Goal: Information Seeking & Learning: Learn about a topic

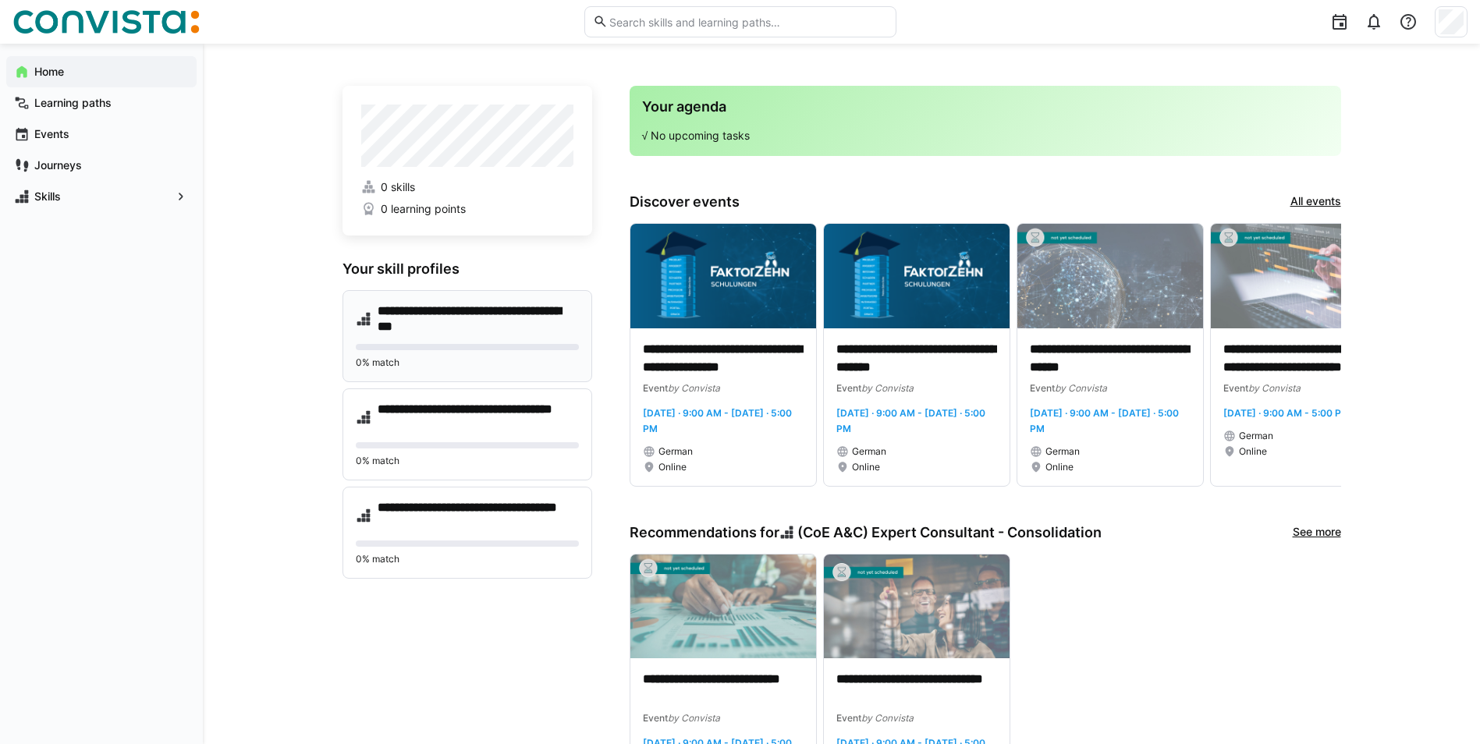
click at [468, 325] on h4 "**********" at bounding box center [478, 319] width 201 height 31
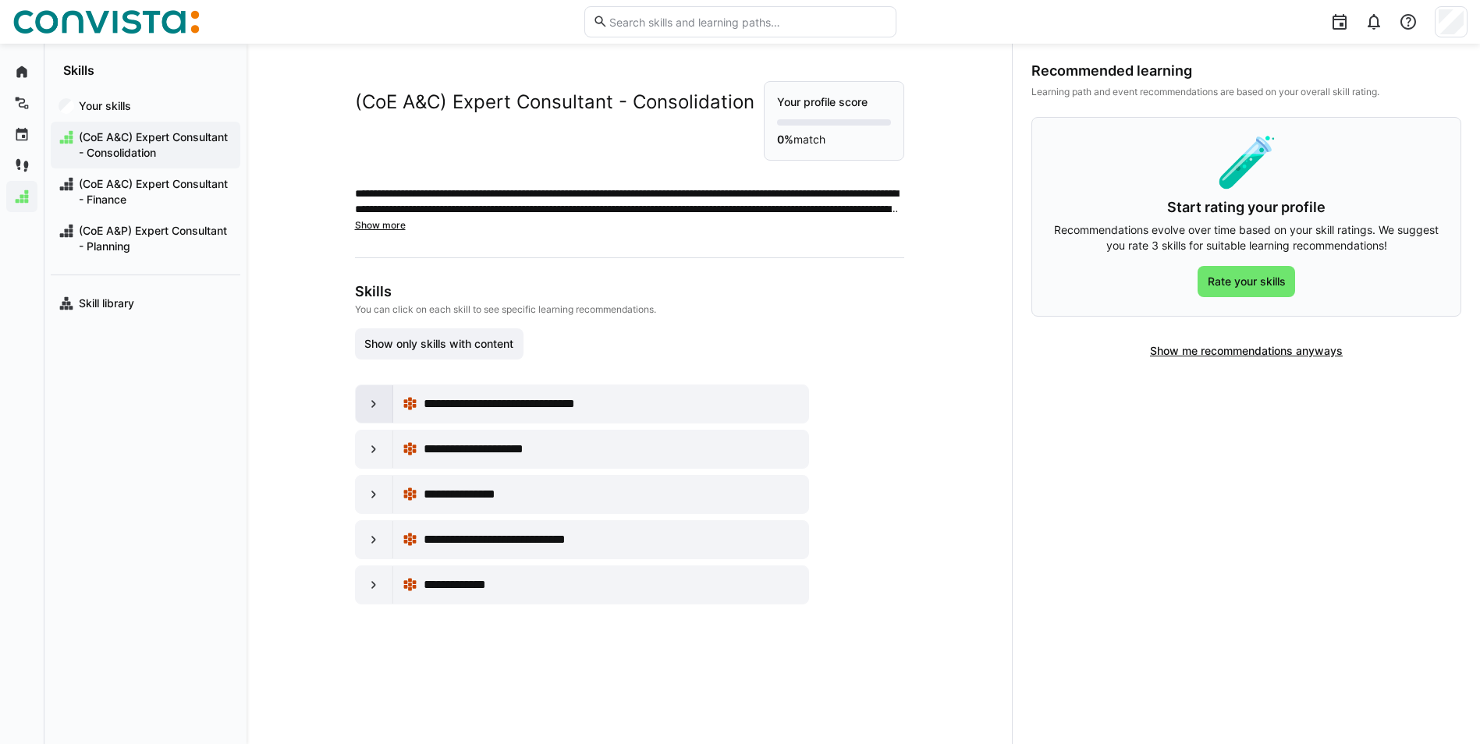
click at [357, 410] on div at bounding box center [374, 403] width 37 height 37
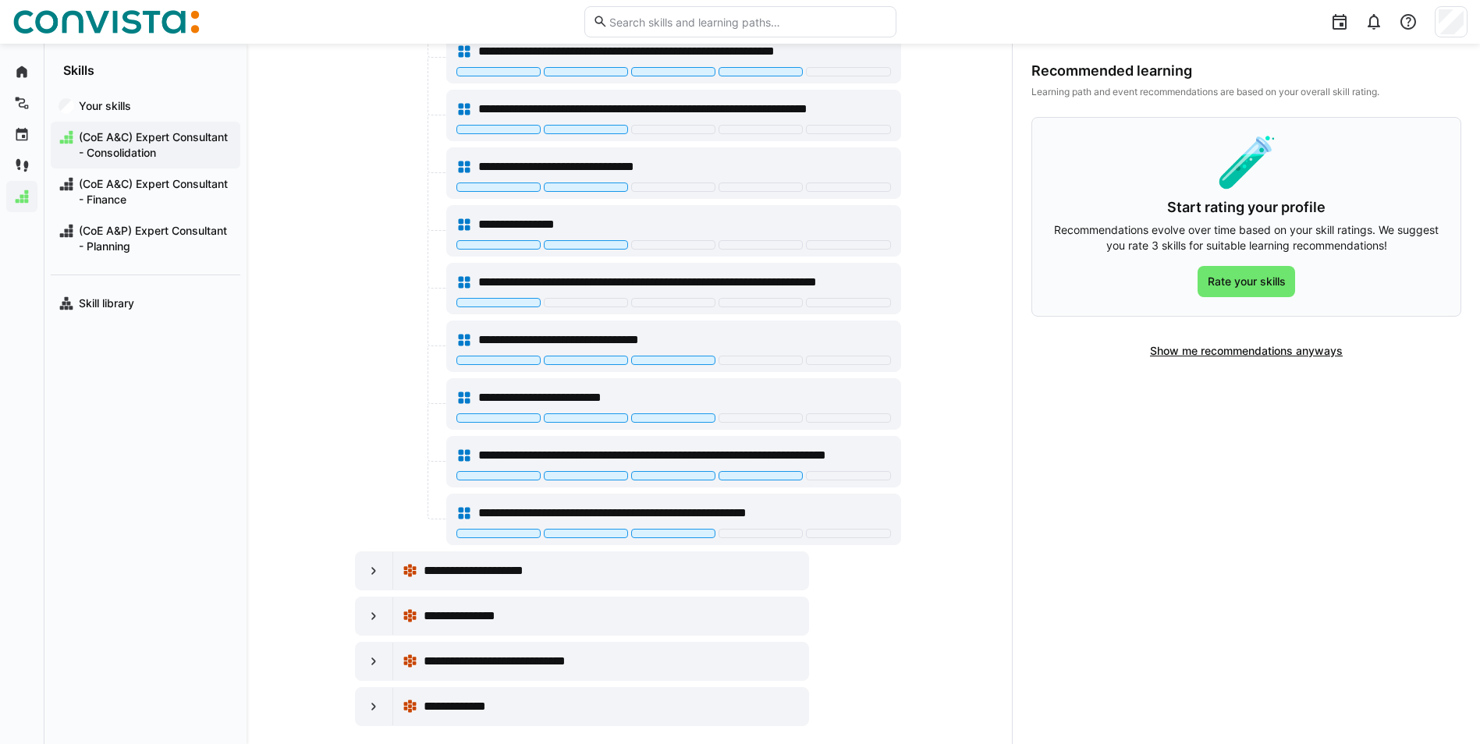
scroll to position [879, 0]
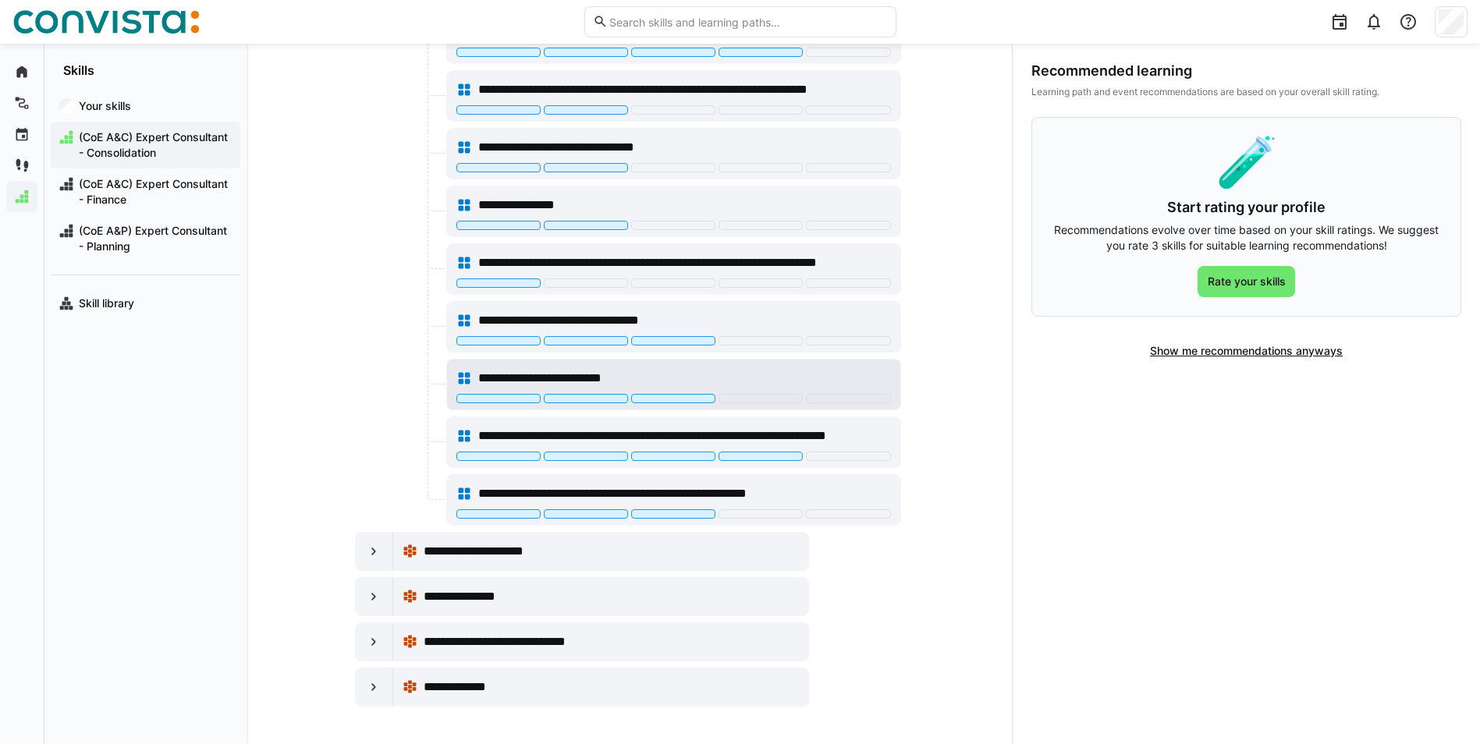
click at [533, 377] on span "**********" at bounding box center [557, 378] width 158 height 19
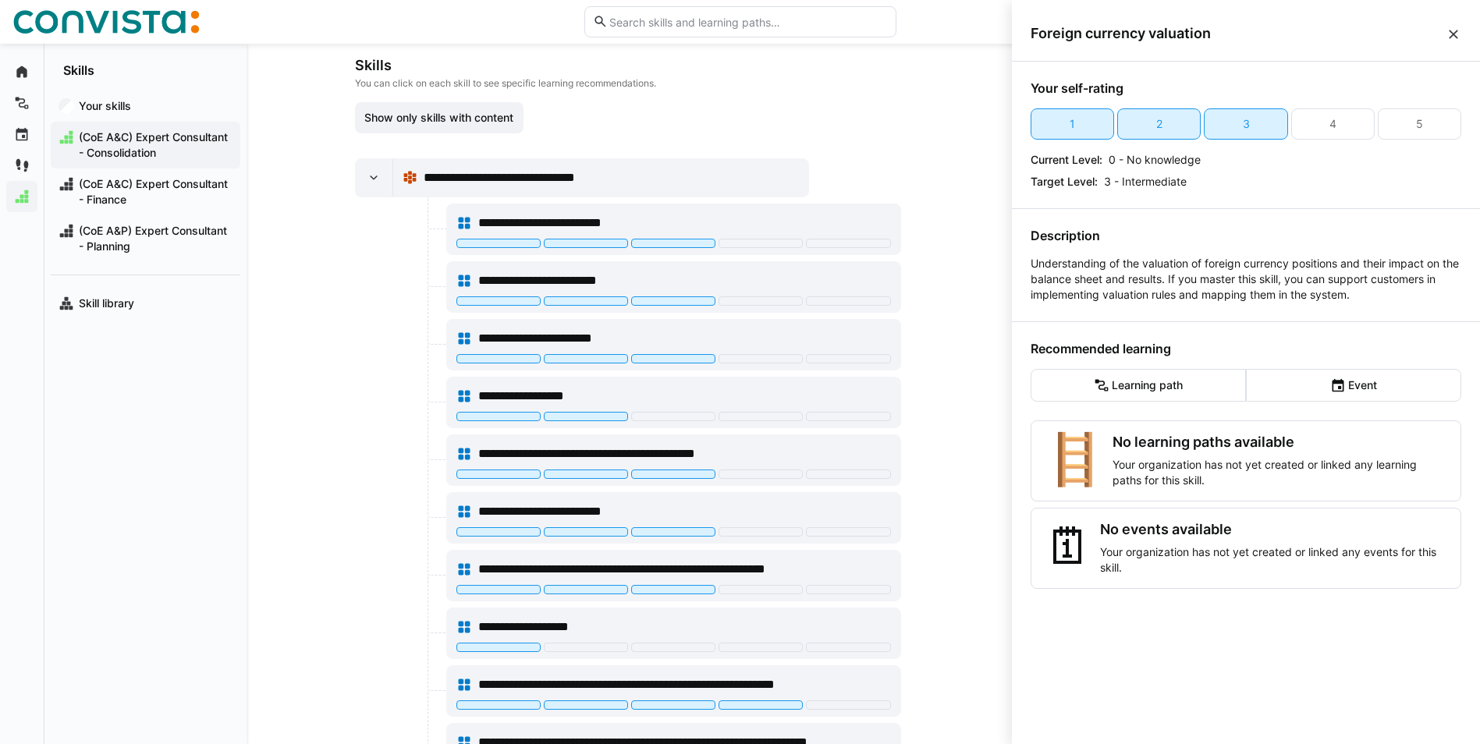
scroll to position [99, 0]
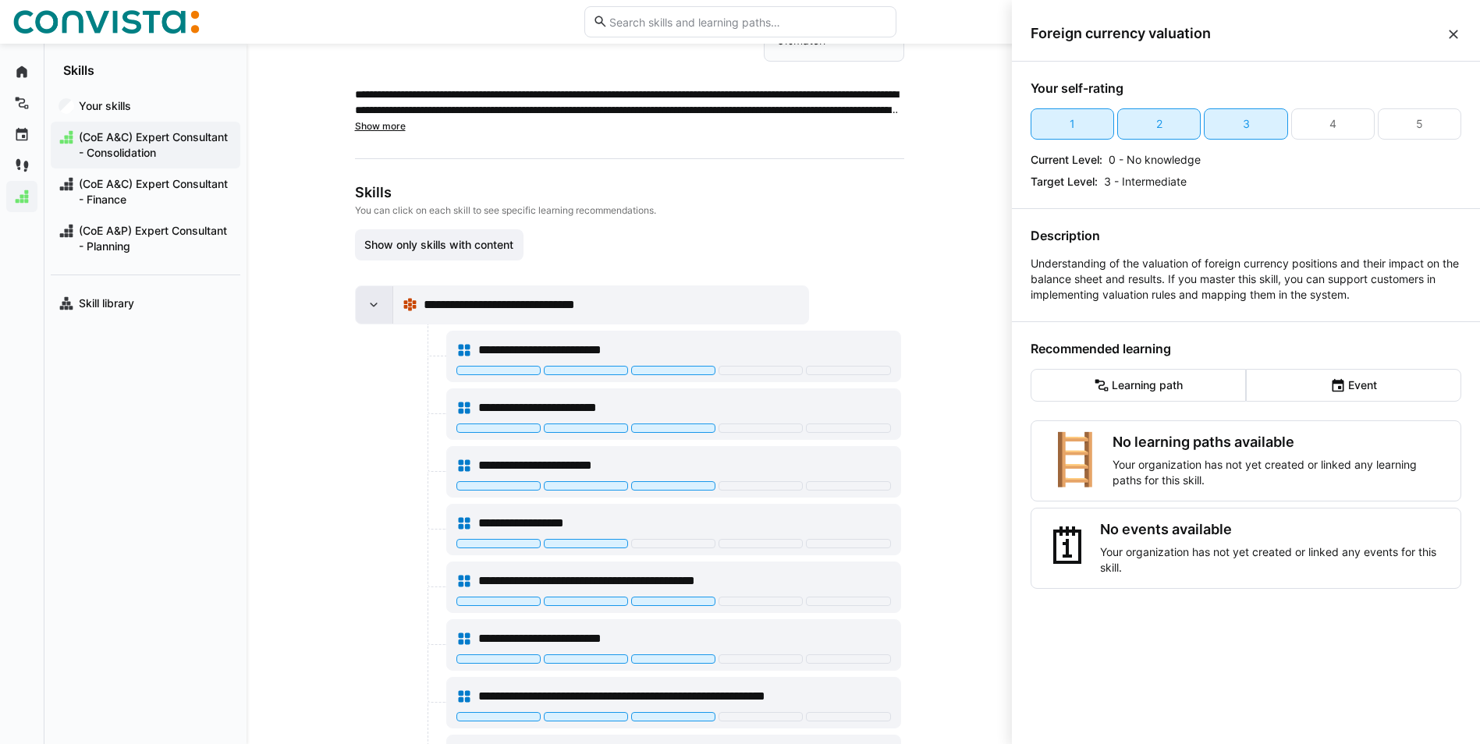
click at [369, 303] on eds-icon at bounding box center [374, 305] width 16 height 16
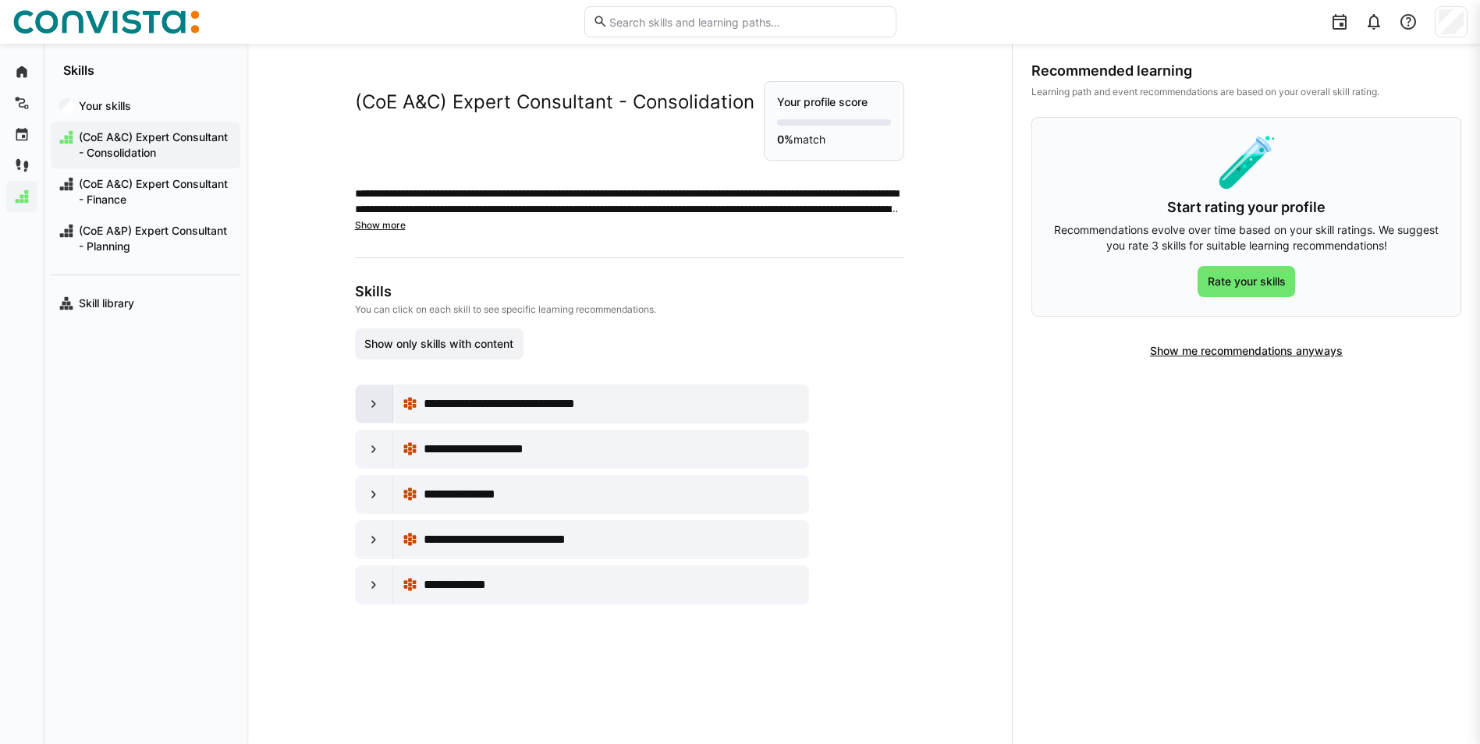
scroll to position [0, 0]
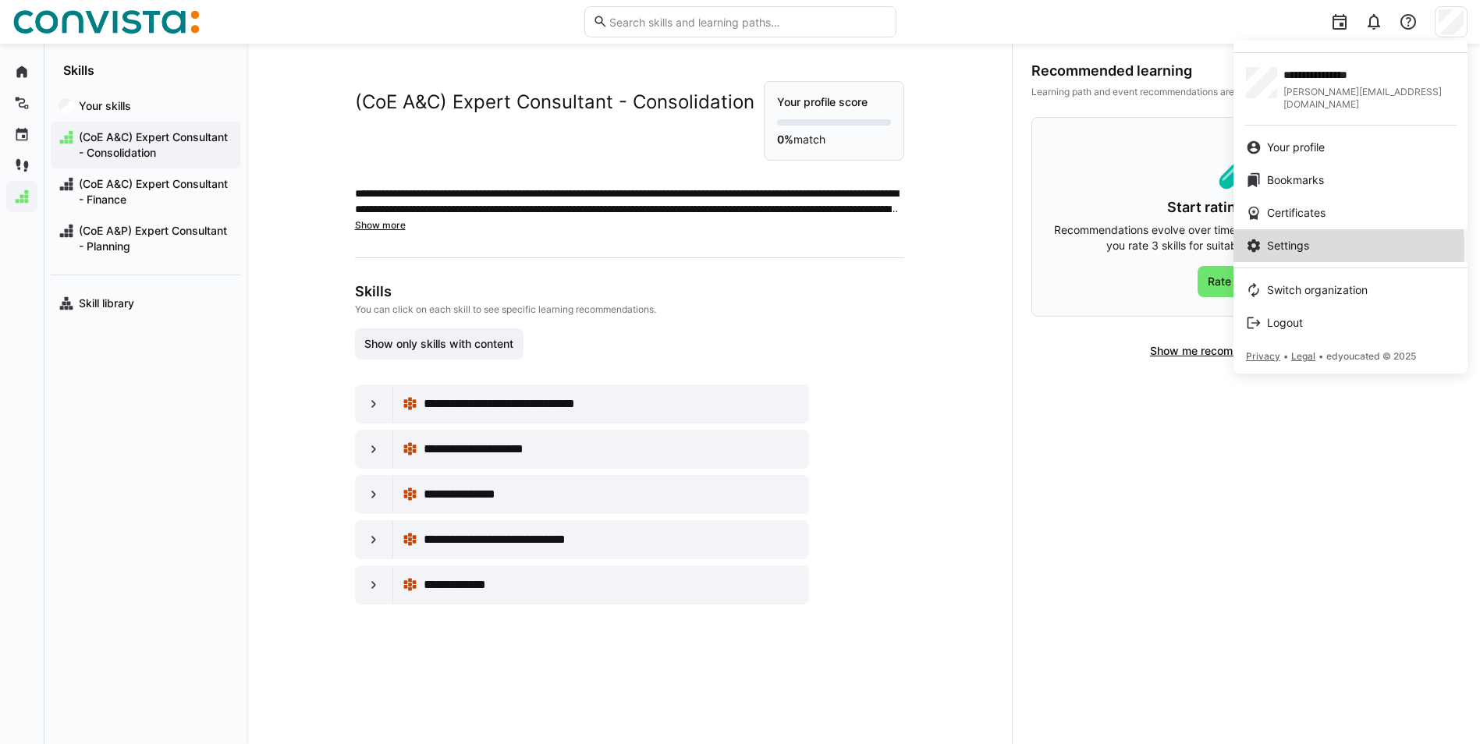
click at [1276, 238] on span "Settings" at bounding box center [1288, 246] width 42 height 16
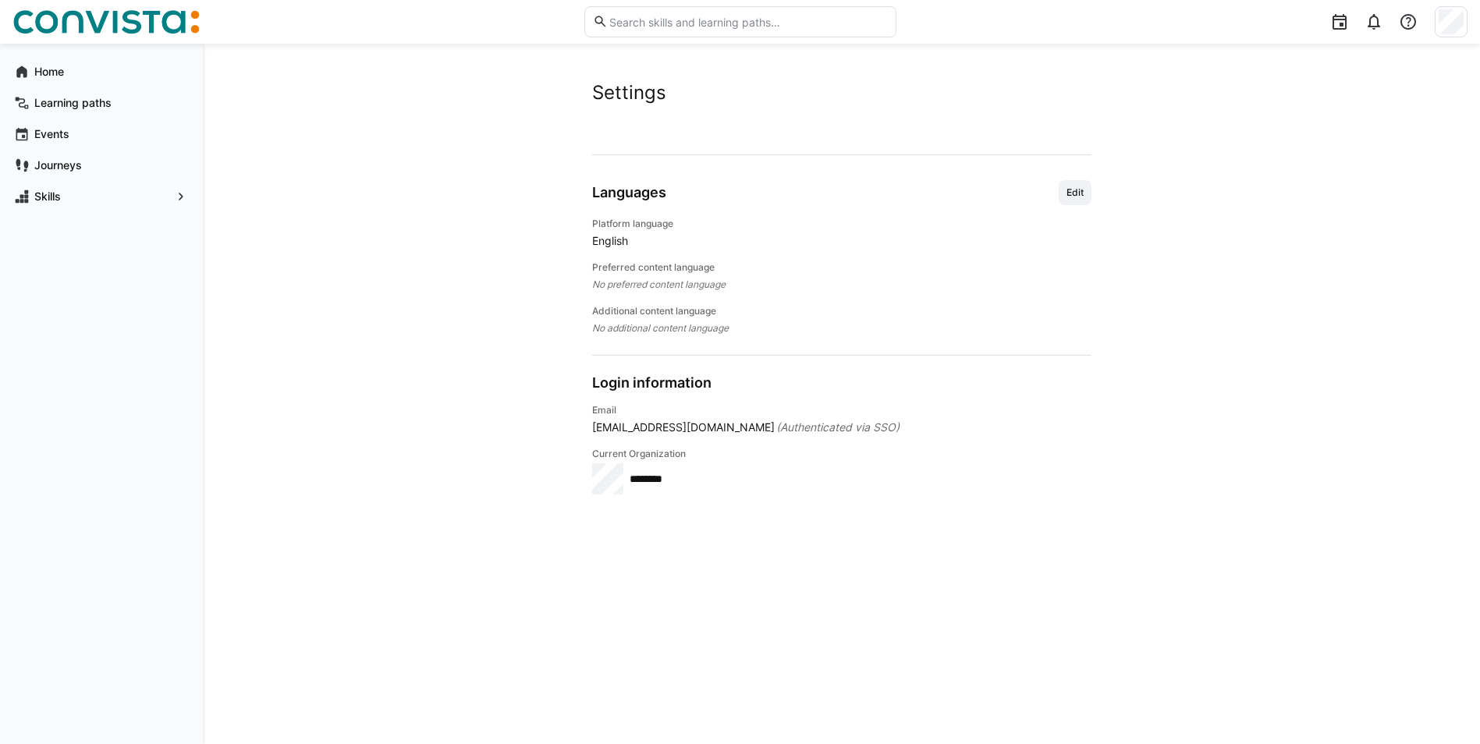
click at [616, 242] on span "English" at bounding box center [841, 241] width 499 height 16
click at [649, 240] on span "English" at bounding box center [841, 241] width 499 height 16
click at [1085, 191] on span "Edit" at bounding box center [1075, 192] width 20 height 12
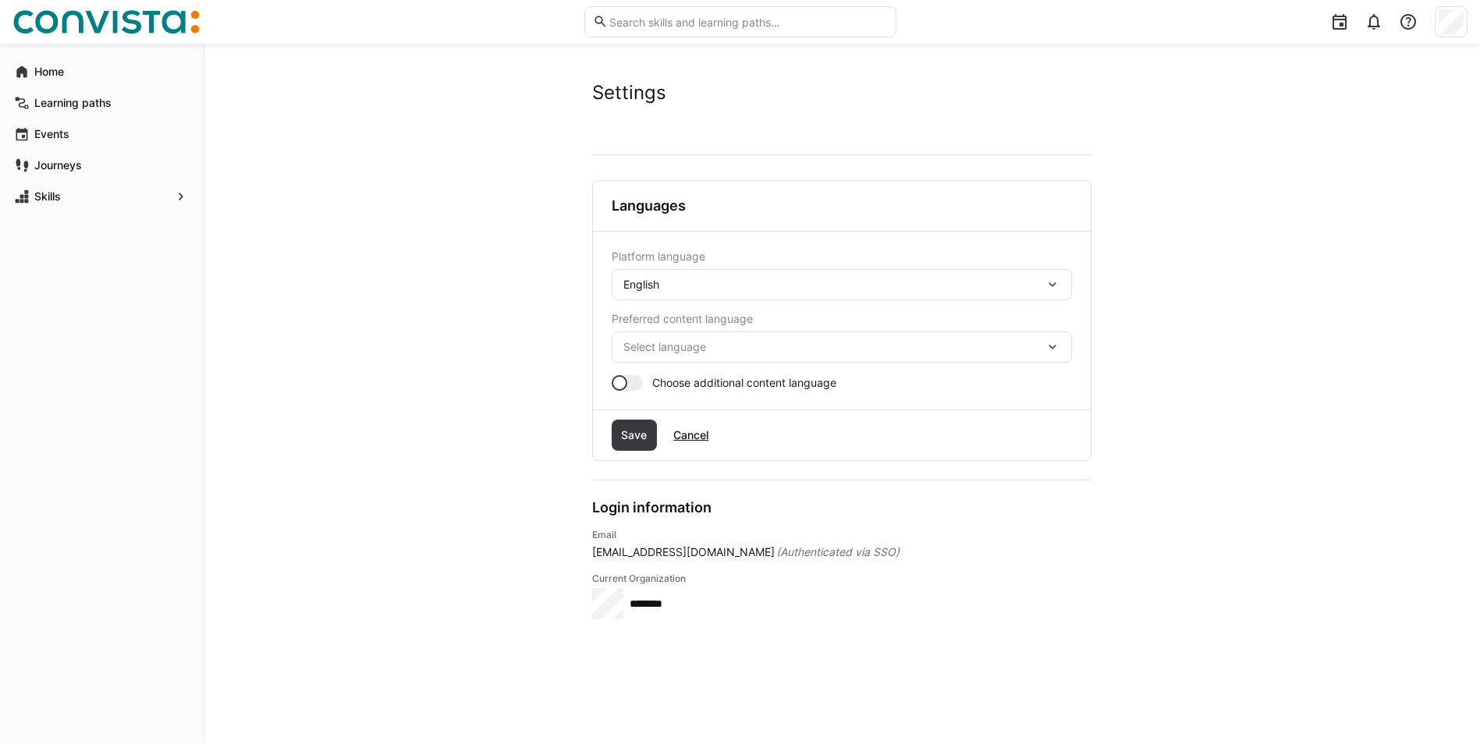
click at [742, 284] on div "English" at bounding box center [833, 285] width 421 height 14
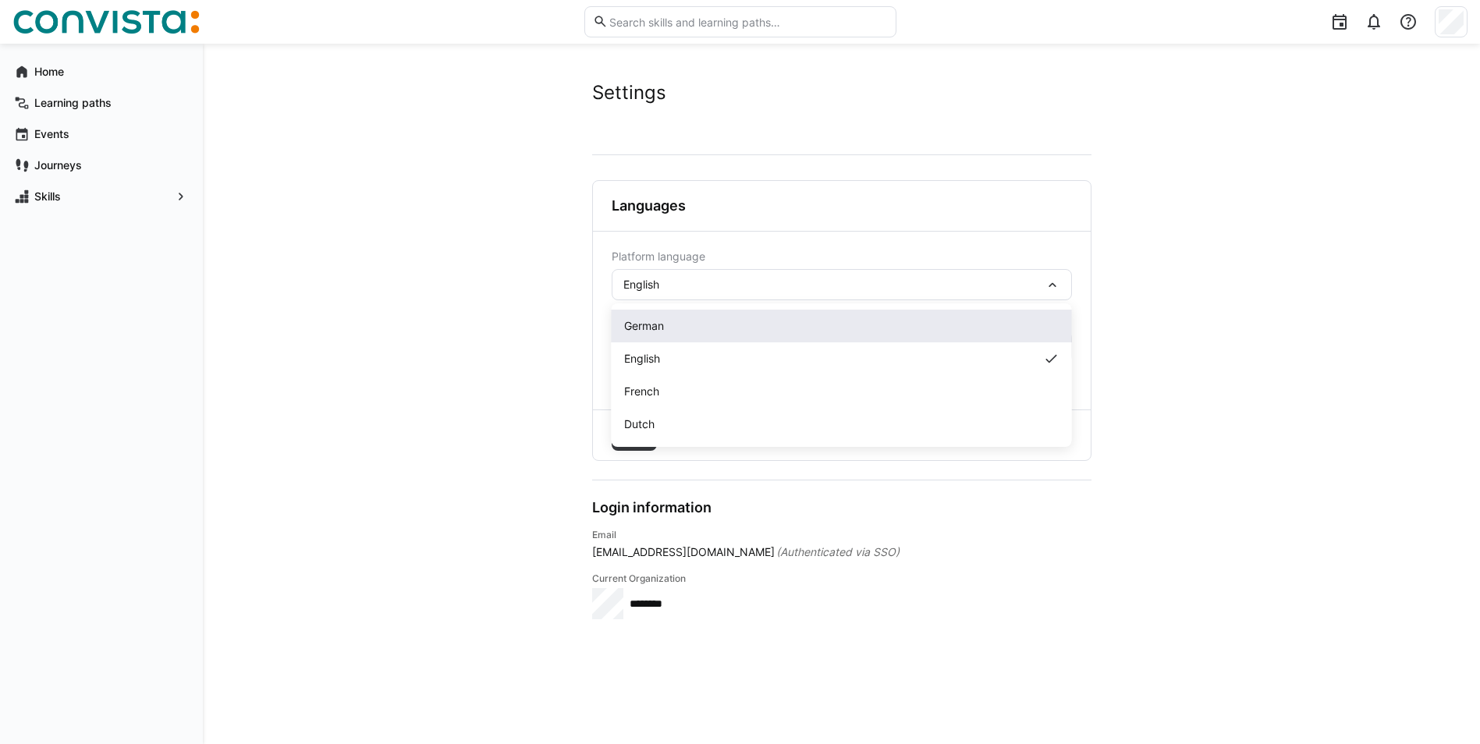
click at [653, 328] on span "German" at bounding box center [644, 326] width 40 height 16
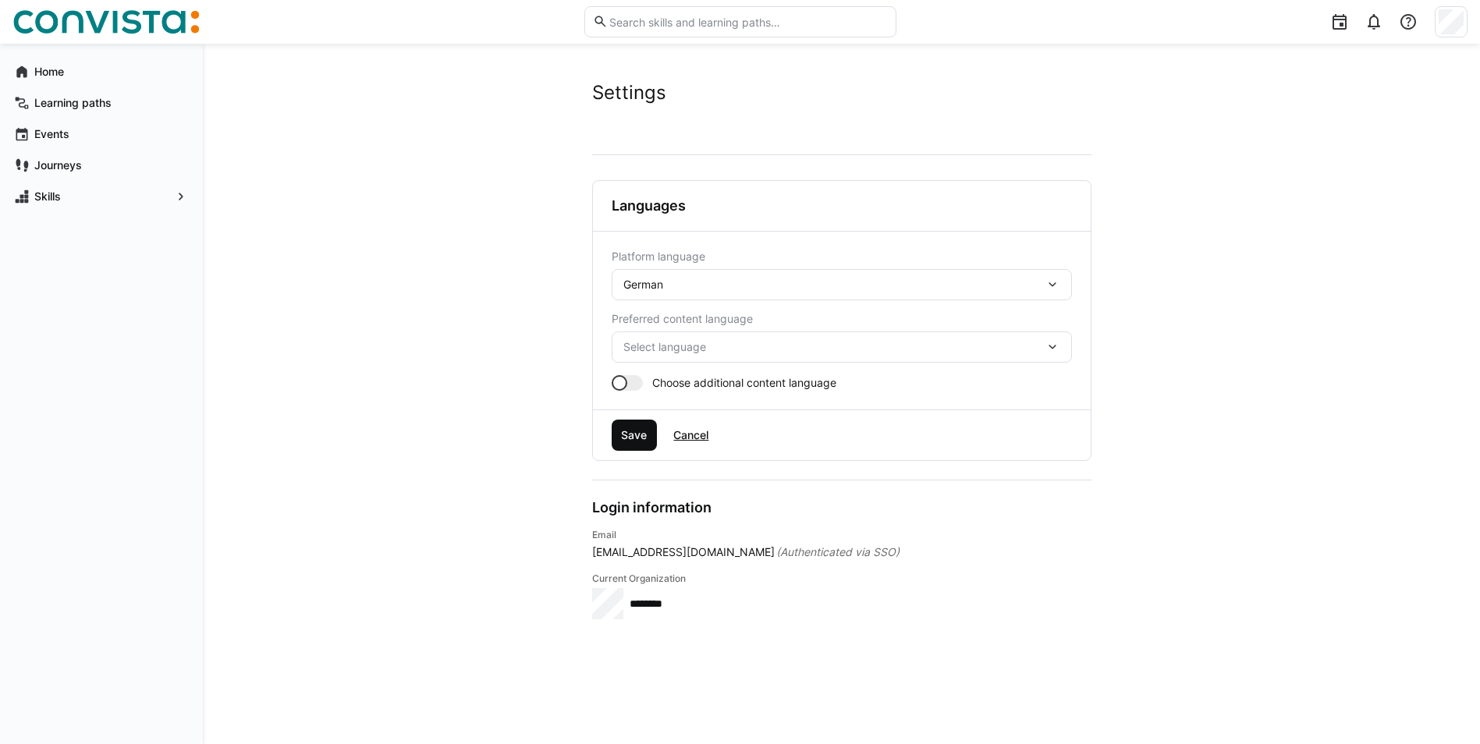
click at [639, 433] on span "Save" at bounding box center [634, 436] width 30 height 16
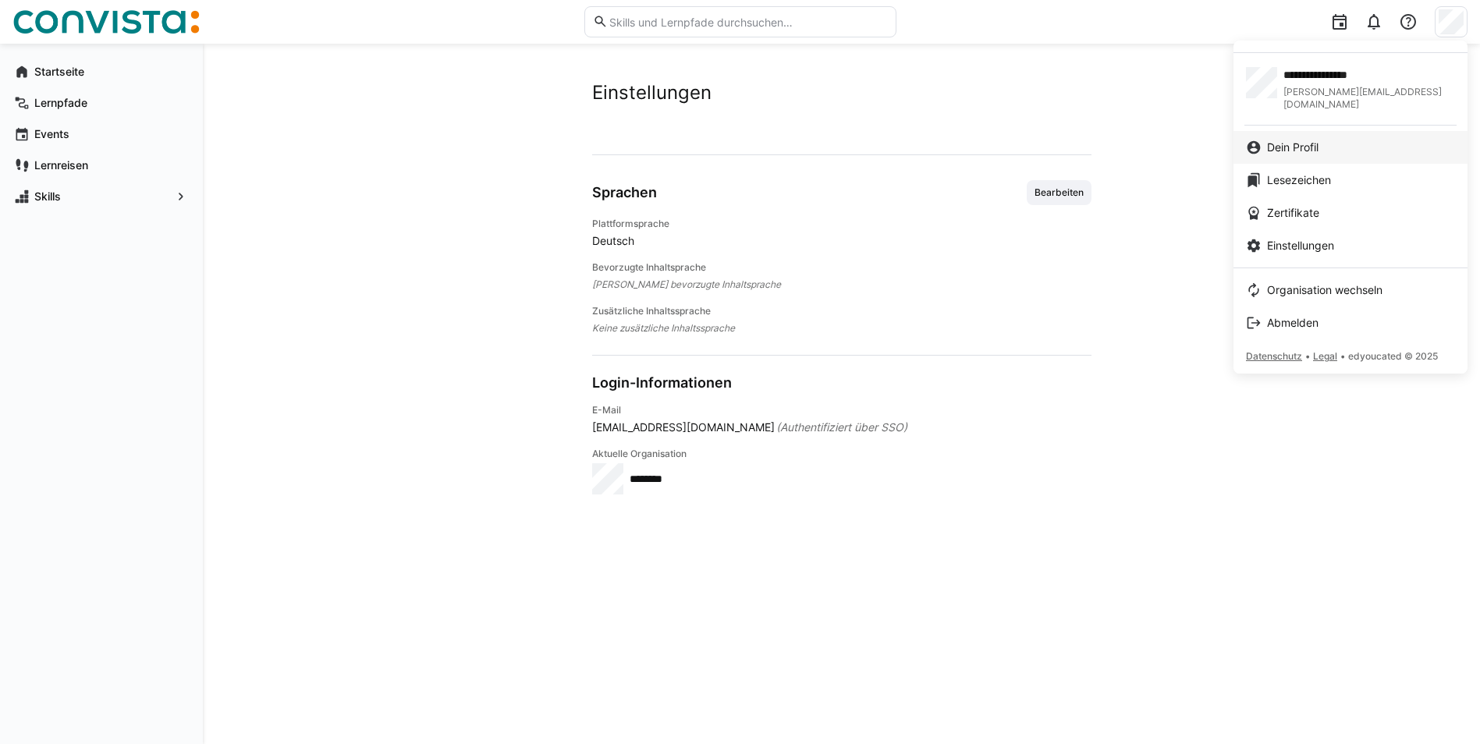
click at [1304, 140] on span "Dein Profil" at bounding box center [1293, 148] width 52 height 16
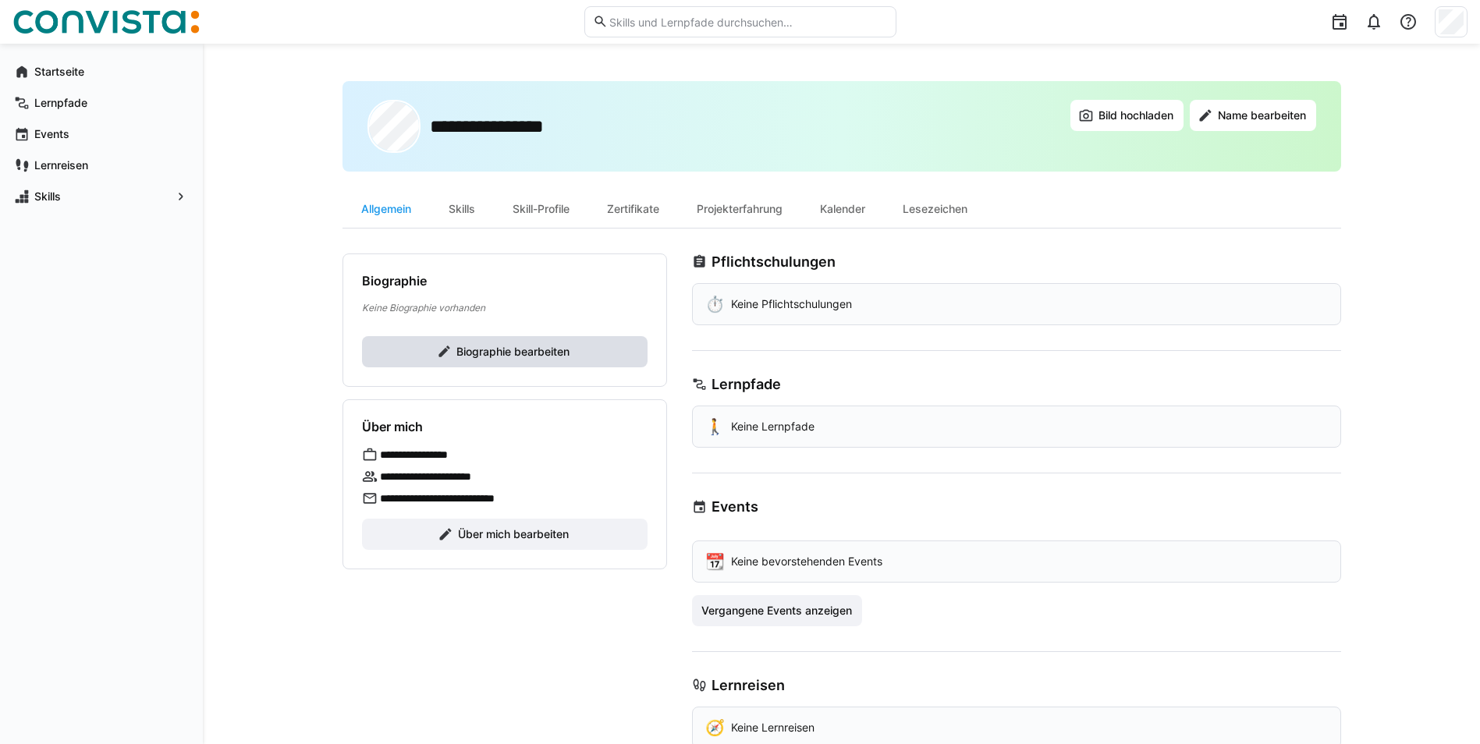
click at [492, 350] on span "Biographie bearbeiten" at bounding box center [513, 352] width 118 height 16
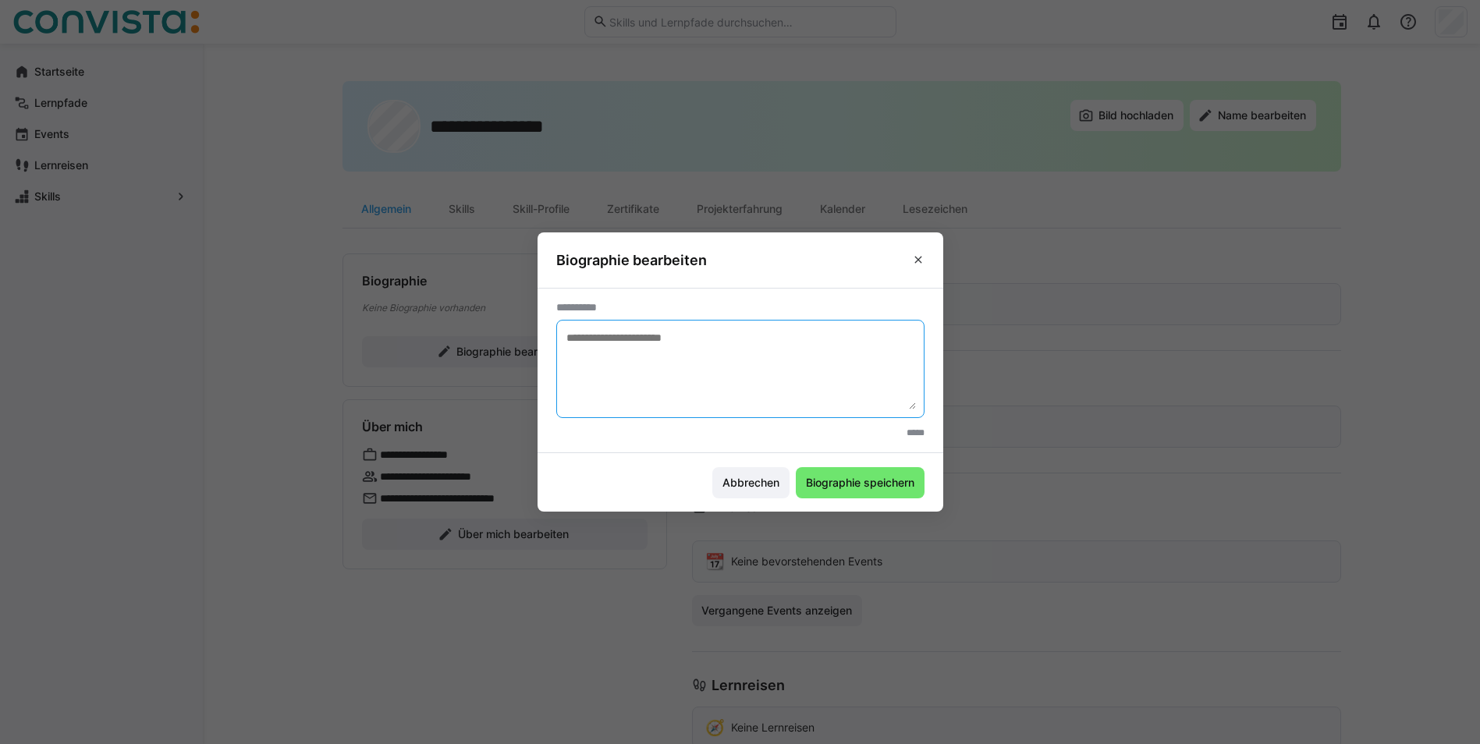
click at [621, 336] on textarea at bounding box center [740, 369] width 351 height 81
type textarea "**********"
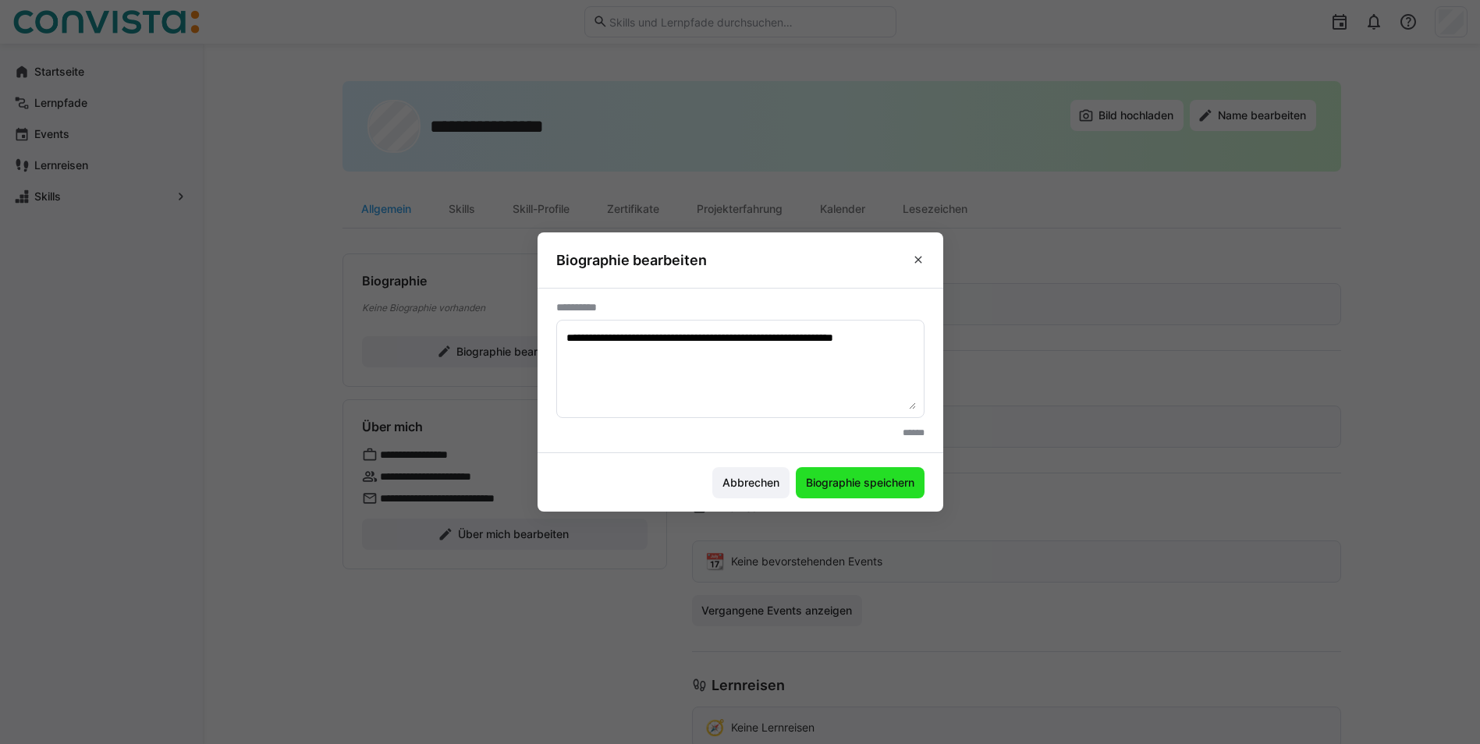
click at [854, 475] on span "Biographie speichern" at bounding box center [860, 483] width 113 height 16
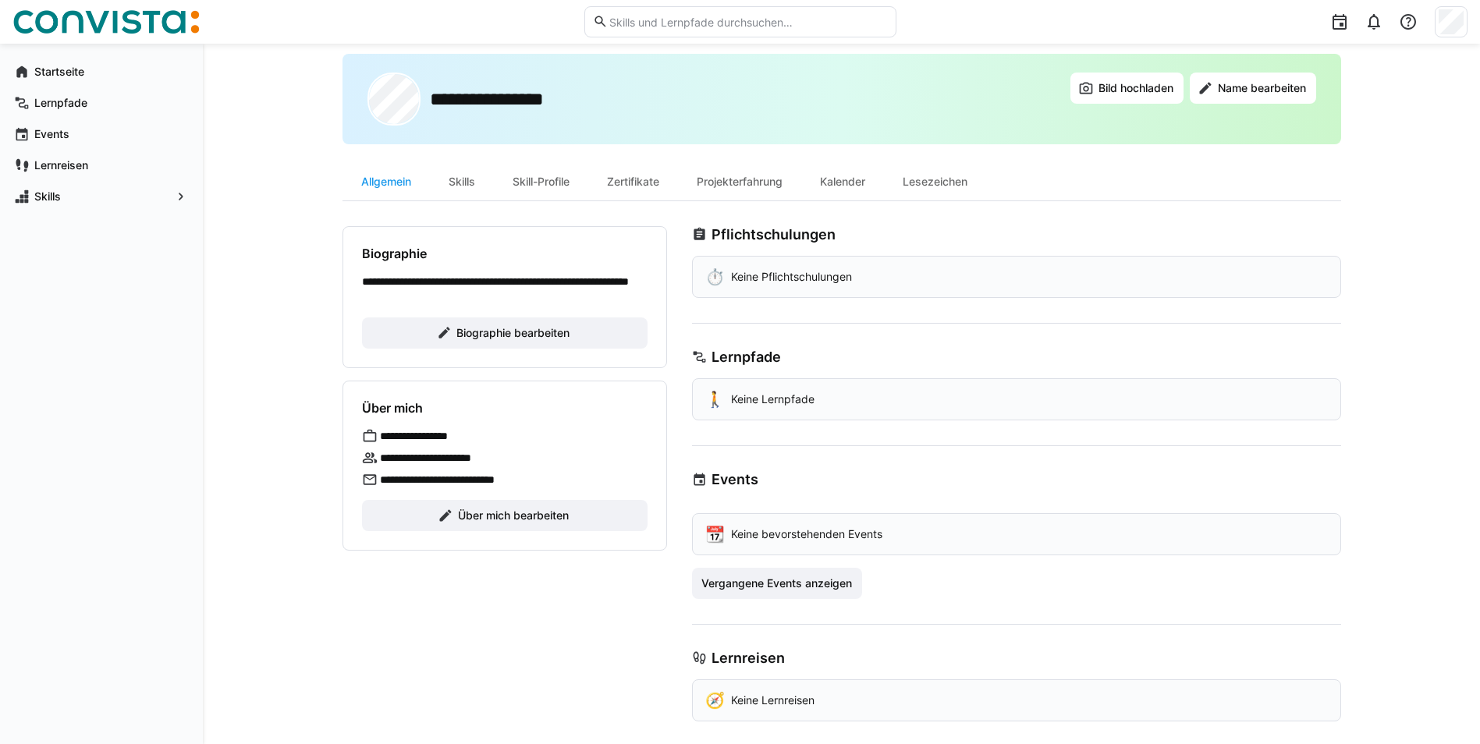
scroll to position [42, 0]
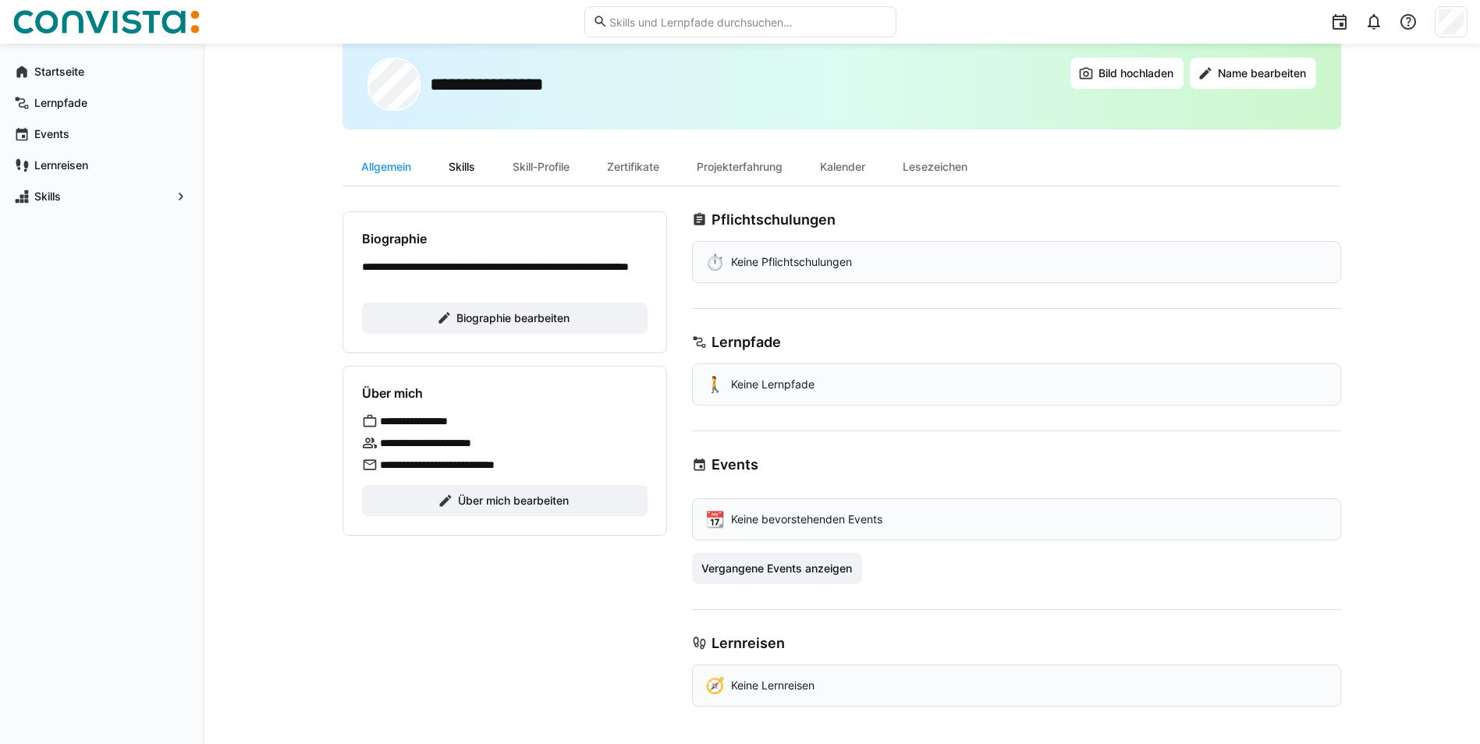
click at [447, 170] on div "Skills" at bounding box center [462, 166] width 64 height 37
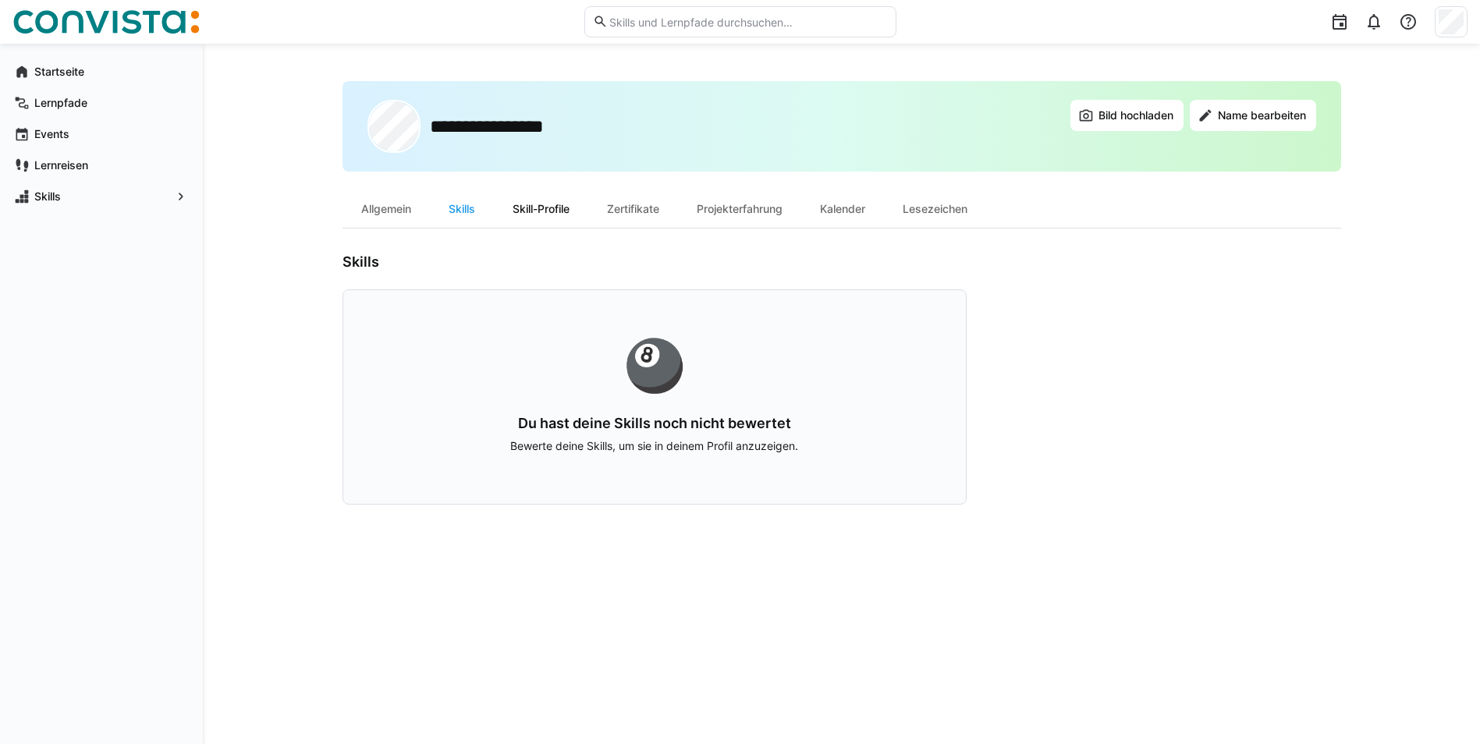
click at [562, 207] on div "Skill-Profile" at bounding box center [541, 208] width 94 height 37
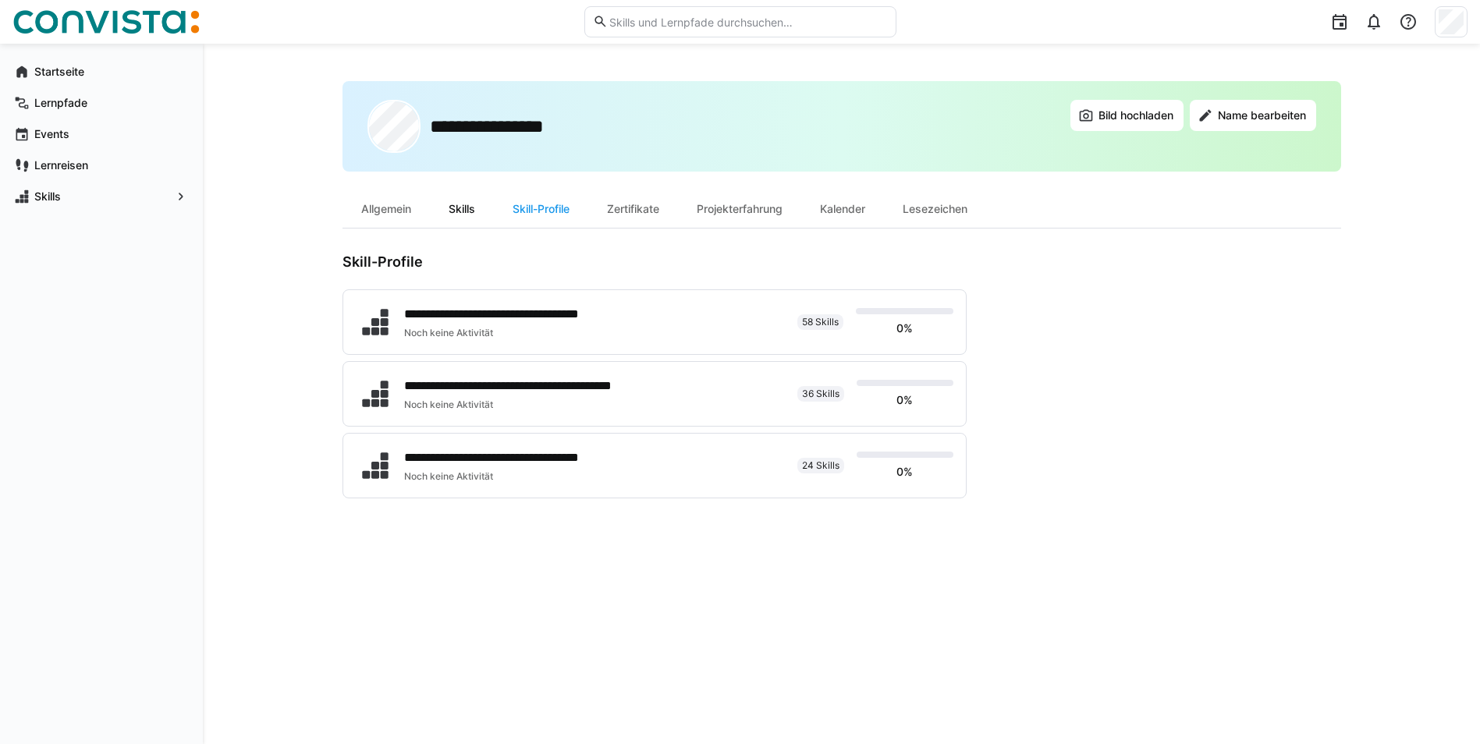
click at [462, 207] on div "Skills" at bounding box center [462, 208] width 64 height 37
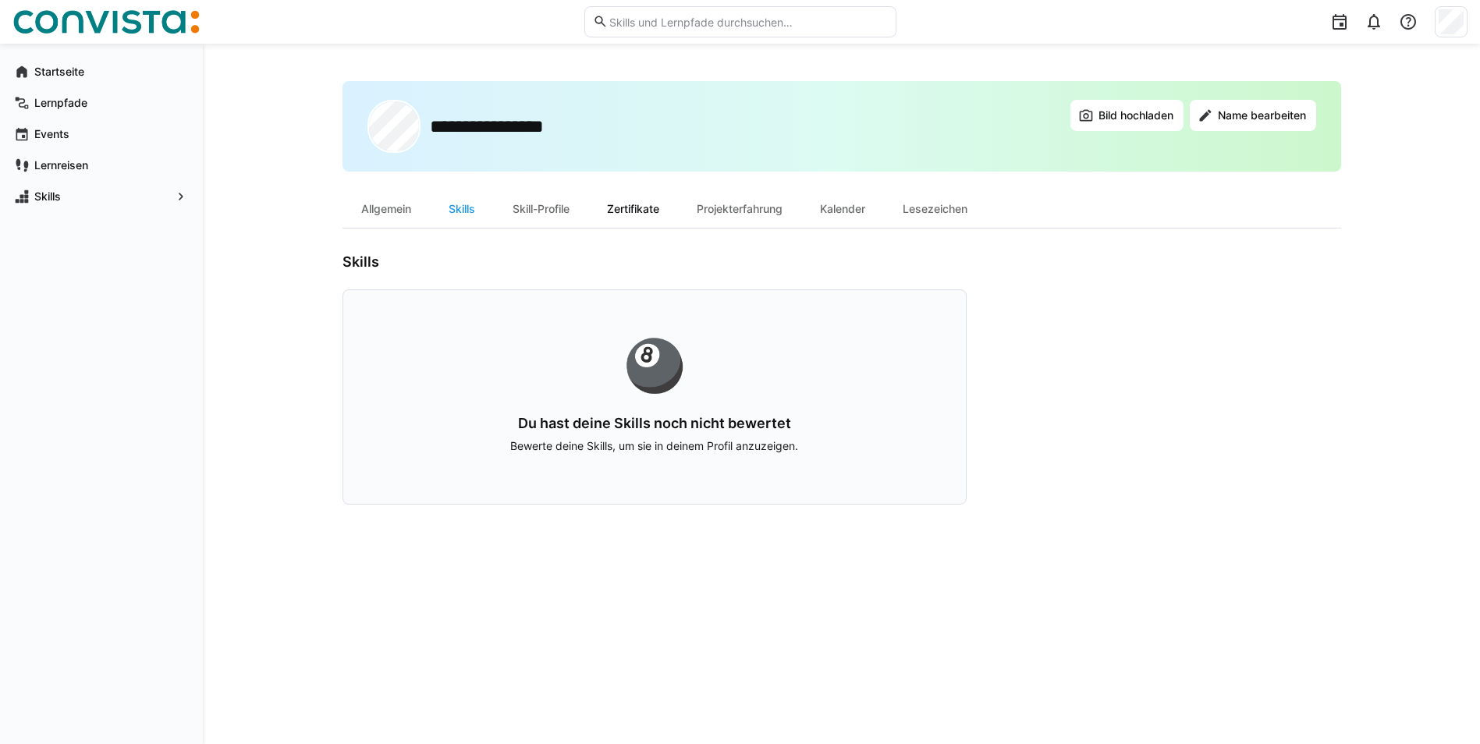
click at [623, 210] on div "Zertifikate" at bounding box center [633, 208] width 90 height 37
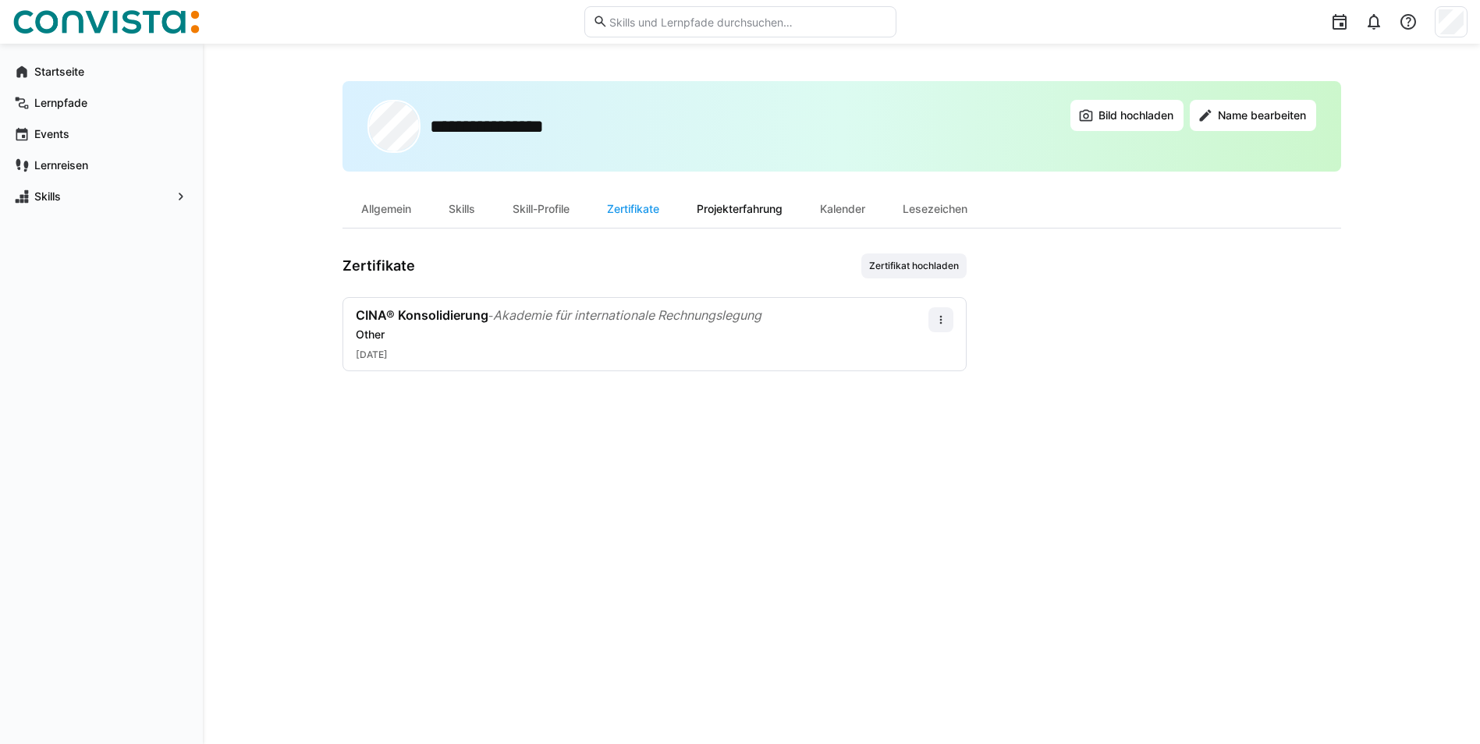
click at [726, 209] on div "Projekterfahrung" at bounding box center [739, 208] width 123 height 37
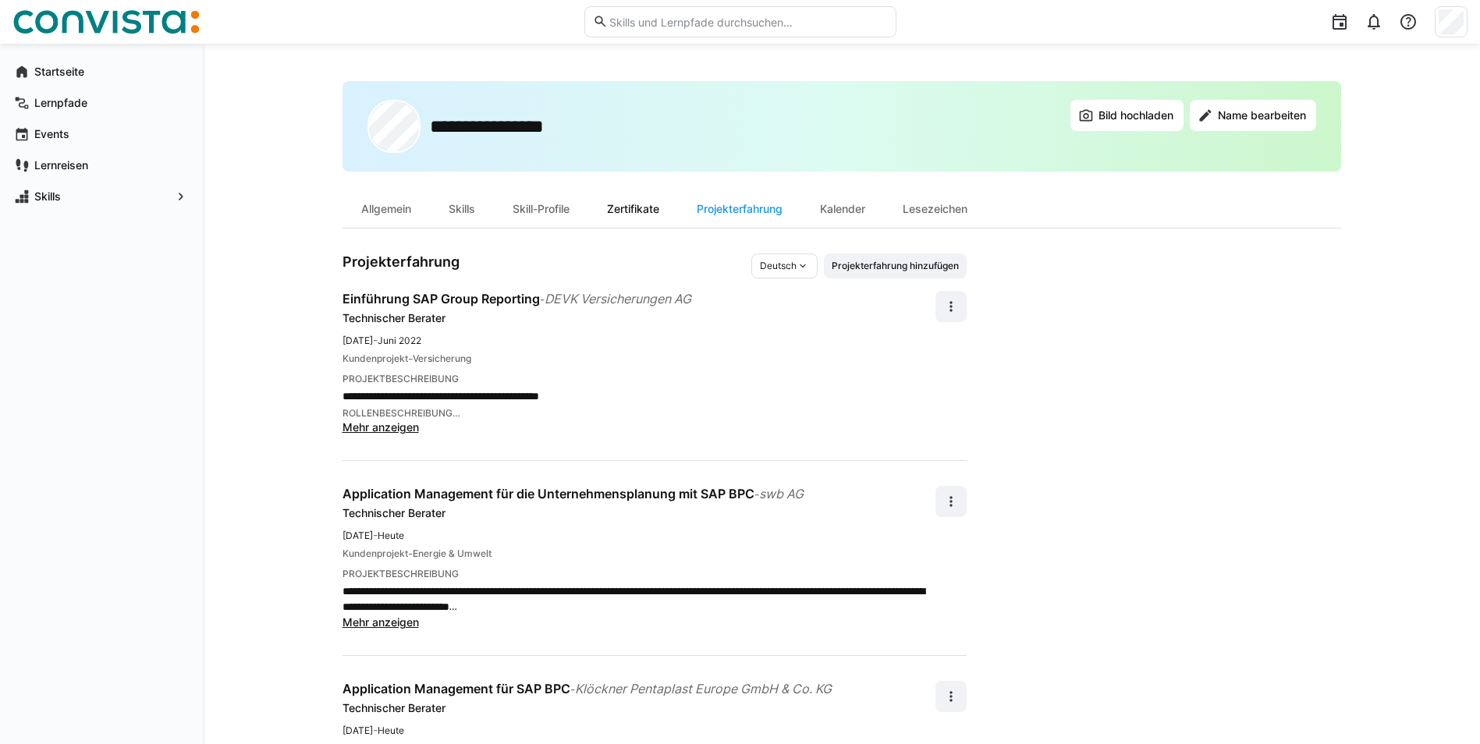
click at [651, 210] on div "Zertifikate" at bounding box center [633, 208] width 90 height 37
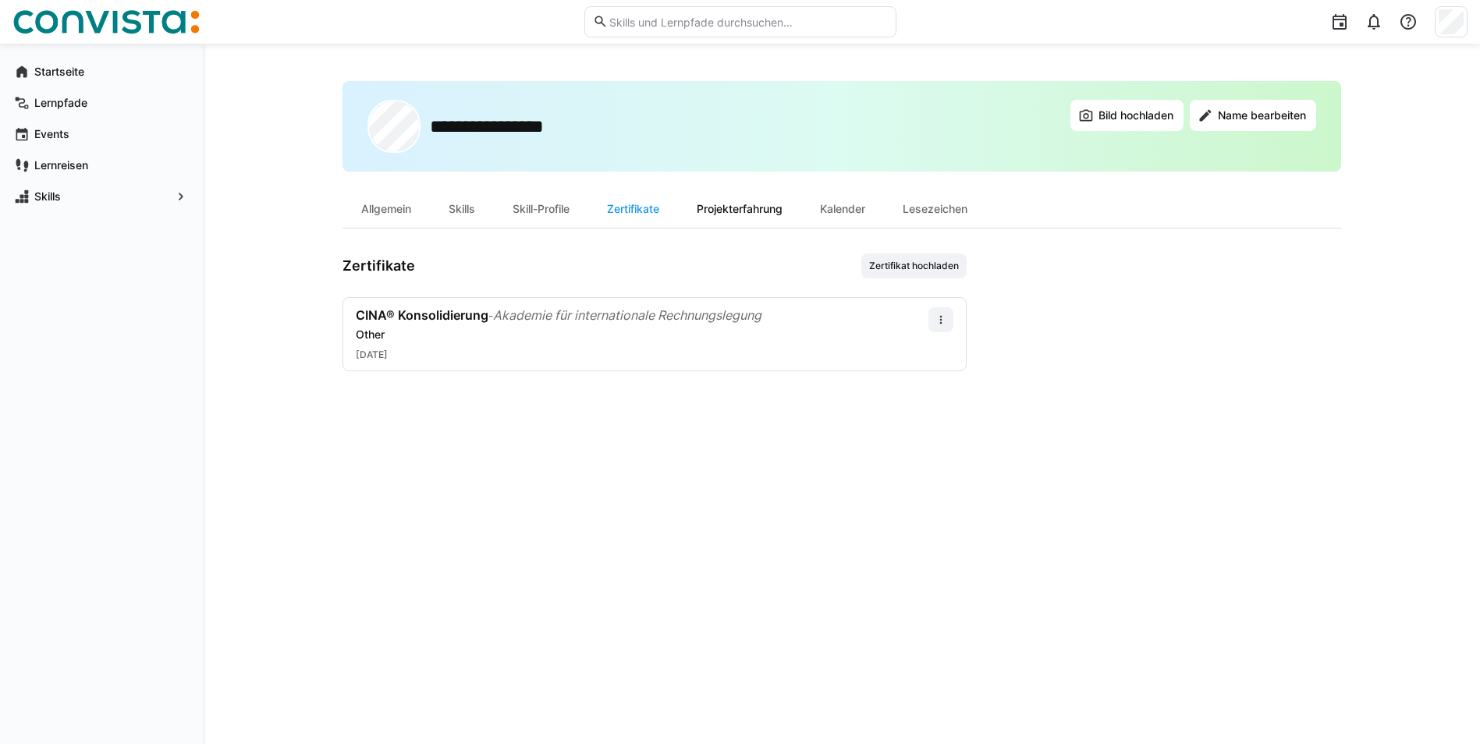
click at [725, 209] on div "Projekterfahrung" at bounding box center [739, 208] width 123 height 37
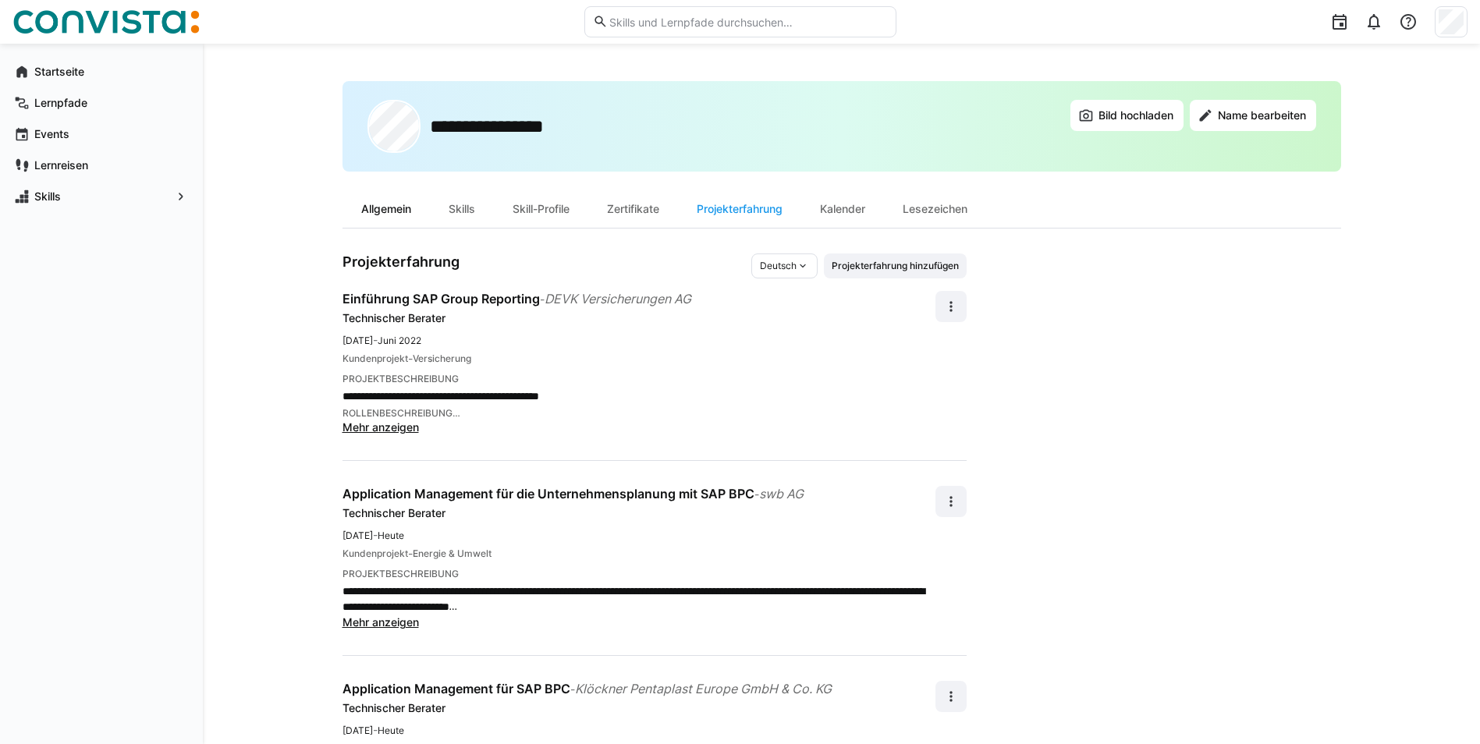
click at [366, 213] on div "Allgemein" at bounding box center [386, 208] width 87 height 37
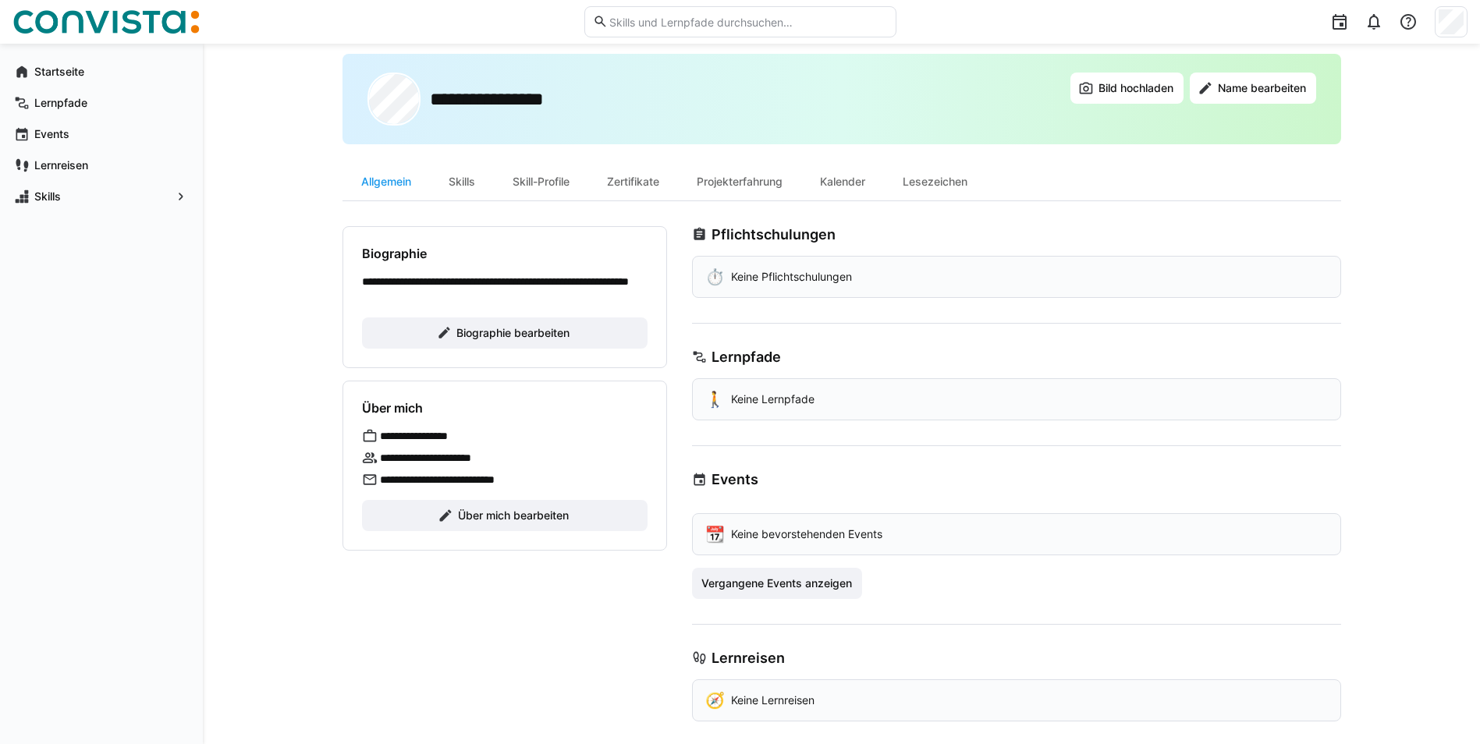
scroll to position [42, 0]
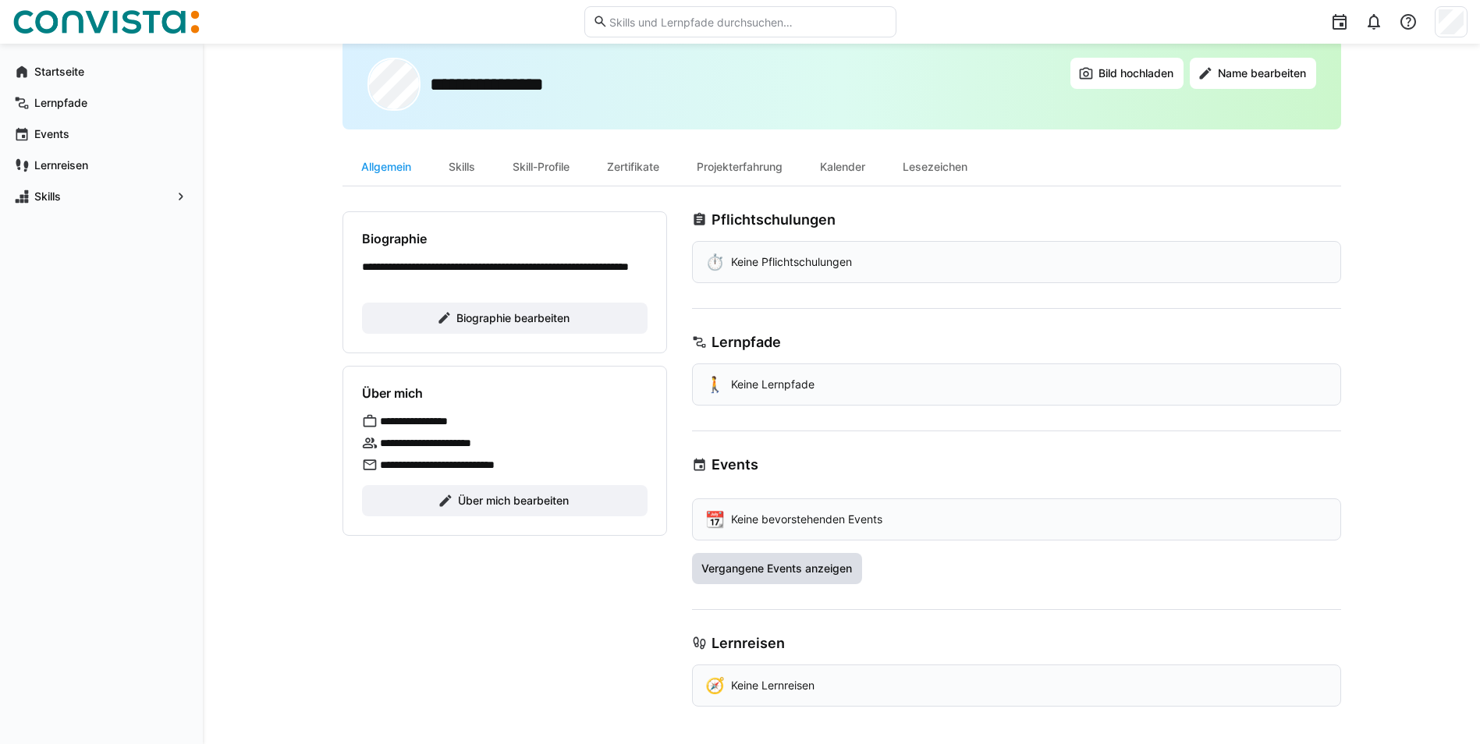
click at [748, 569] on span "Vergangene Events anzeigen" at bounding box center [776, 569] width 155 height 16
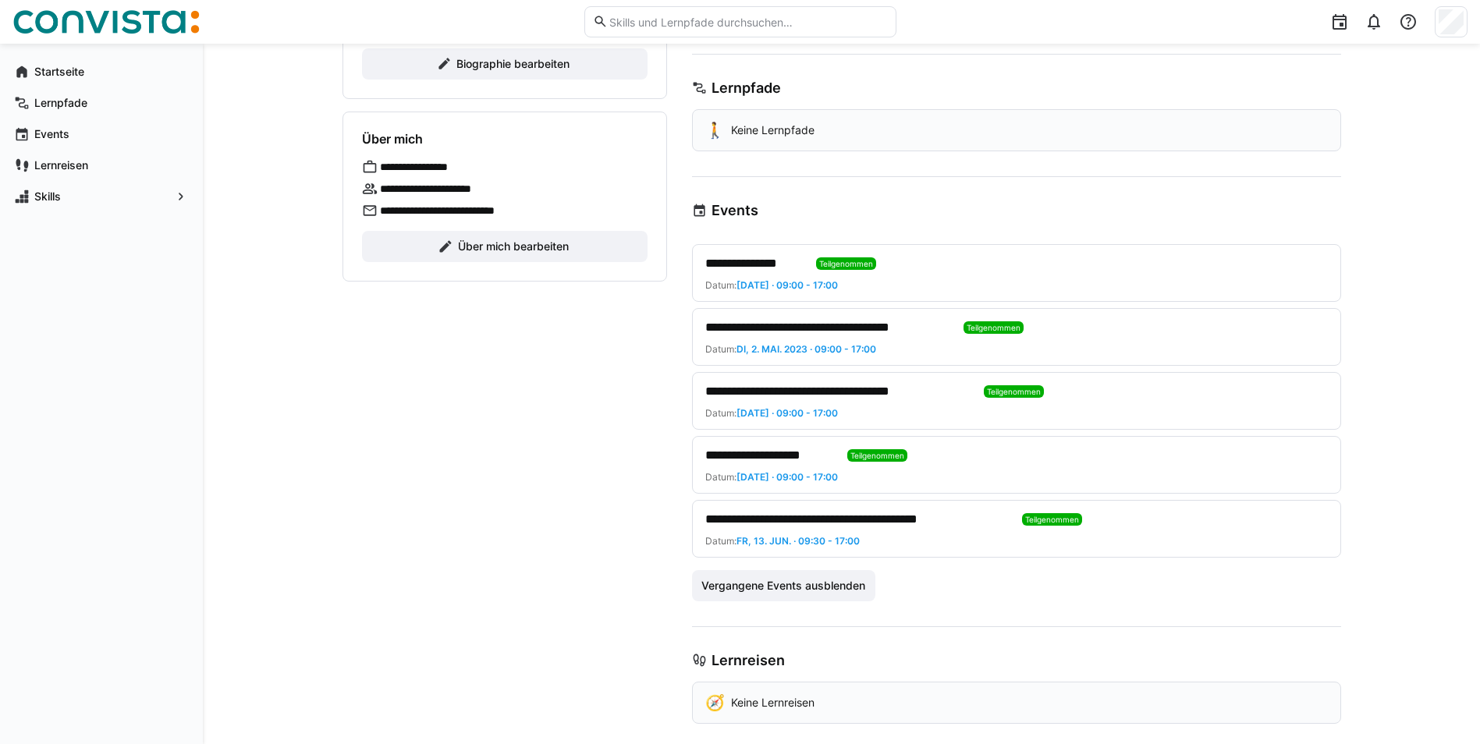
scroll to position [314, 0]
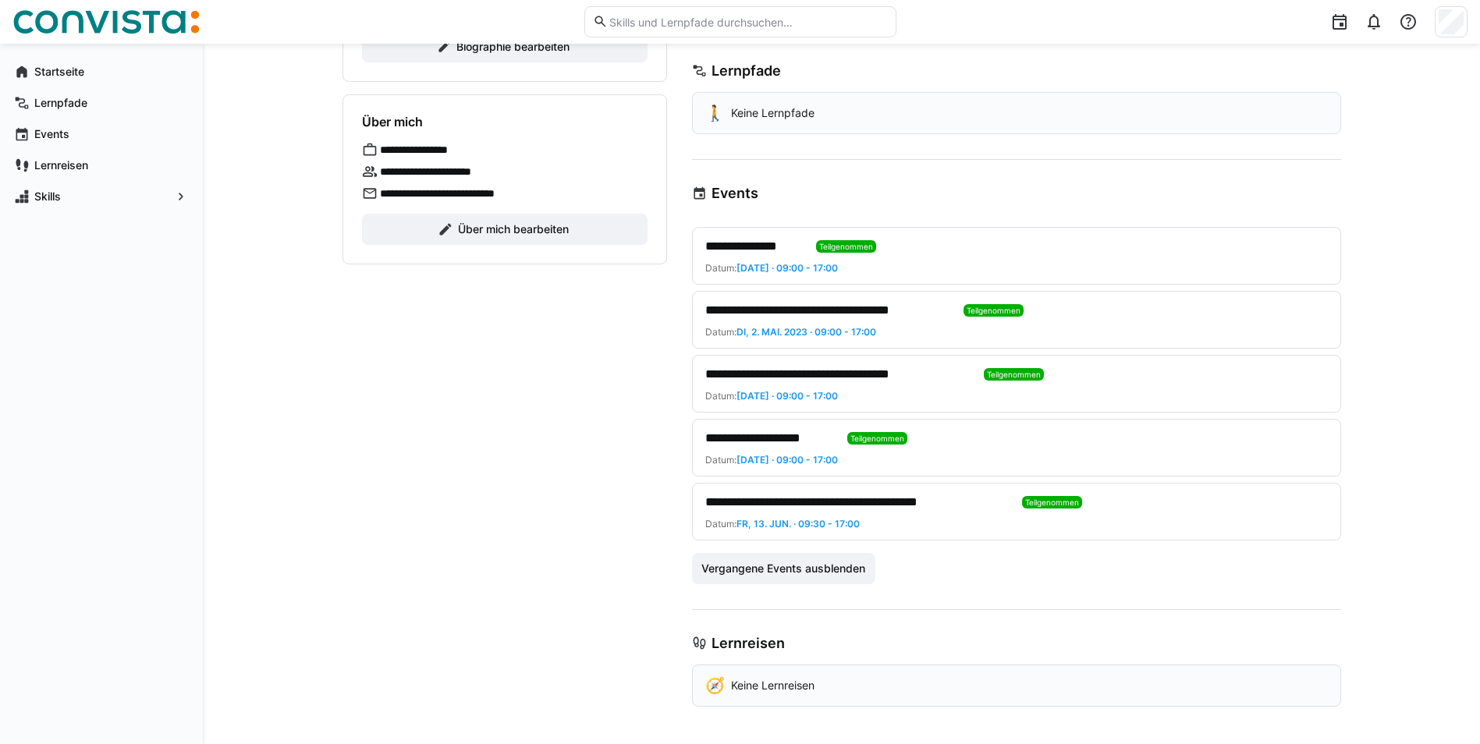
click at [814, 505] on span "**********" at bounding box center [857, 502] width 304 height 19
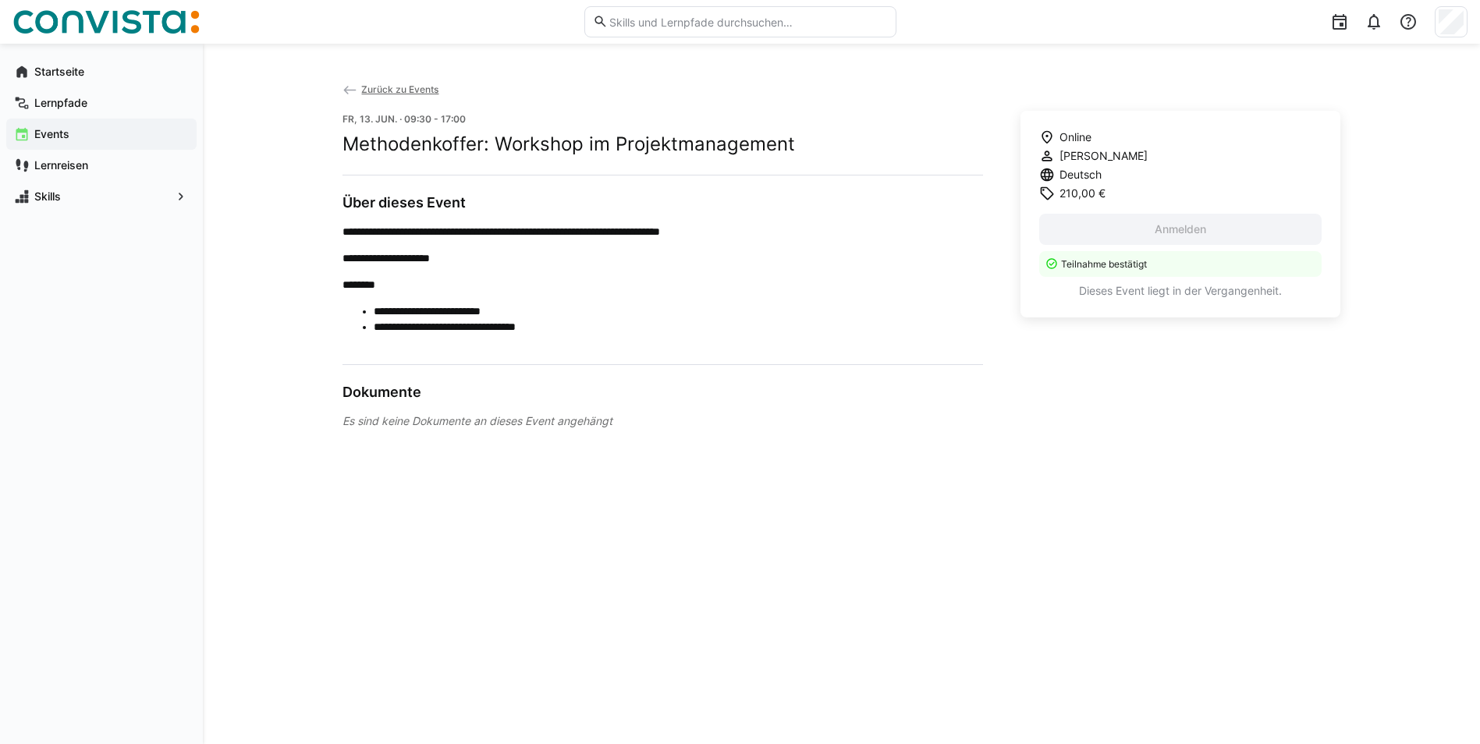
click at [395, 88] on span "Zurück zu Events" at bounding box center [399, 89] width 77 height 12
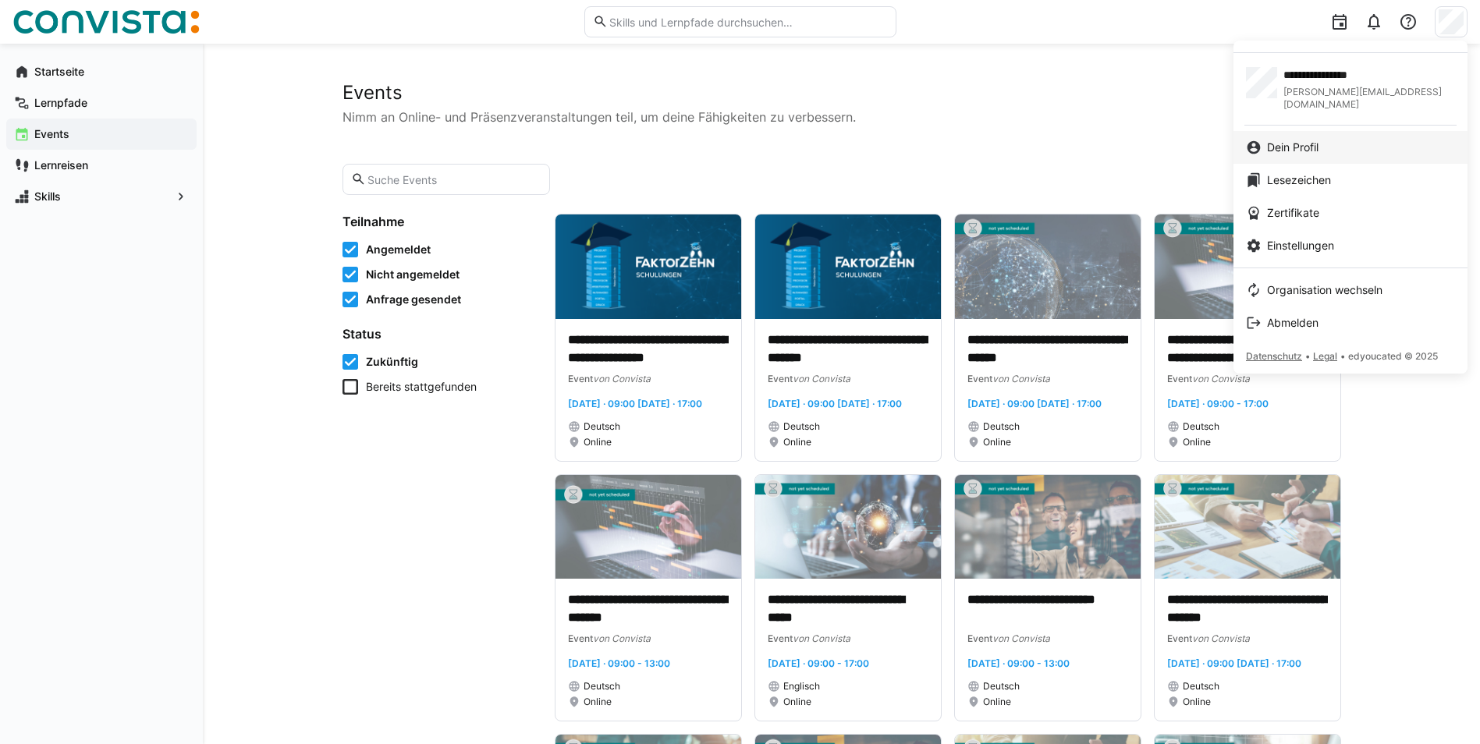
click at [1281, 140] on span "Dein Profil" at bounding box center [1293, 148] width 52 height 16
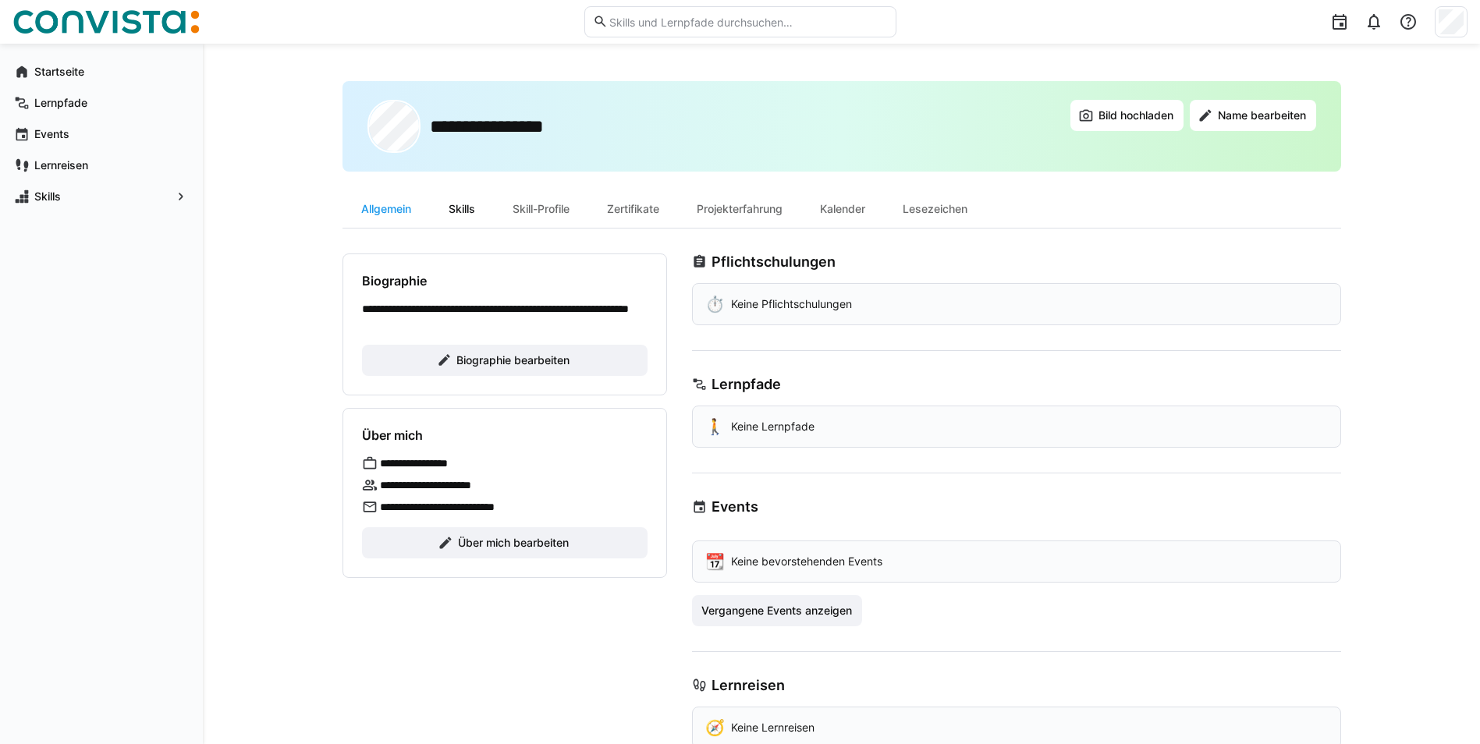
click at [465, 206] on div "Skills" at bounding box center [462, 208] width 64 height 37
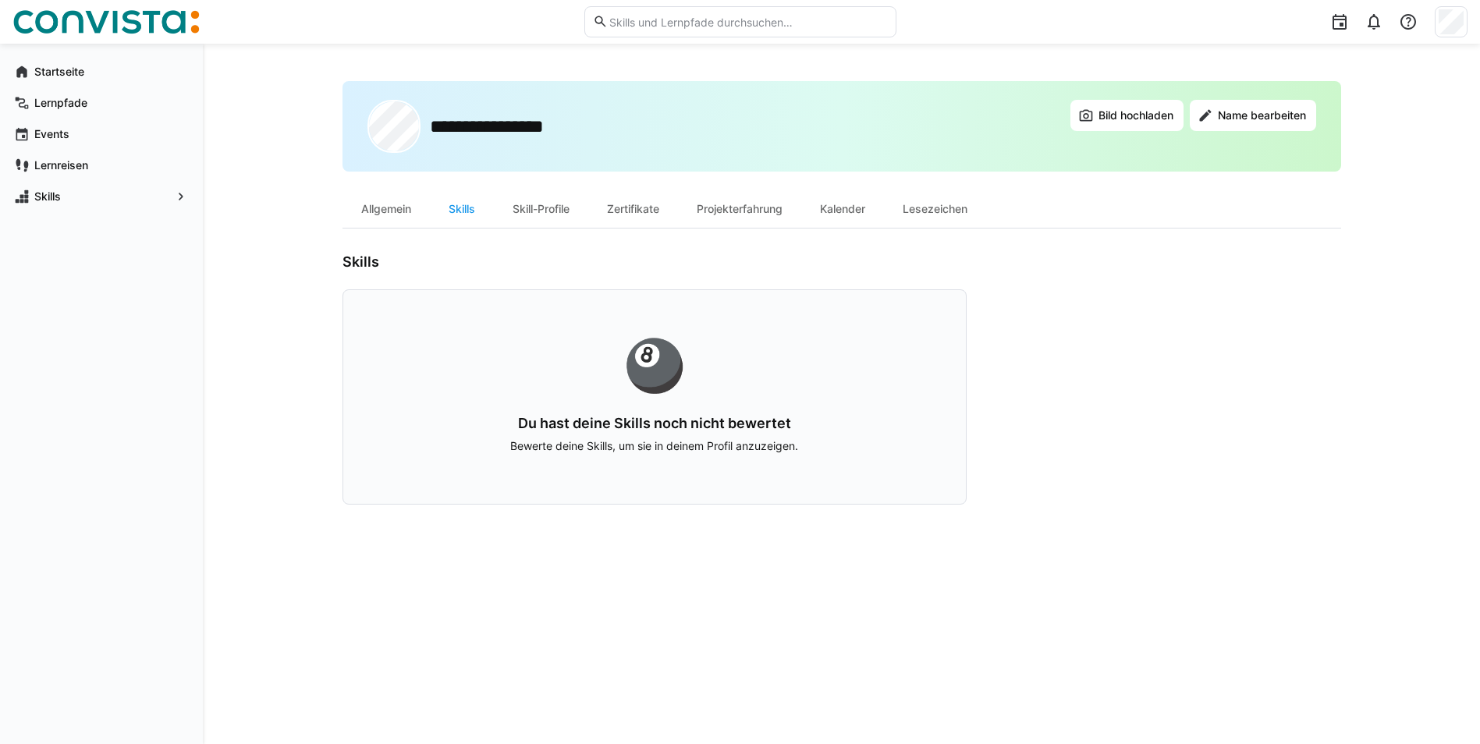
click at [678, 385] on div "🎱" at bounding box center [654, 365] width 523 height 50
click at [600, 445] on p "Bewerte deine Skills, um sie in deinem Profil anzuzeigen." at bounding box center [654, 447] width 523 height 16
click at [767, 447] on p "Bewerte deine Skills, um sie in deinem Profil anzuzeigen." at bounding box center [654, 447] width 523 height 16
click at [560, 213] on div "Skill-Profile" at bounding box center [541, 208] width 94 height 37
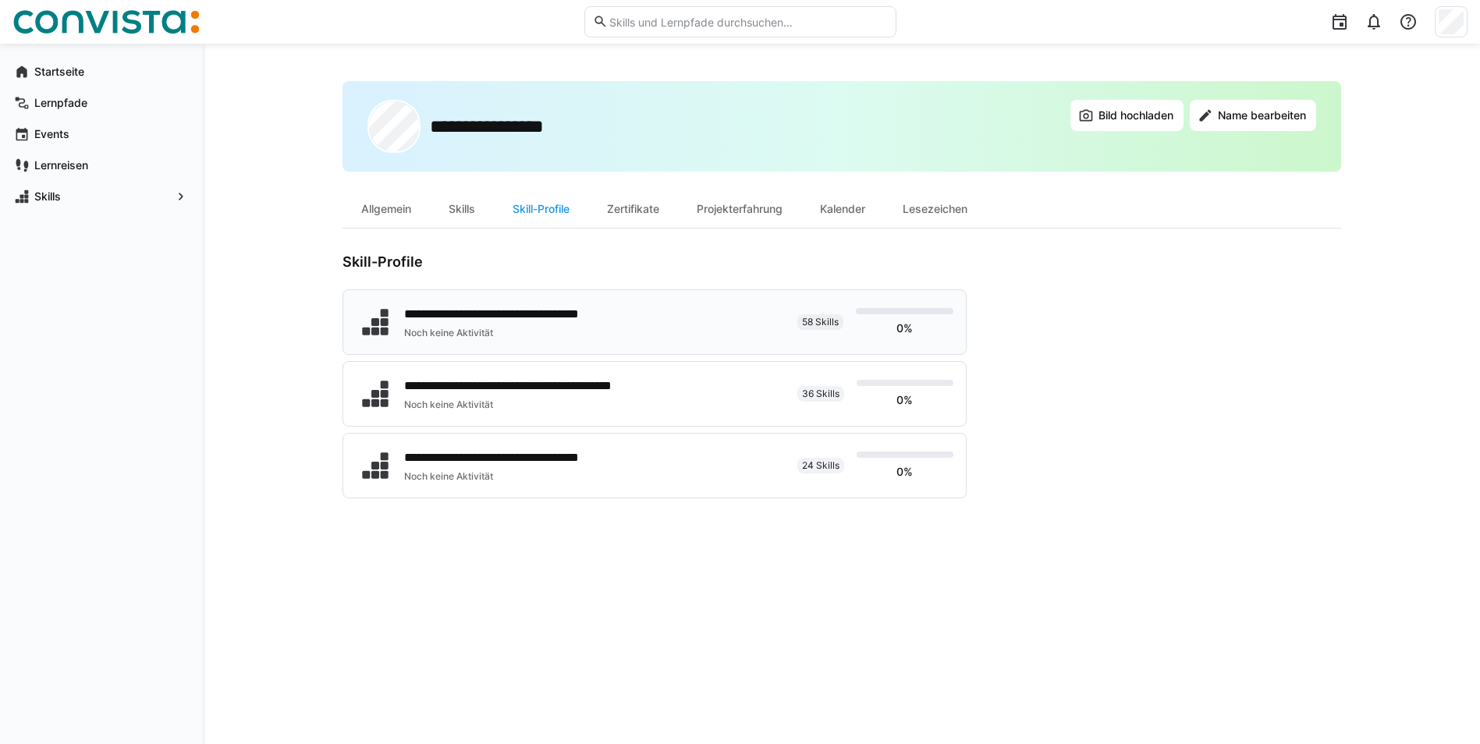
click at [457, 330] on div "Noch keine Aktivität" at bounding box center [520, 333] width 233 height 12
click at [724, 207] on div "Projekterfahrung" at bounding box center [739, 208] width 123 height 37
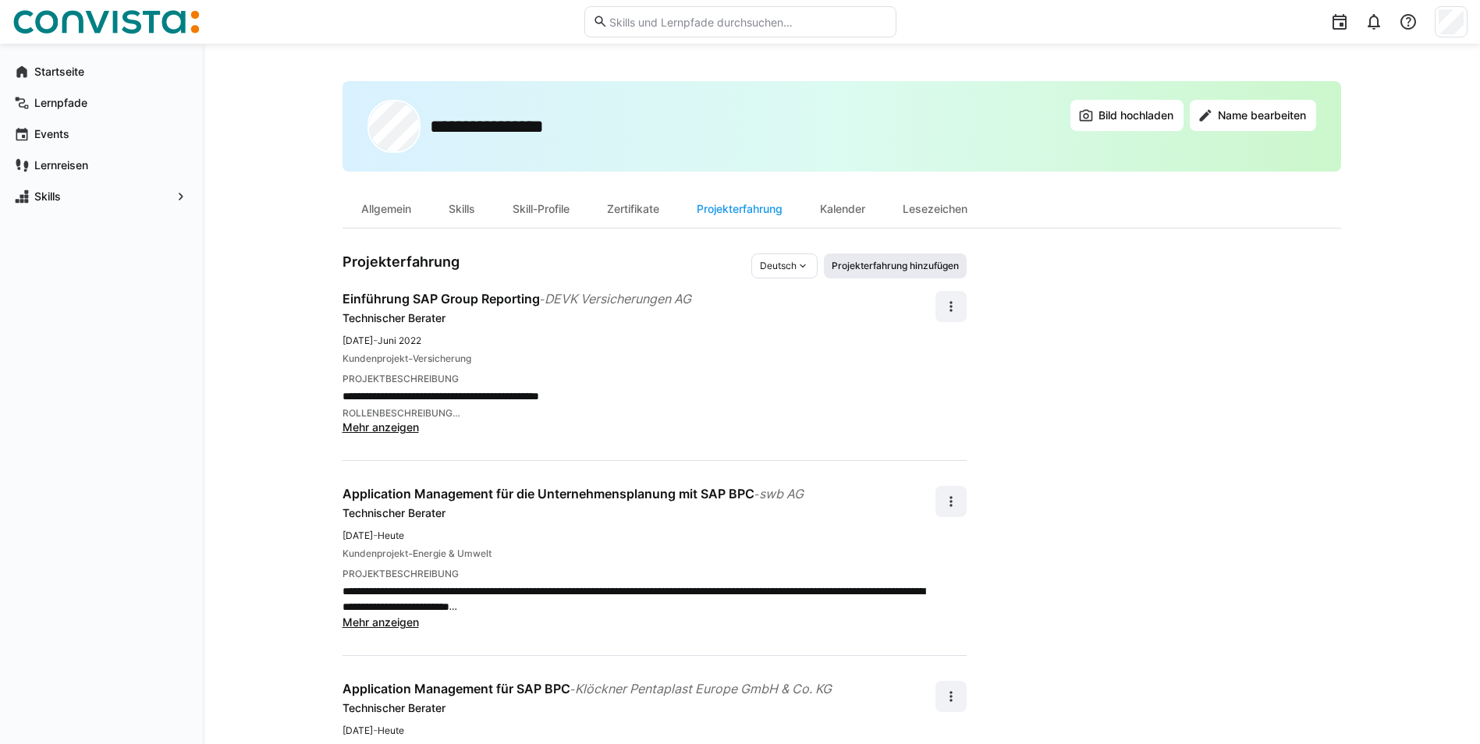
click at [857, 267] on span "Projekterfahrung hinzufügen" at bounding box center [895, 266] width 130 height 12
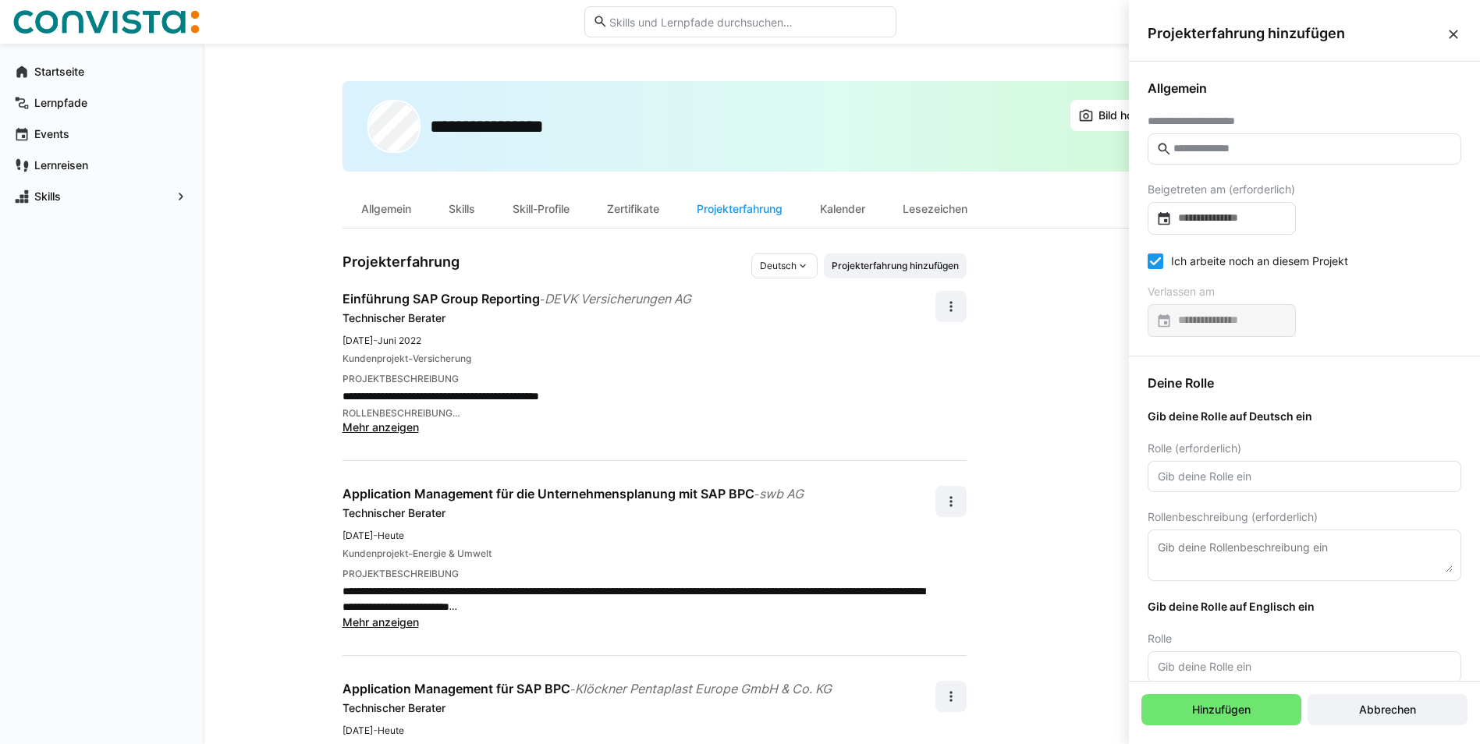
click at [1284, 146] on input "text" at bounding box center [1312, 149] width 281 height 14
type input "****"
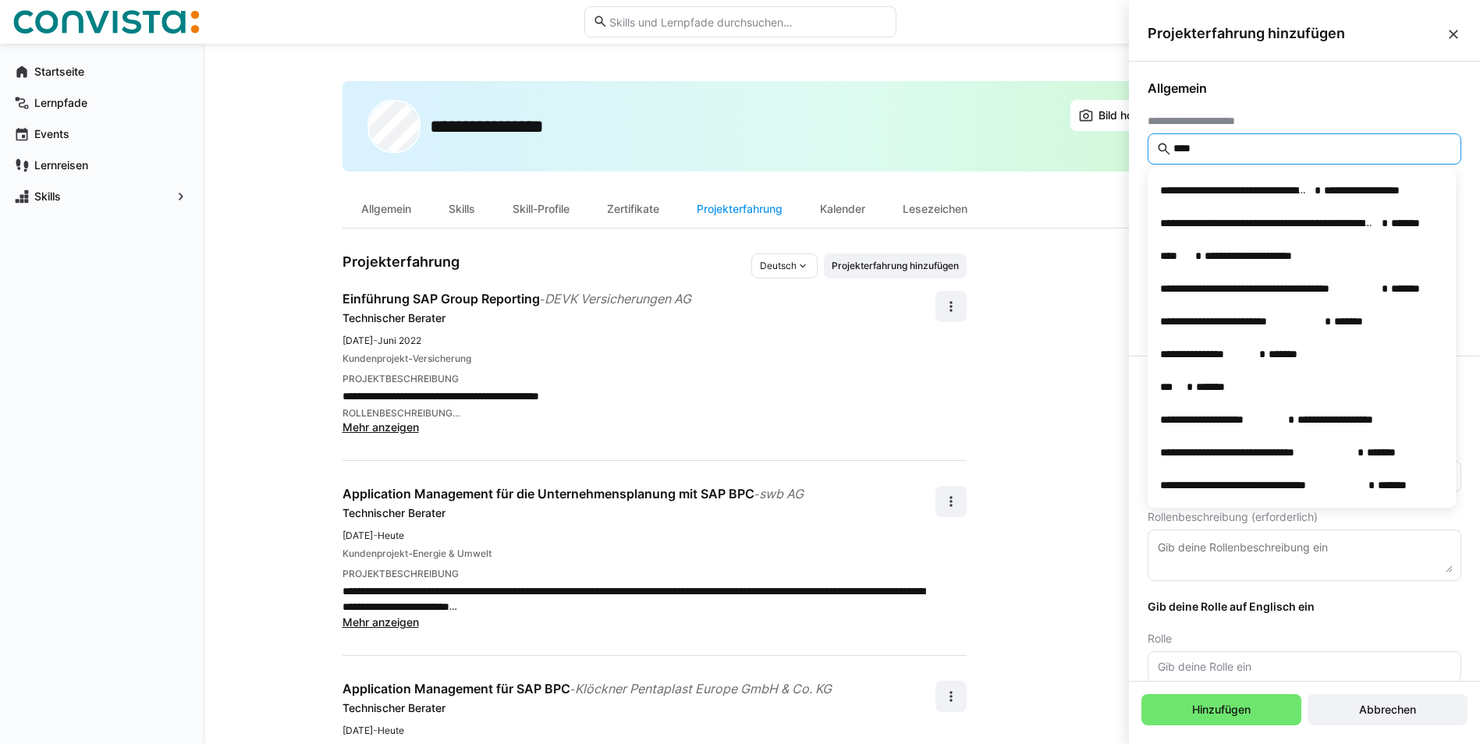
drag, startPoint x: 1204, startPoint y: 154, endPoint x: 1138, endPoint y: 145, distance: 66.1
click at [1138, 145] on div "**********" at bounding box center [1304, 209] width 351 height 294
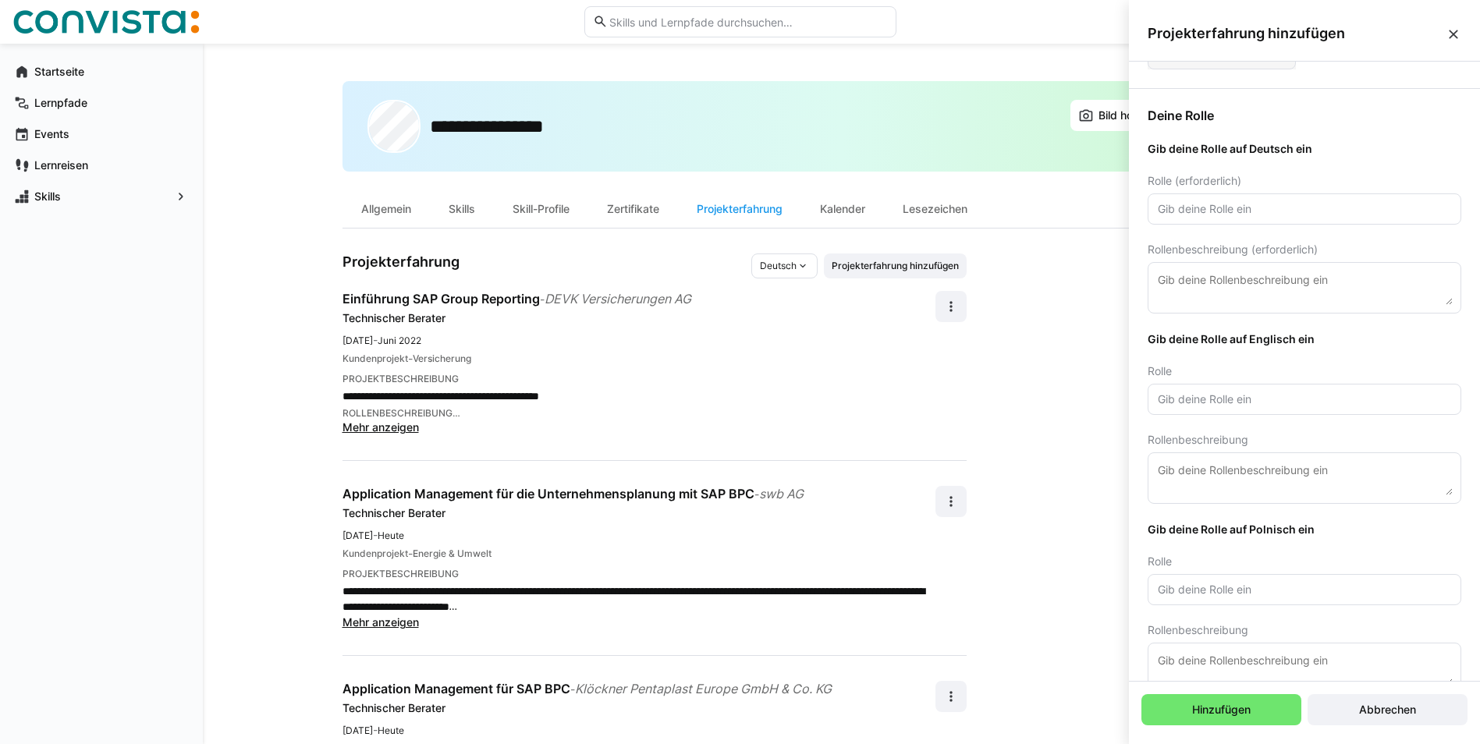
scroll to position [300, 0]
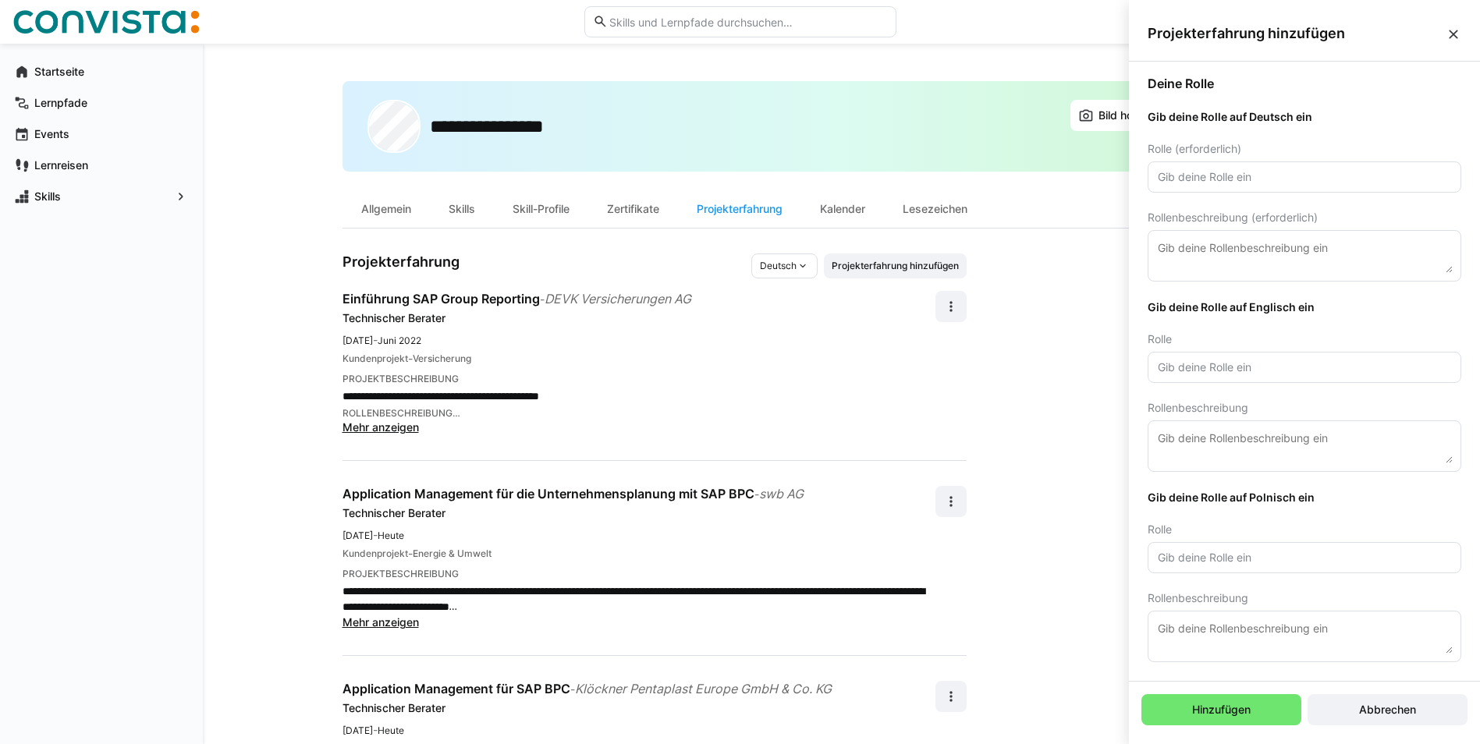
click at [1450, 34] on eds-icon at bounding box center [1454, 35] width 16 height 16
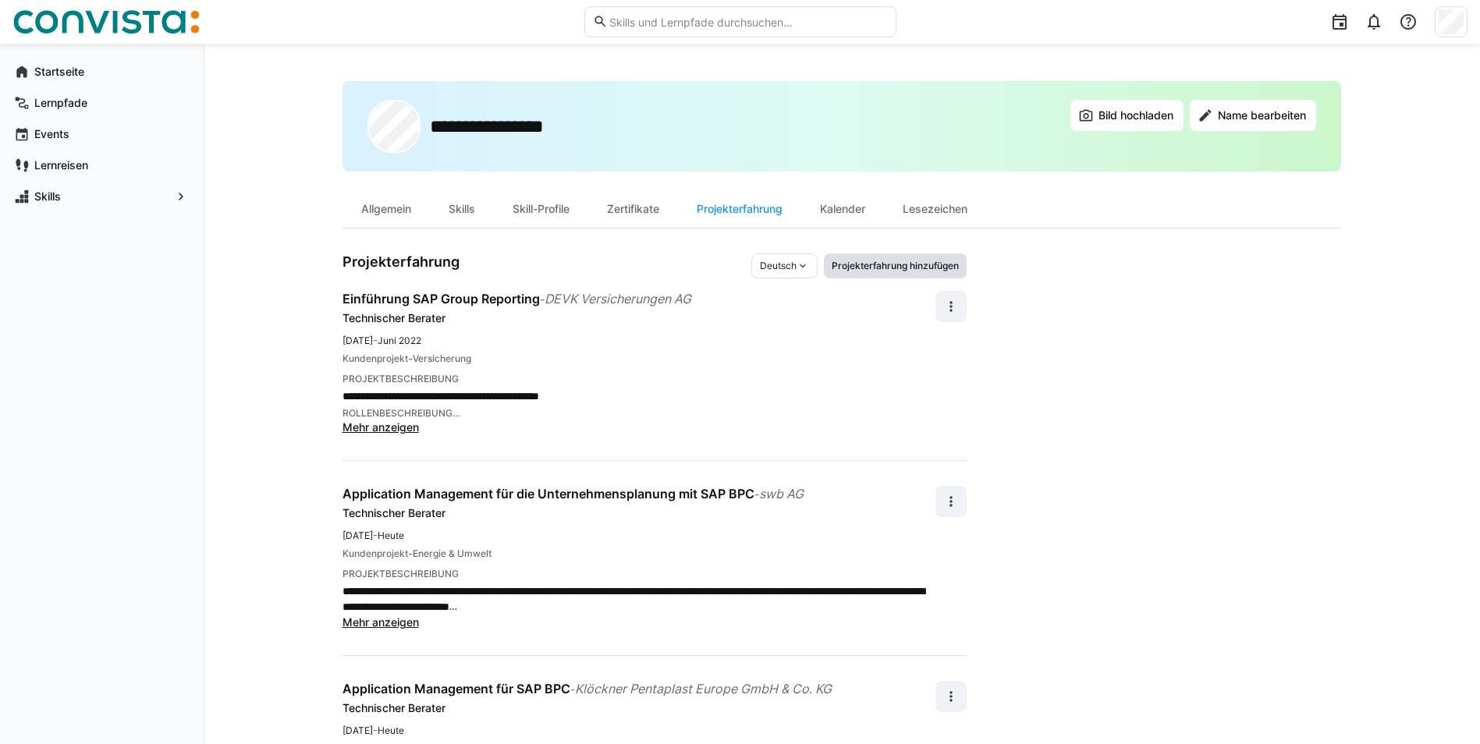
click at [872, 266] on span "Projekterfahrung hinzufügen" at bounding box center [895, 266] width 130 height 12
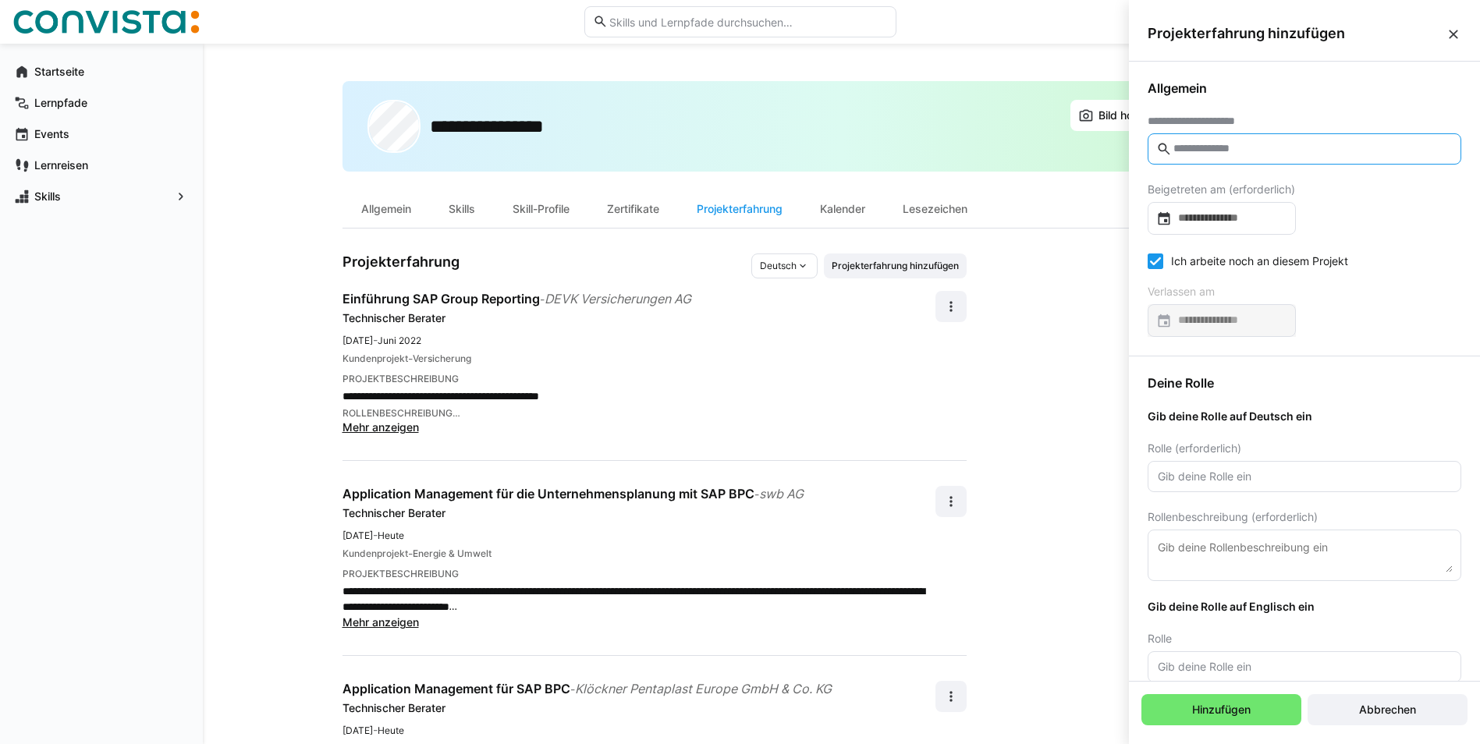
click at [1254, 155] on input "text" at bounding box center [1312, 149] width 281 height 14
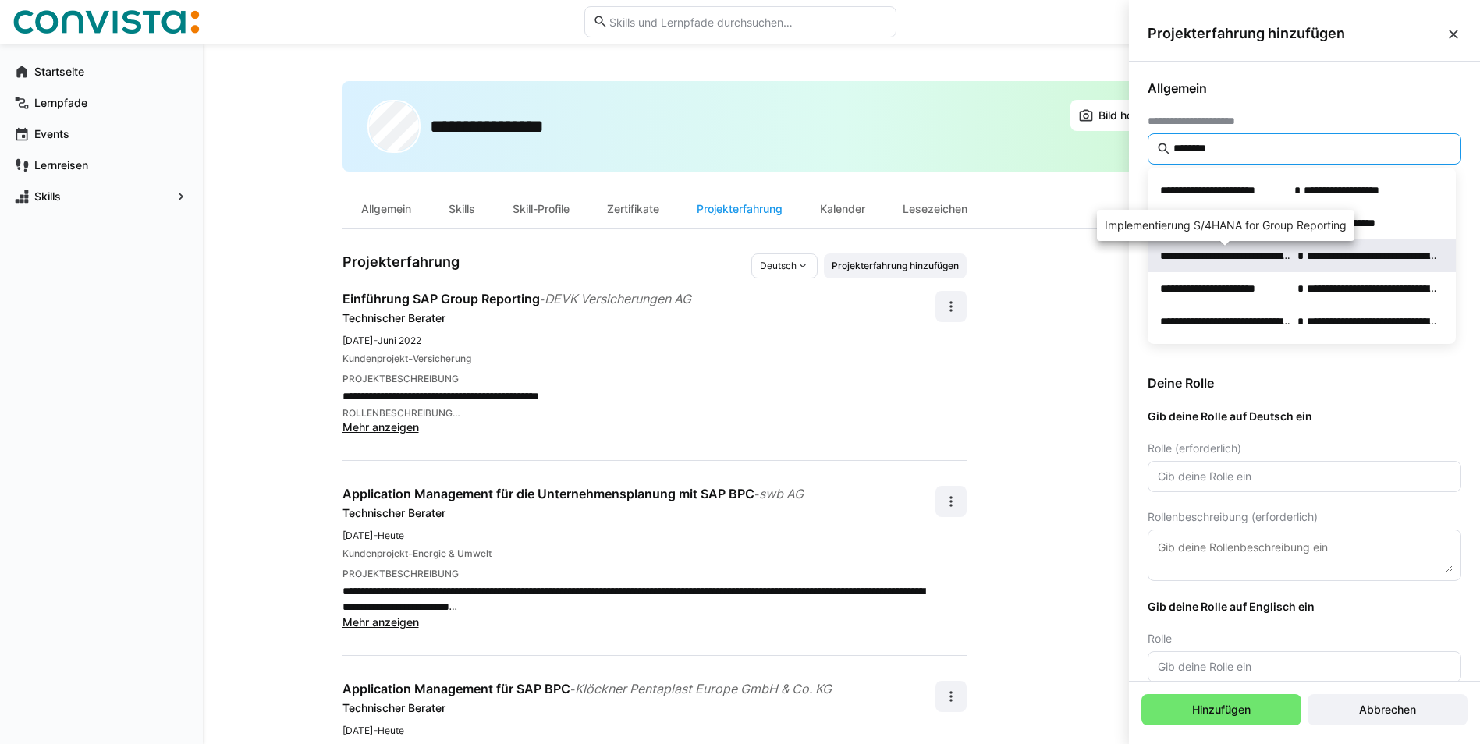
type input "********"
click at [1246, 255] on span "**********" at bounding box center [1225, 256] width 131 height 16
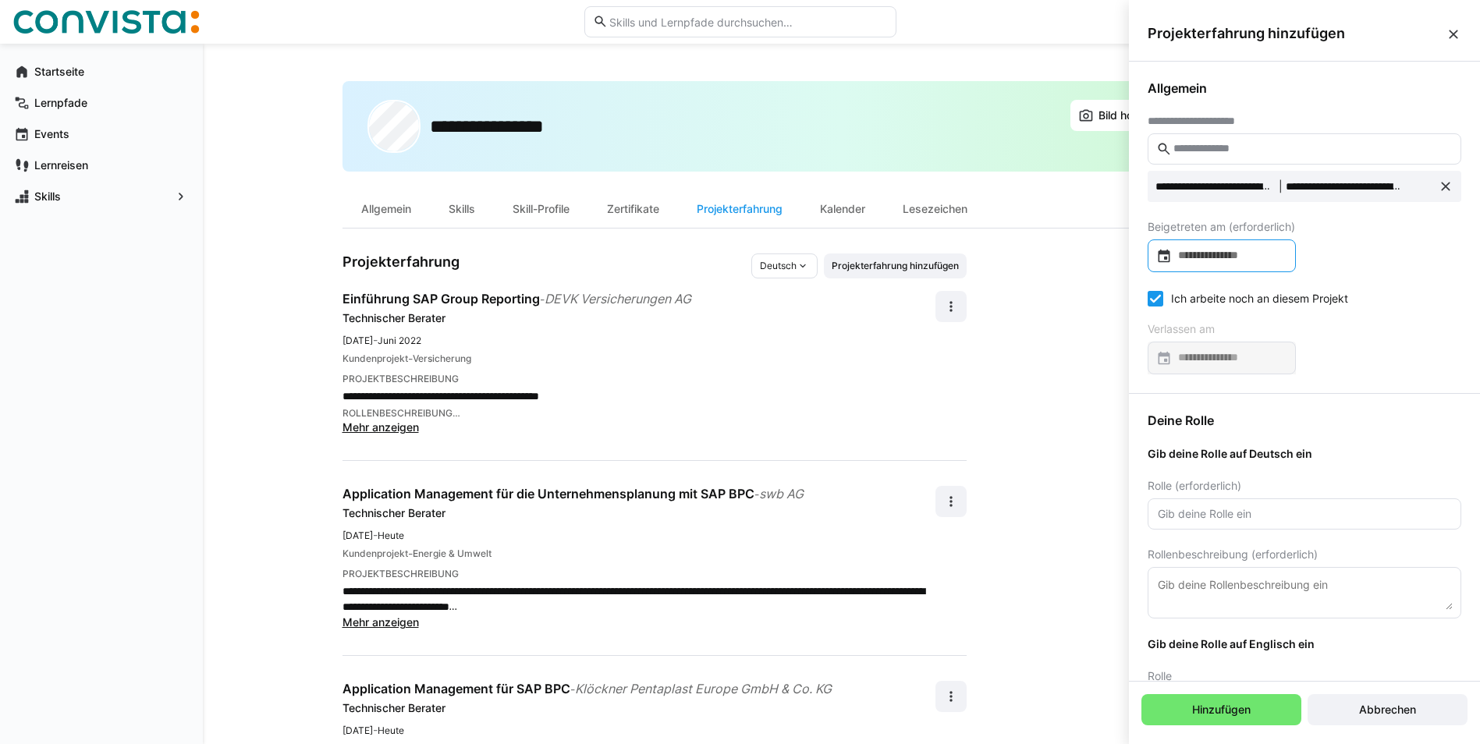
click at [1246, 255] on input at bounding box center [1229, 256] width 115 height 16
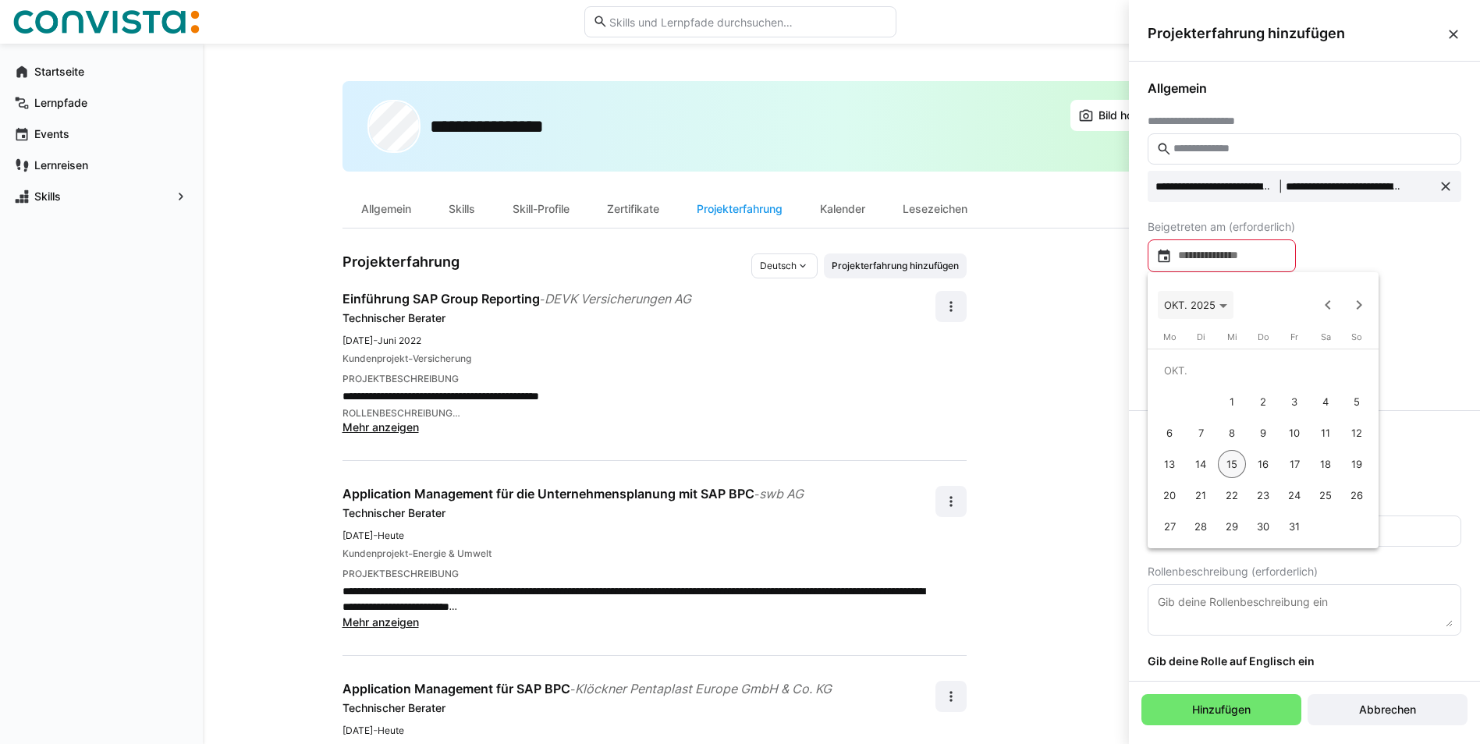
click at [1224, 307] on polygon "Choose month and year" at bounding box center [1224, 306] width 8 height 4
click at [1342, 385] on span "2023" at bounding box center [1345, 385] width 49 height 28
click at [1350, 414] on span "AUG." at bounding box center [1345, 416] width 49 height 28
click at [1209, 304] on icon "Choose month and year" at bounding box center [1206, 306] width 8 height 4
click at [1348, 387] on span "2023" at bounding box center [1345, 385] width 49 height 28
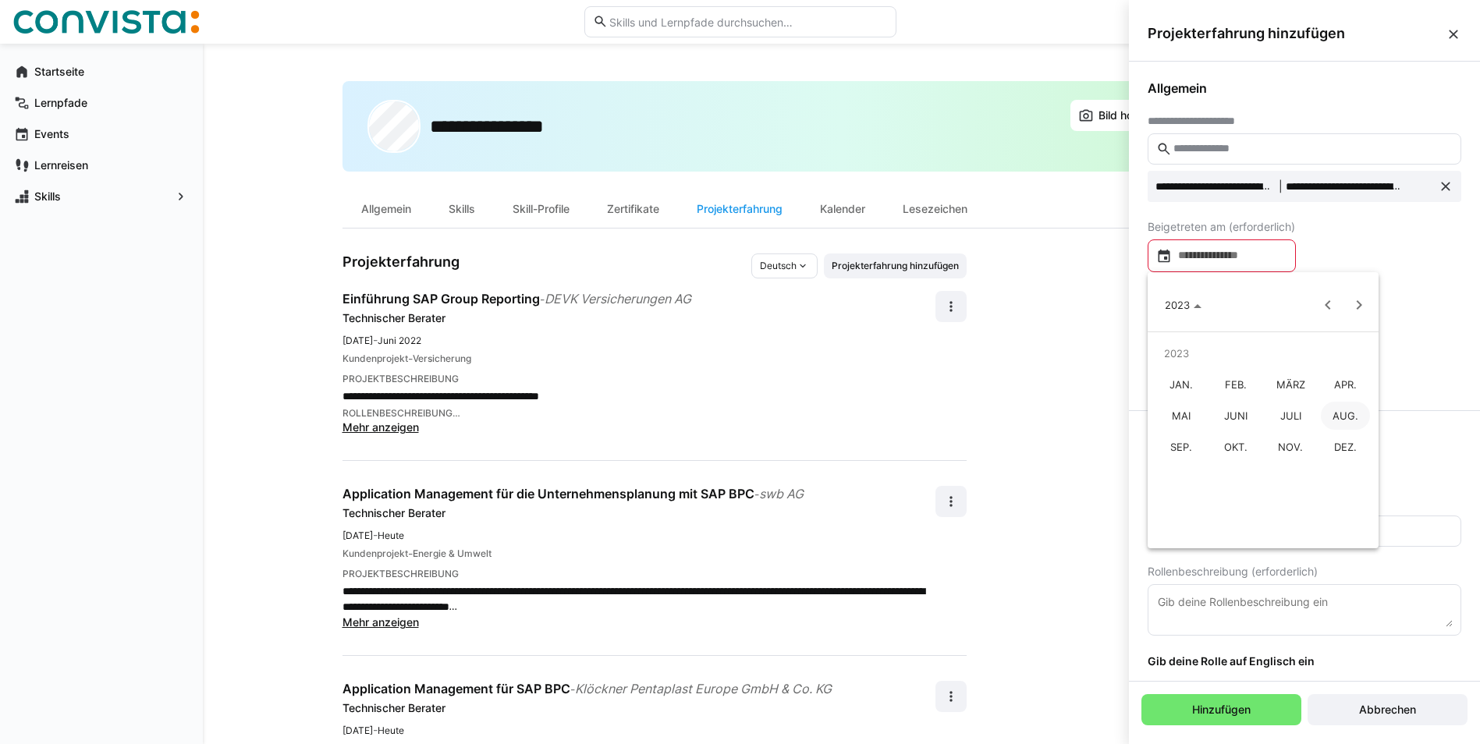
click at [1344, 419] on span "AUG." at bounding box center [1345, 416] width 49 height 28
click at [1169, 493] on span "21" at bounding box center [1170, 495] width 28 height 28
type input "**********"
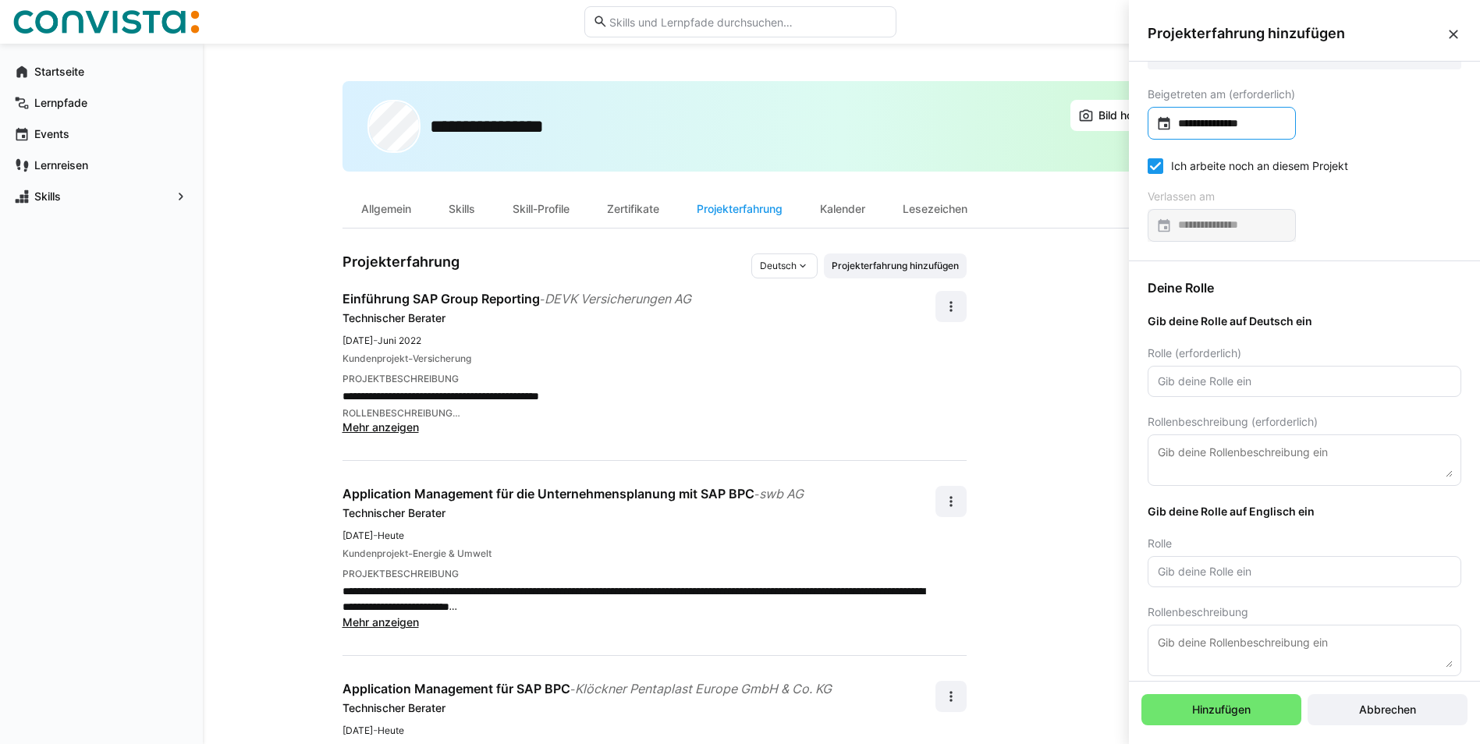
scroll to position [156, 0]
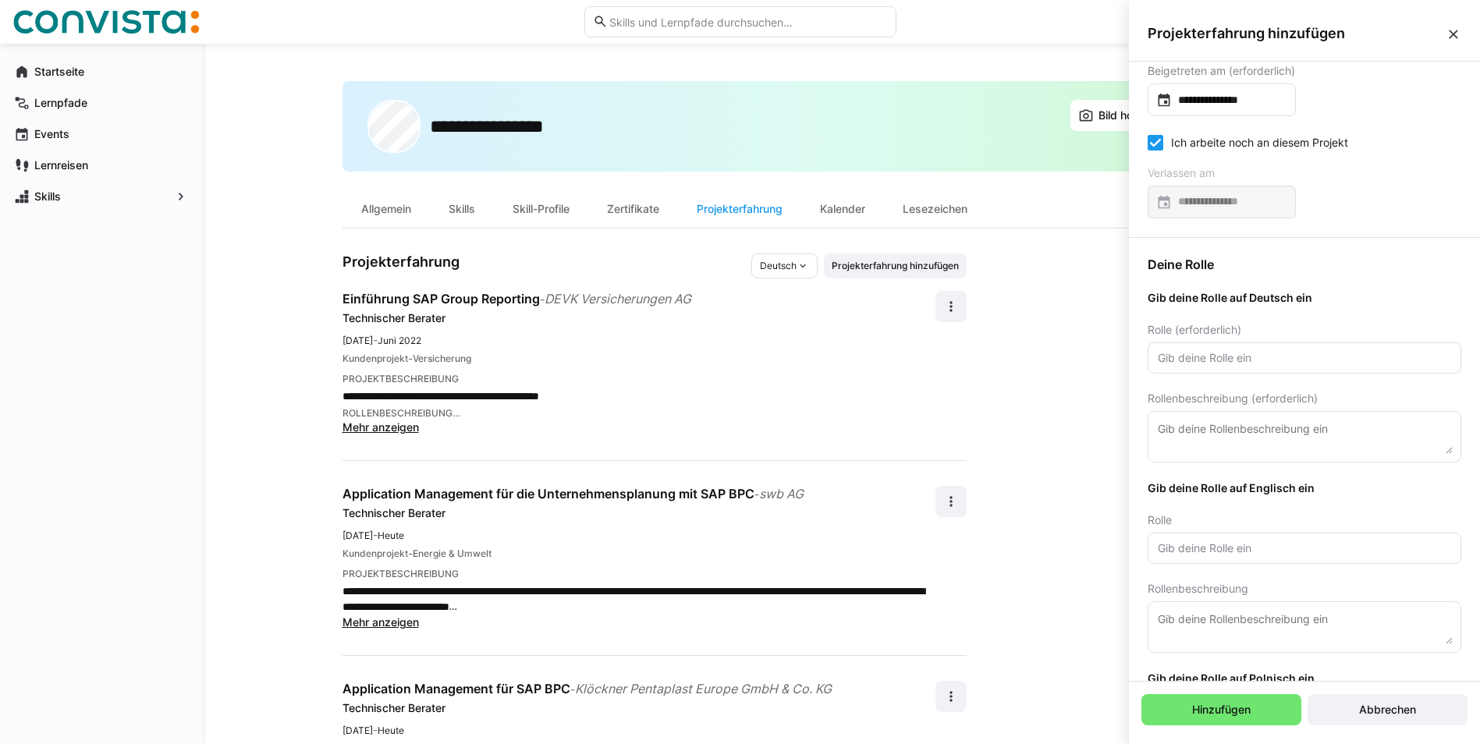
click at [1231, 355] on input "text" at bounding box center [1304, 358] width 297 height 14
type input "Technischer Berater"
click at [1390, 435] on textarea at bounding box center [1304, 437] width 297 height 34
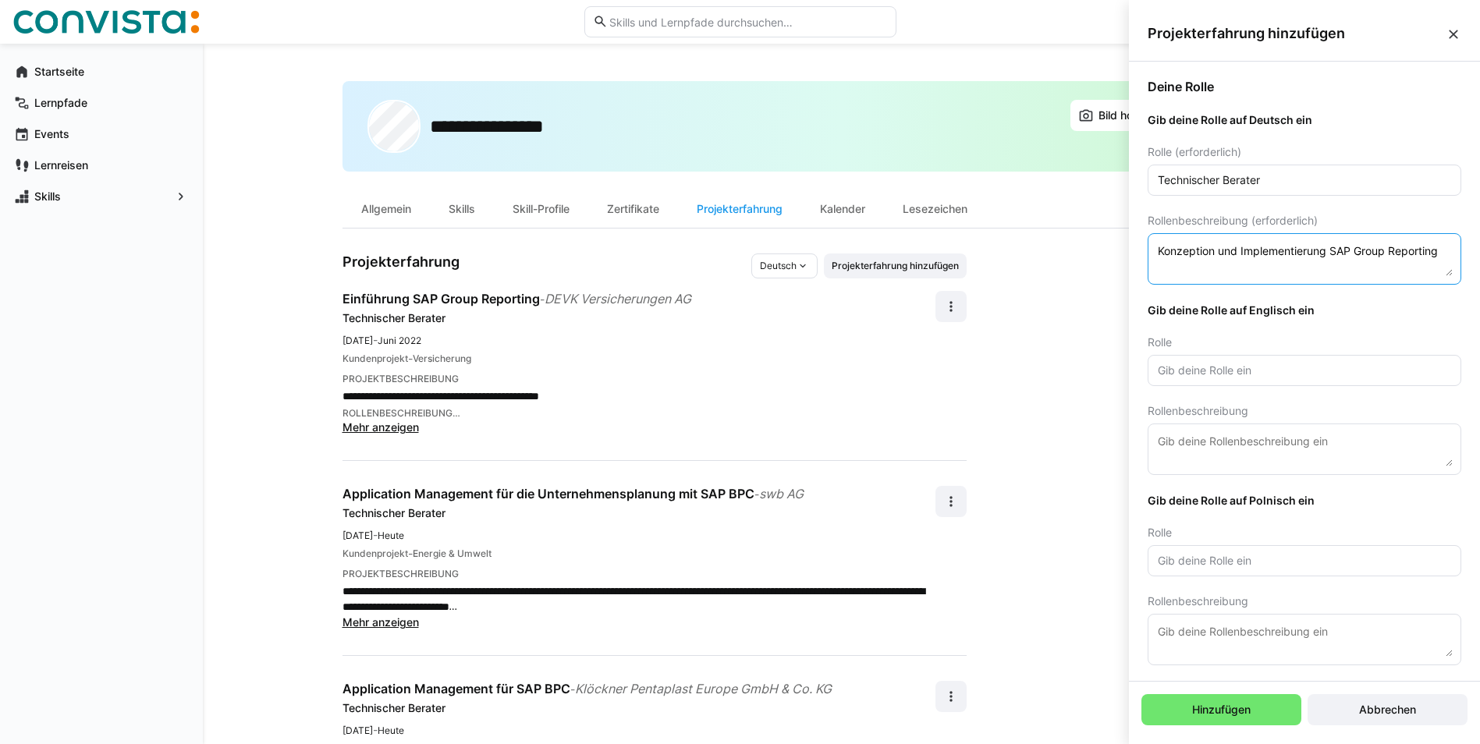
scroll to position [337, 0]
type textarea "Konzeption und Implementierung SAP Group Reporting"
click at [1238, 711] on span "Hinzufügen" at bounding box center [1221, 710] width 63 height 16
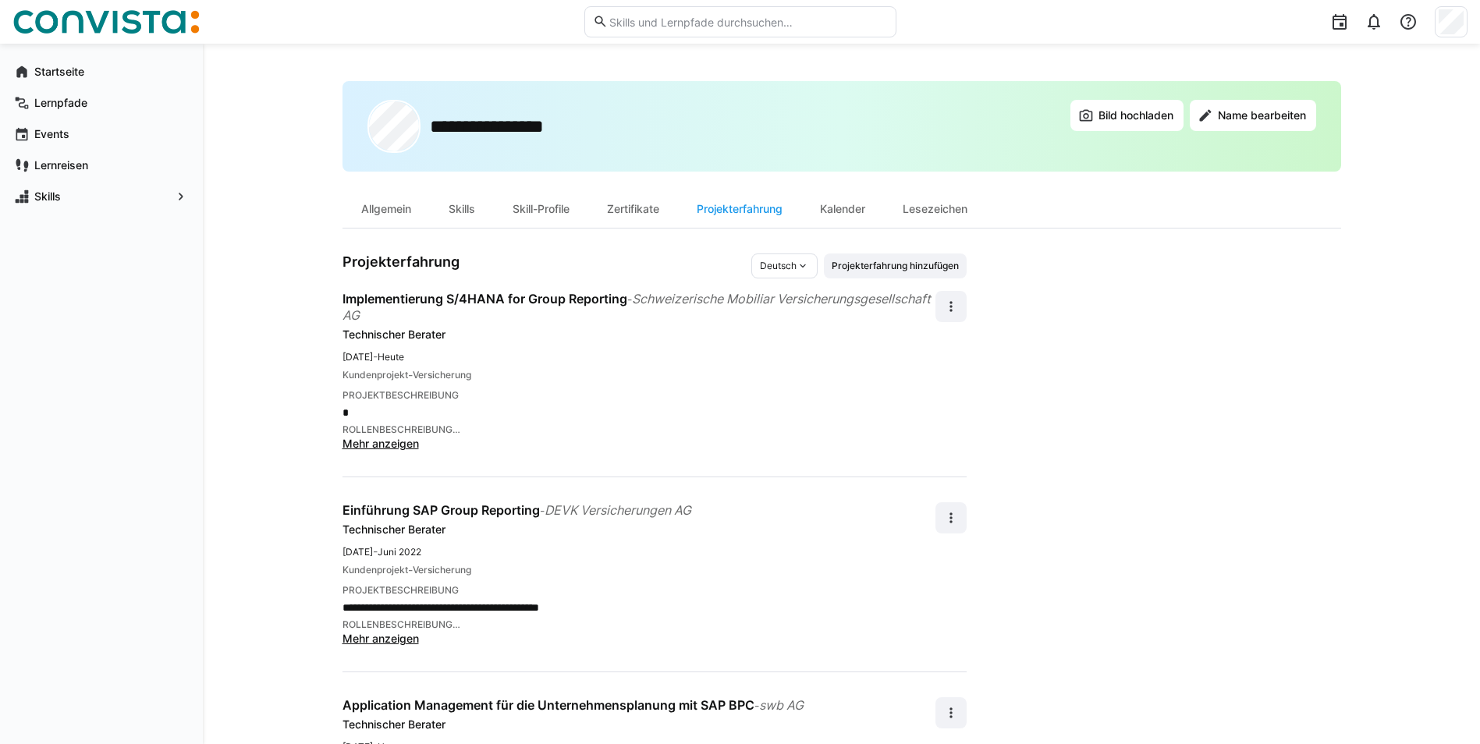
click at [393, 444] on span "Mehr anzeigen" at bounding box center [381, 443] width 76 height 13
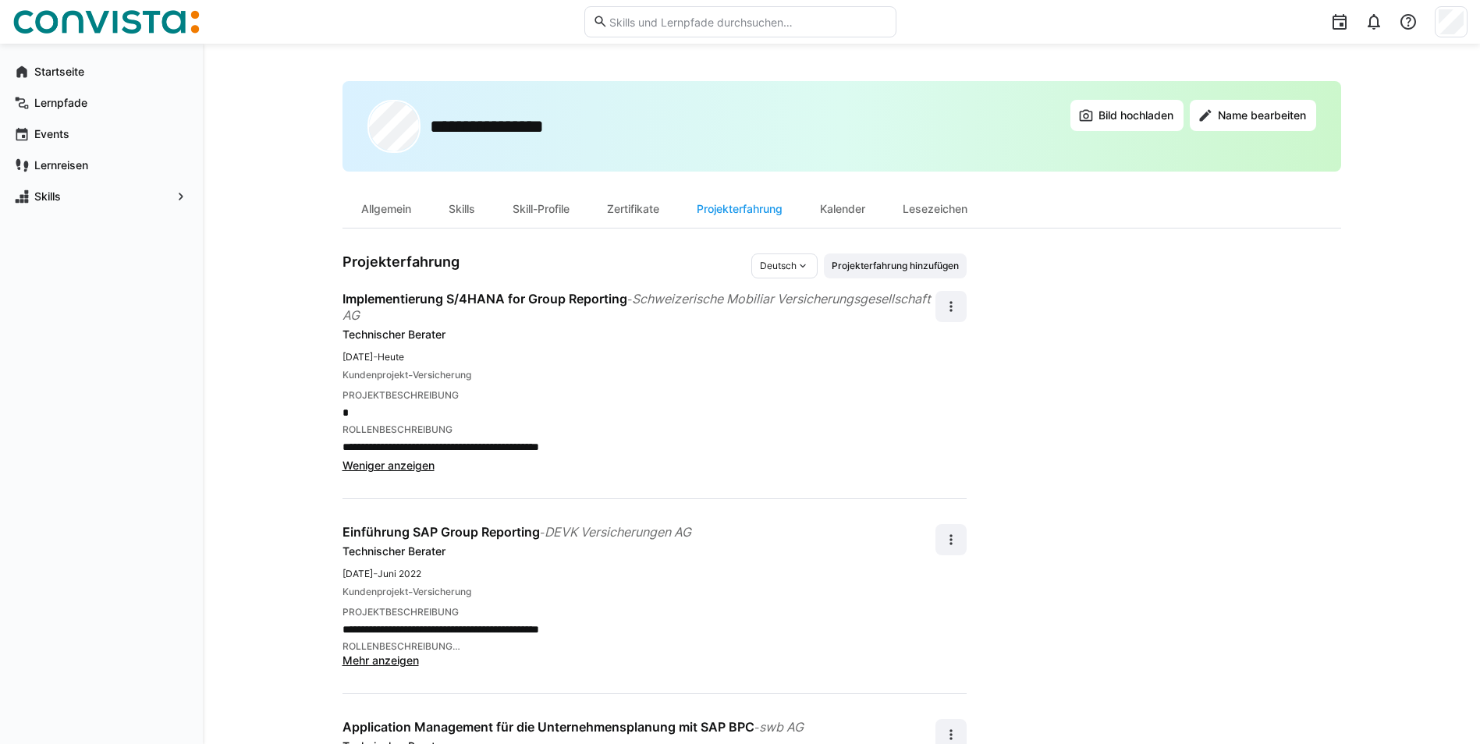
click at [393, 662] on span "Mehr anzeigen" at bounding box center [381, 660] width 76 height 13
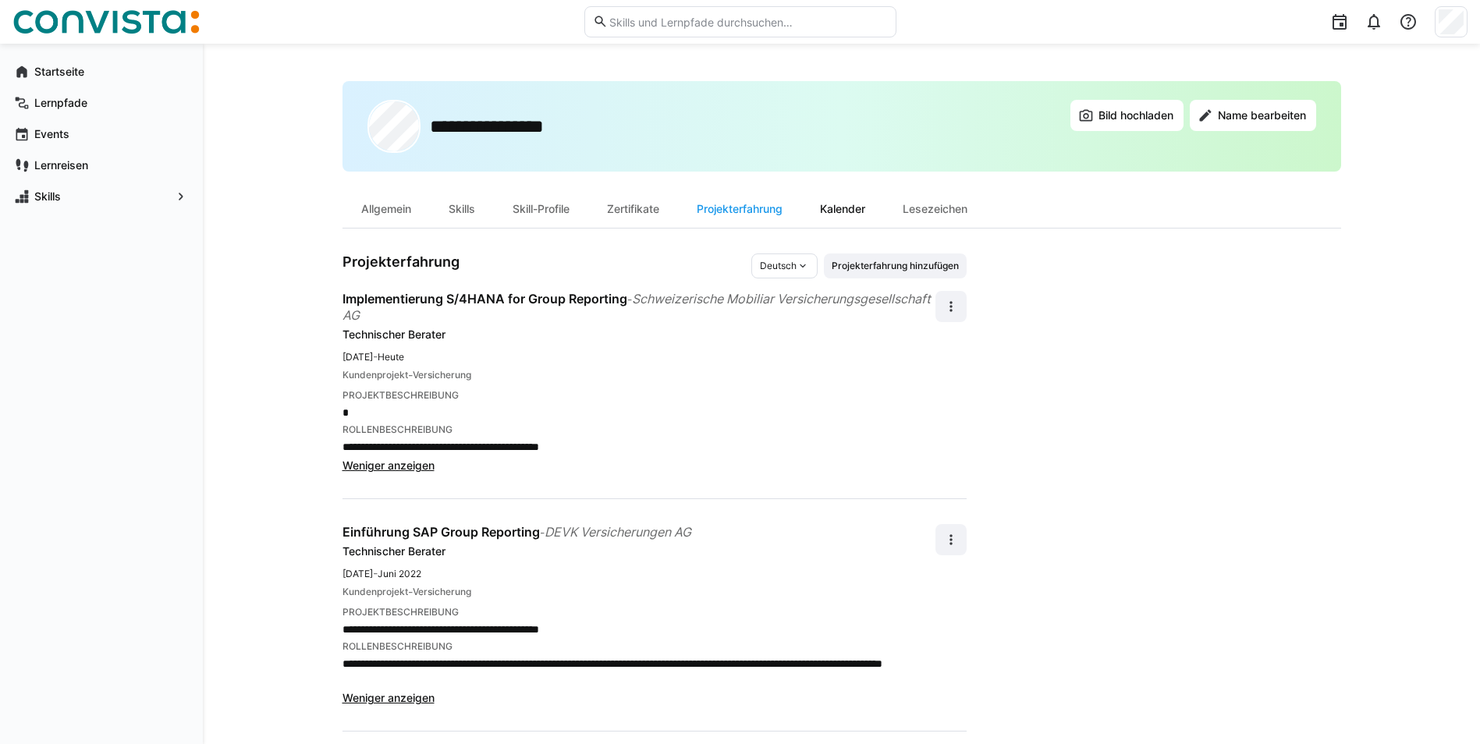
click at [861, 209] on div "Kalender" at bounding box center [842, 208] width 83 height 37
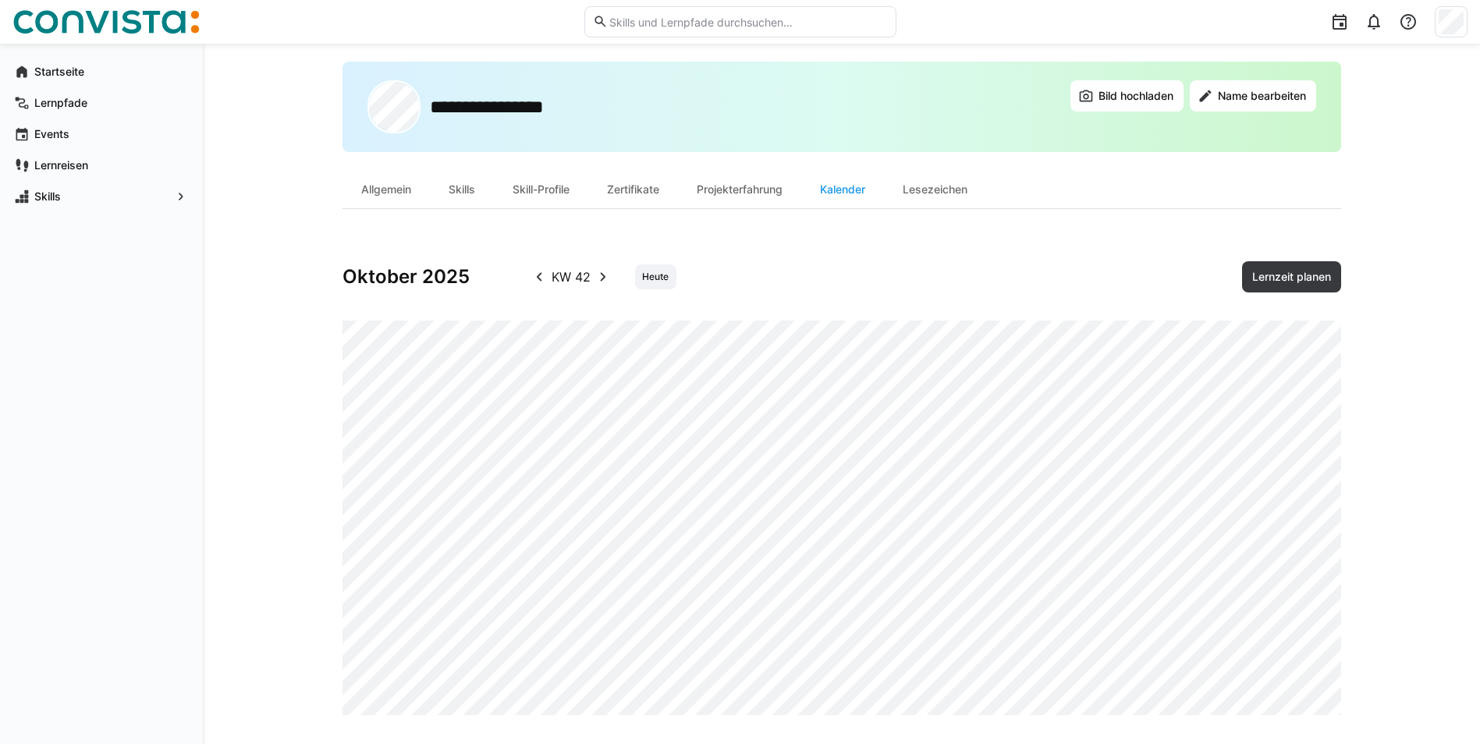
scroll to position [28, 0]
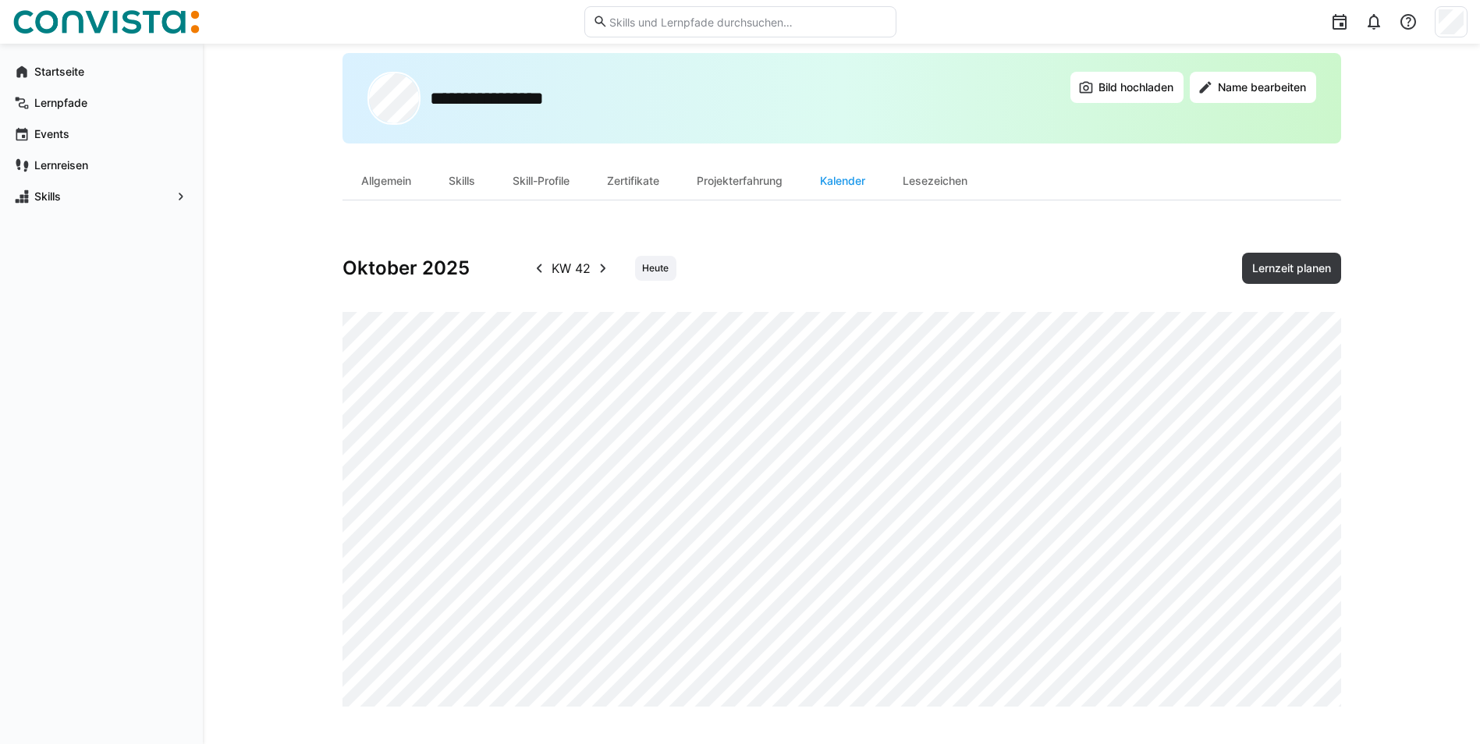
click at [541, 268] on eds-icon at bounding box center [539, 268] width 19 height 19
click at [602, 269] on eds-icon at bounding box center [603, 268] width 19 height 19
click at [602, 269] on eds-icon at bounding box center [600, 268] width 19 height 19
click at [1296, 269] on span "Lernzeit planen" at bounding box center [1291, 269] width 83 height 16
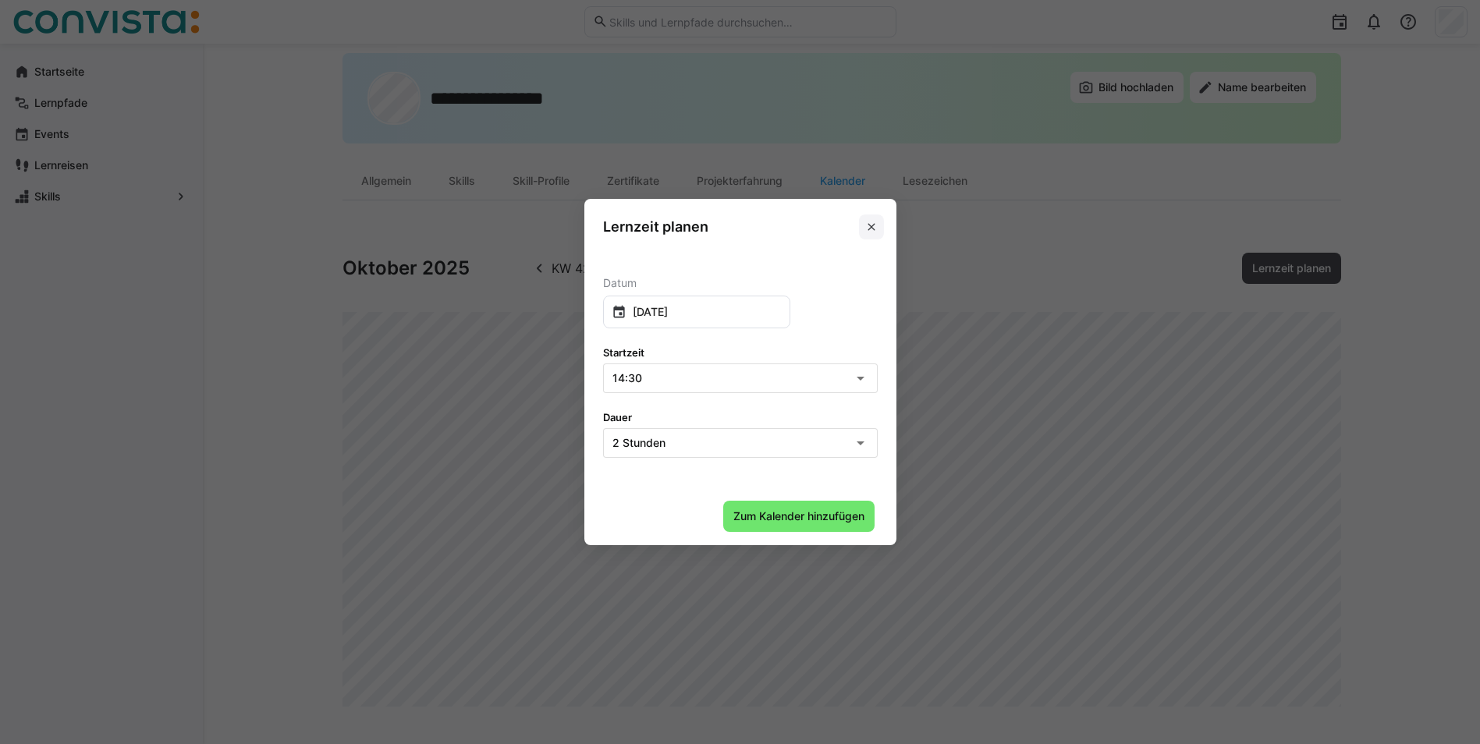
click at [878, 229] on eds-icon at bounding box center [871, 227] width 12 height 12
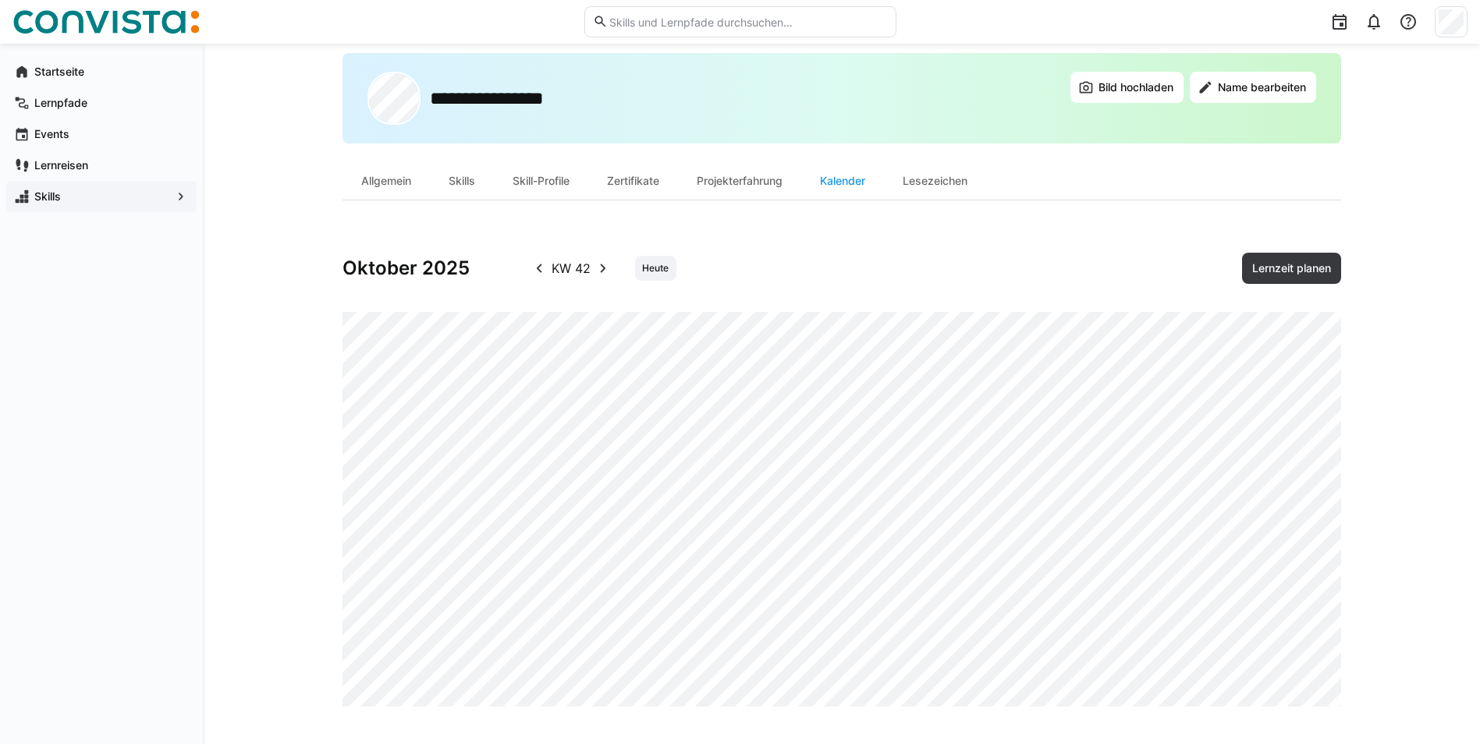
click at [0, 0] on app-navigation-label "Skills" at bounding box center [0, 0] width 0 height 0
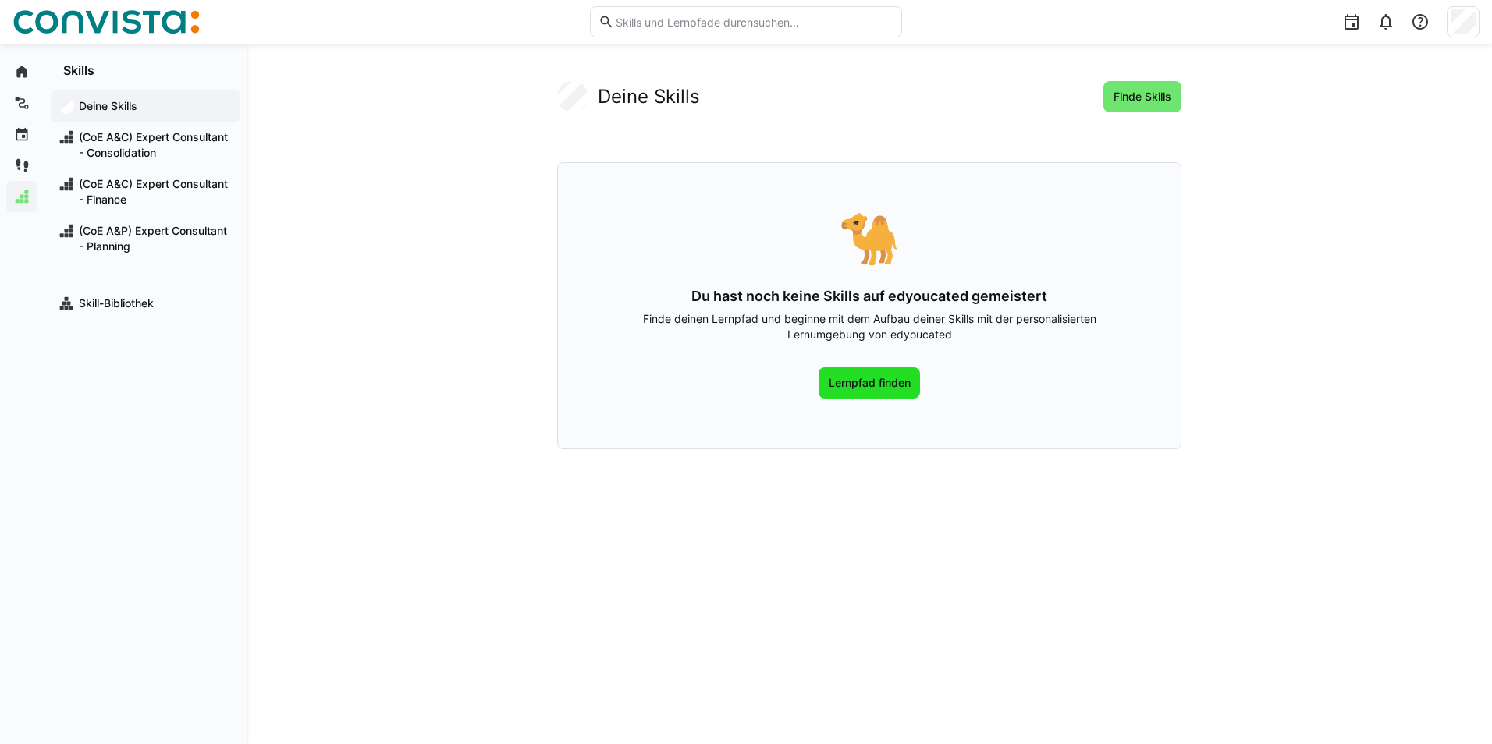
click at [879, 382] on span "Lernpfad finden" at bounding box center [869, 383] width 87 height 16
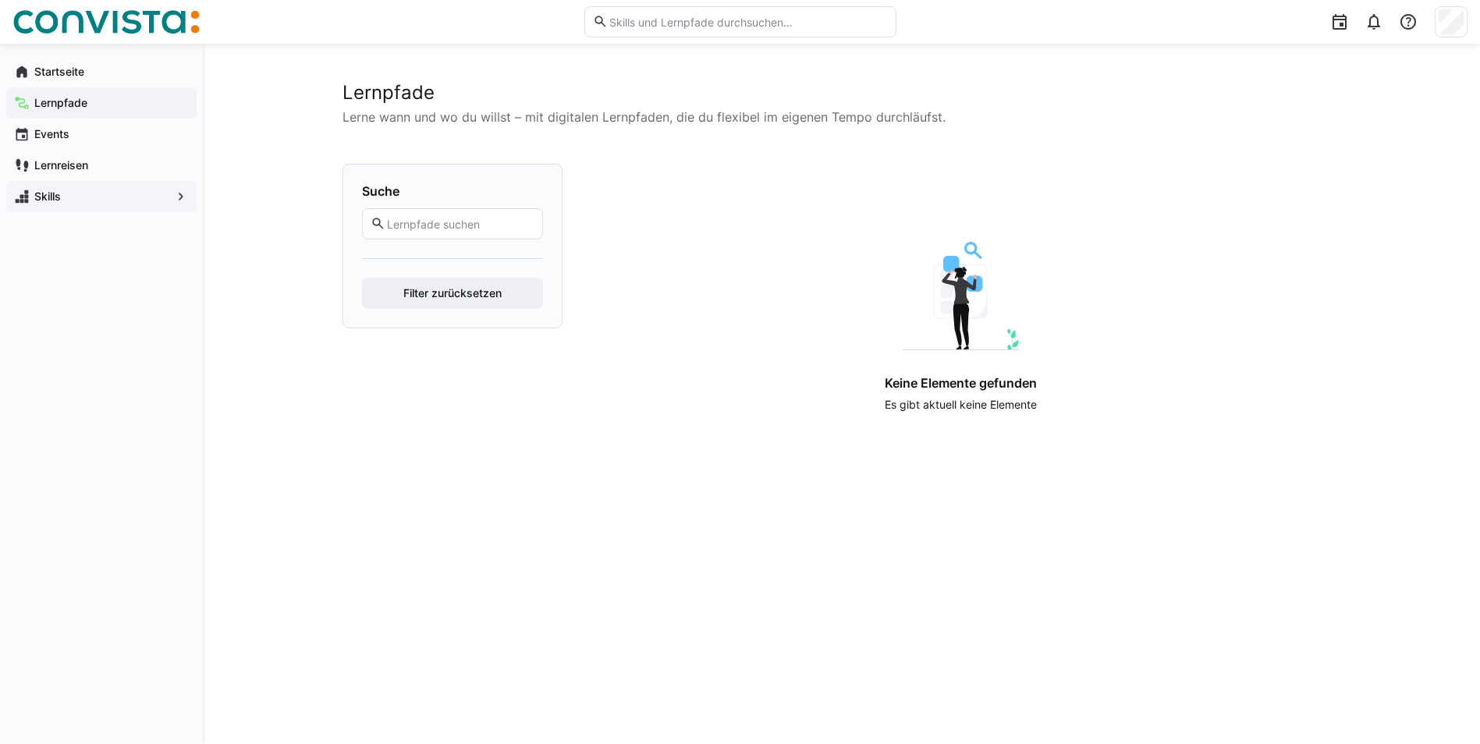
click at [468, 221] on input "text" at bounding box center [459, 224] width 148 height 14
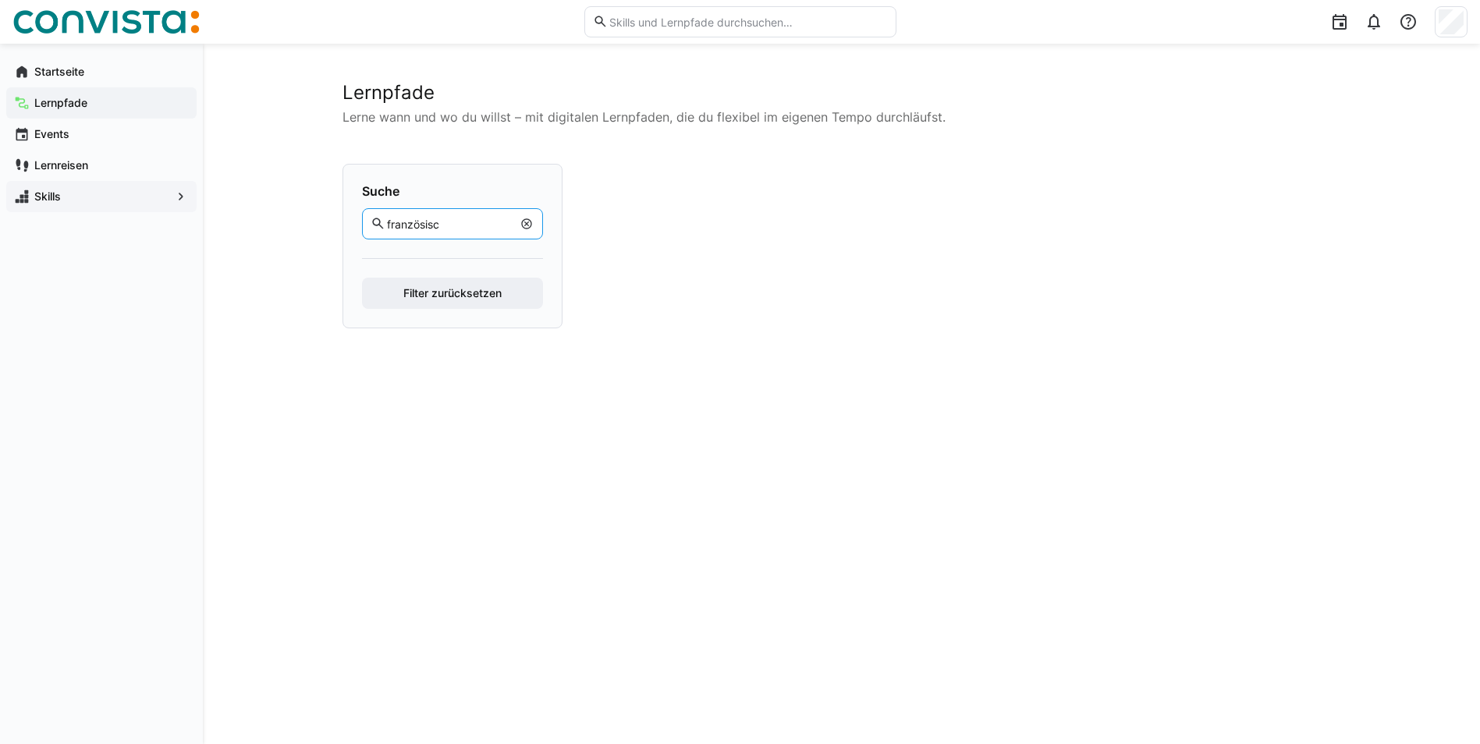
type input "französisch"
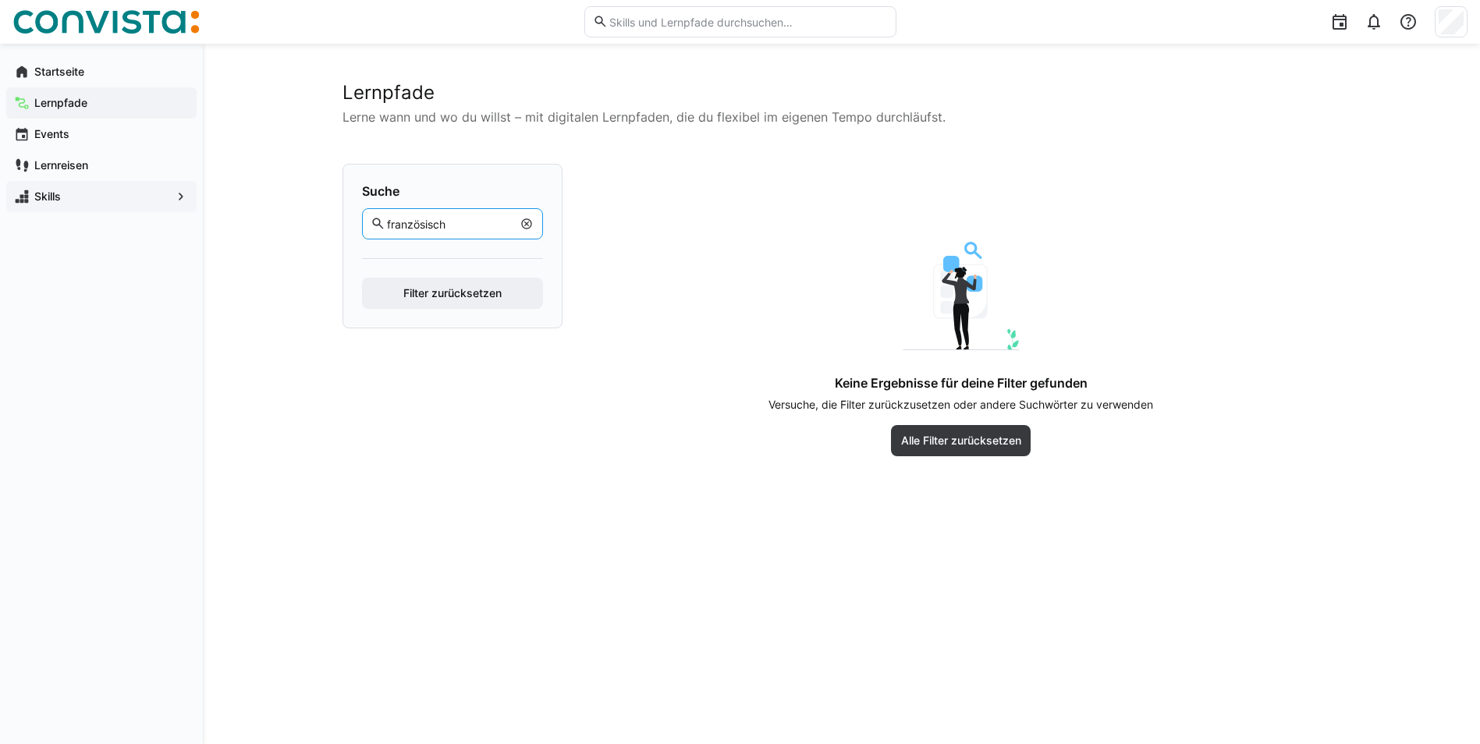
drag, startPoint x: 449, startPoint y: 221, endPoint x: 334, endPoint y: 226, distance: 115.6
click at [334, 226] on div "Lernpfade Lerne wann und wo du willst – mit digitalen Lernpfaden, die du flexib…" at bounding box center [841, 394] width 1277 height 701
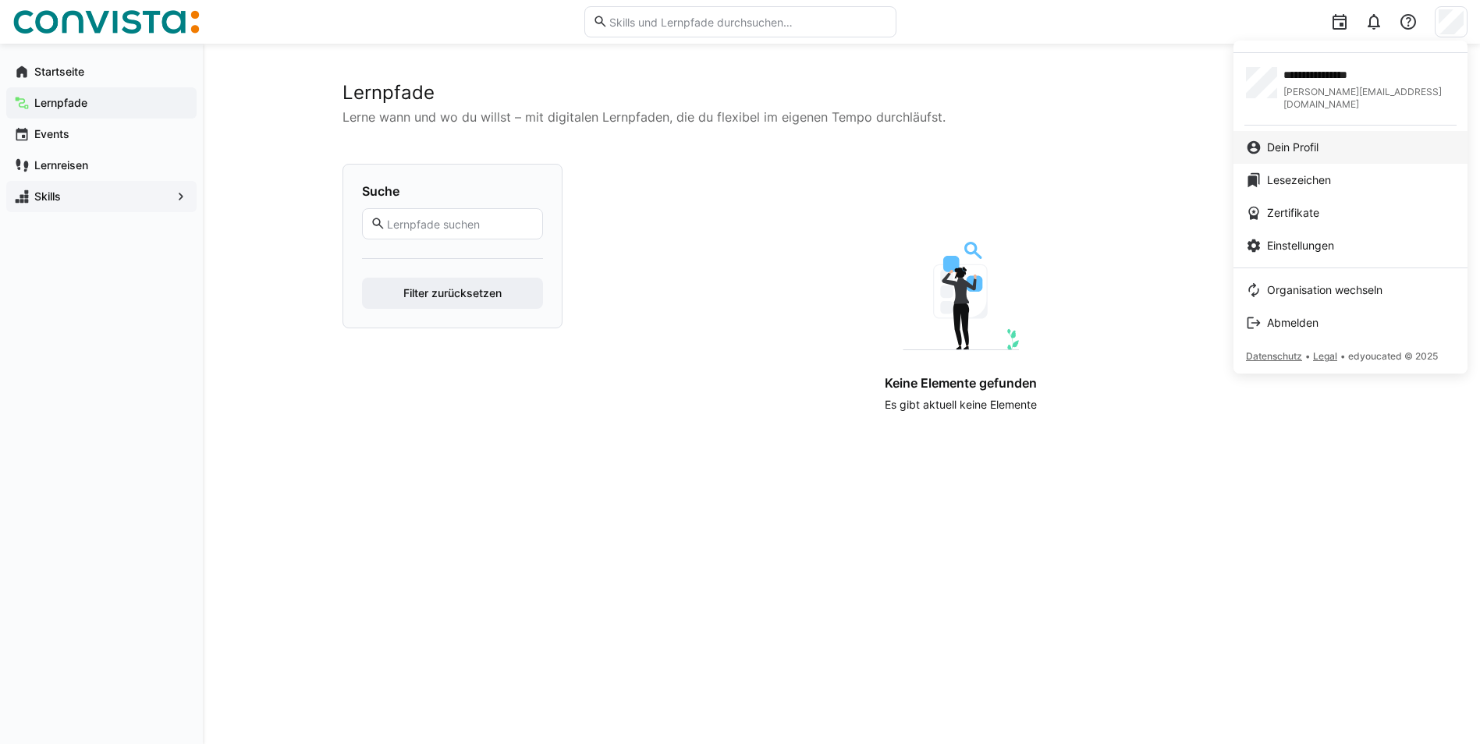
click at [1301, 140] on span "Dein Profil" at bounding box center [1293, 148] width 52 height 16
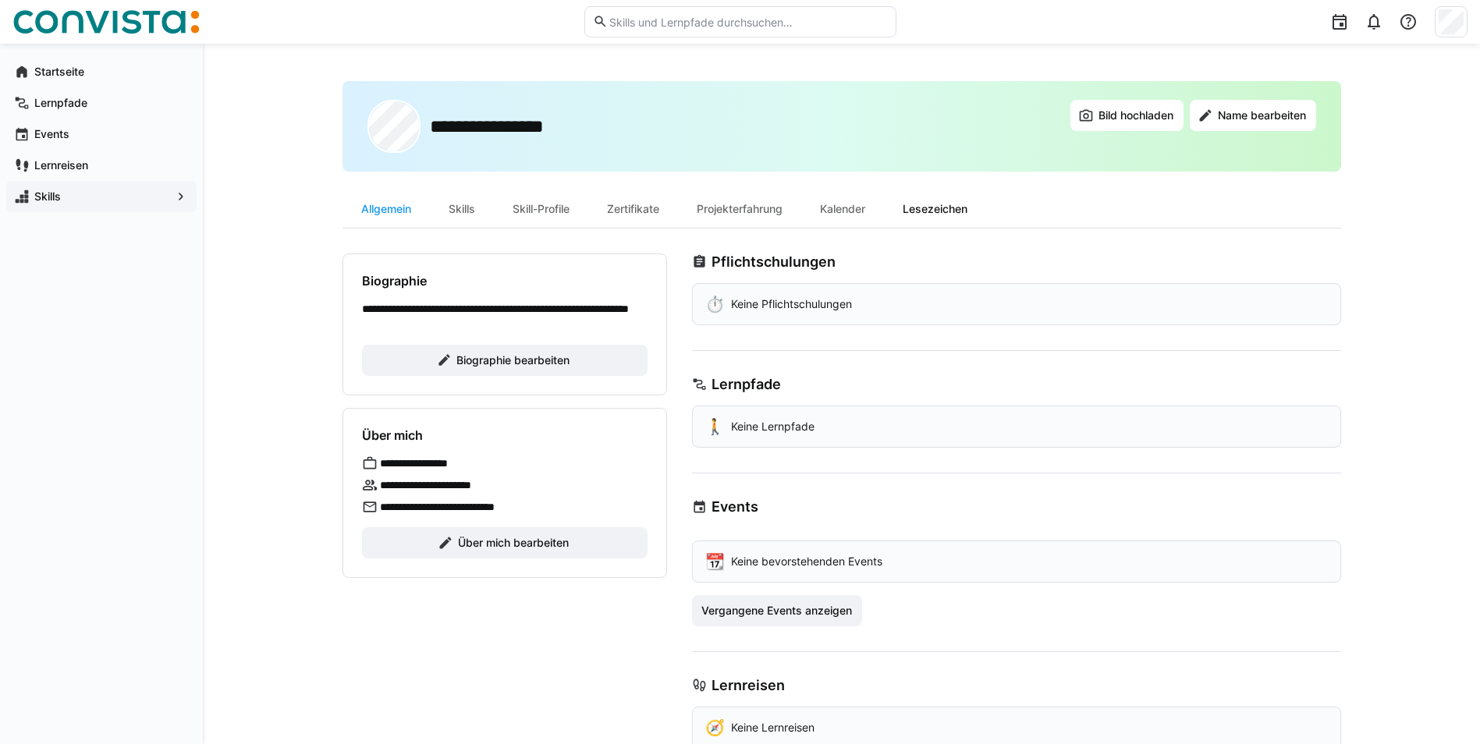
click at [930, 206] on div "Lesezeichen" at bounding box center [935, 208] width 102 height 37
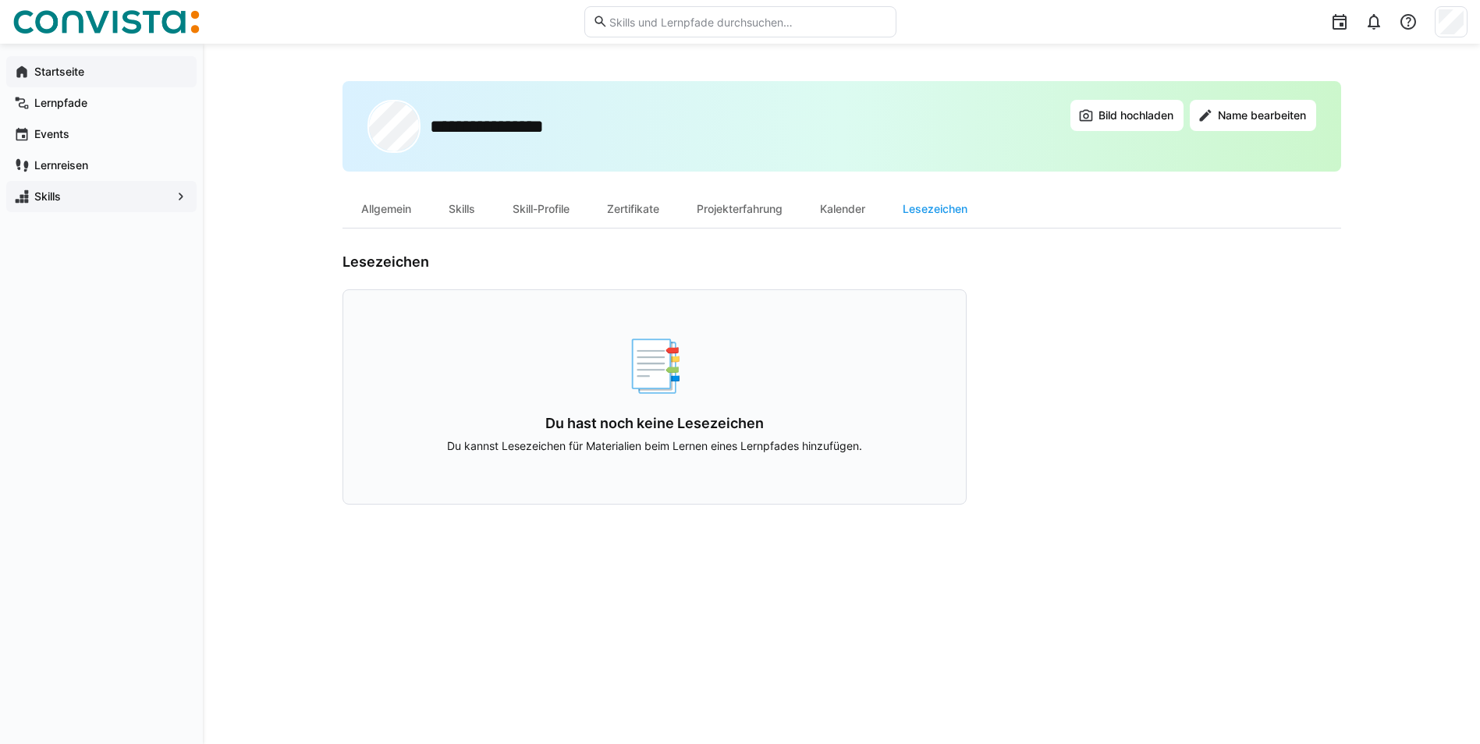
click at [0, 0] on app-navigation-label "Startseite" at bounding box center [0, 0] width 0 height 0
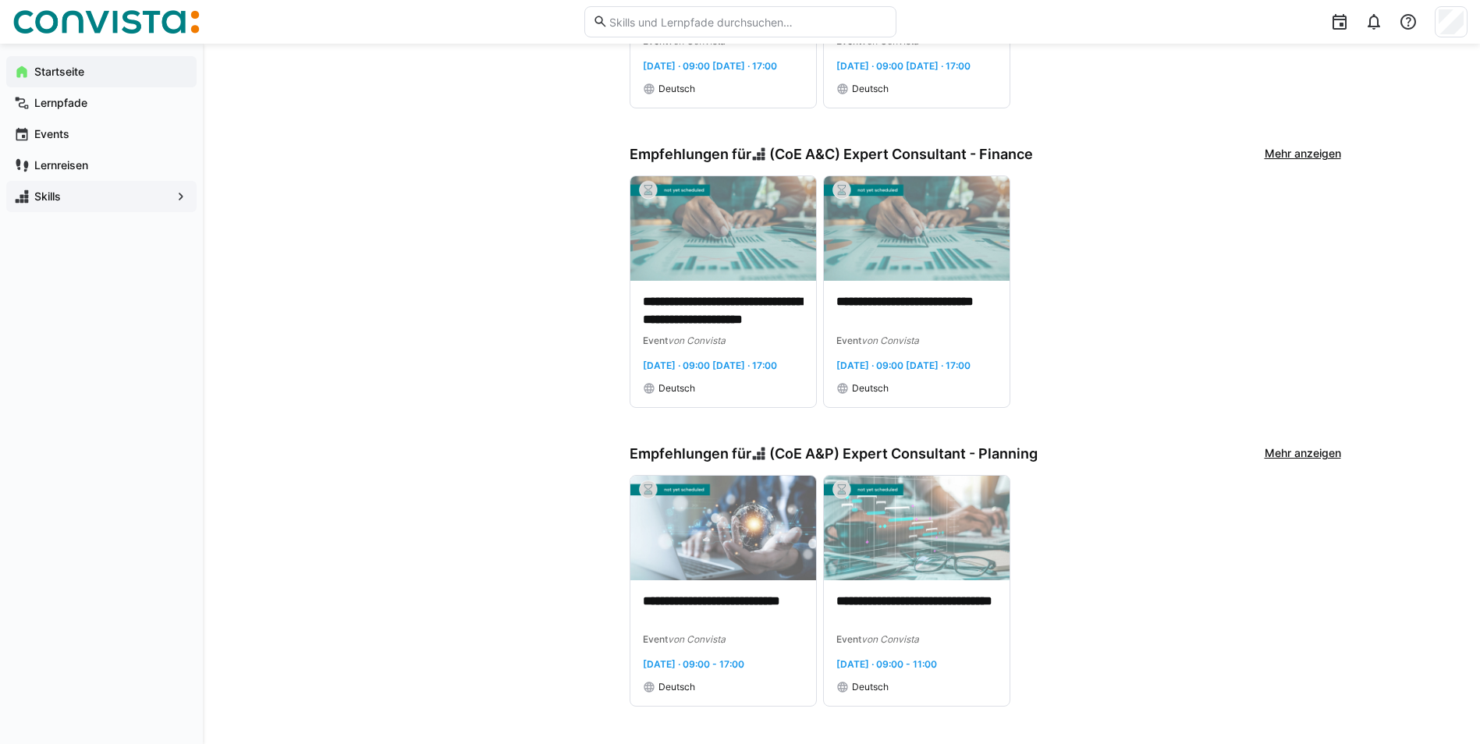
scroll to position [630, 0]
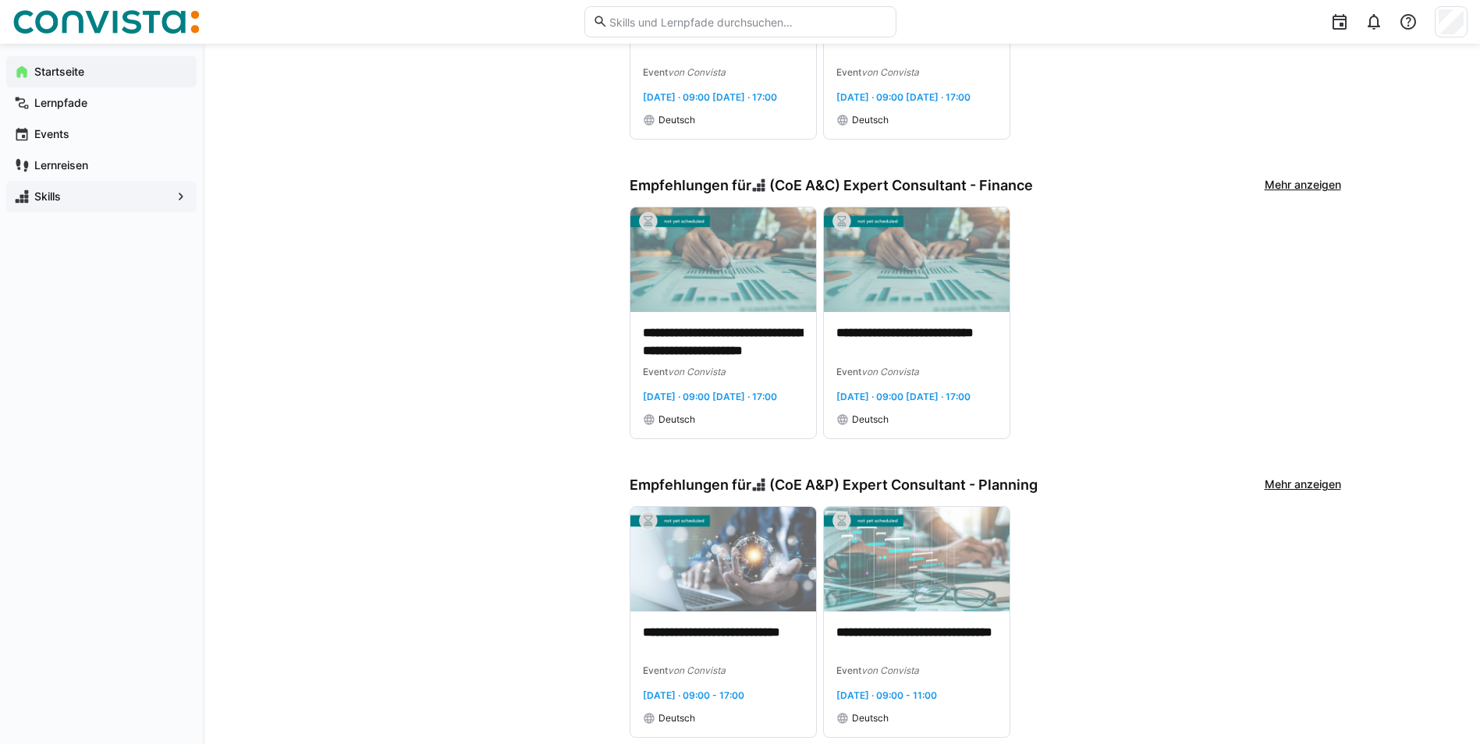
click at [73, 205] on div "Skills" at bounding box center [101, 196] width 190 height 31
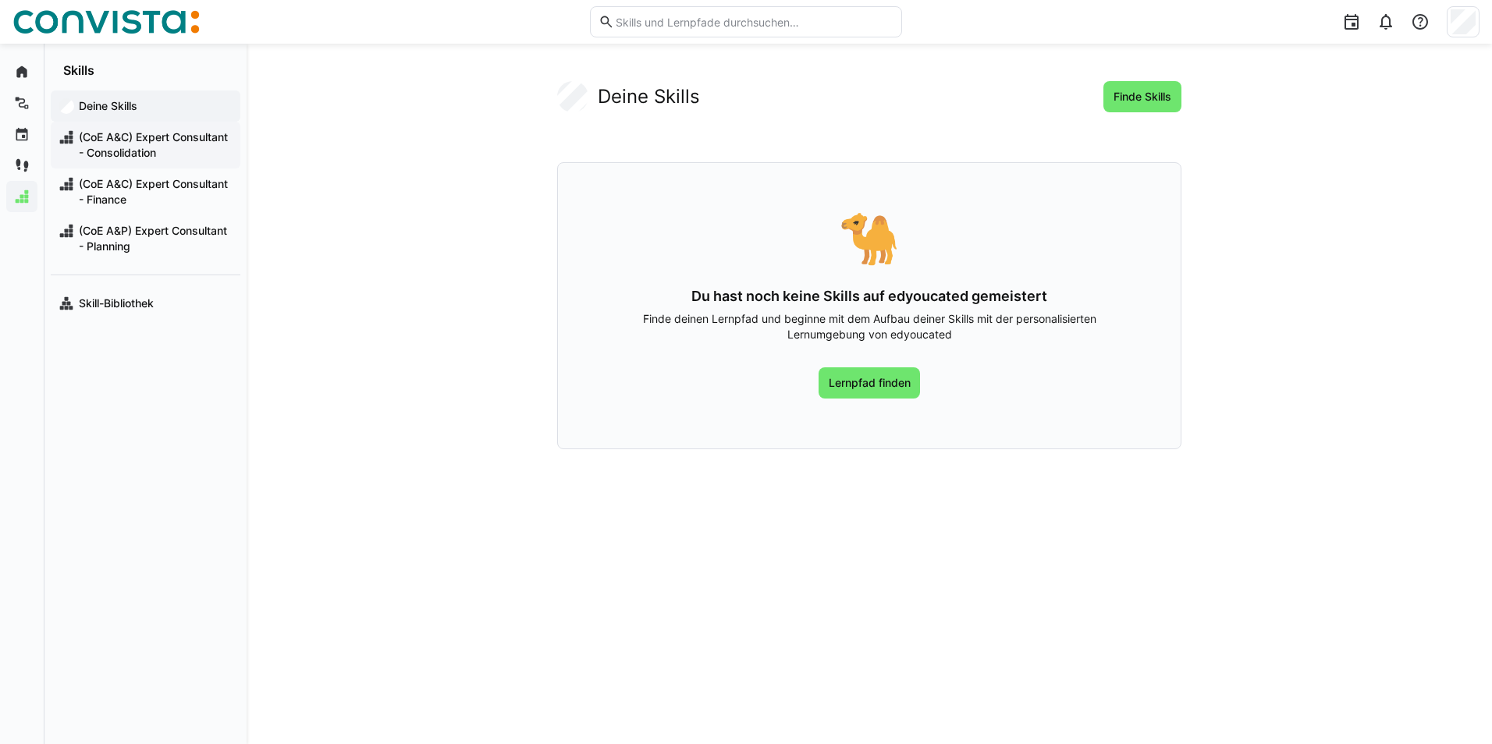
click at [143, 140] on span "(CoE A&C) Expert Consultant - Consolidation" at bounding box center [154, 145] width 156 height 31
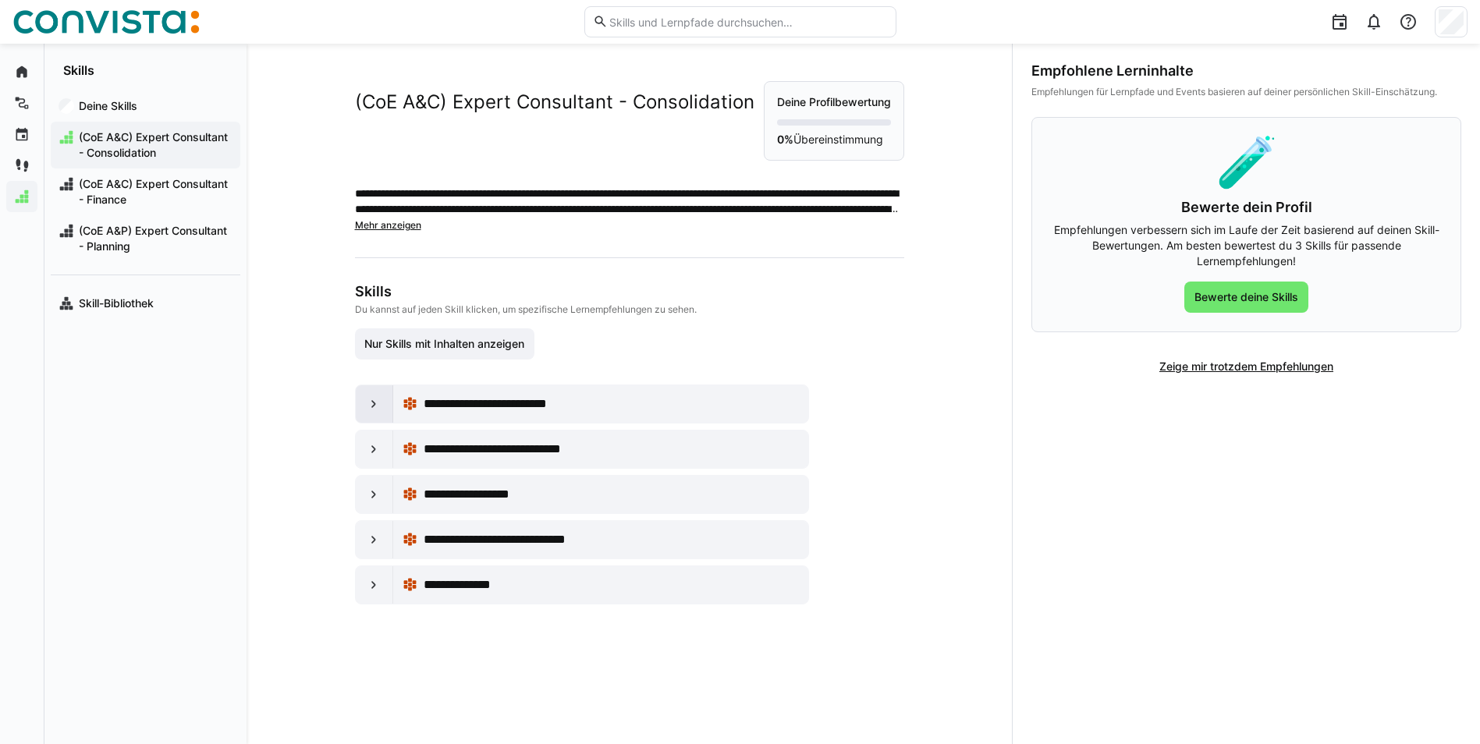
click at [368, 401] on eds-icon at bounding box center [374, 404] width 16 height 16
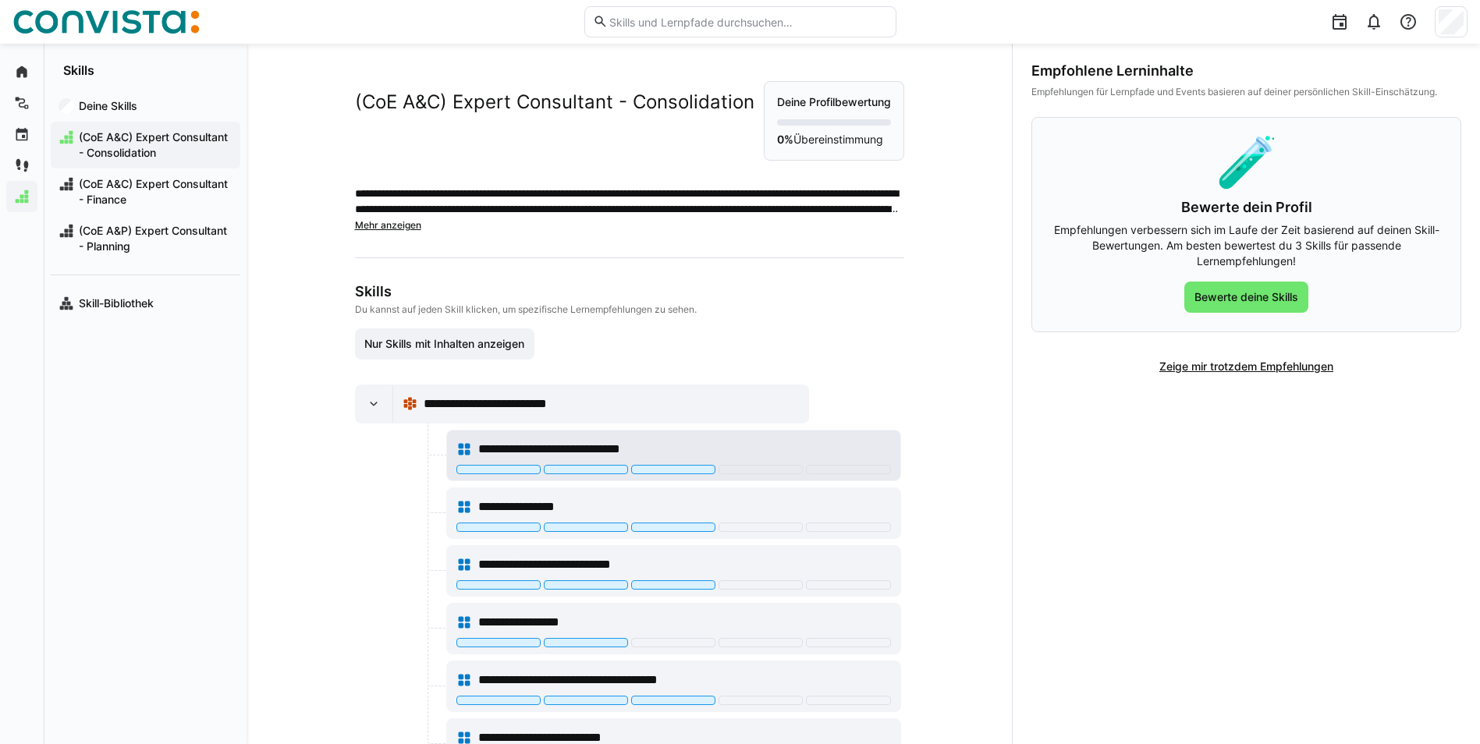
click at [654, 451] on span "**********" at bounding box center [583, 449] width 210 height 19
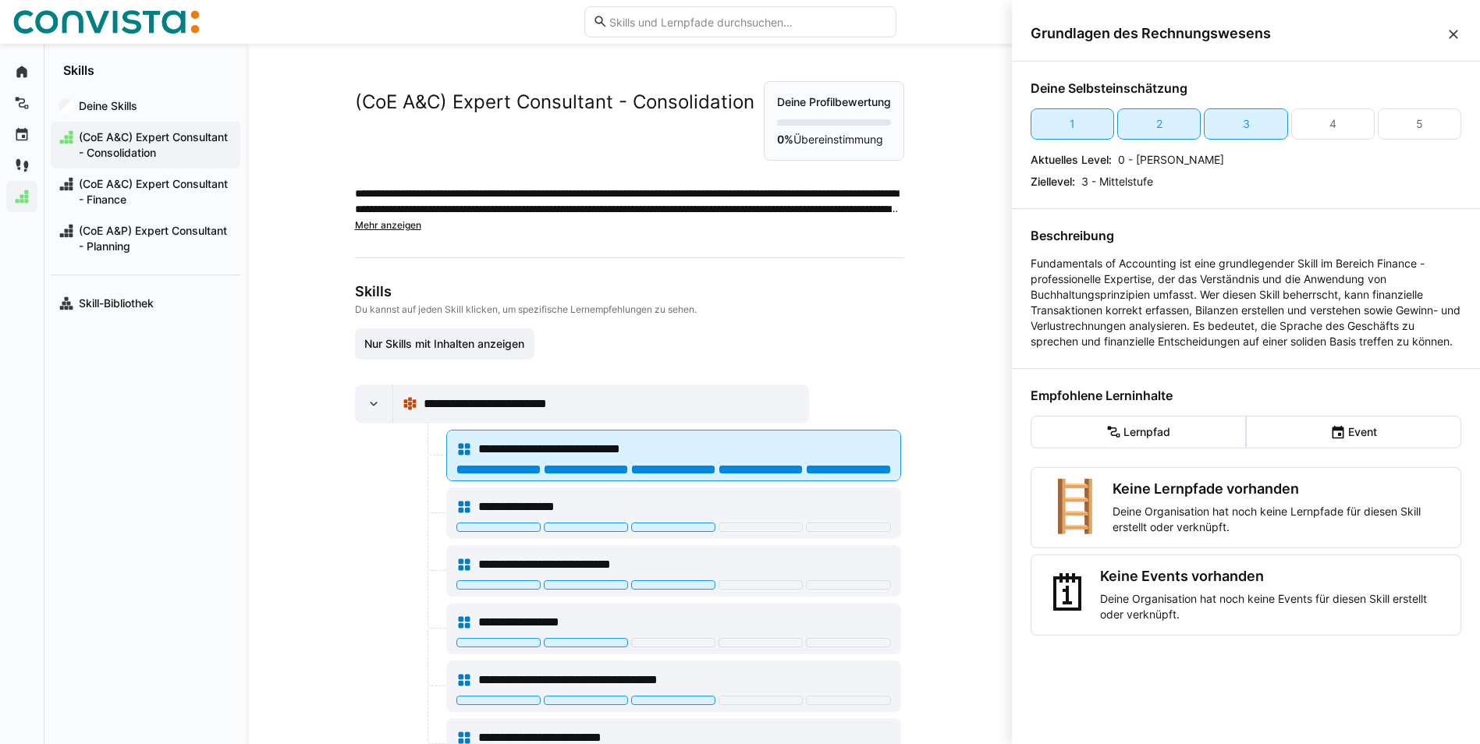
click at [839, 470] on div at bounding box center [848, 469] width 84 height 9
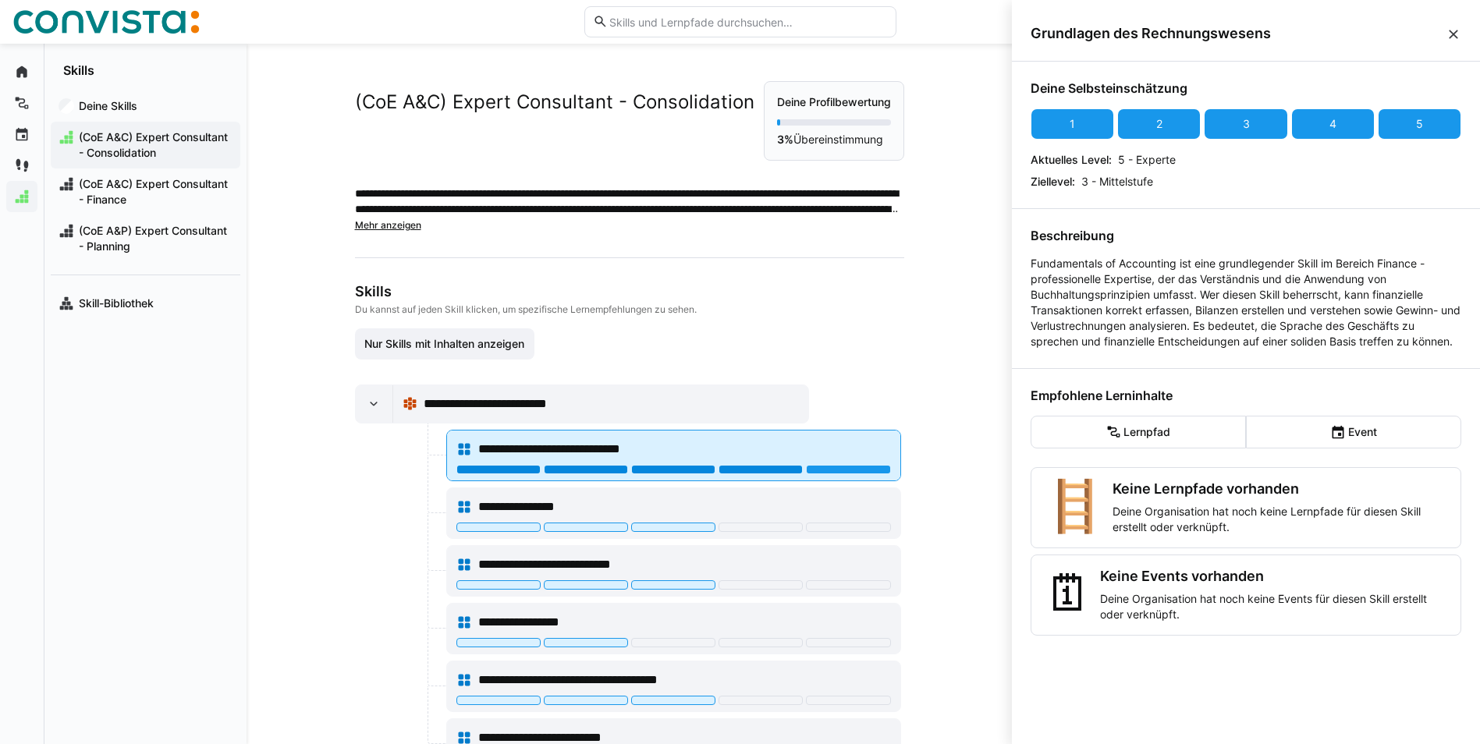
click at [747, 469] on div at bounding box center [761, 469] width 84 height 9
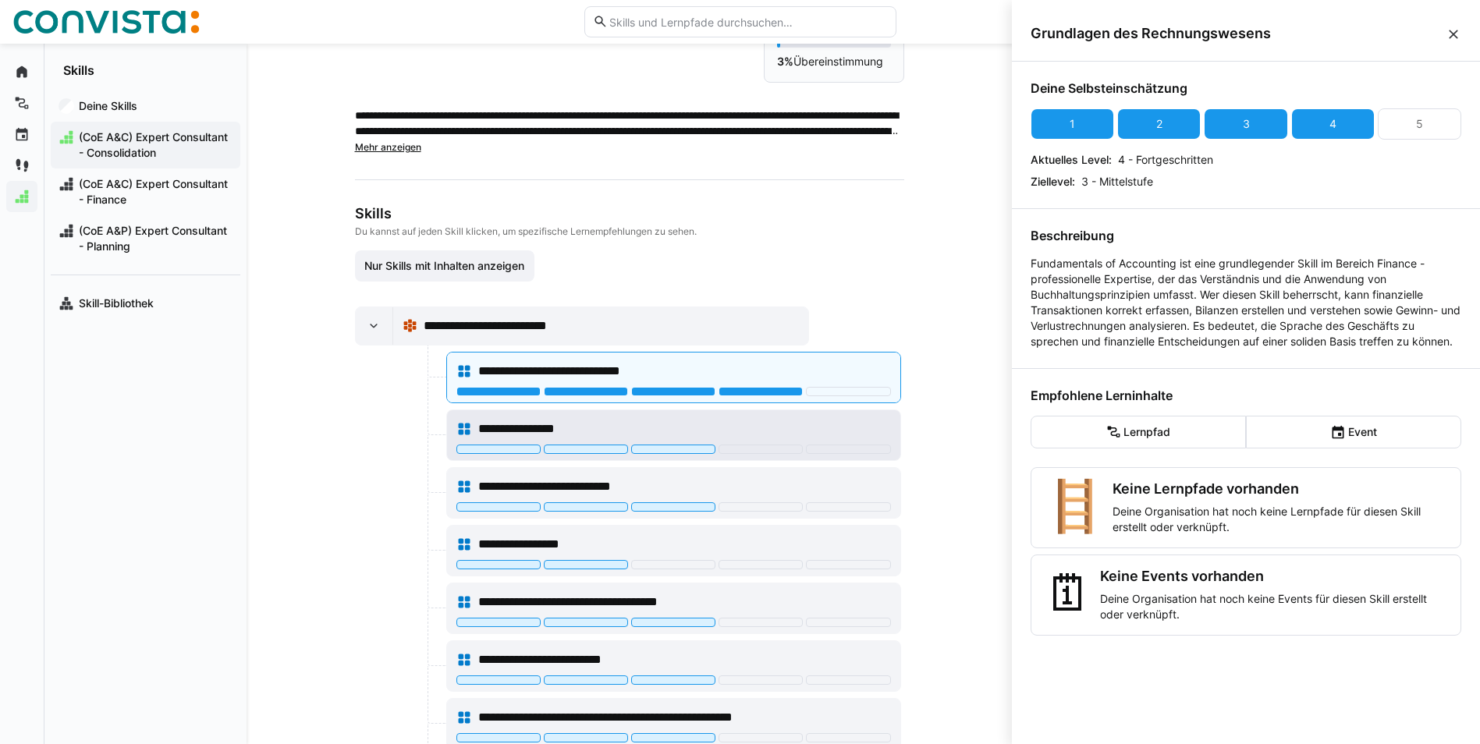
click at [584, 419] on div "**********" at bounding box center [673, 429] width 435 height 31
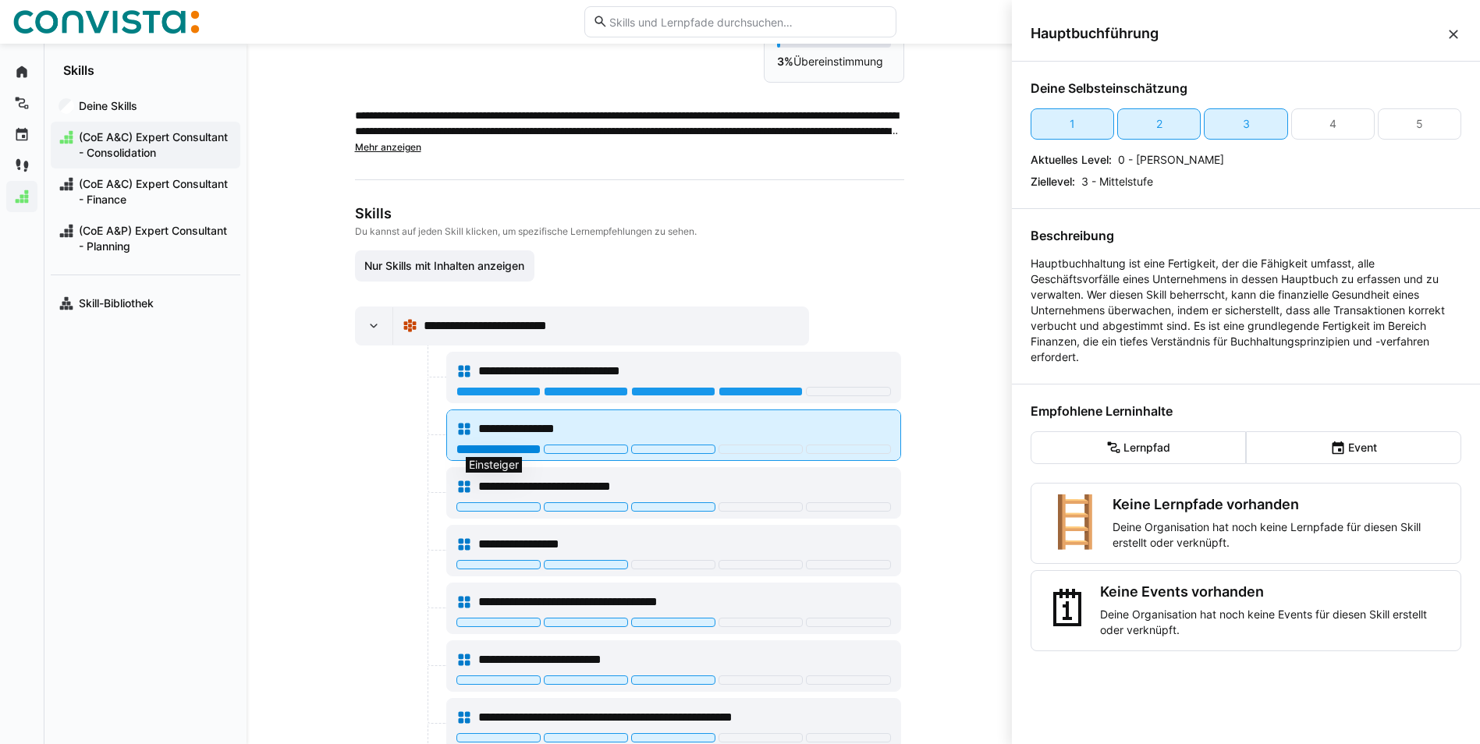
click at [514, 446] on div at bounding box center [498, 449] width 84 height 9
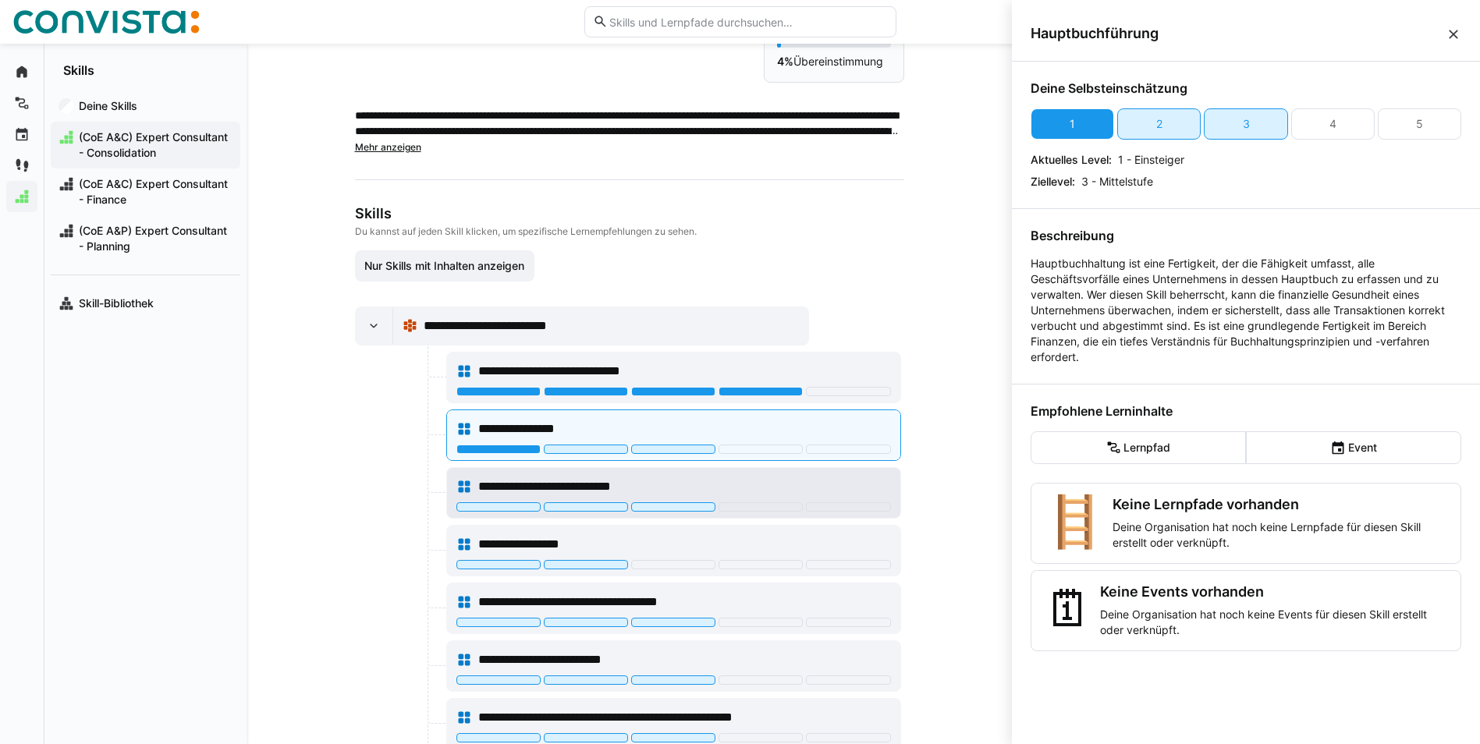
click at [606, 484] on span "**********" at bounding box center [569, 487] width 183 height 19
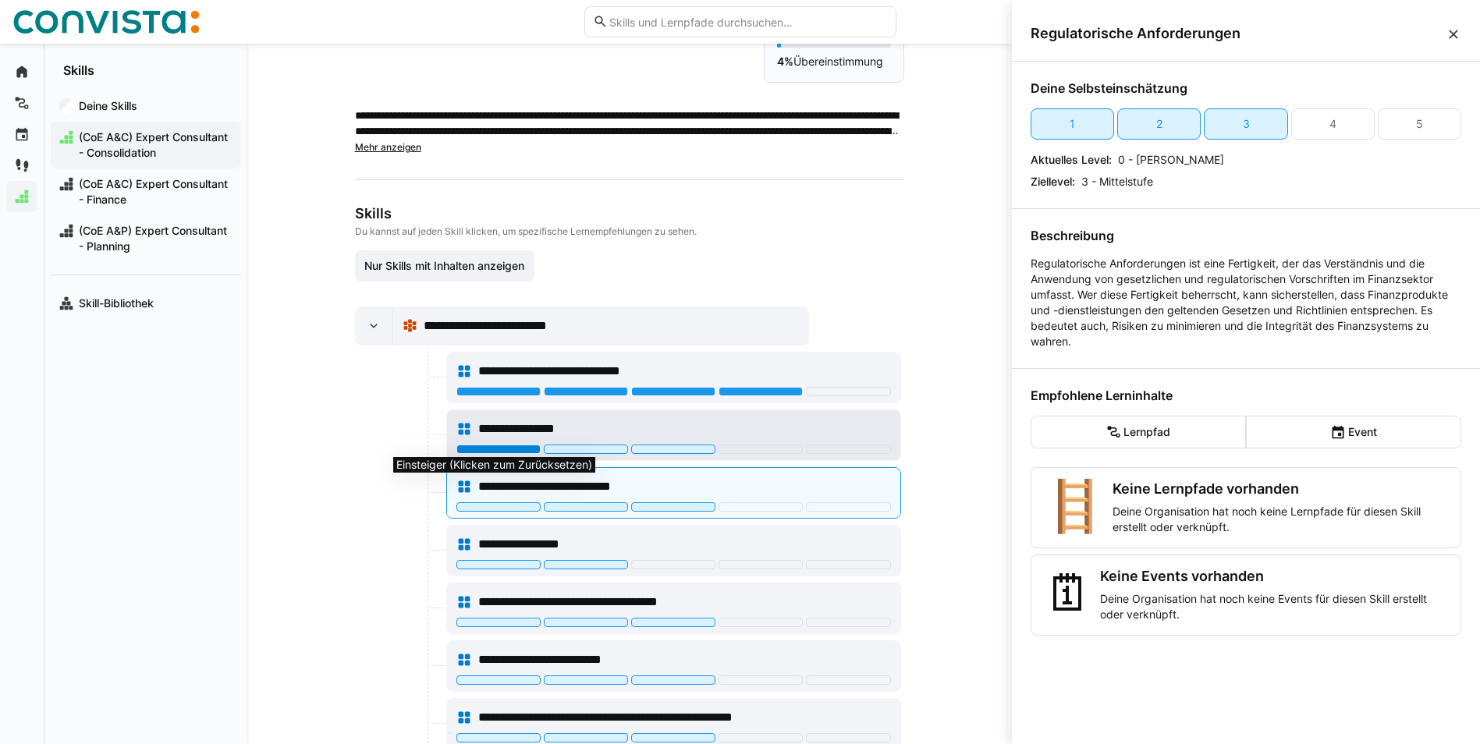
click at [473, 446] on div at bounding box center [498, 449] width 84 height 9
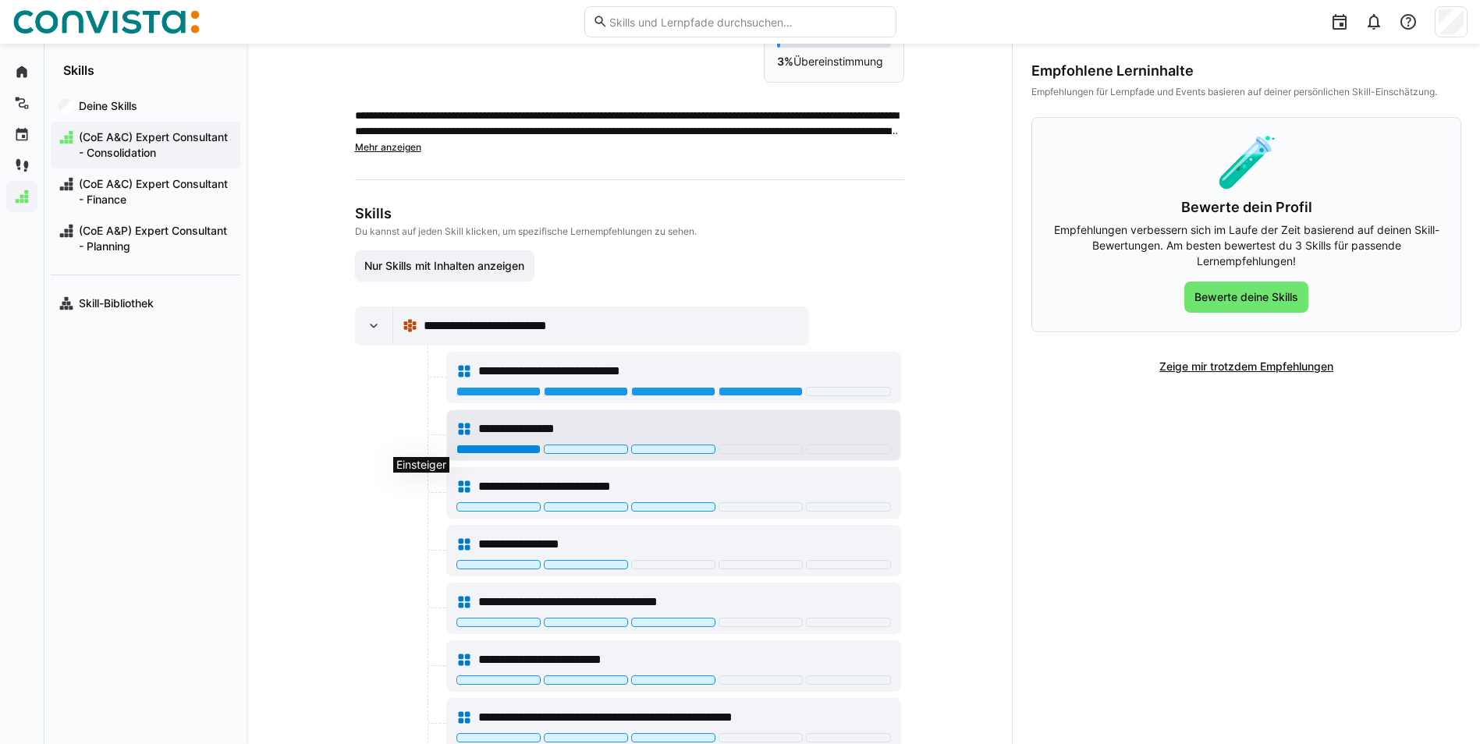
drag, startPoint x: 475, startPoint y: 446, endPoint x: 457, endPoint y: 447, distance: 18.0
click at [457, 447] on div at bounding box center [498, 449] width 84 height 9
click at [560, 428] on span "**********" at bounding box center [534, 429] width 113 height 19
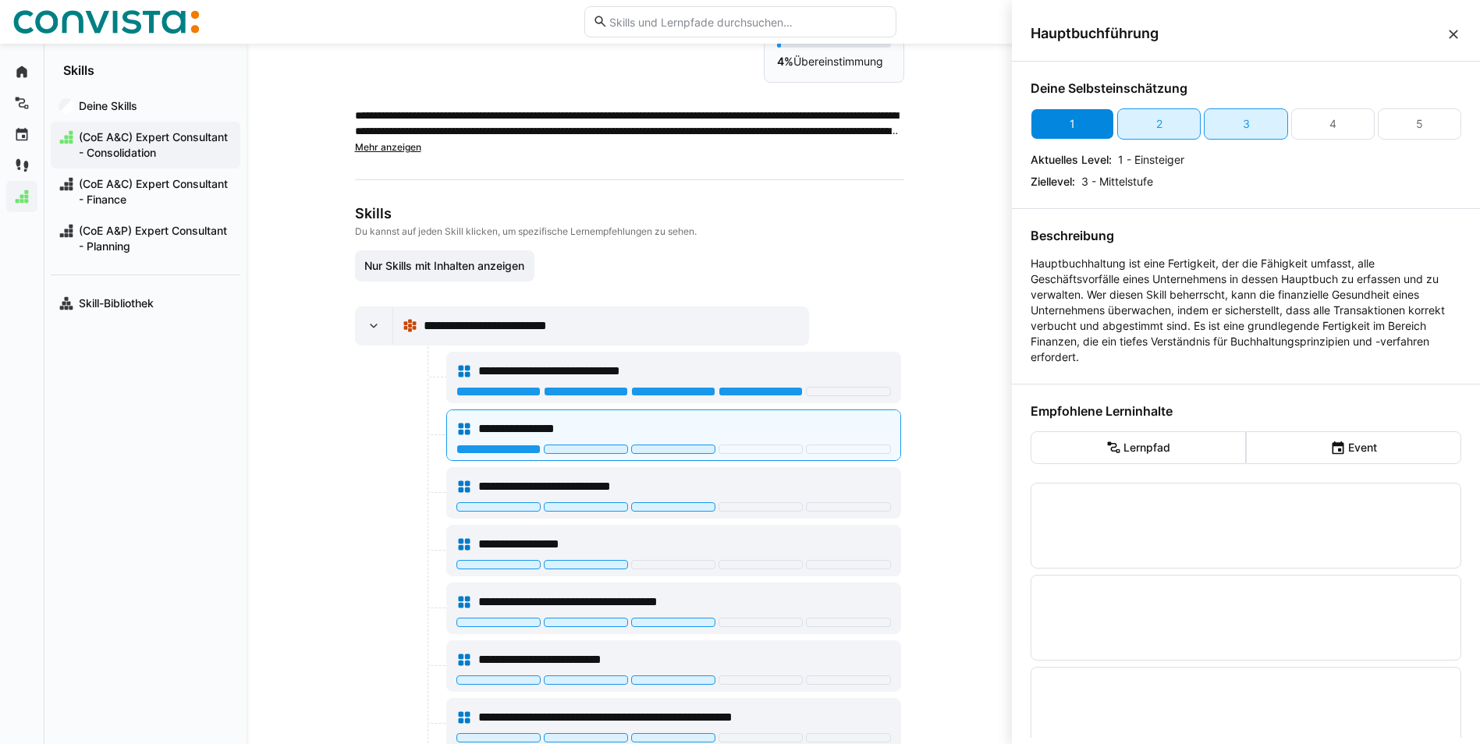
click at [1057, 119] on div "1" at bounding box center [1072, 123] width 83 height 31
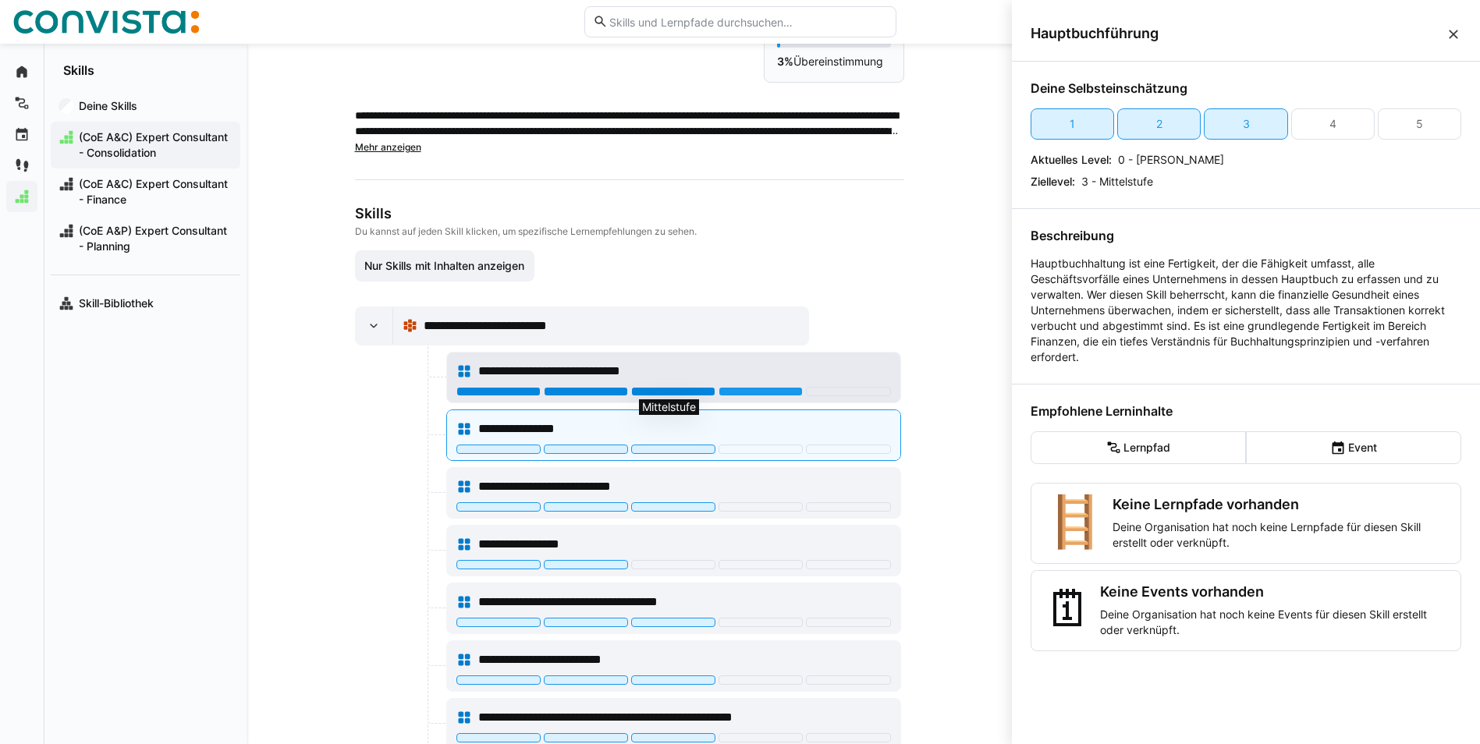
click at [691, 392] on div at bounding box center [673, 391] width 84 height 9
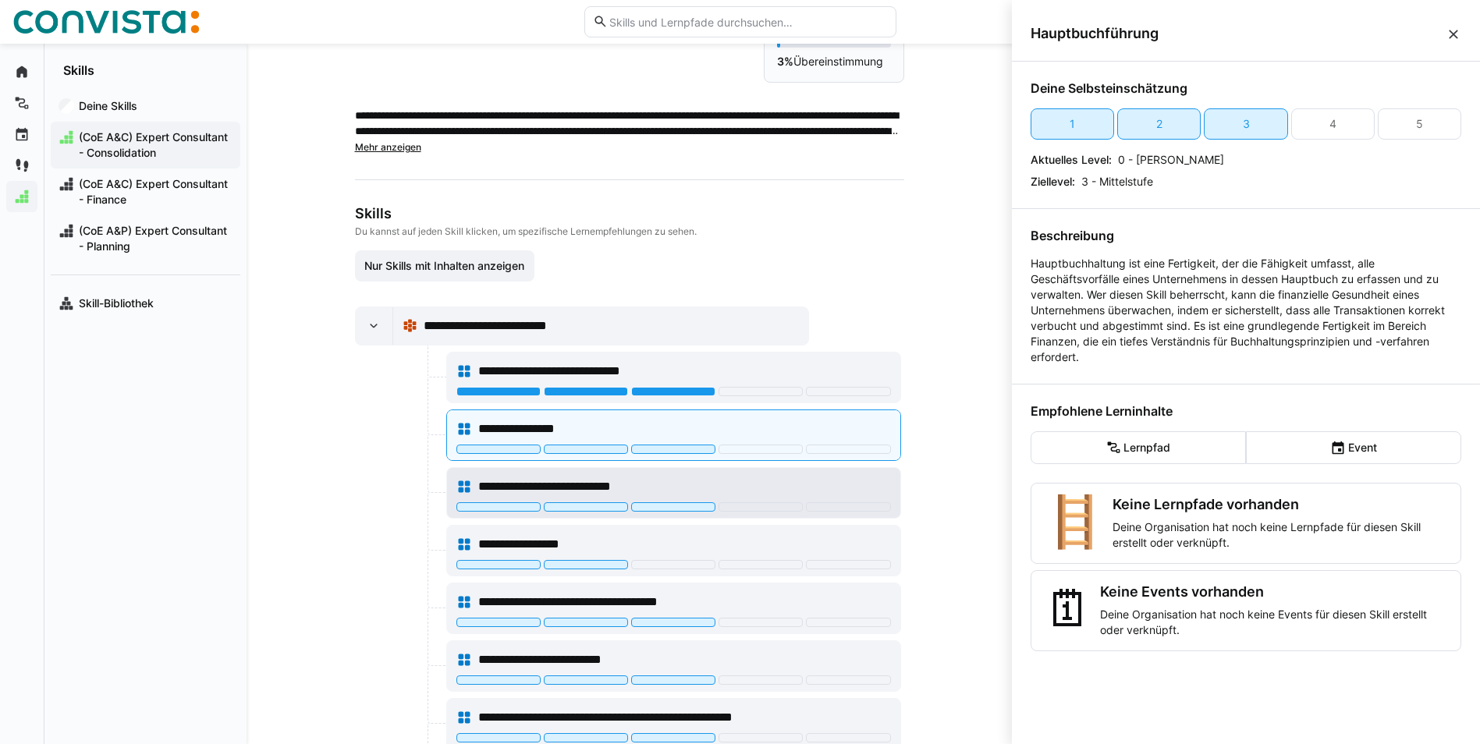
click at [592, 481] on span "**********" at bounding box center [569, 487] width 183 height 19
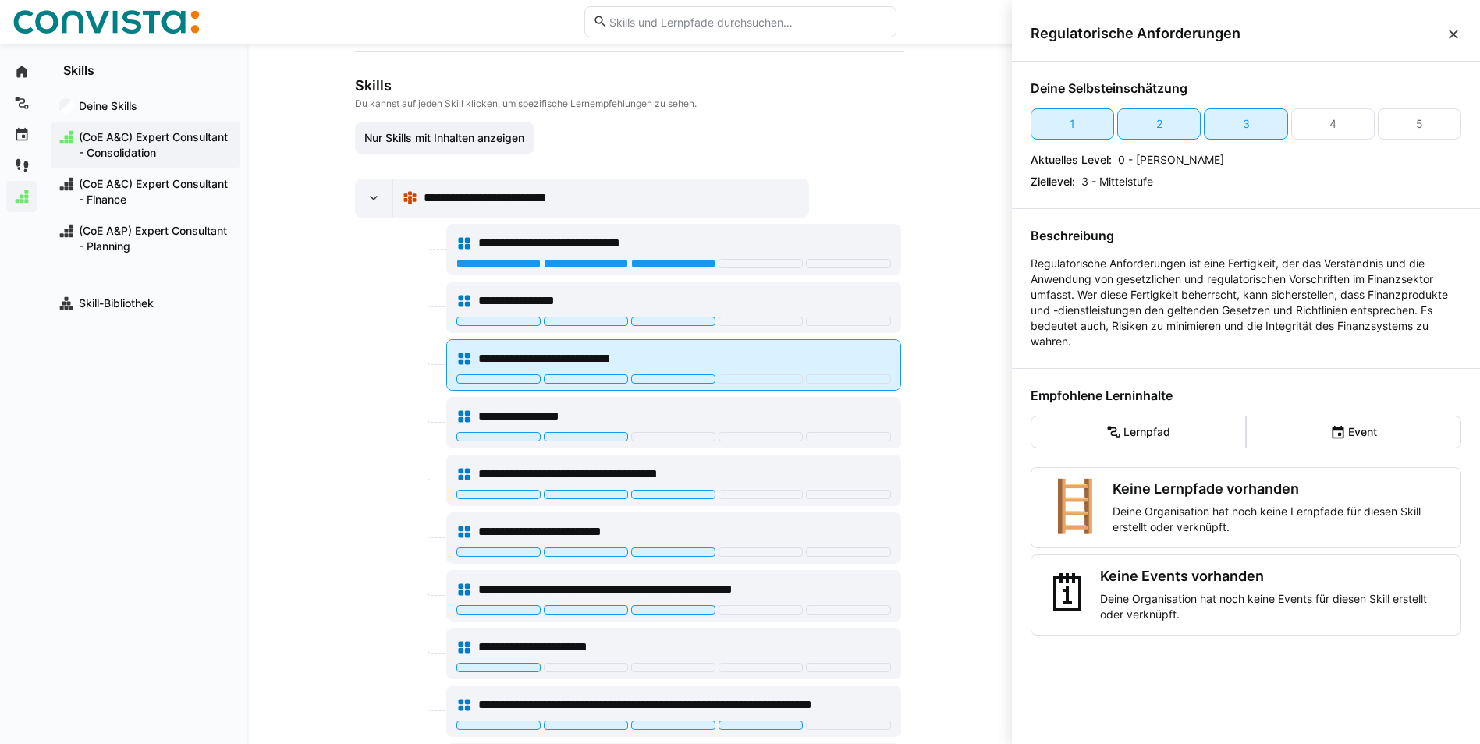
scroll to position [234, 0]
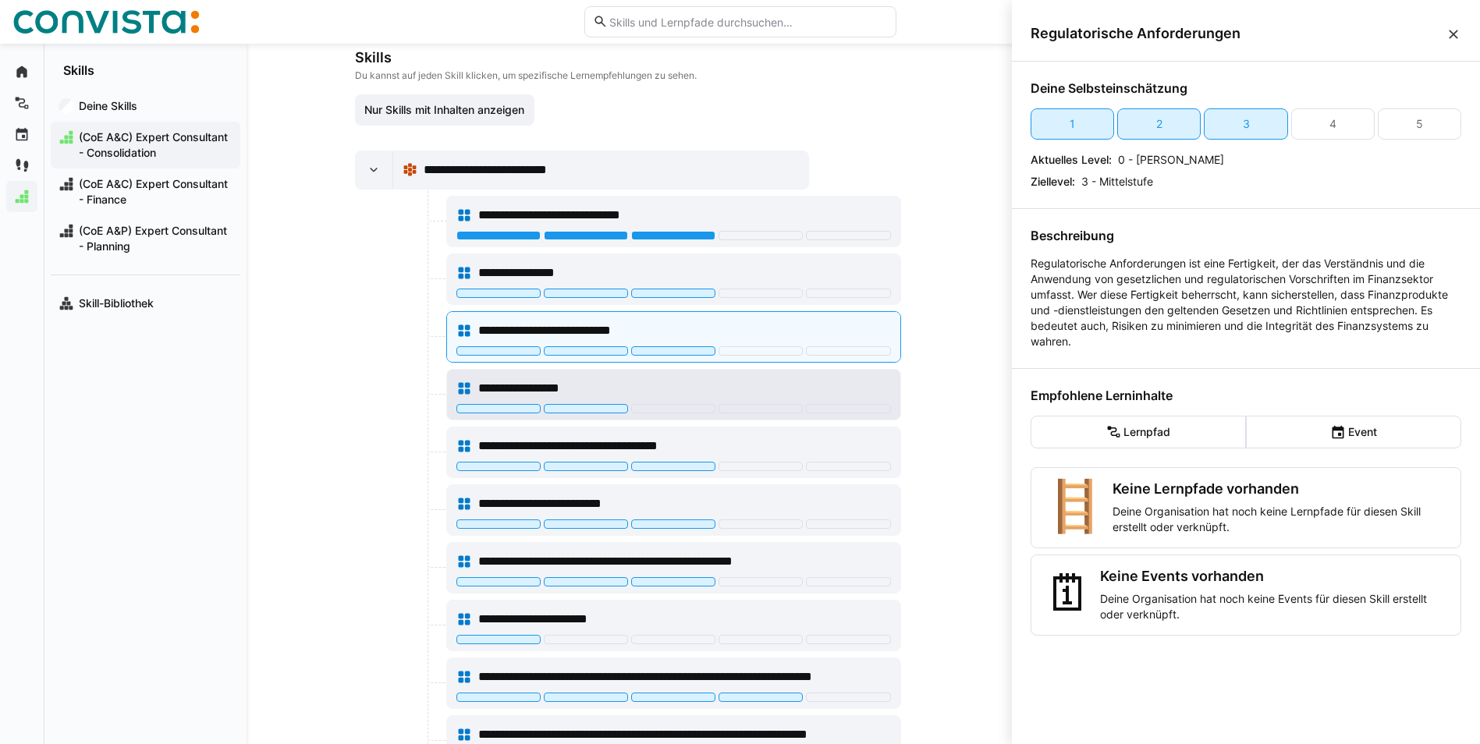
click at [591, 383] on span "**********" at bounding box center [537, 388] width 118 height 19
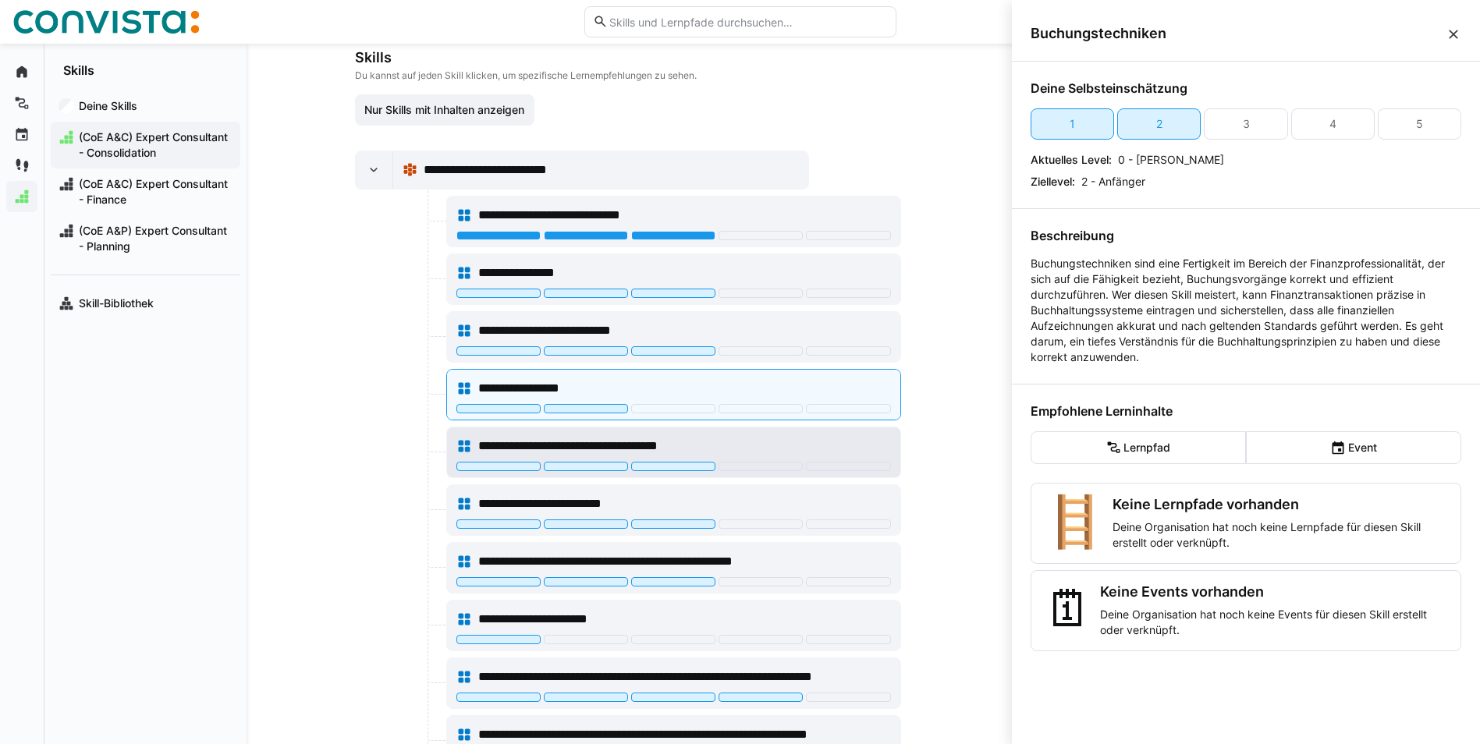
click at [567, 438] on span "**********" at bounding box center [598, 446] width 241 height 19
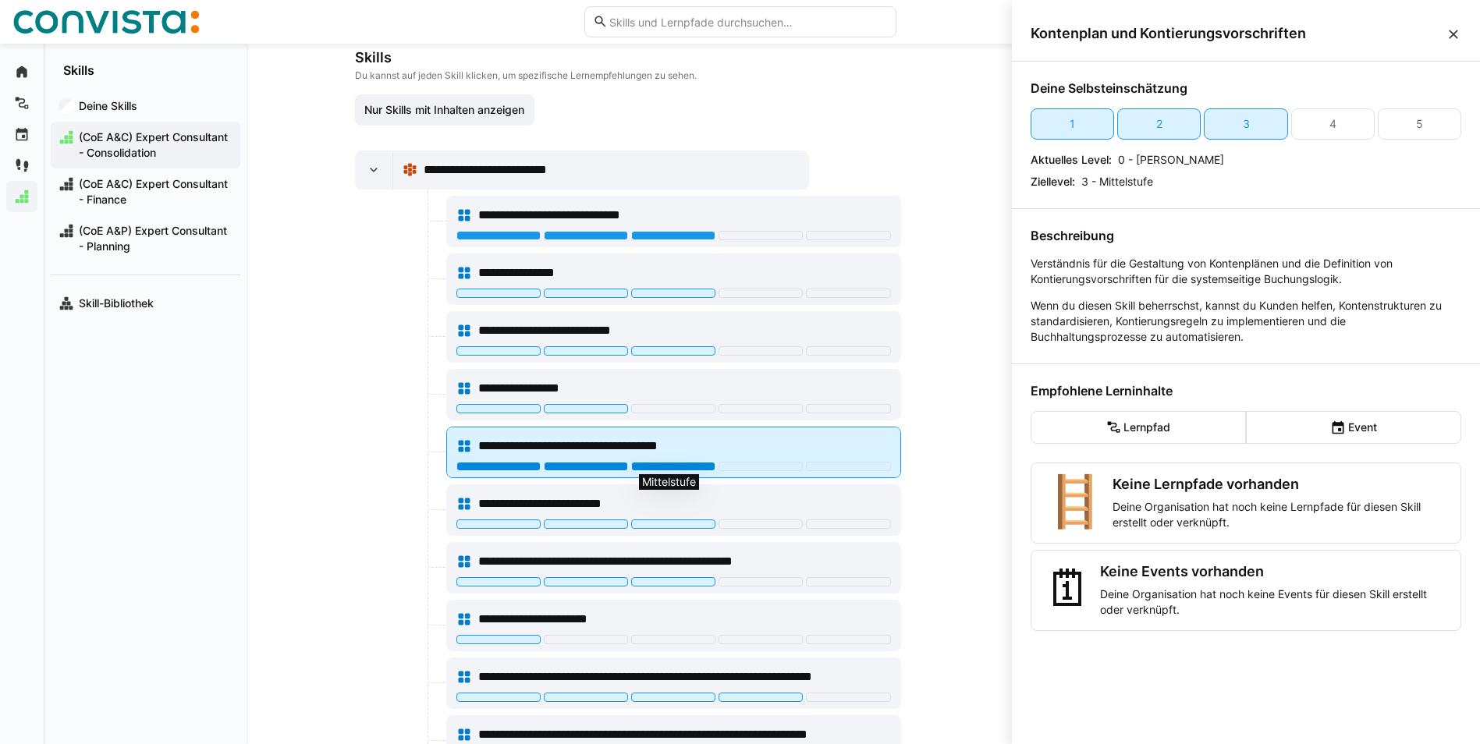
click at [638, 464] on div at bounding box center [673, 466] width 84 height 9
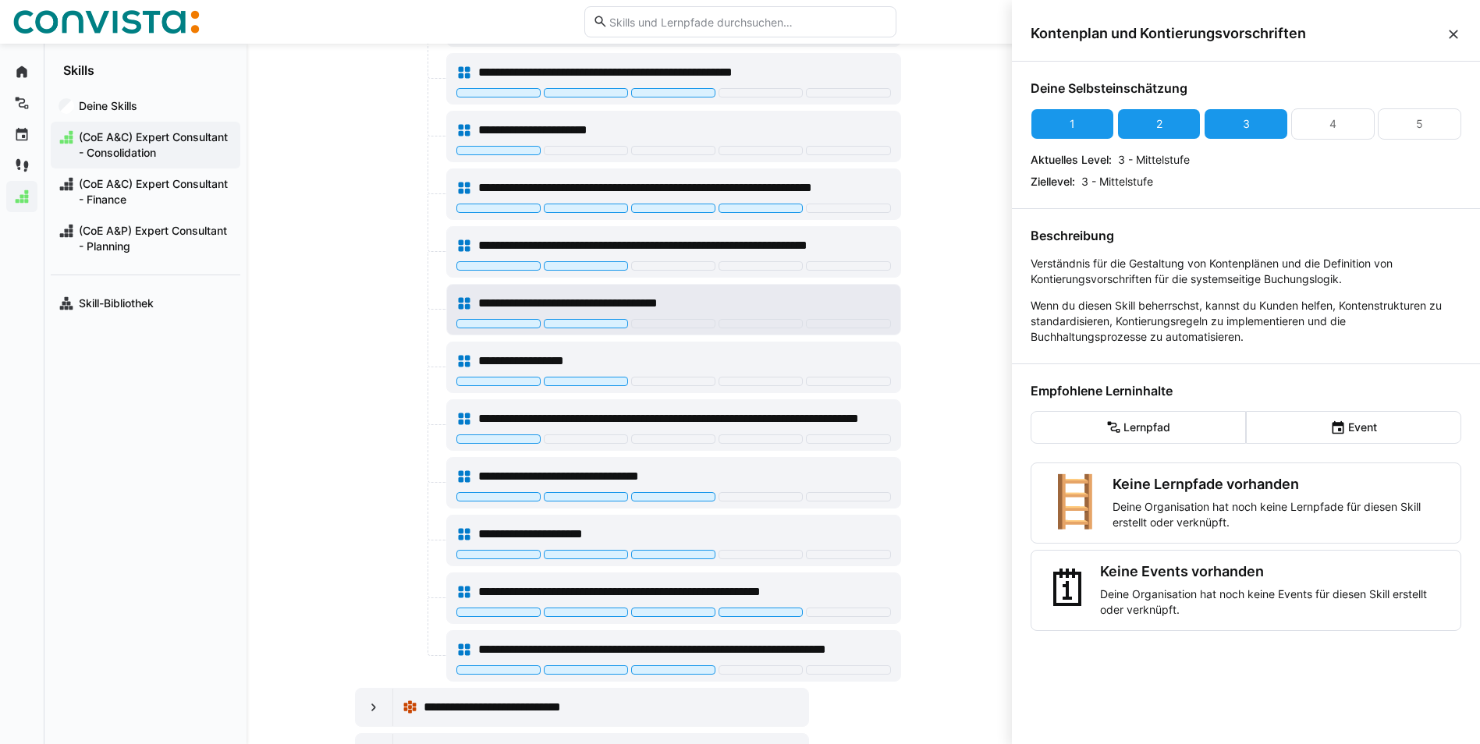
scroll to position [489, 0]
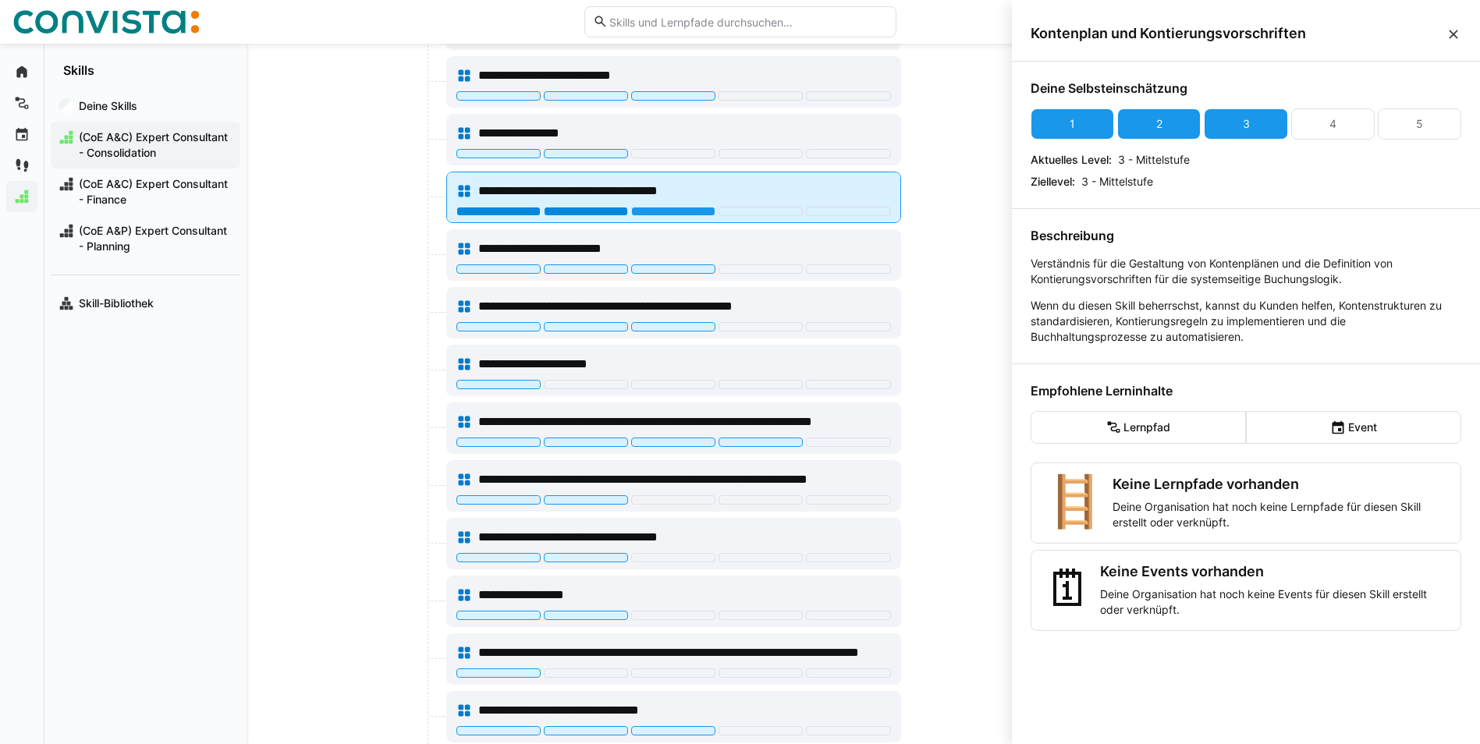
click at [574, 211] on div at bounding box center [586, 211] width 84 height 9
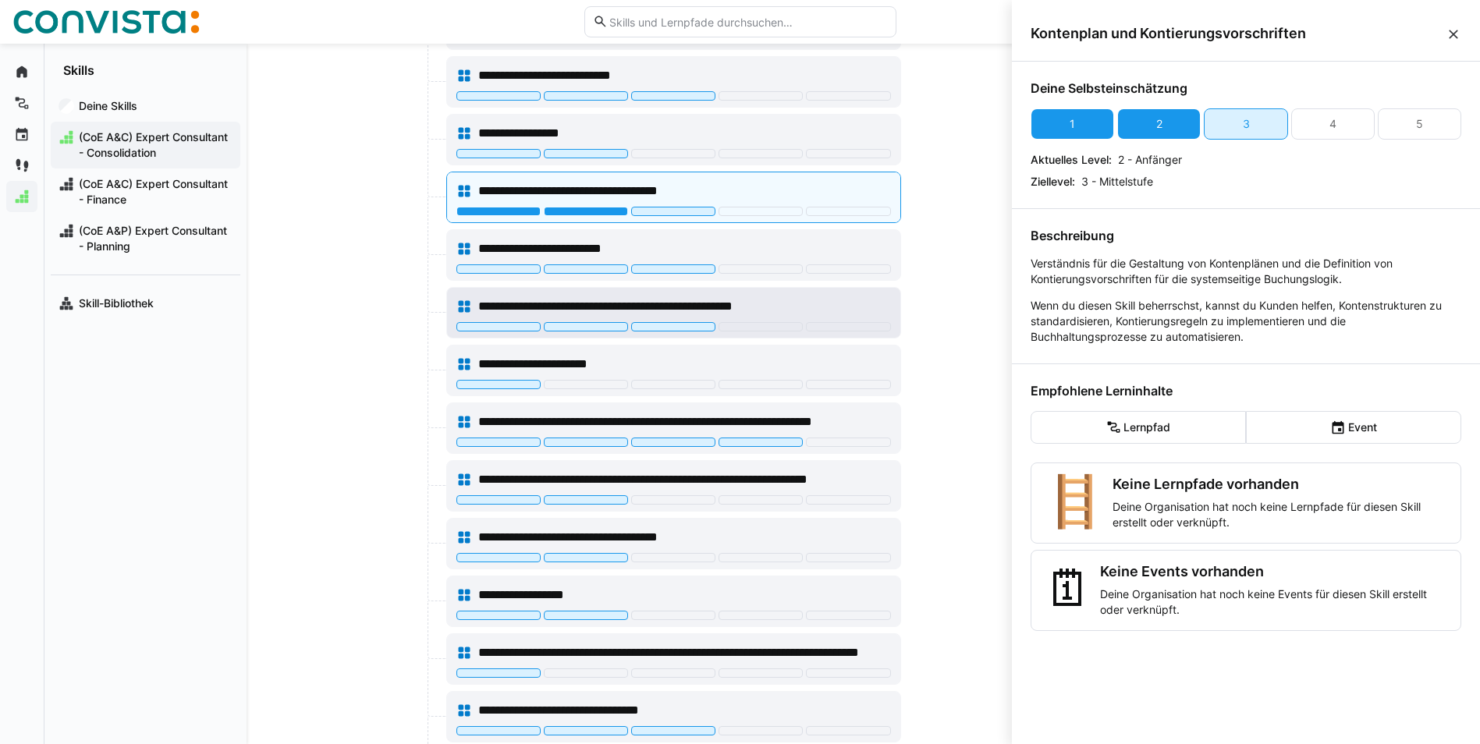
click at [580, 300] on span "**********" at bounding box center [650, 306] width 344 height 19
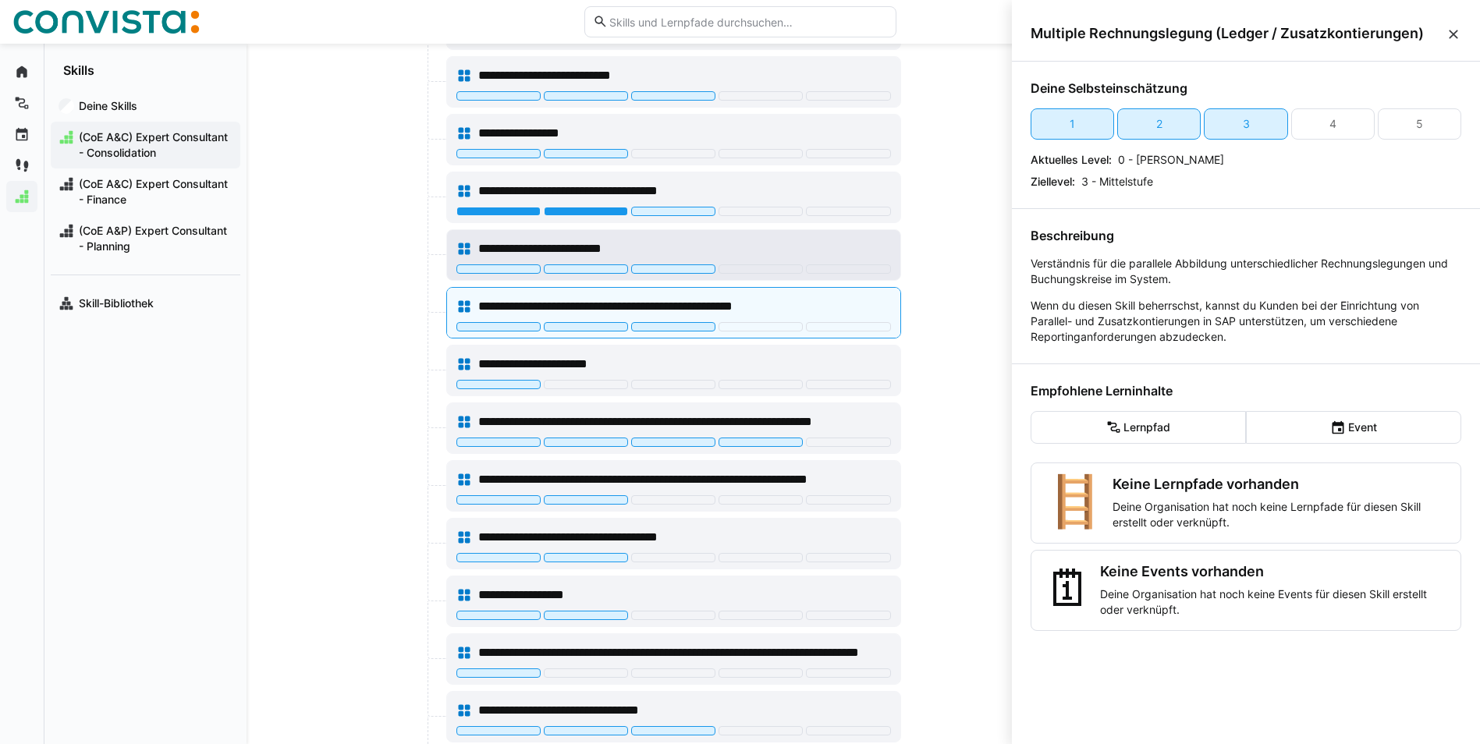
click at [578, 248] on span "**********" at bounding box center [568, 249] width 181 height 19
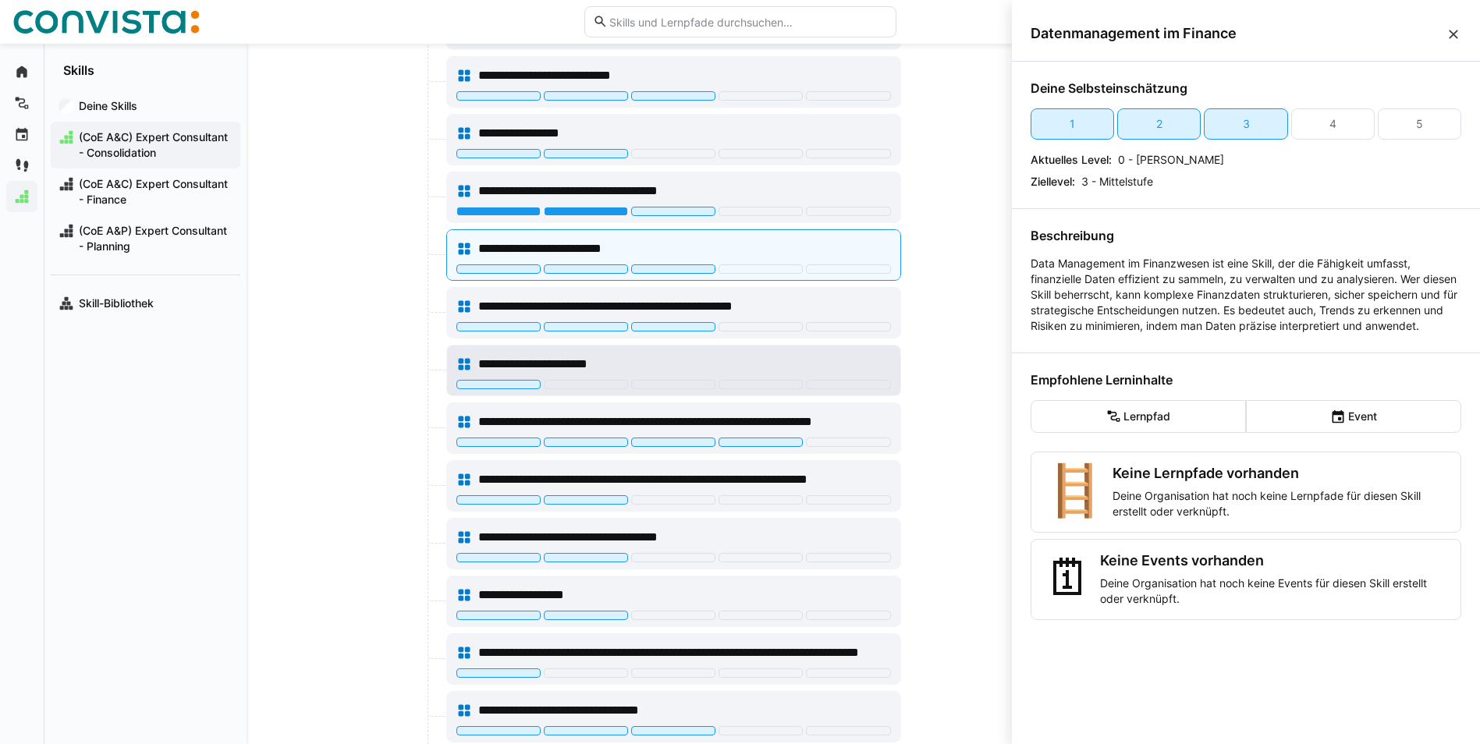
click at [540, 359] on span "**********" at bounding box center [550, 364] width 144 height 19
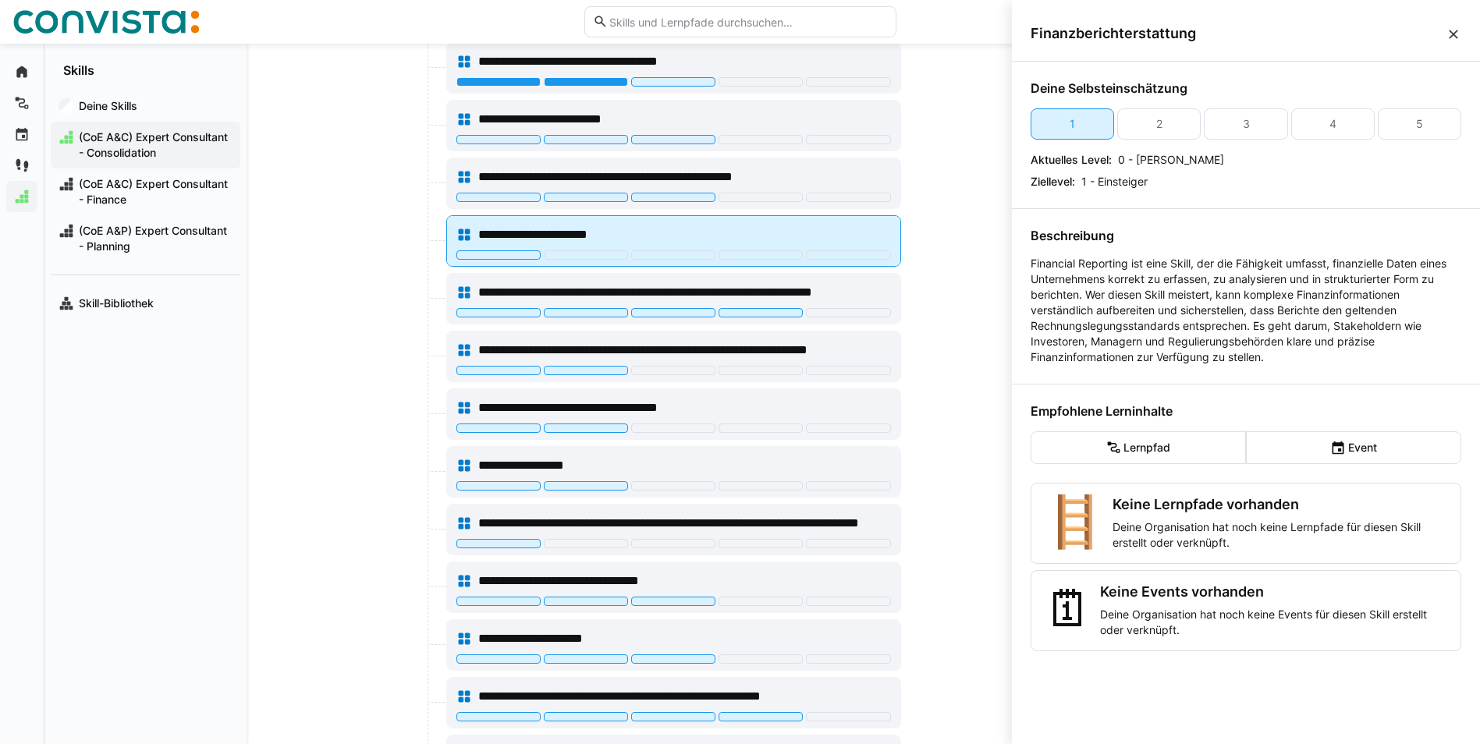
scroll to position [645, 0]
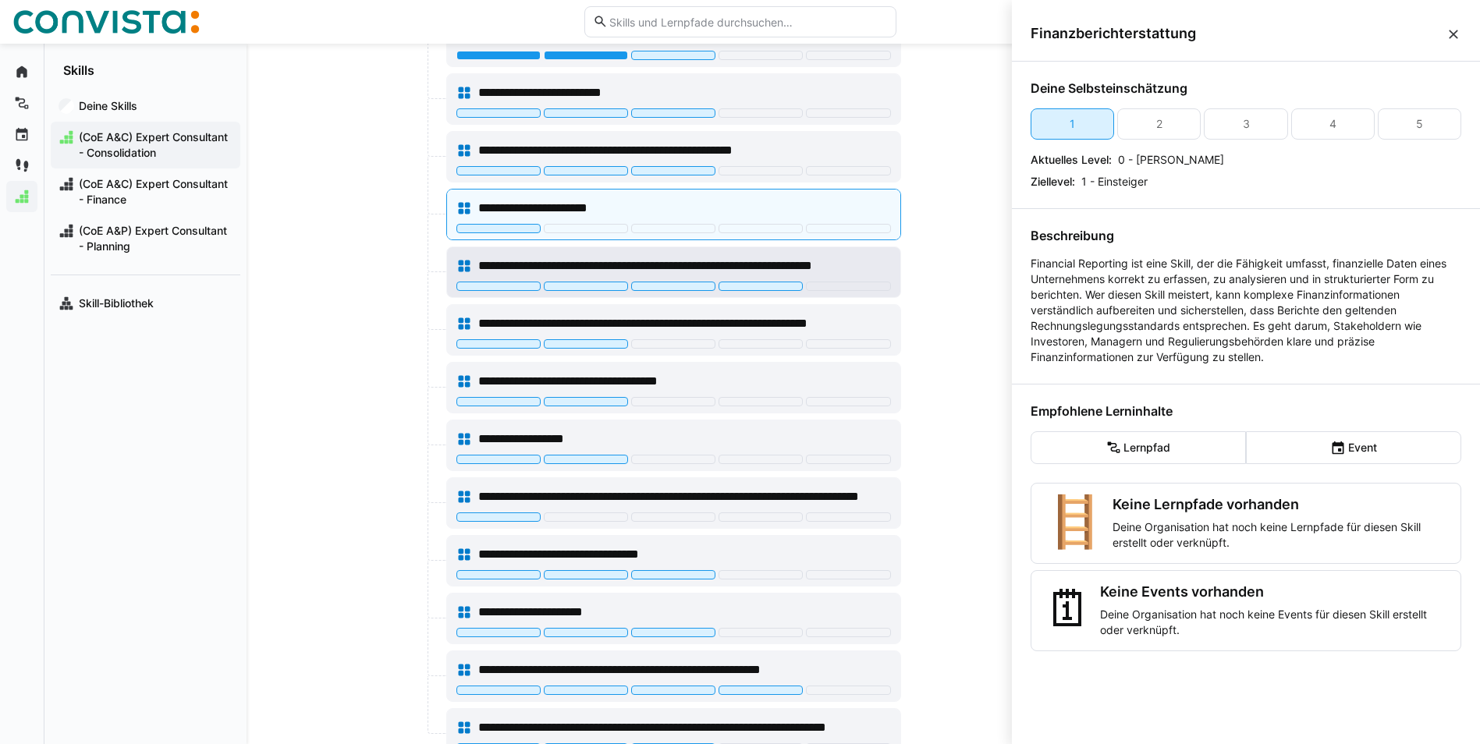
click at [549, 253] on div "**********" at bounding box center [673, 265] width 435 height 31
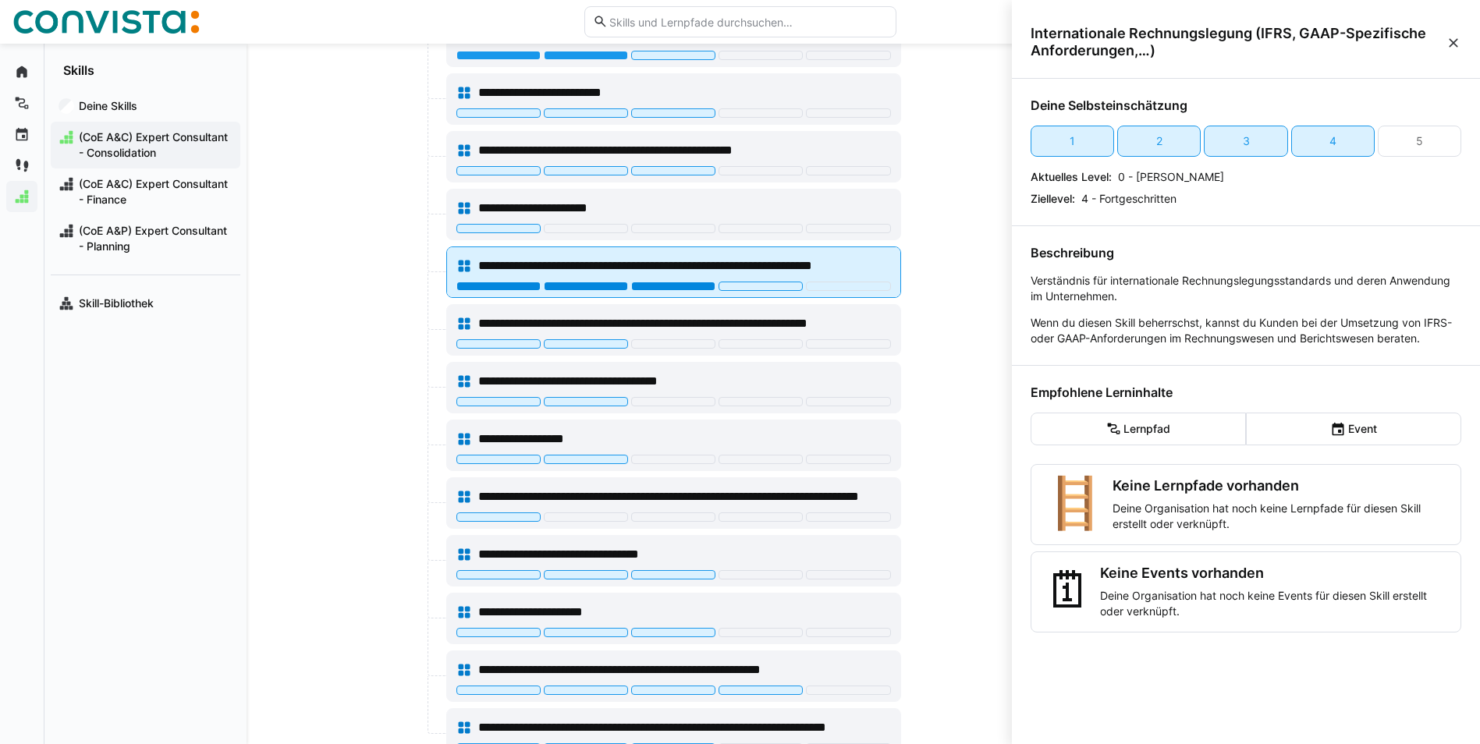
click at [653, 288] on div at bounding box center [673, 286] width 84 height 9
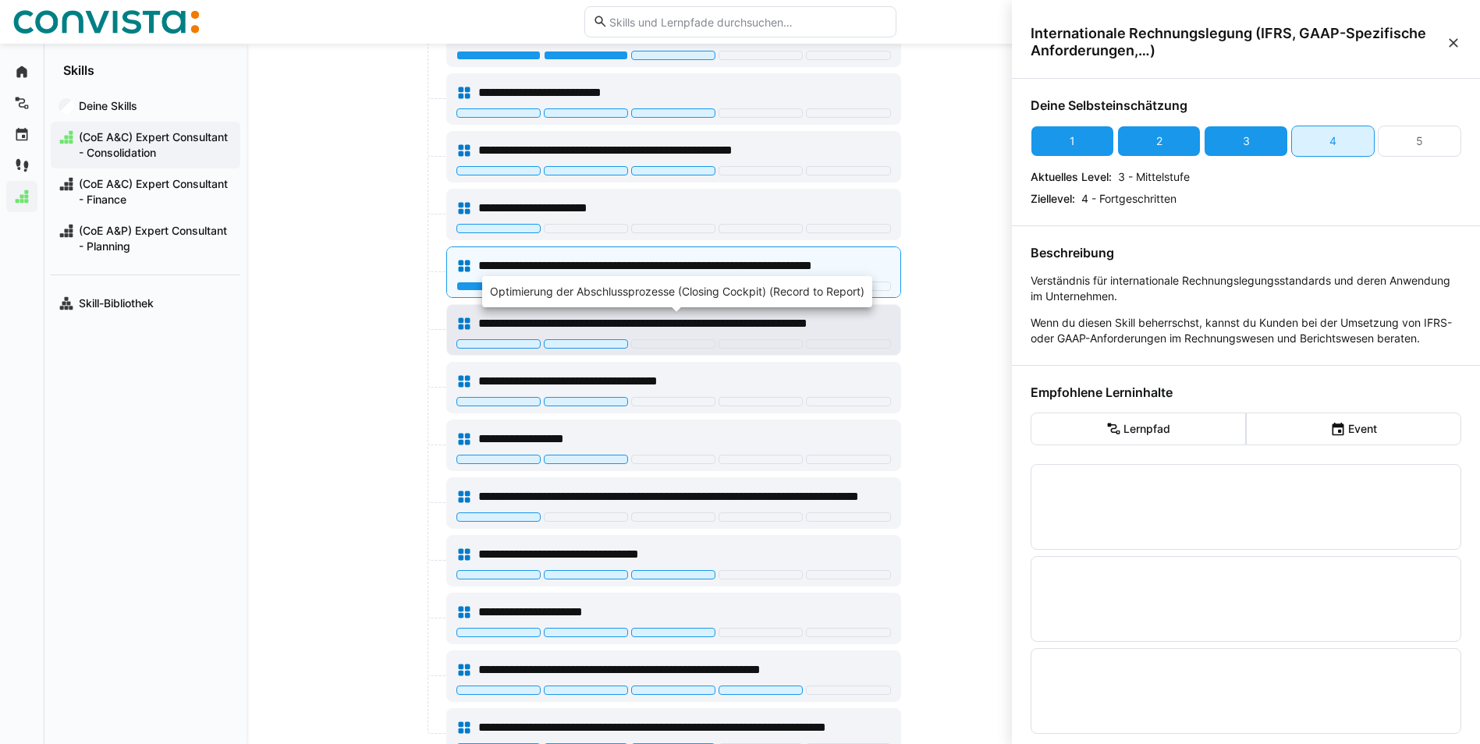
click at [600, 321] on span "**********" at bounding box center [681, 323] width 407 height 19
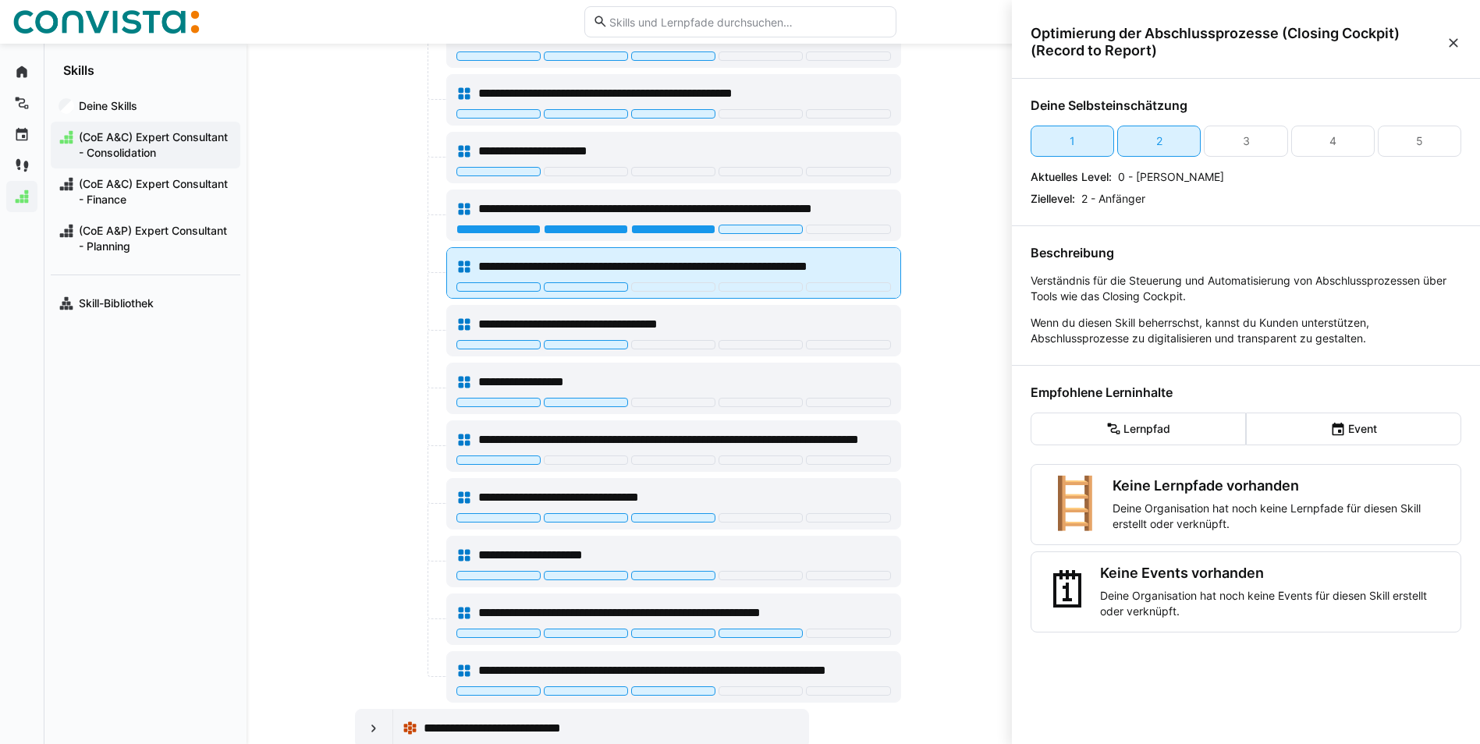
scroll to position [723, 0]
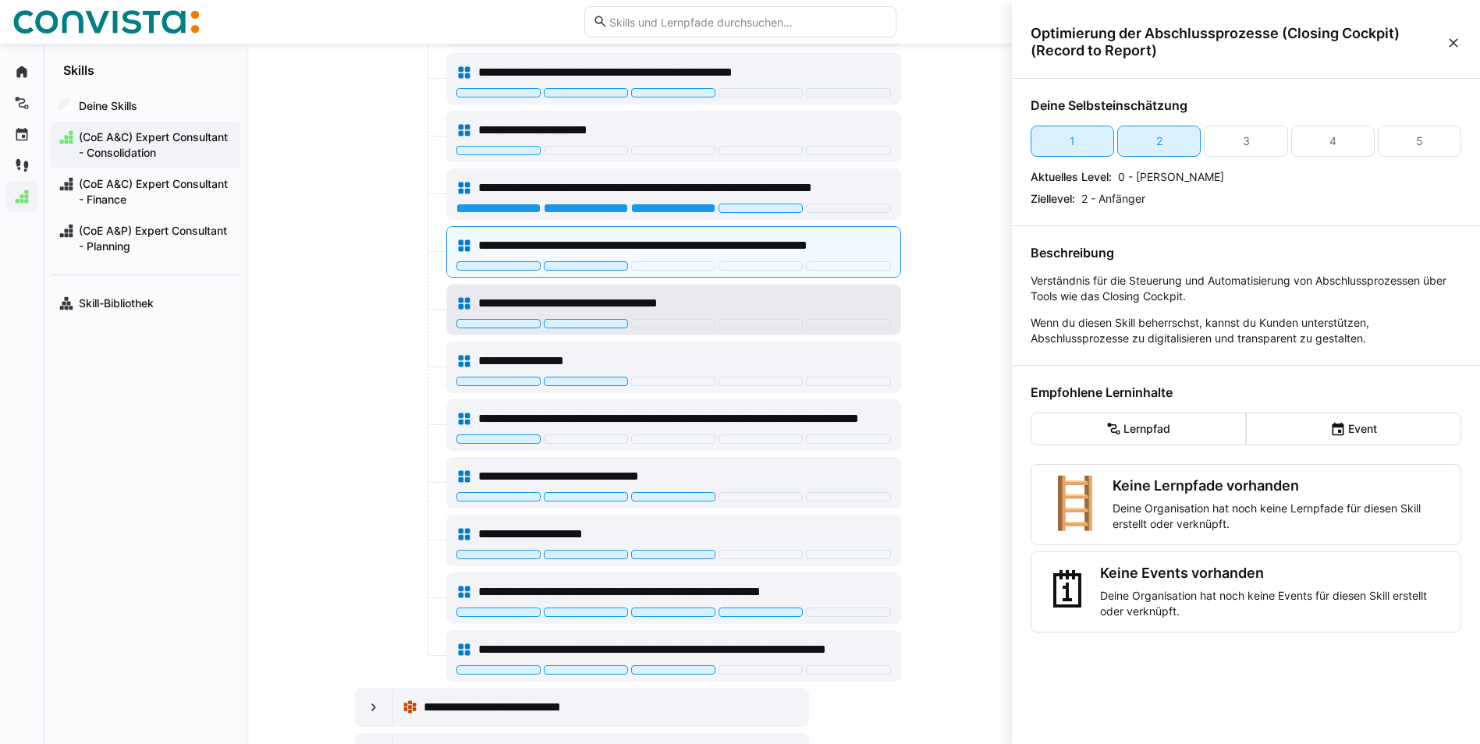
click at [561, 303] on span "**********" at bounding box center [597, 303] width 238 height 19
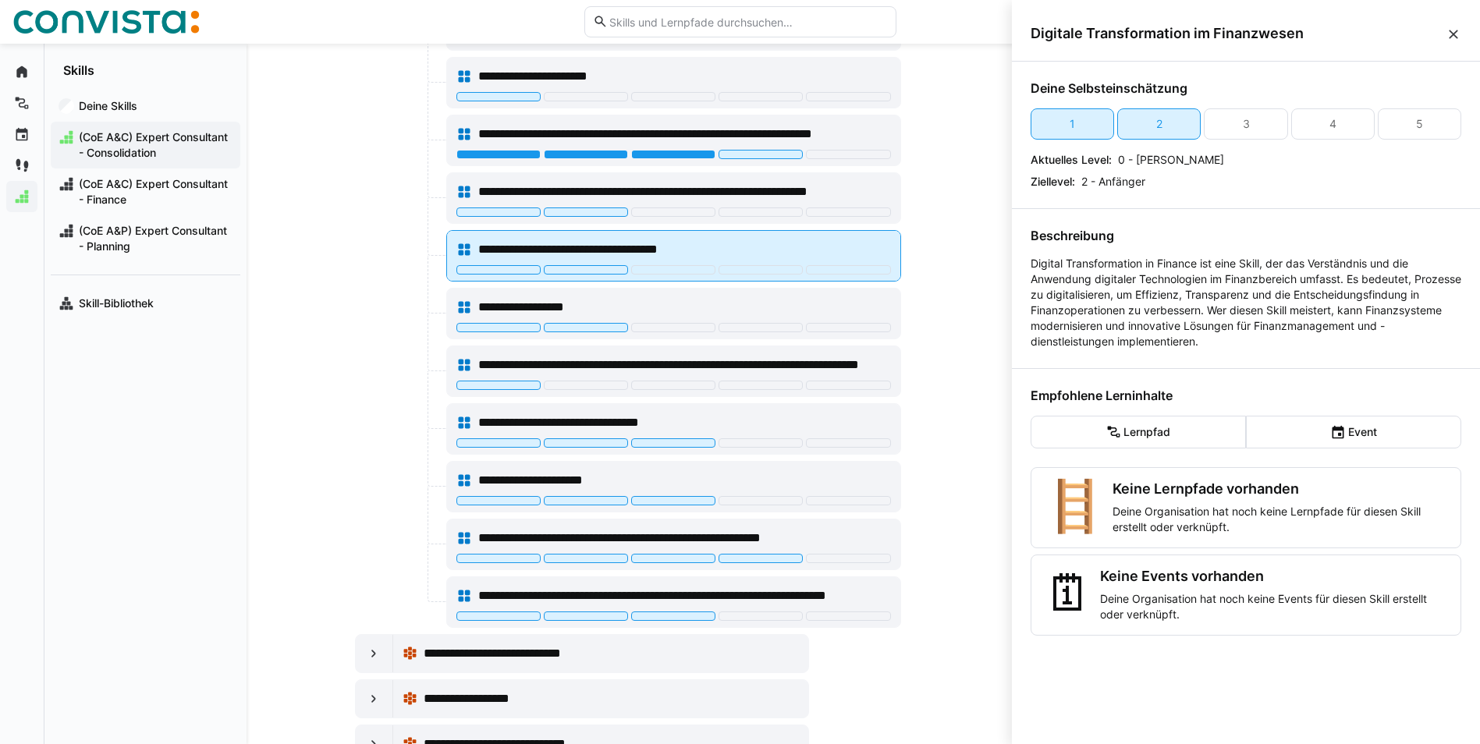
scroll to position [801, 0]
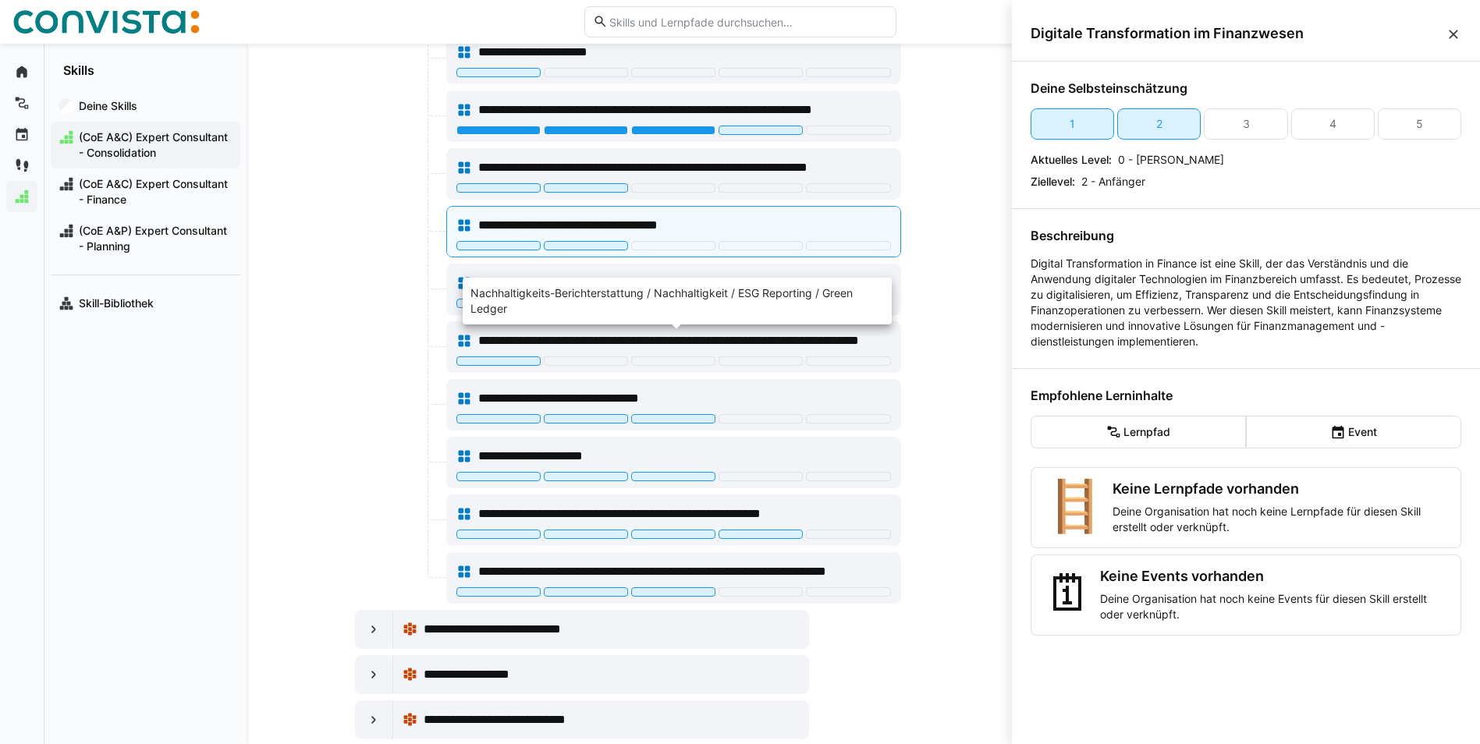
click at [540, 278] on div "Nachhaltigkeits-Berichterstattung / Nachhaltigkeit / ESG Reporting / Green Ledg…" at bounding box center [677, 301] width 429 height 47
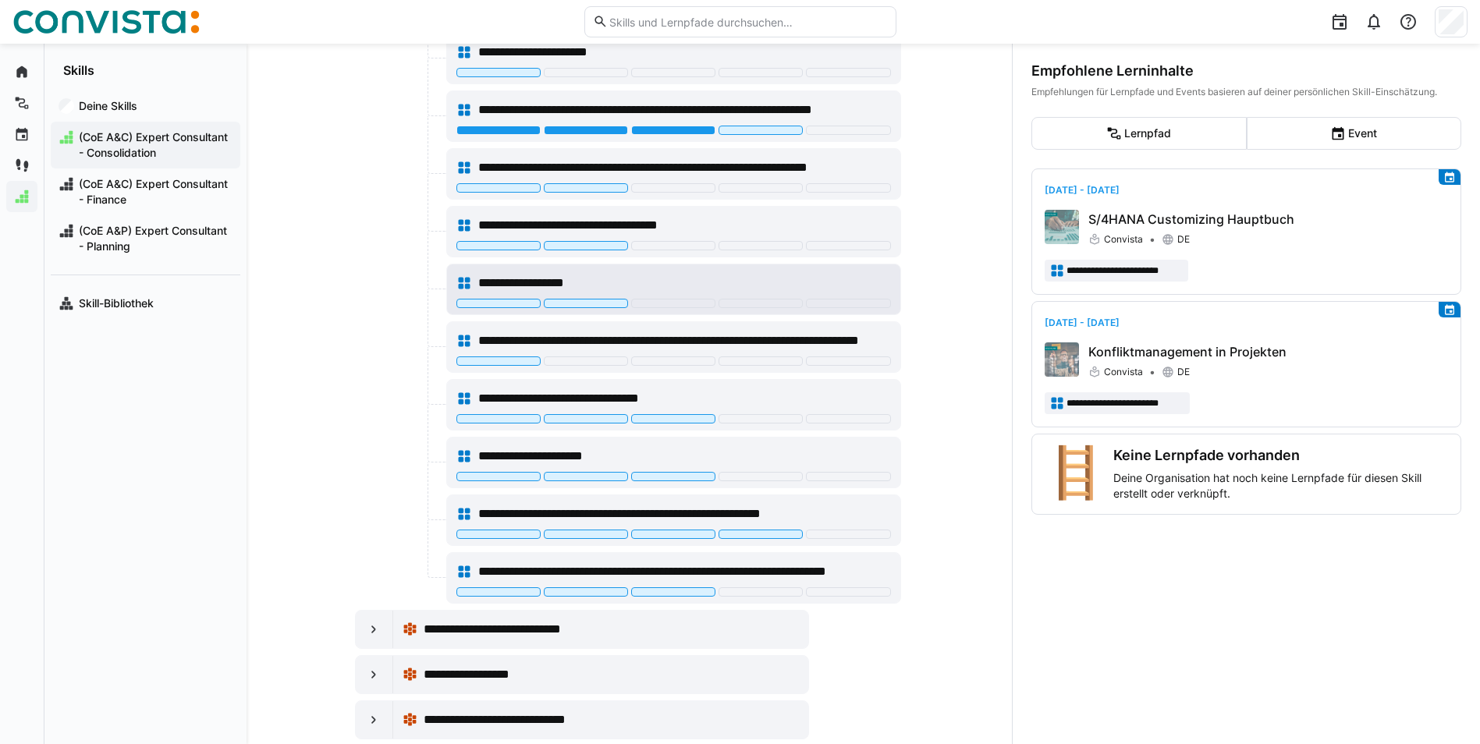
click at [486, 276] on span "**********" at bounding box center [531, 283] width 106 height 19
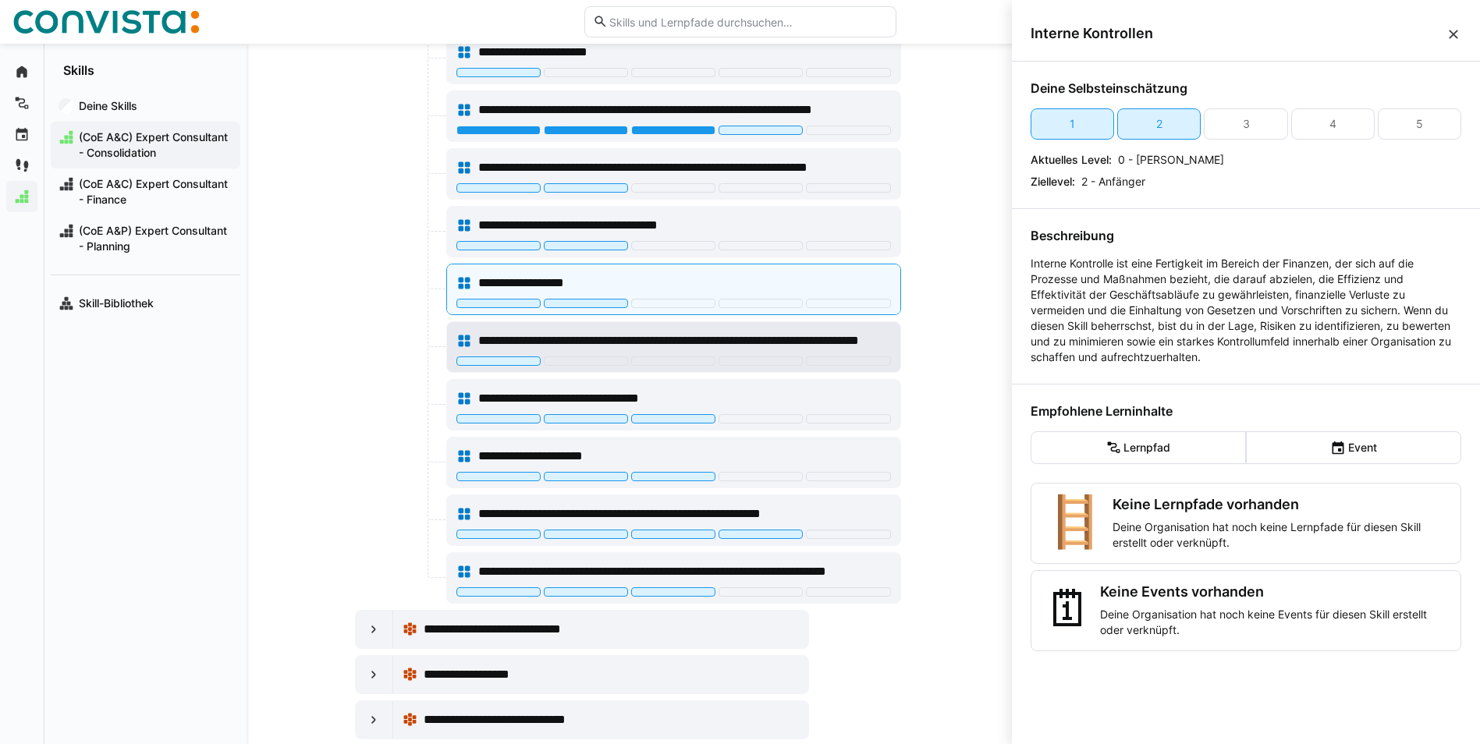
click at [484, 323] on div "**********" at bounding box center [673, 347] width 453 height 50
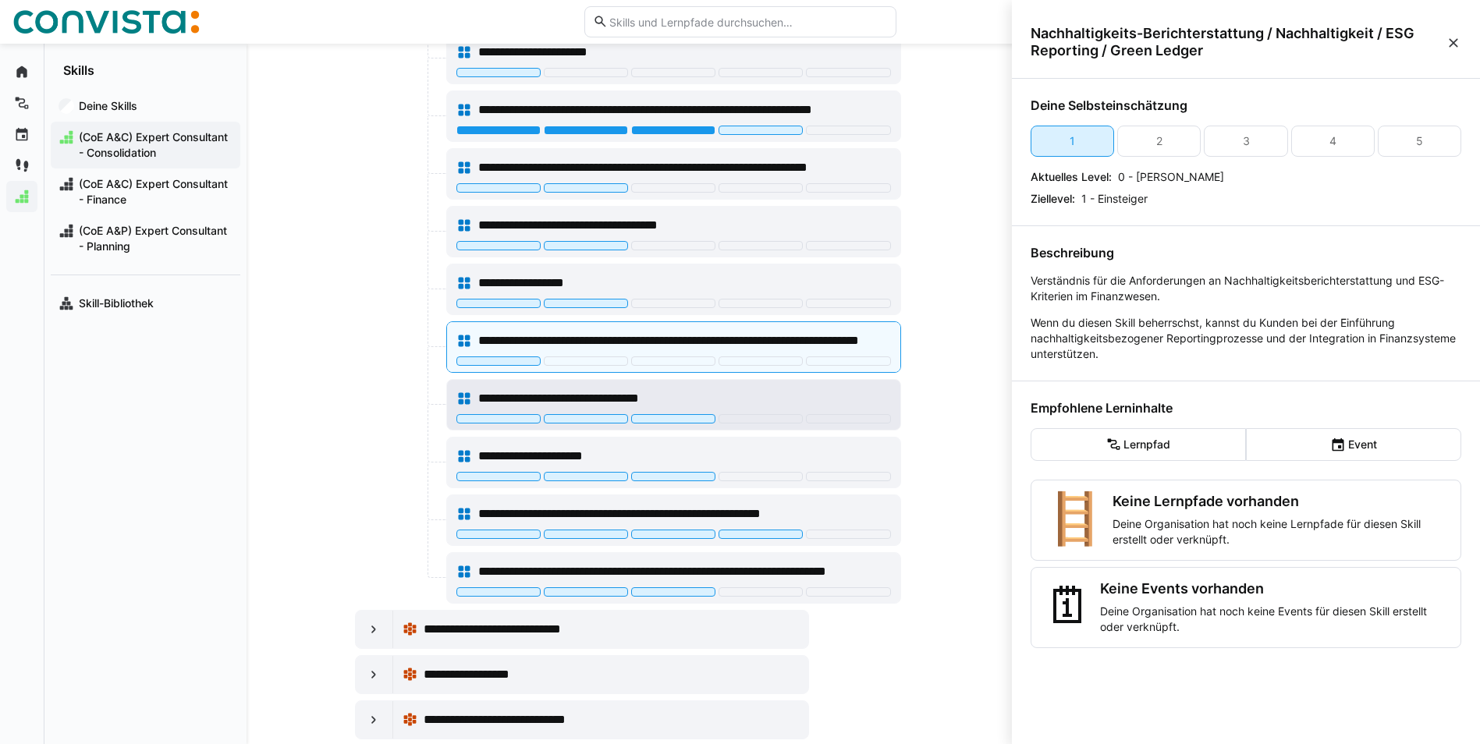
click at [482, 393] on span "**********" at bounding box center [585, 398] width 214 height 19
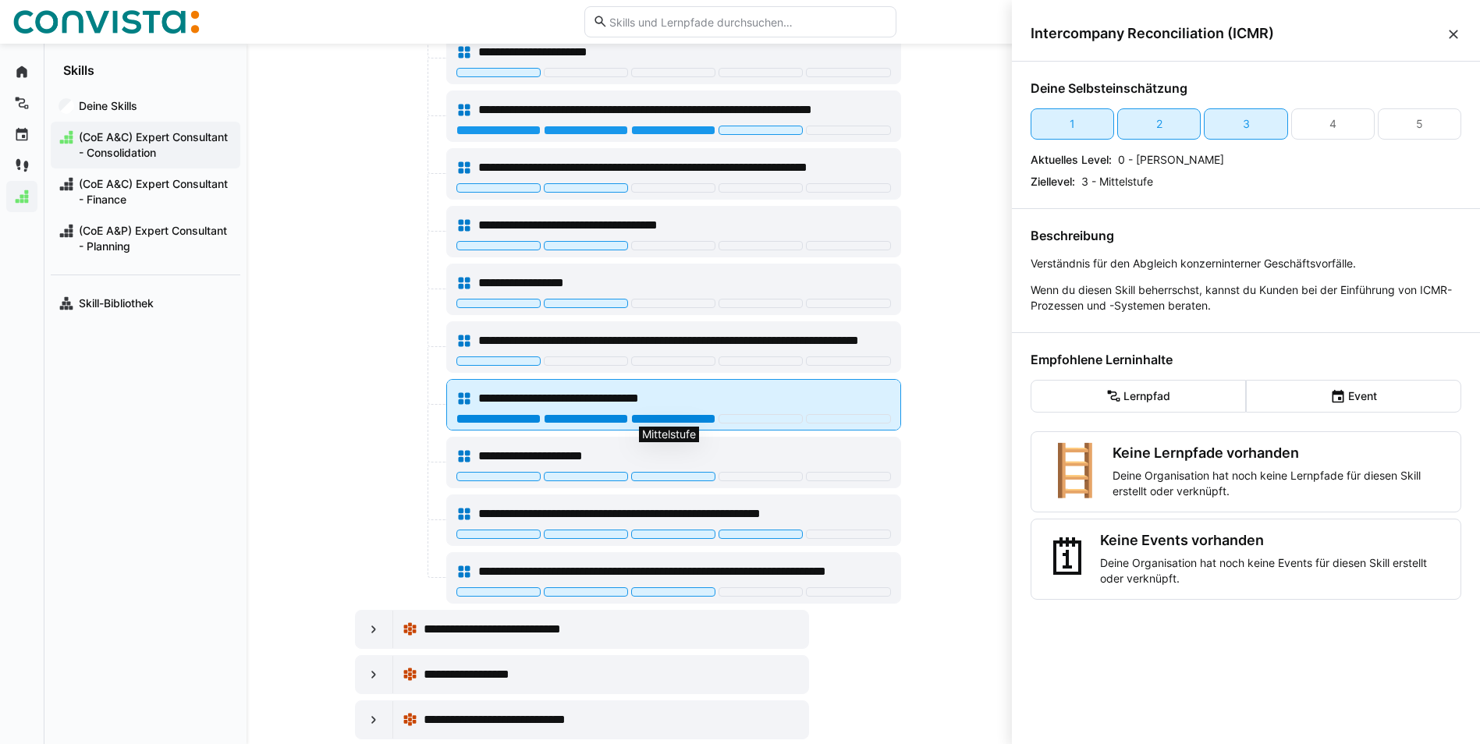
click at [660, 418] on div at bounding box center [673, 418] width 84 height 9
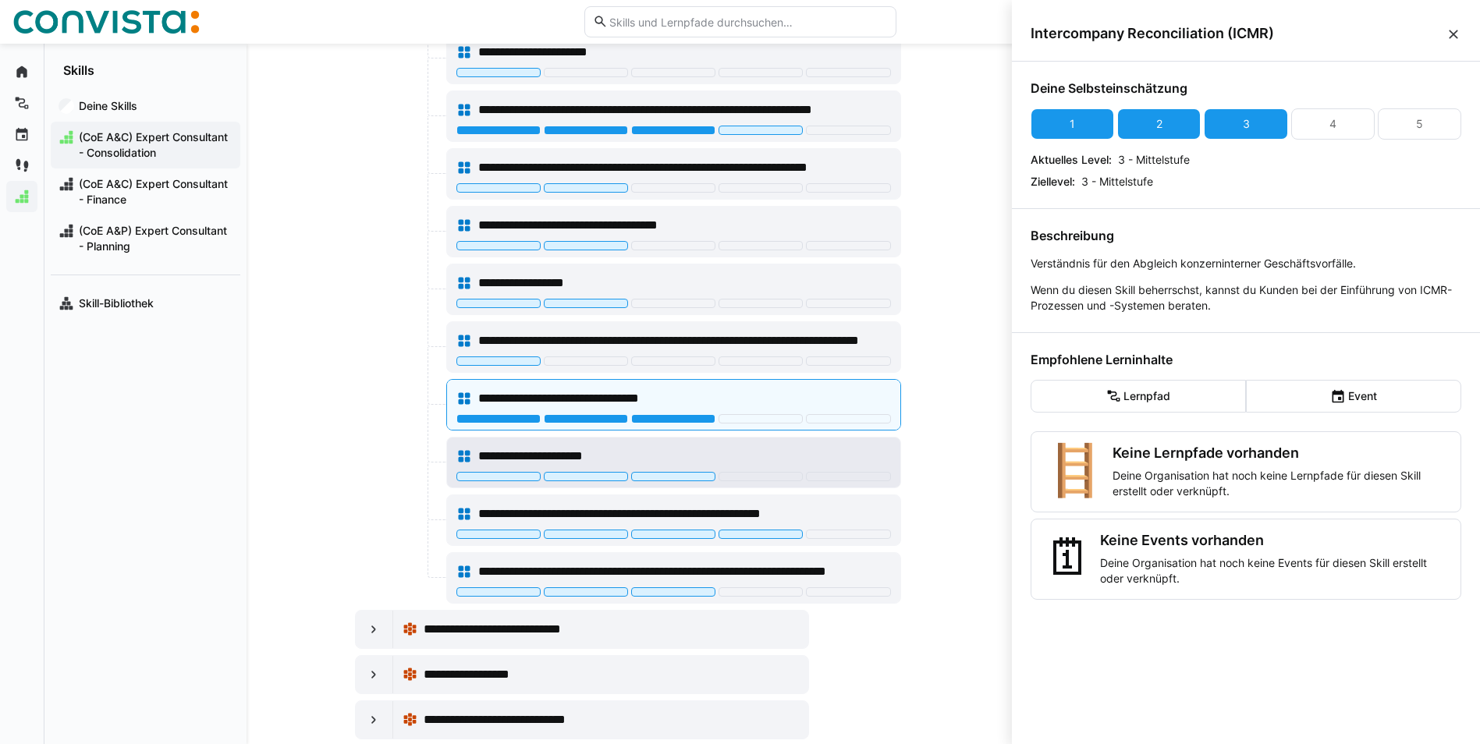
click at [606, 444] on div "**********" at bounding box center [673, 456] width 435 height 31
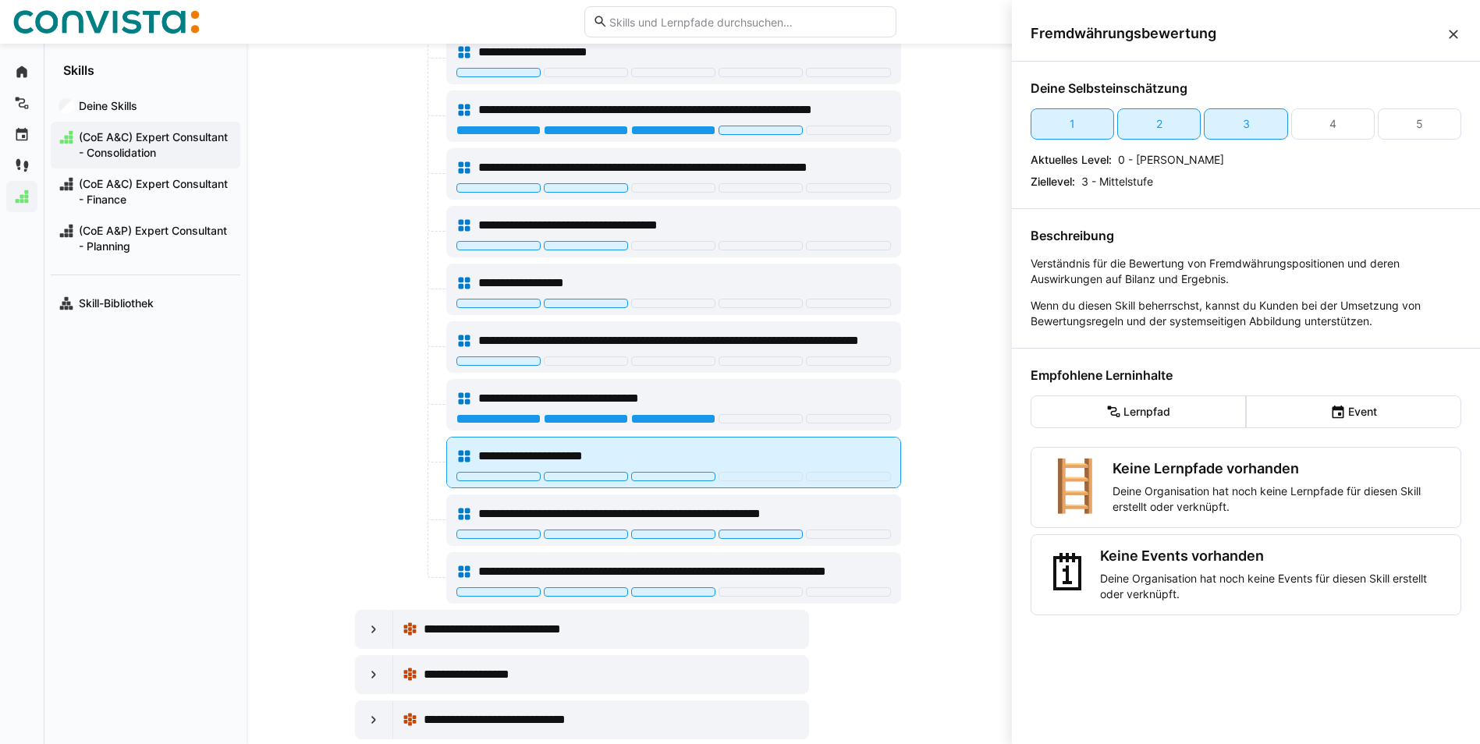
click at [602, 456] on span "**********" at bounding box center [559, 456] width 162 height 19
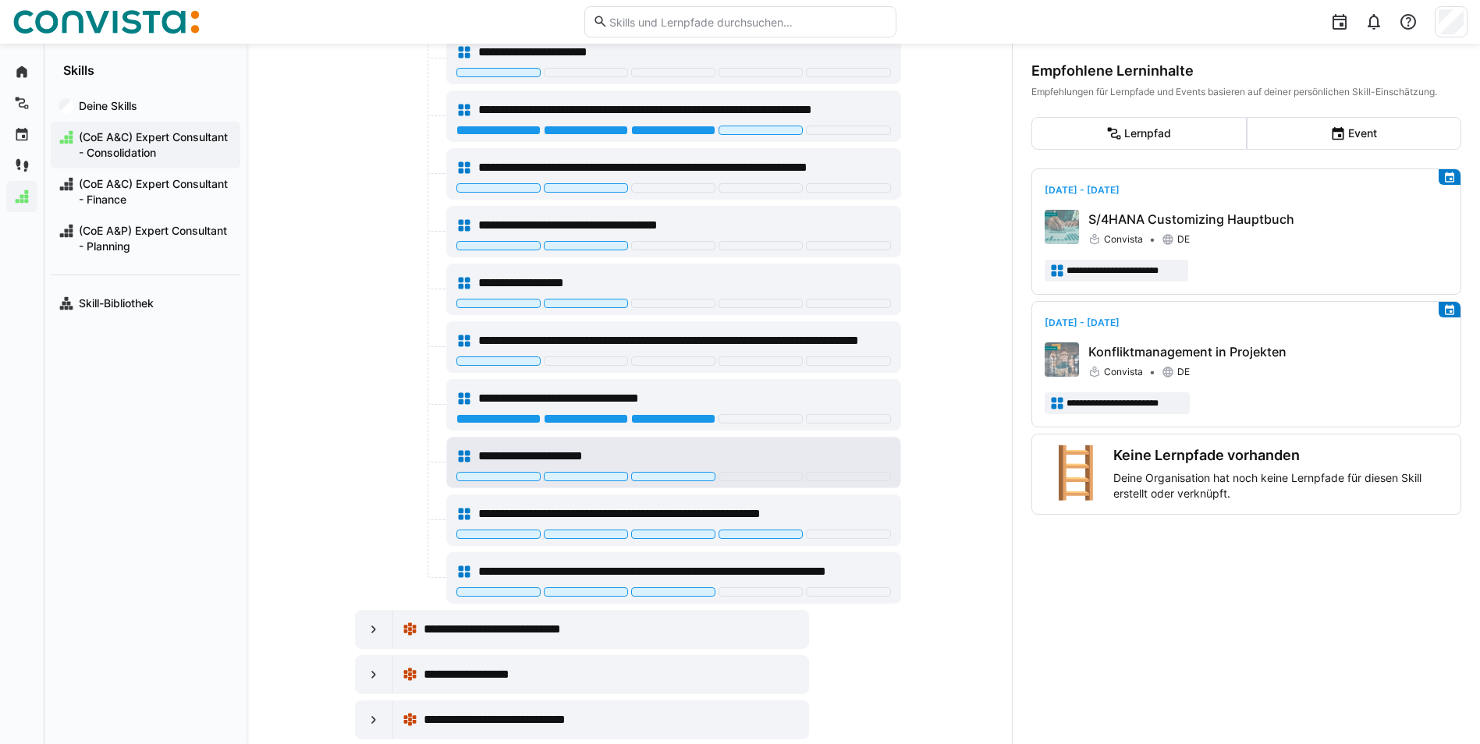
click at [585, 453] on span "**********" at bounding box center [559, 456] width 162 height 19
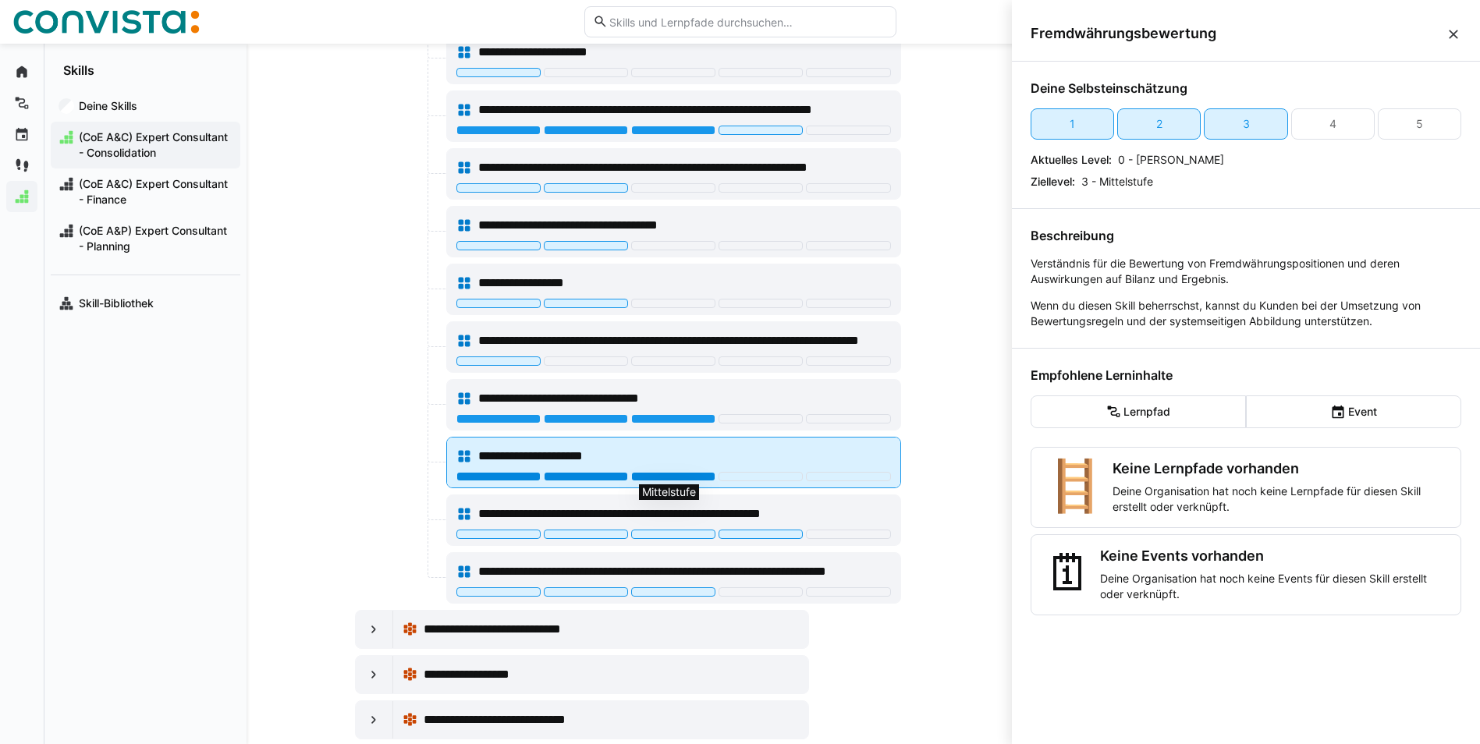
click at [652, 475] on div at bounding box center [673, 476] width 84 height 9
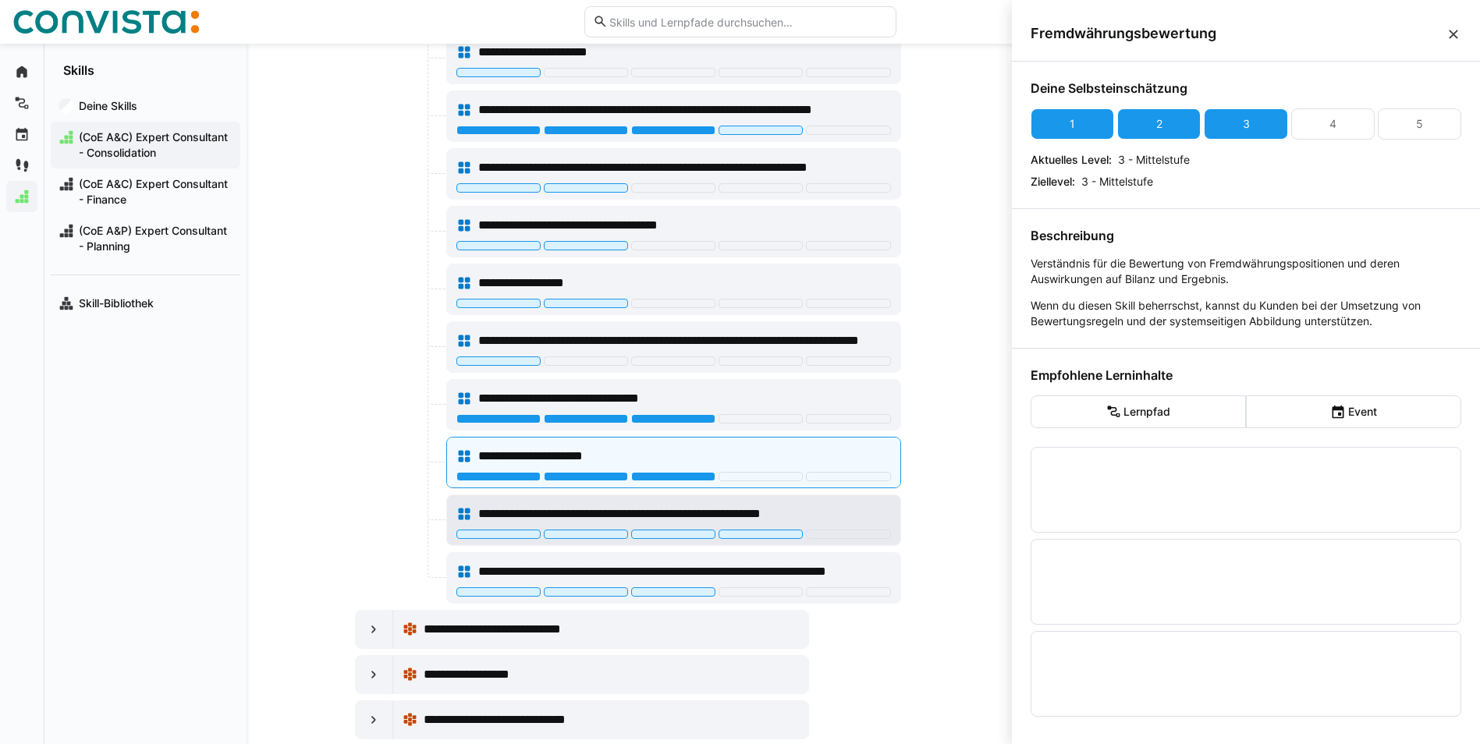
click at [588, 514] on span "**********" at bounding box center [663, 514] width 370 height 19
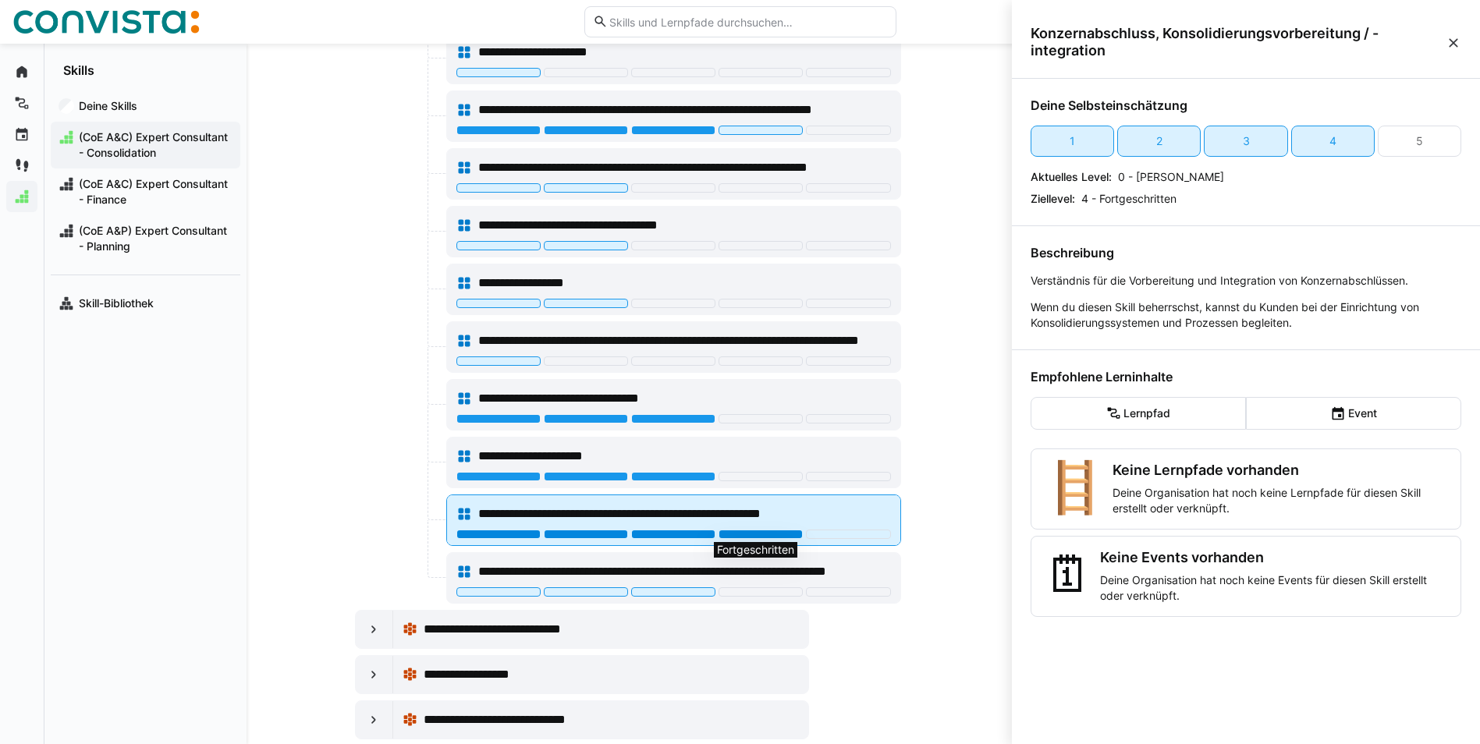
click at [735, 537] on div at bounding box center [761, 534] width 84 height 9
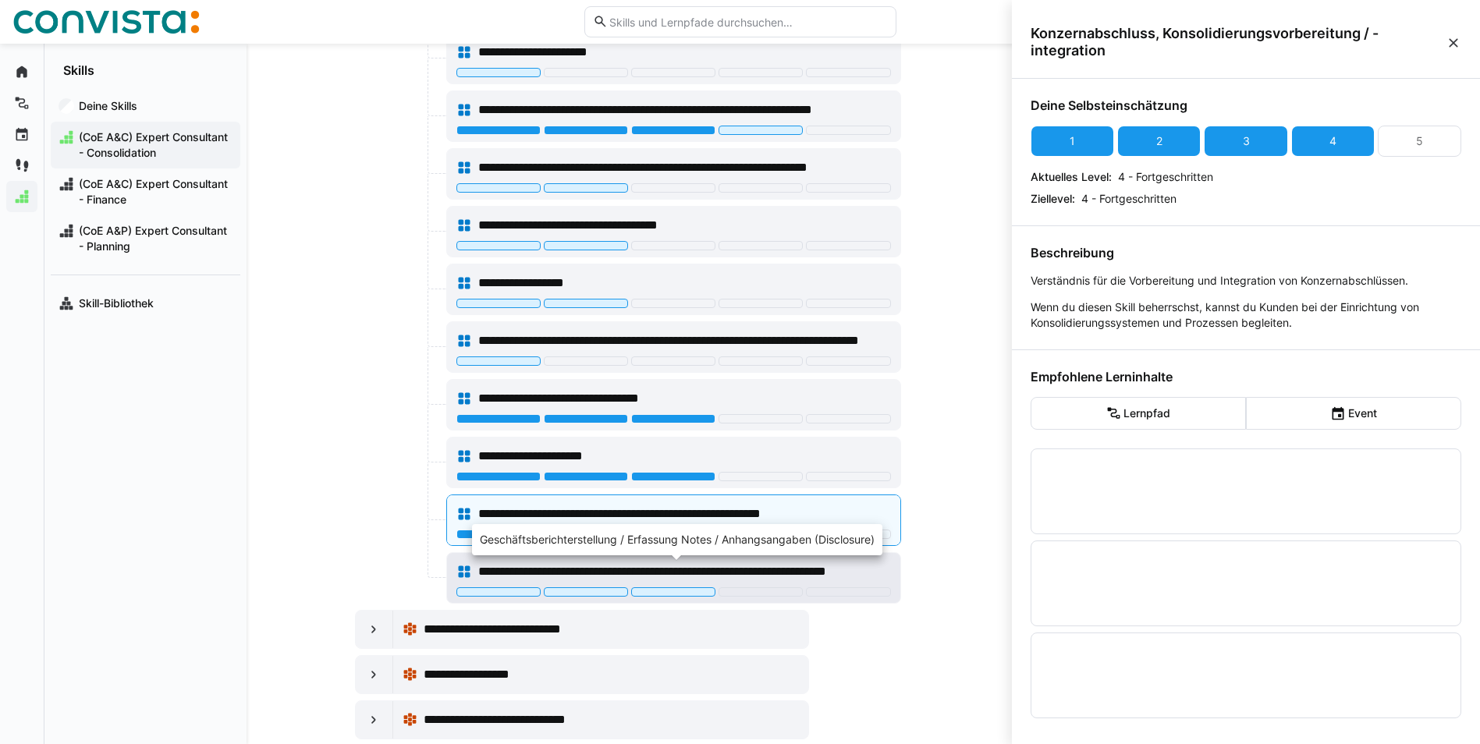
click at [646, 570] on span "**********" at bounding box center [681, 572] width 407 height 19
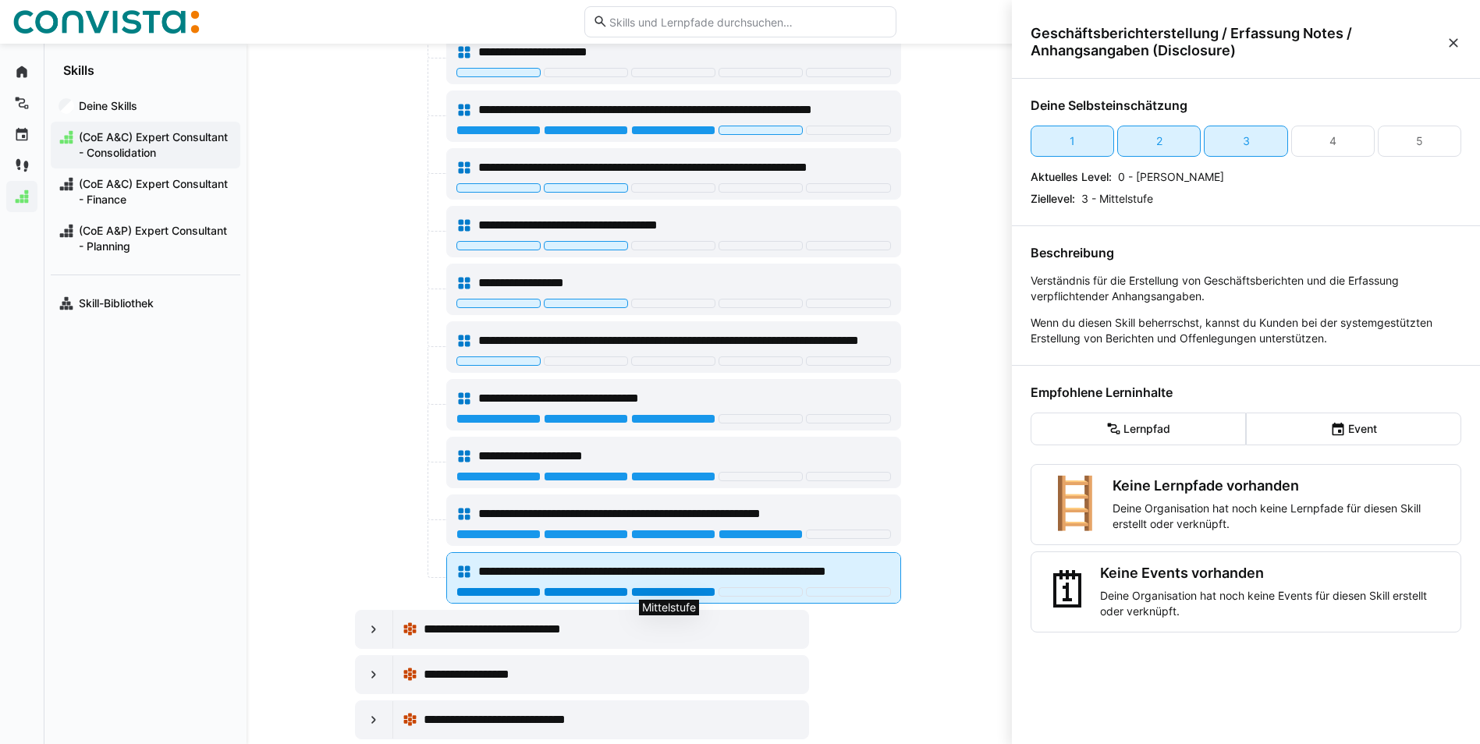
click at [673, 593] on div at bounding box center [673, 592] width 84 height 9
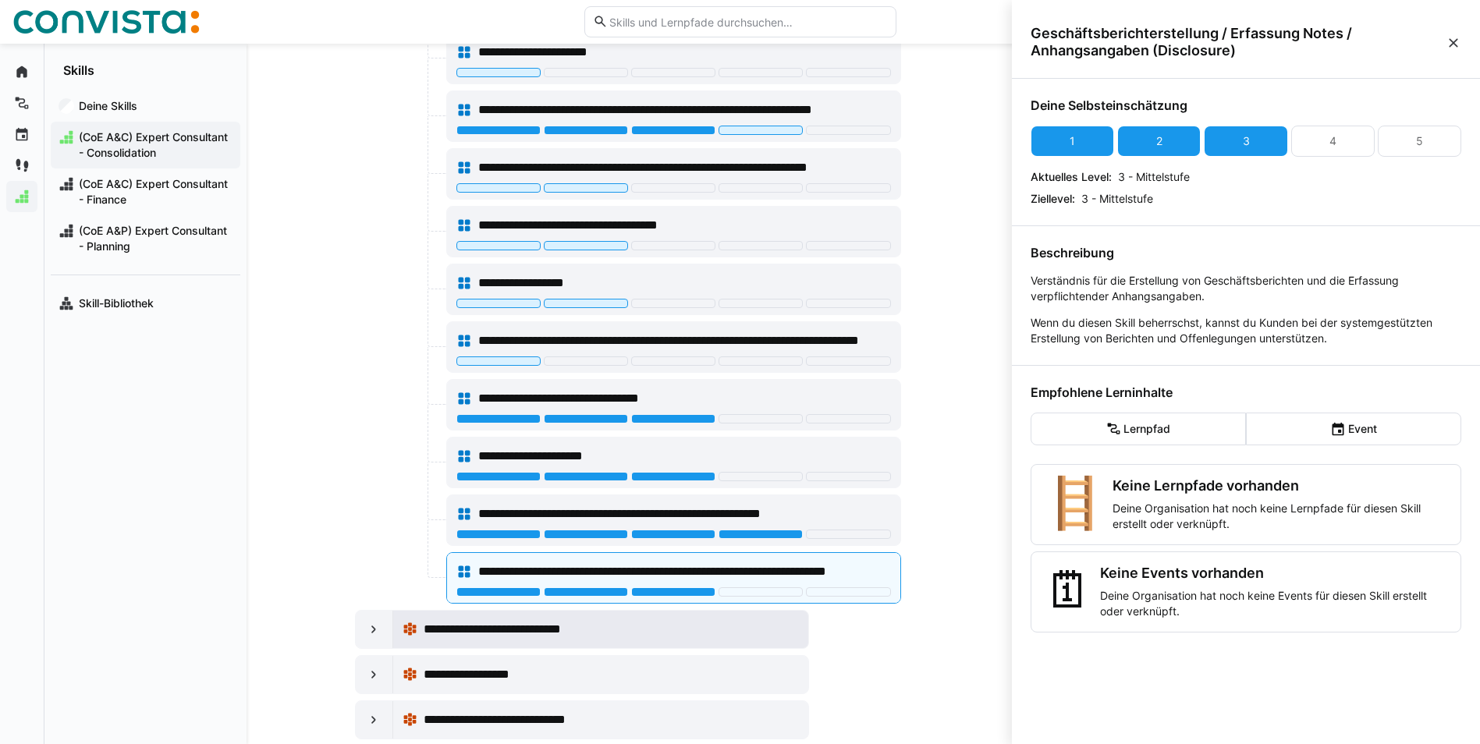
click at [454, 633] on span "**********" at bounding box center [526, 629] width 205 height 19
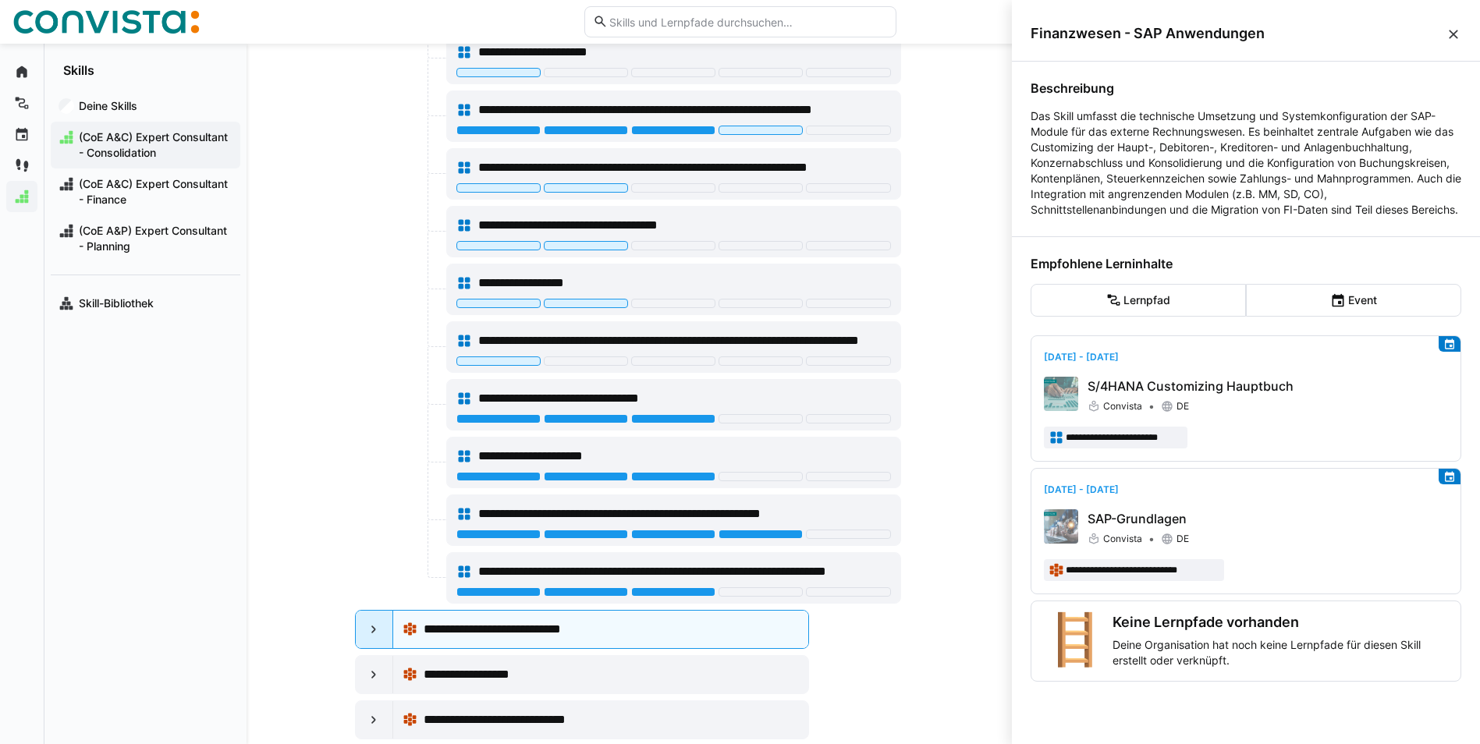
click at [366, 630] on eds-icon at bounding box center [374, 630] width 16 height 16
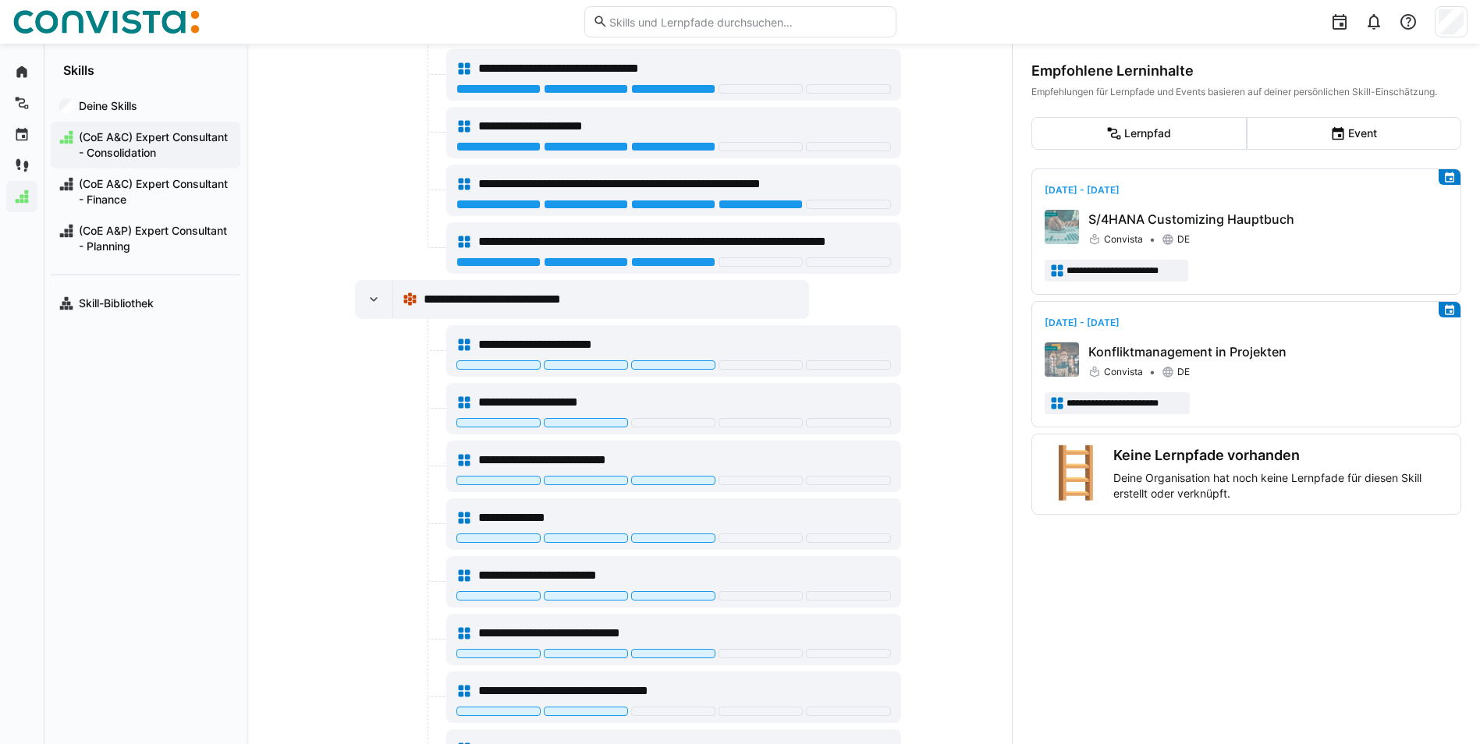
scroll to position [1348, 0]
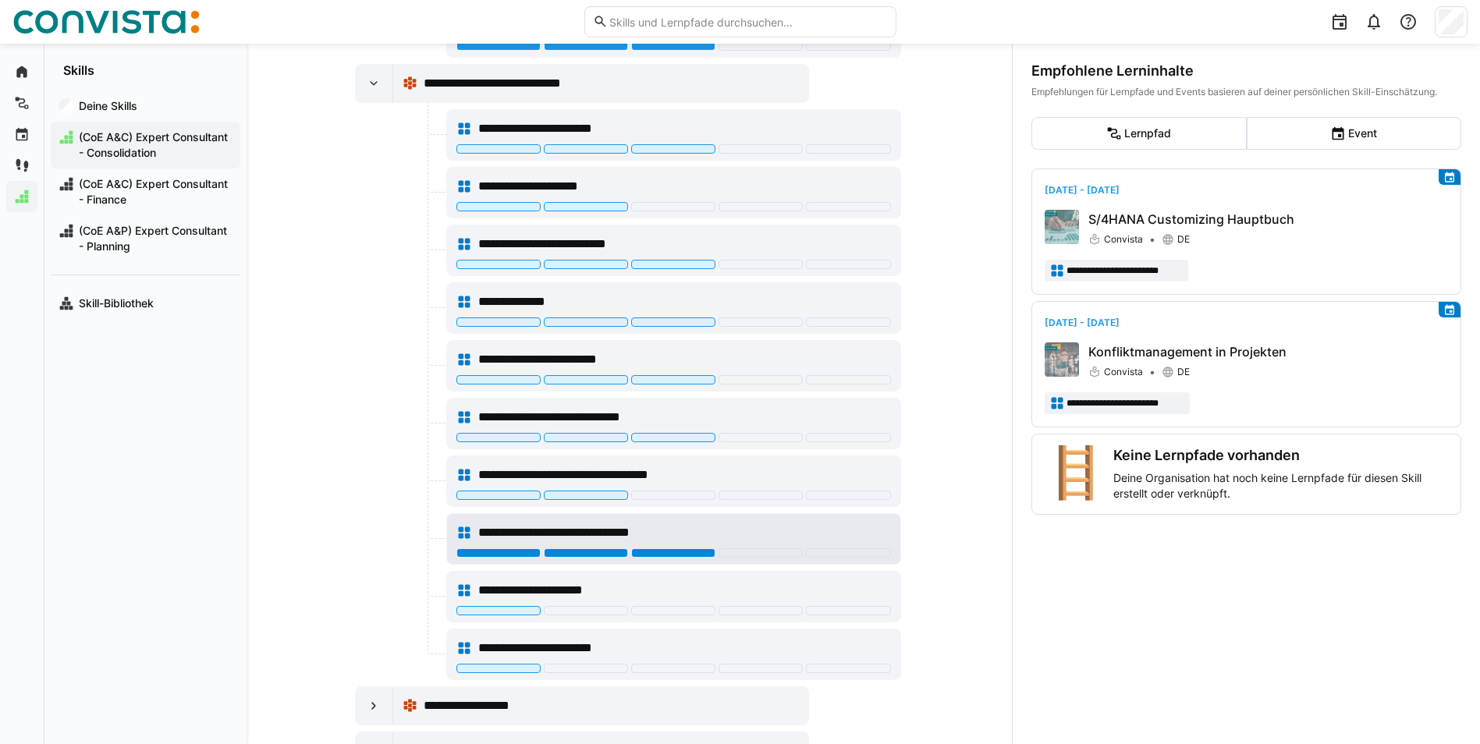
click at [641, 551] on div at bounding box center [673, 553] width 84 height 9
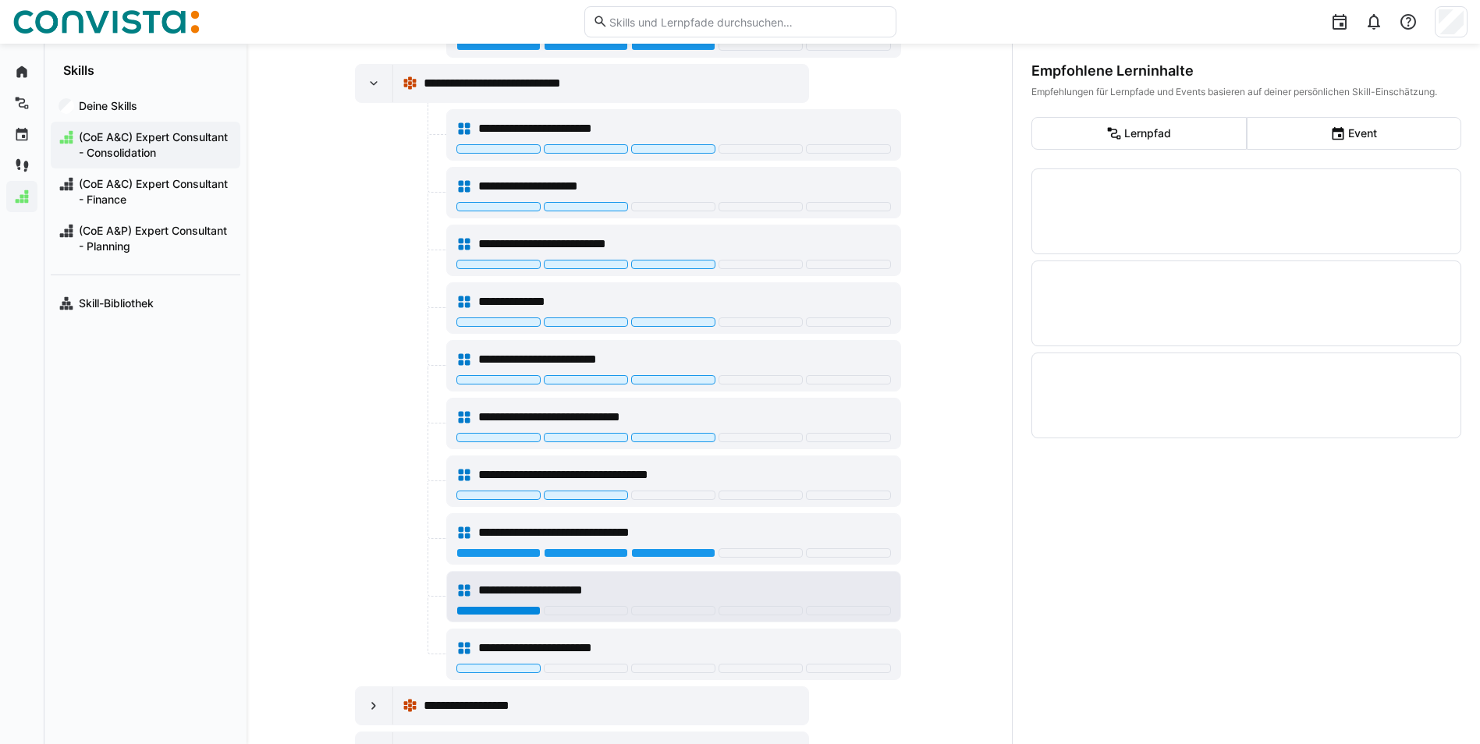
click at [510, 608] on div at bounding box center [498, 610] width 84 height 9
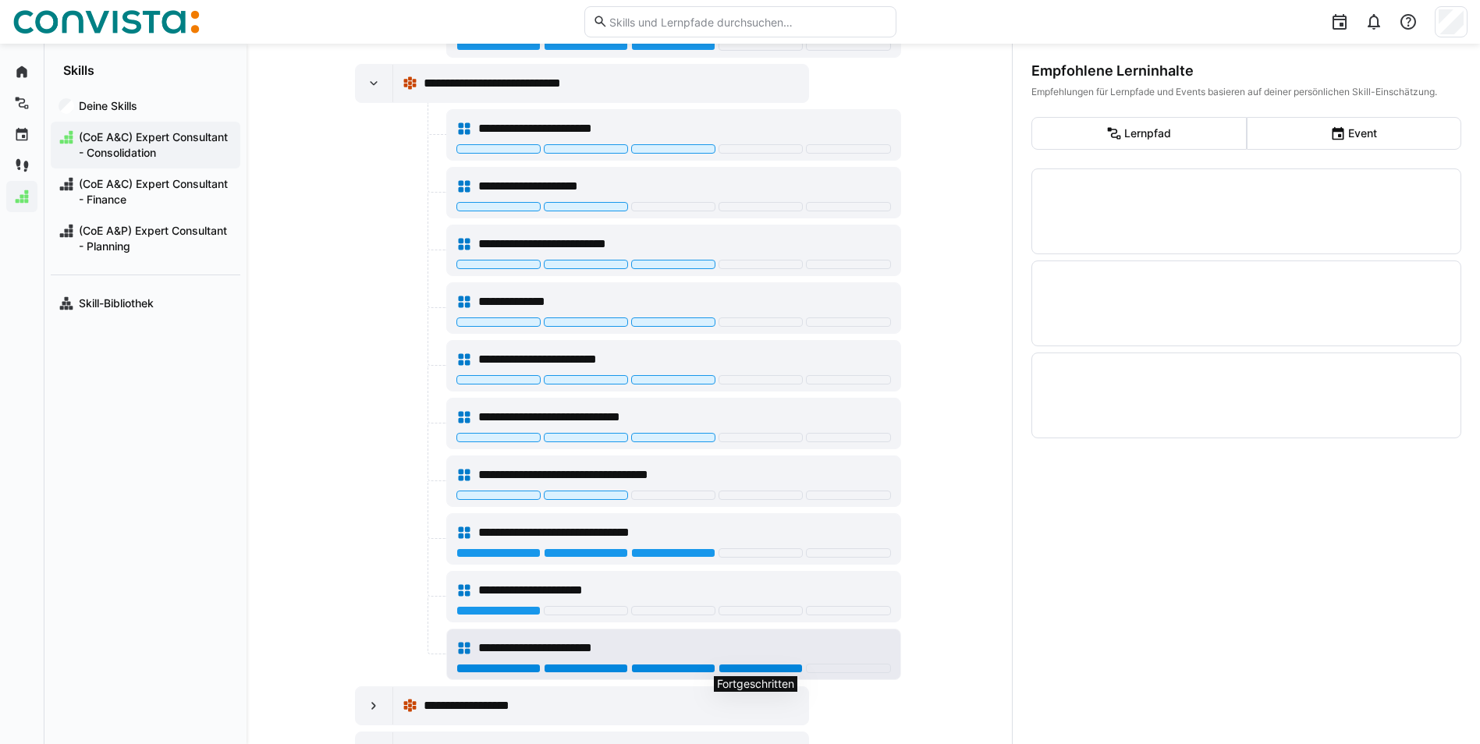
click at [770, 668] on div at bounding box center [761, 668] width 84 height 9
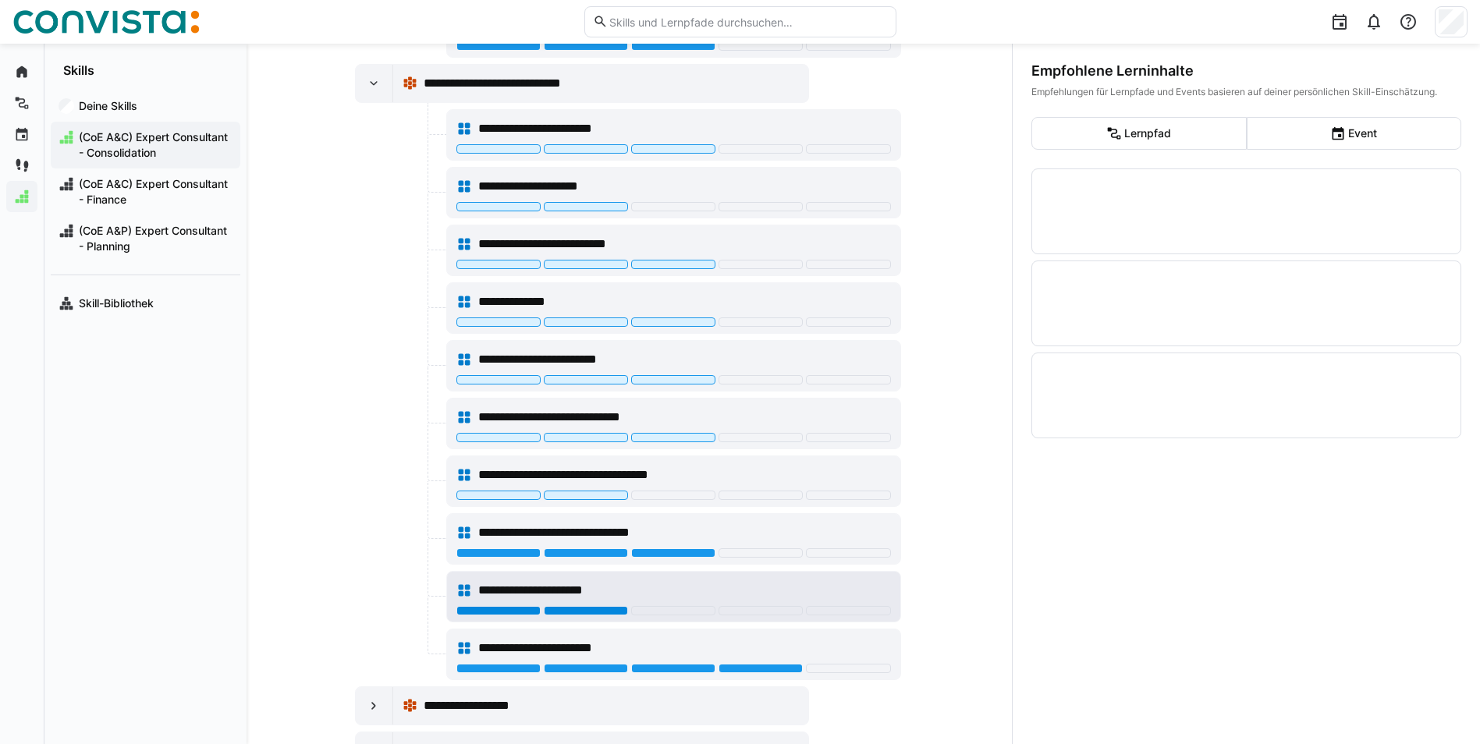
click at [592, 613] on div at bounding box center [586, 610] width 84 height 9
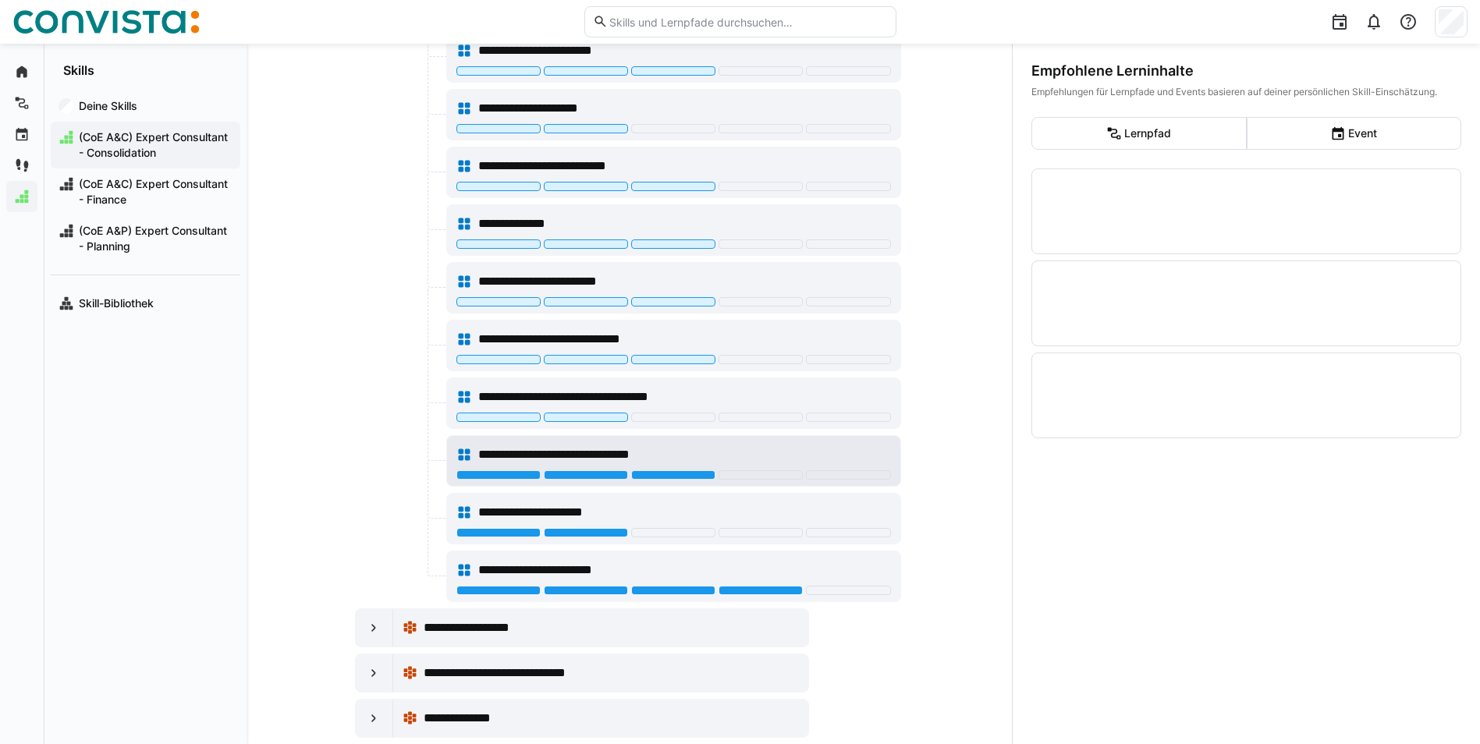
click at [659, 453] on span "**********" at bounding box center [578, 455] width 200 height 19
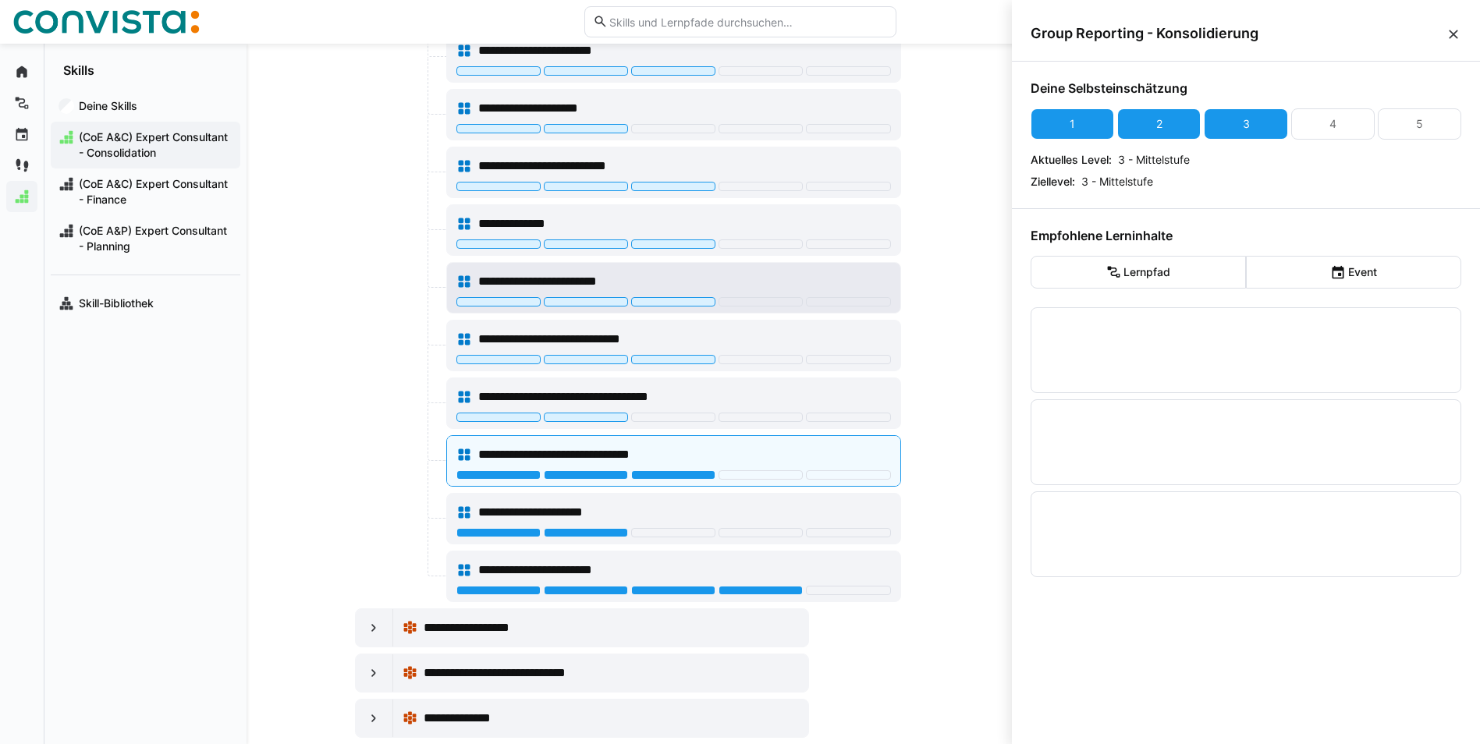
click at [628, 279] on span "**********" at bounding box center [562, 281] width 168 height 19
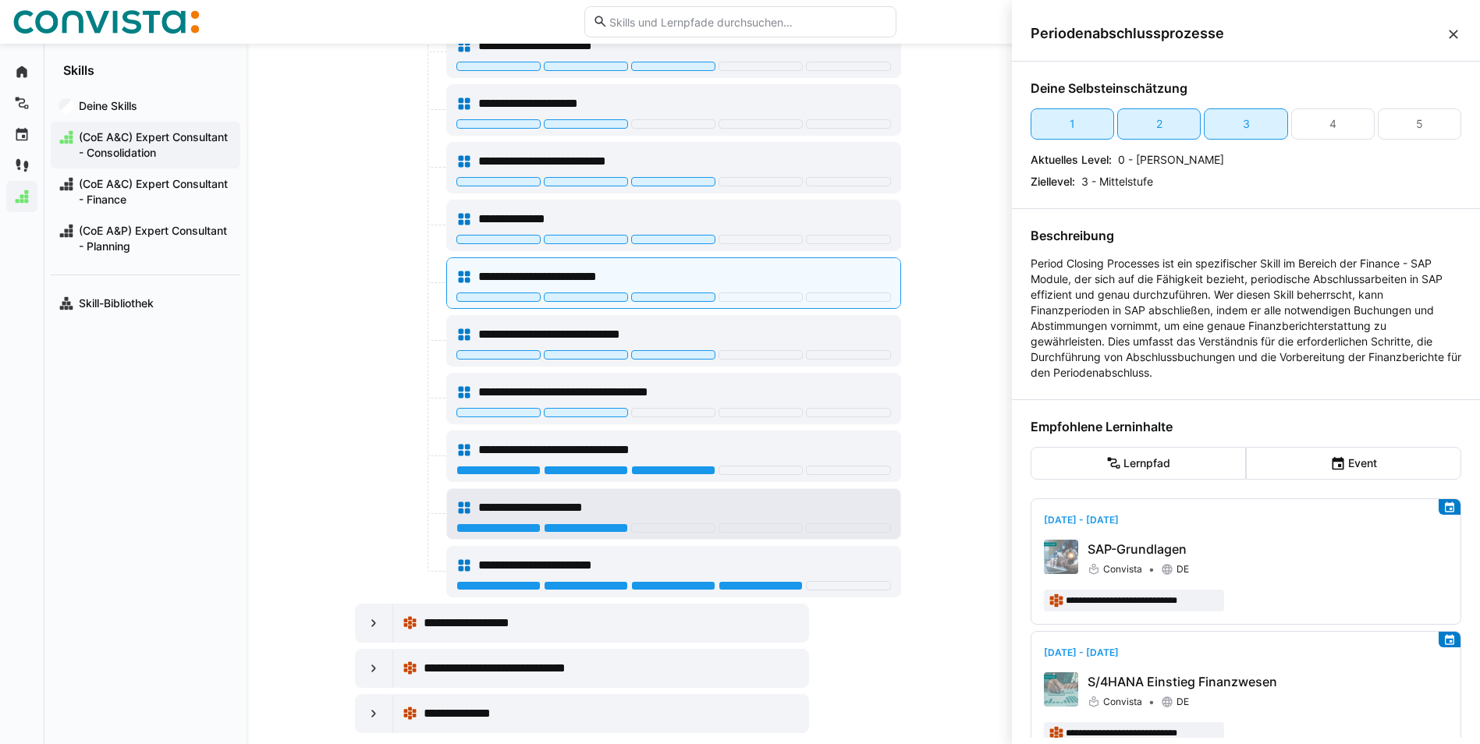
scroll to position [1457, 0]
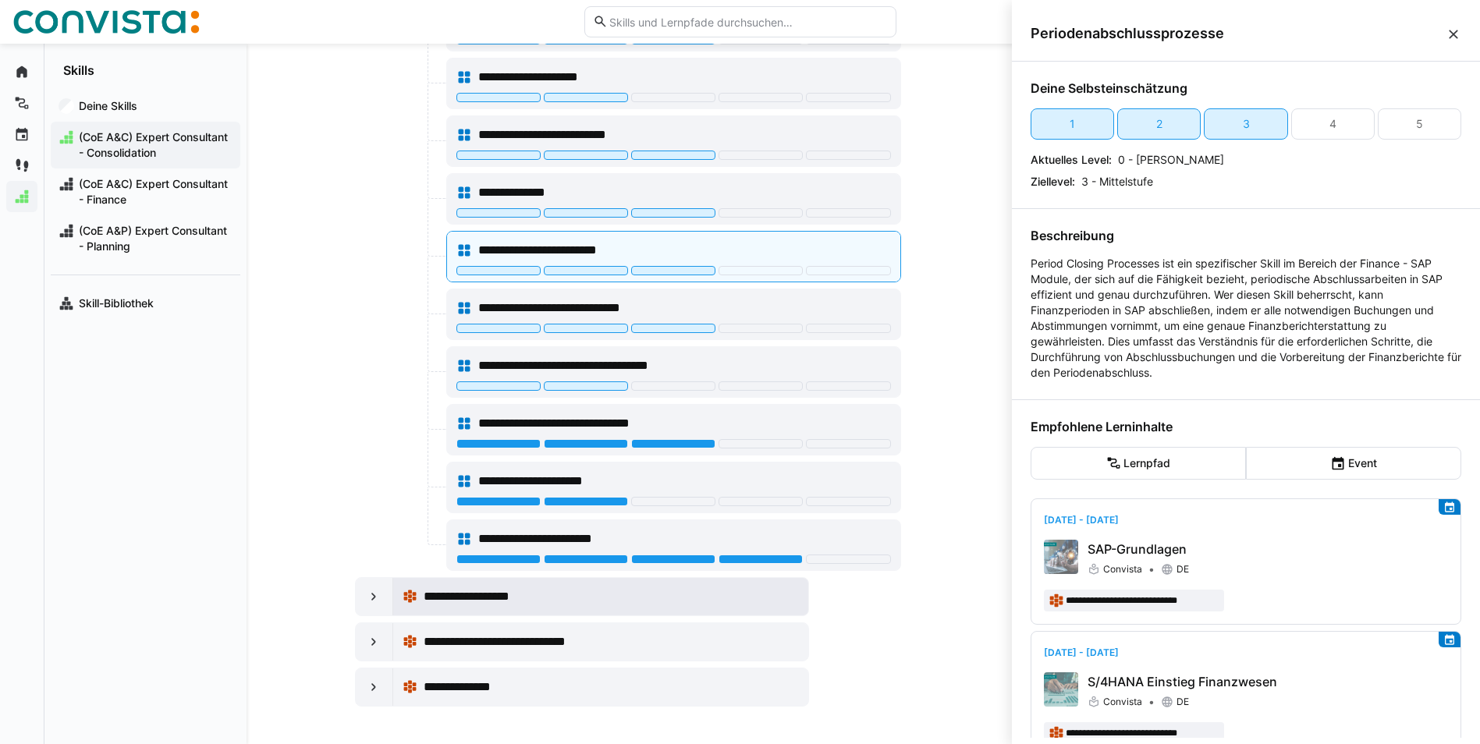
click at [464, 598] on span "**********" at bounding box center [476, 597] width 104 height 19
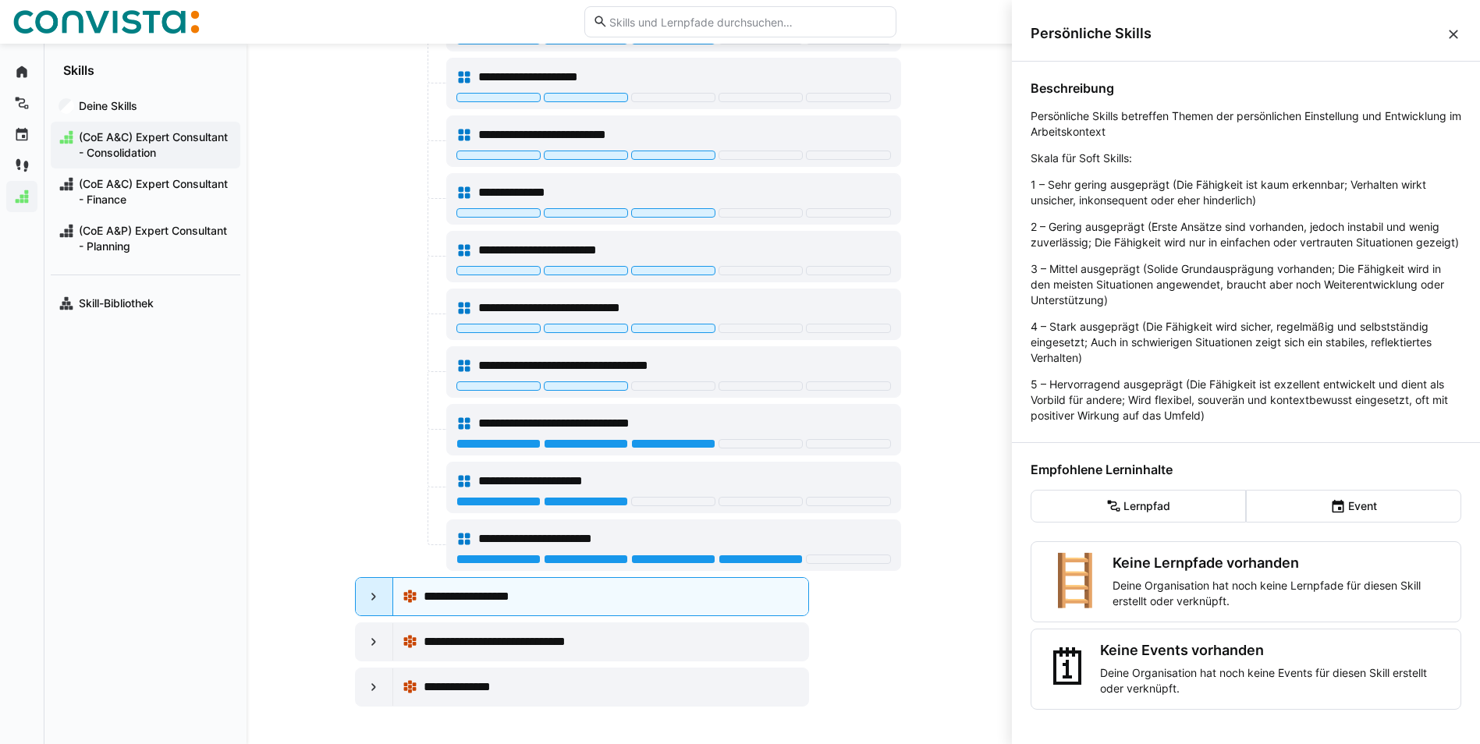
click at [366, 593] on eds-icon at bounding box center [374, 597] width 16 height 16
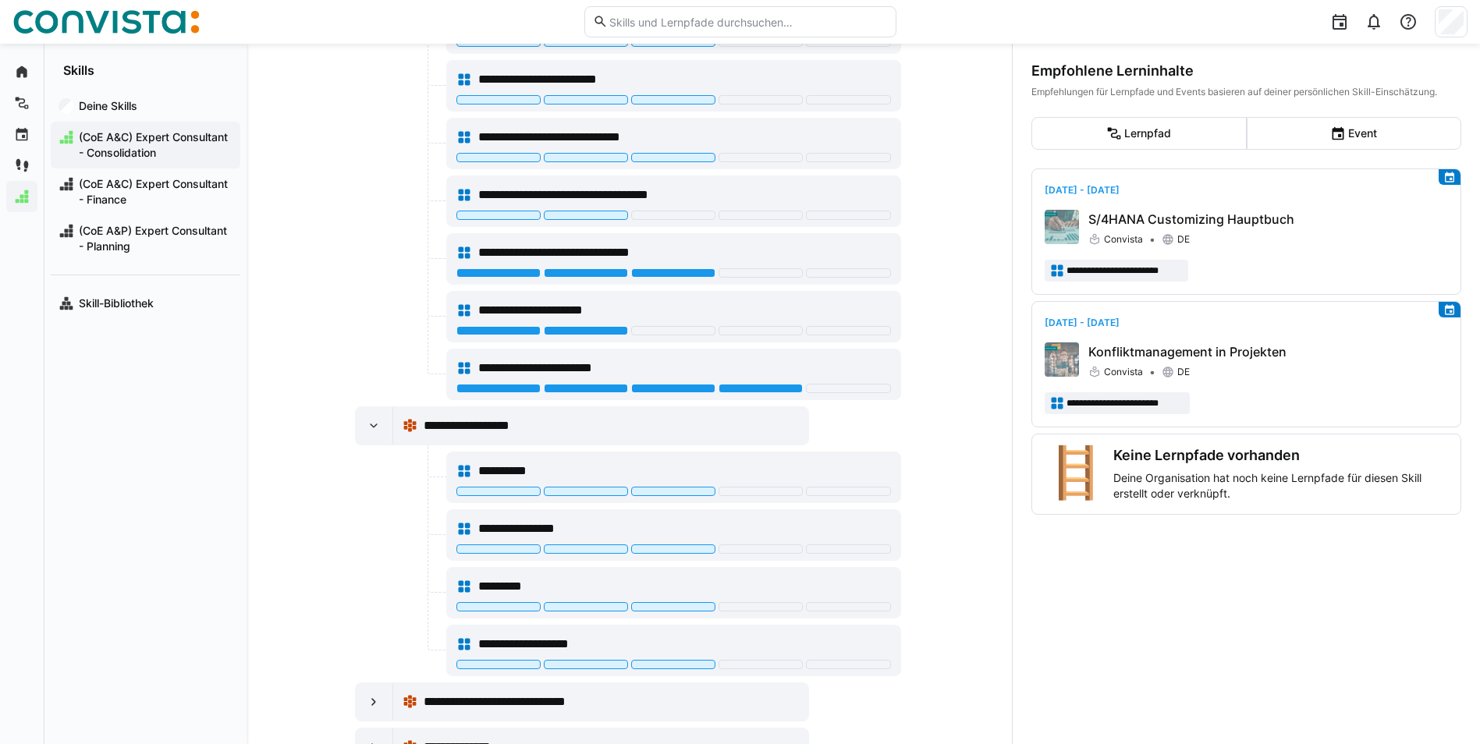
scroll to position [1688, 0]
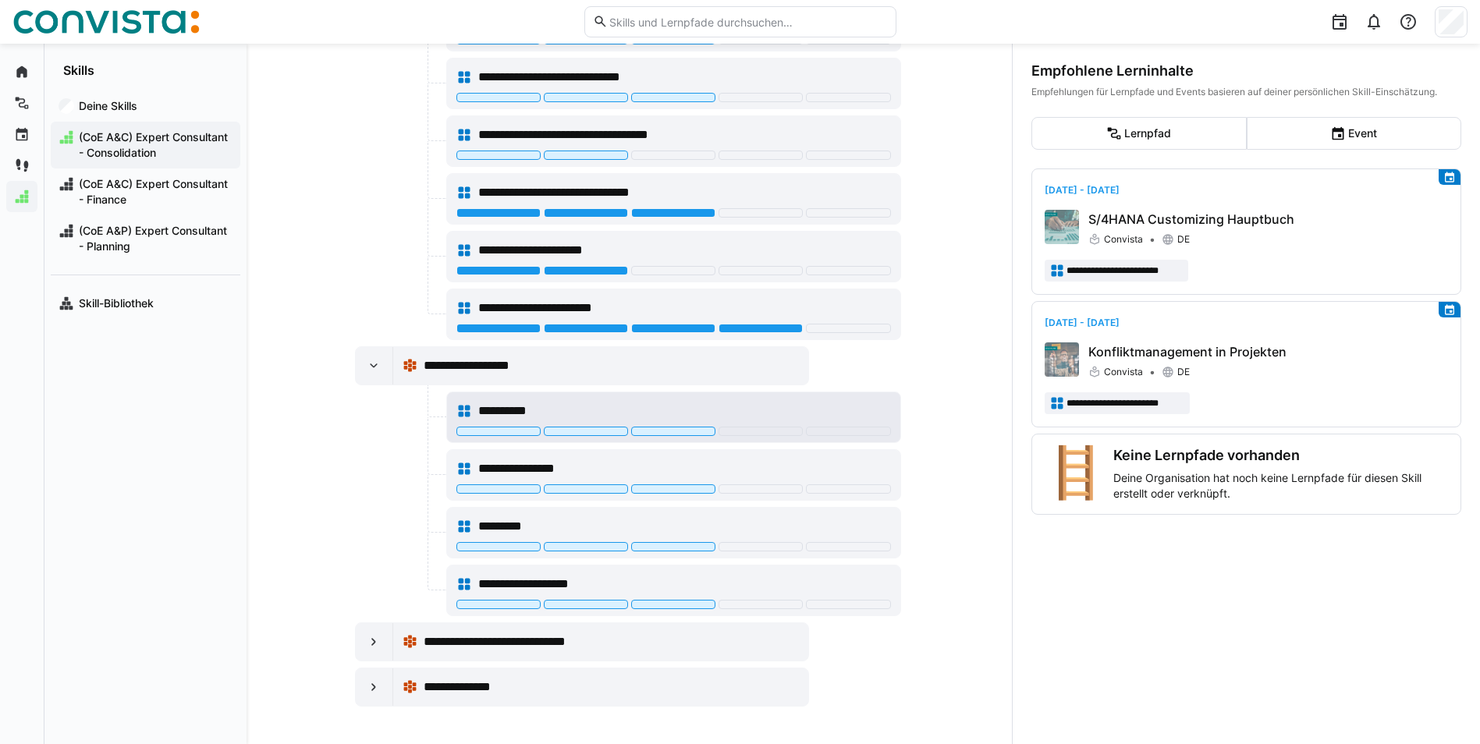
click at [611, 410] on div "**********" at bounding box center [684, 411] width 413 height 19
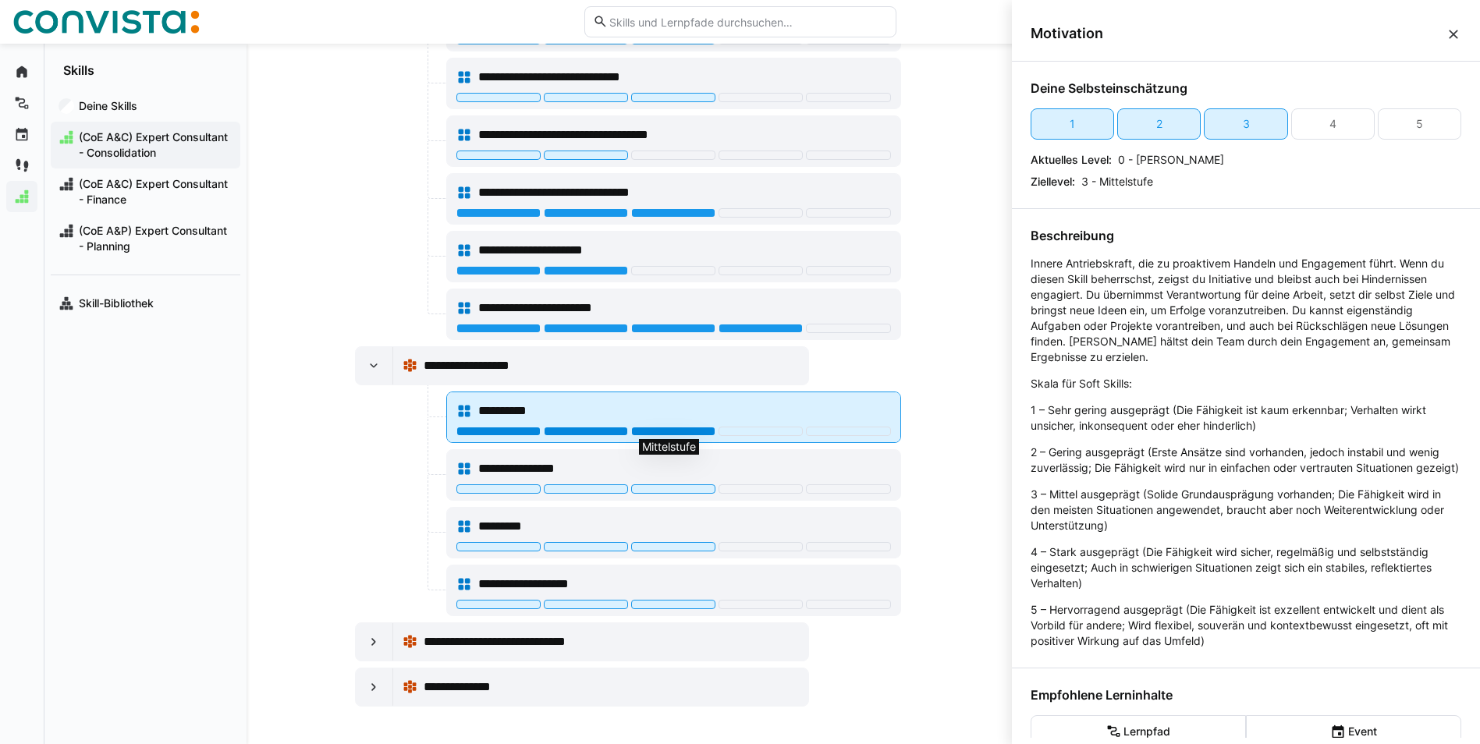
click at [658, 432] on div at bounding box center [673, 431] width 84 height 9
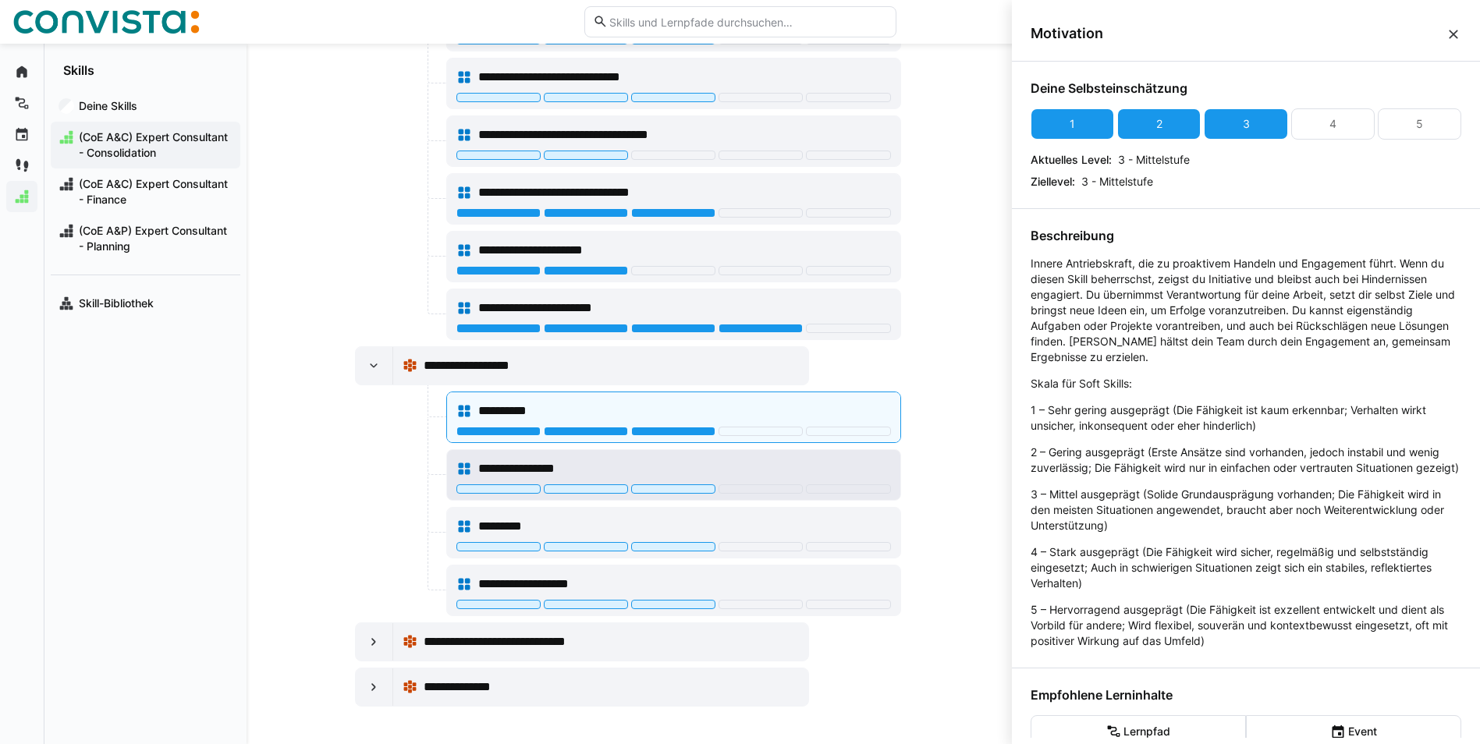
click at [669, 465] on div "**********" at bounding box center [684, 469] width 413 height 19
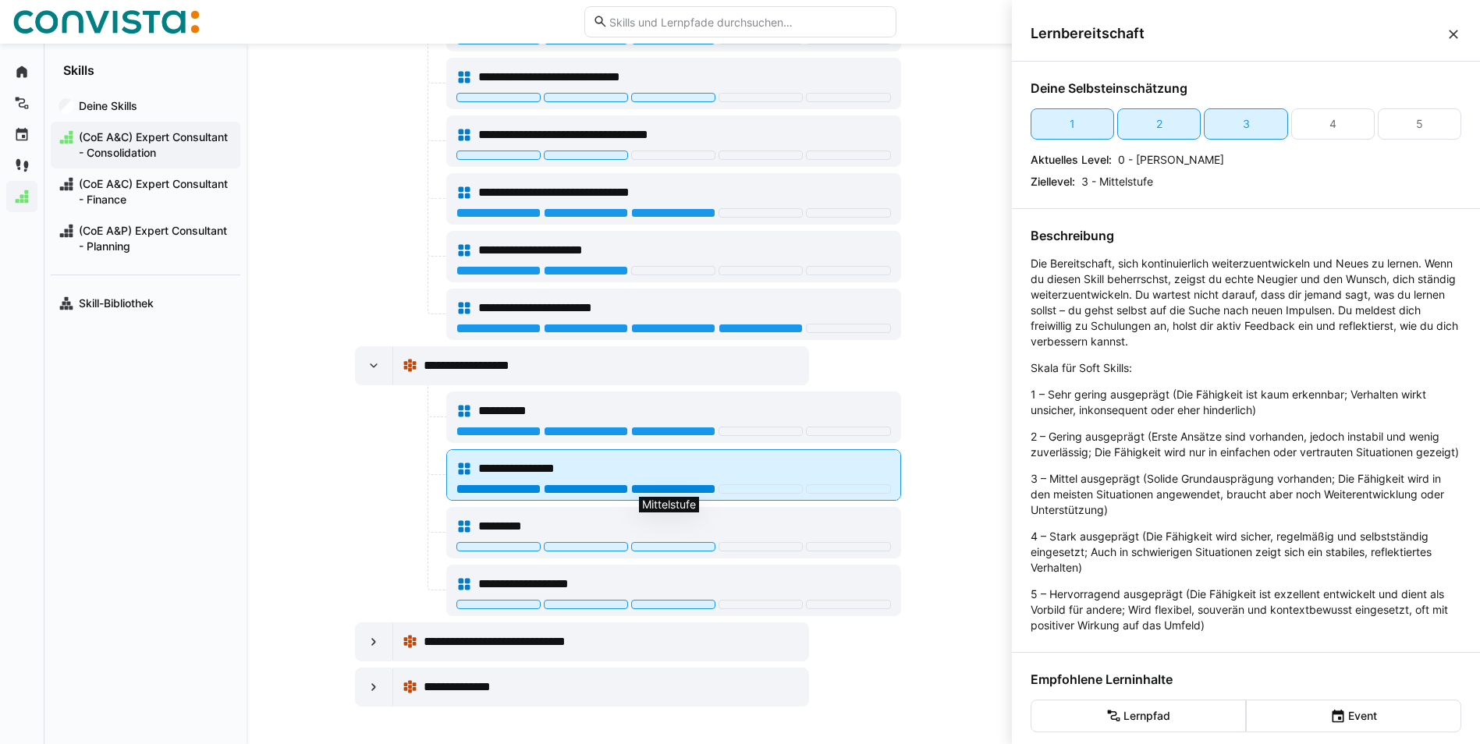
click at [670, 487] on div at bounding box center [673, 489] width 84 height 9
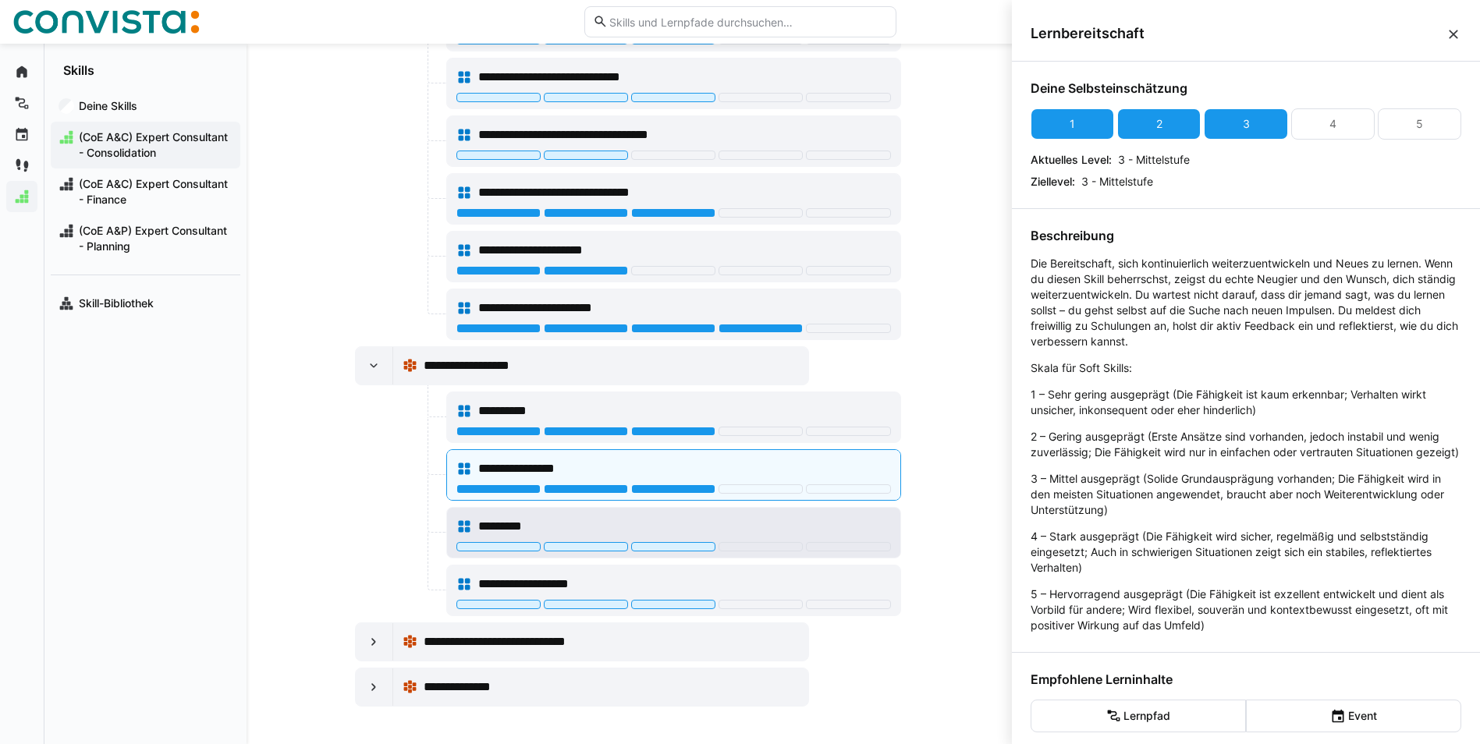
click at [679, 528] on div "*********" at bounding box center [684, 526] width 413 height 19
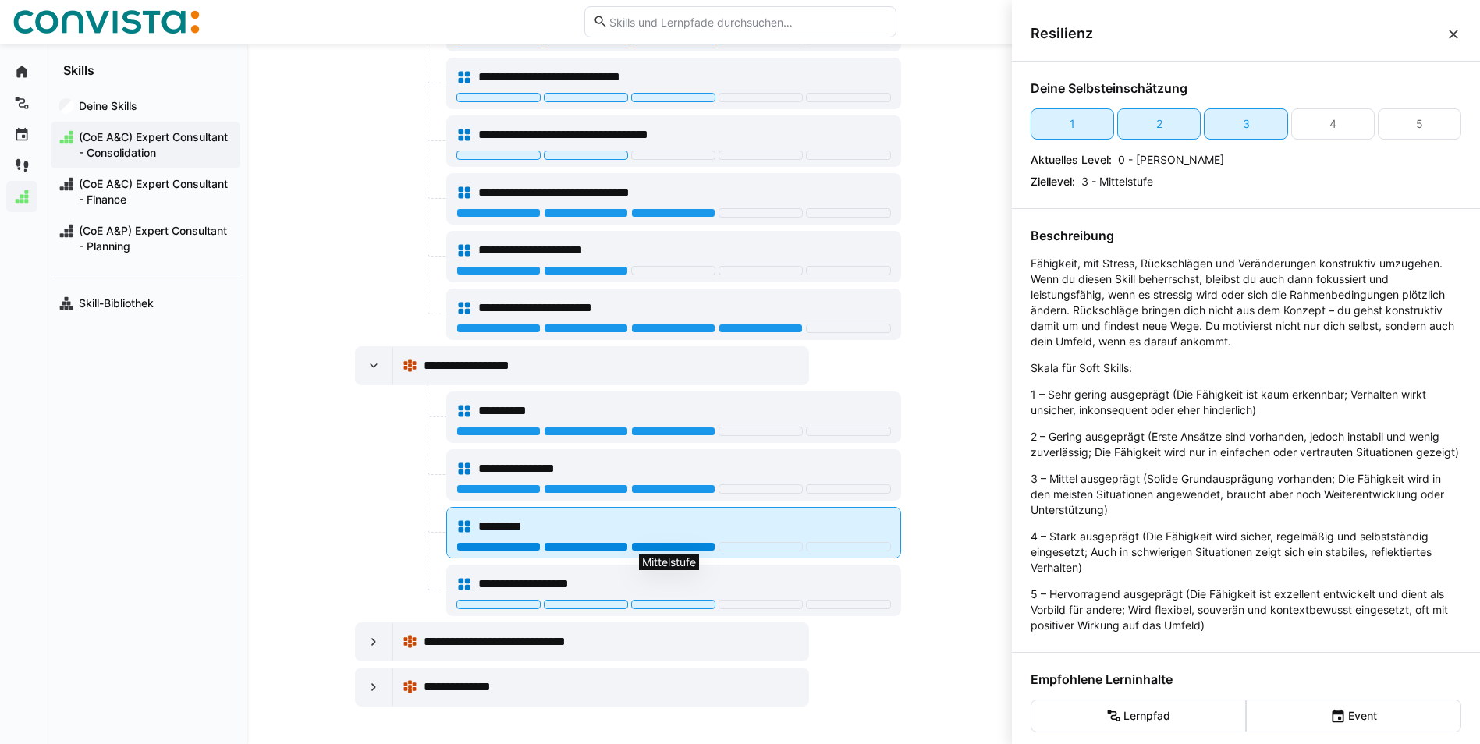
click at [681, 548] on div at bounding box center [673, 546] width 84 height 9
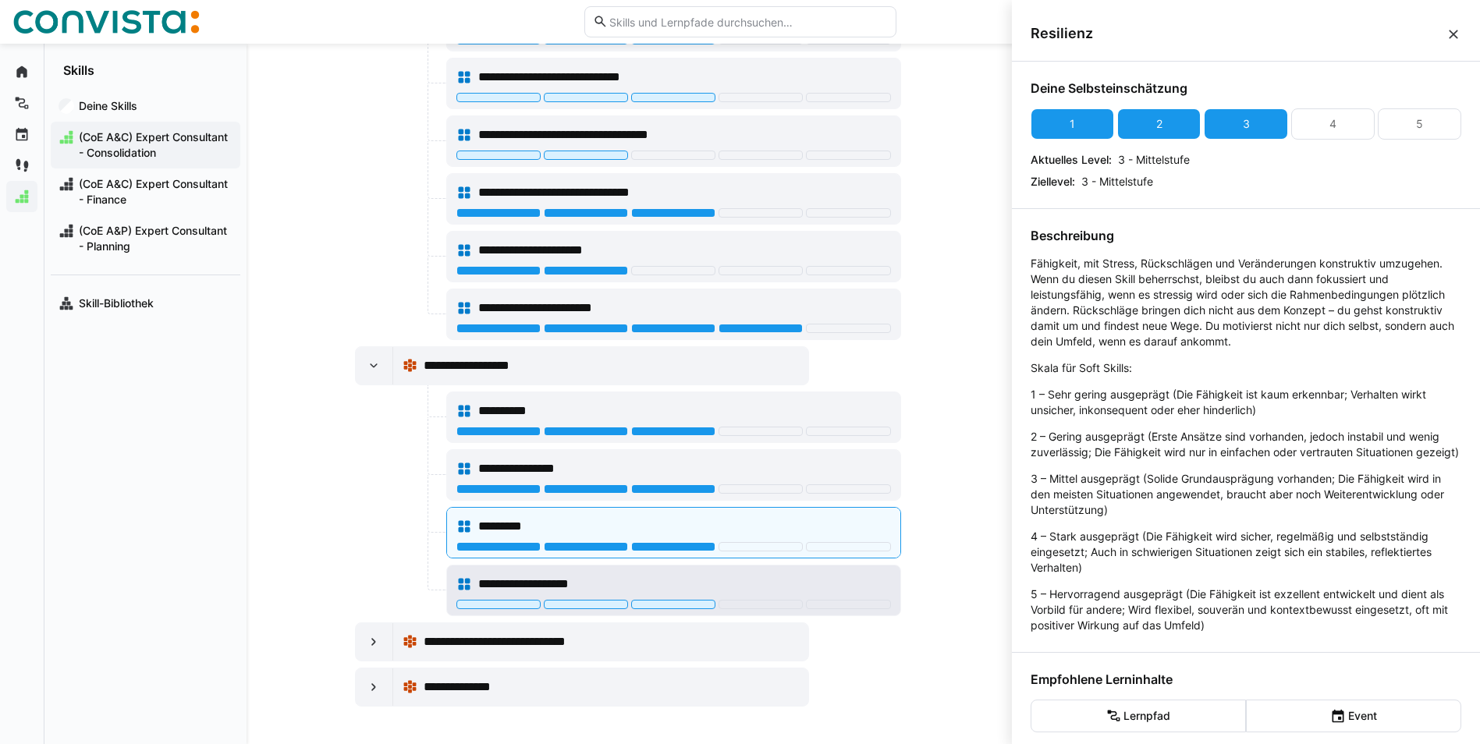
click at [680, 581] on div "**********" at bounding box center [684, 584] width 413 height 19
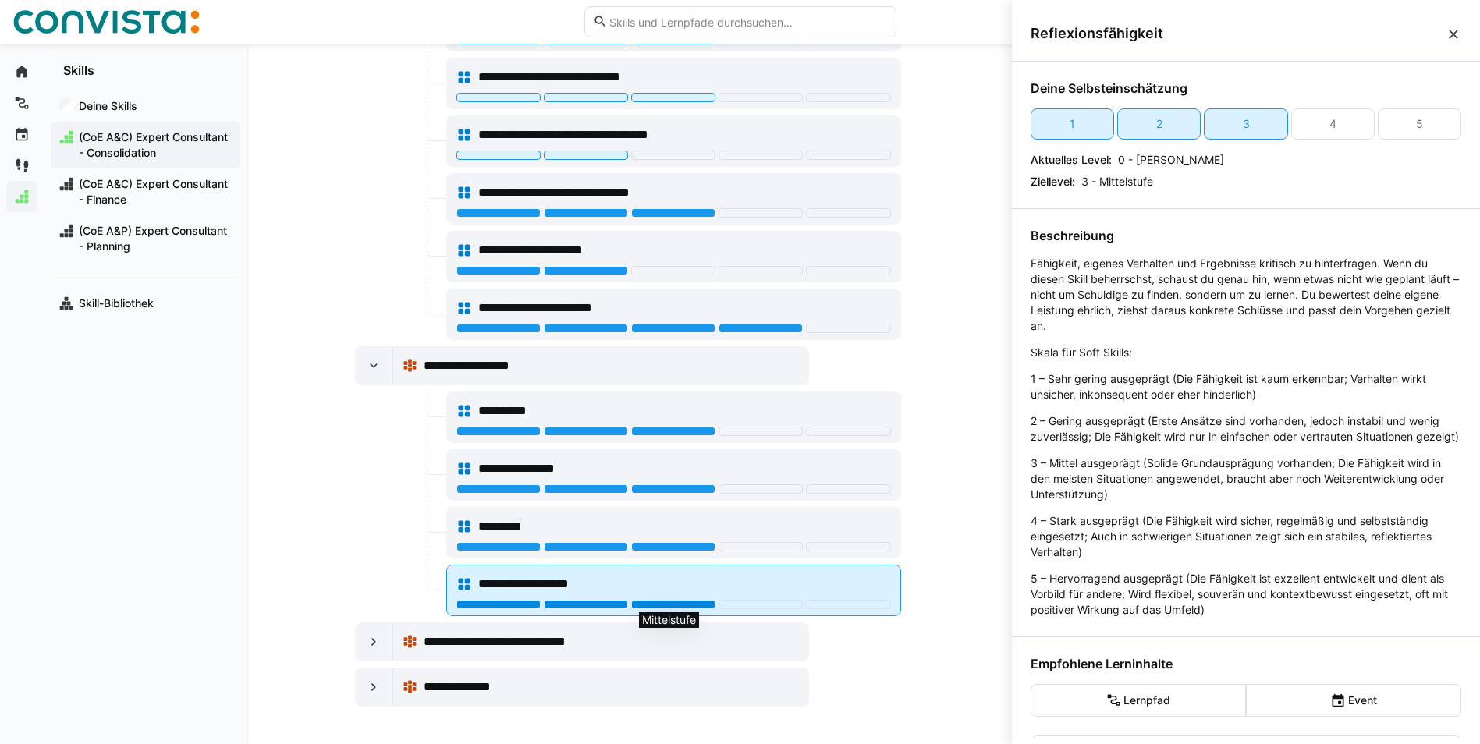
click at [673, 602] on div at bounding box center [673, 604] width 84 height 9
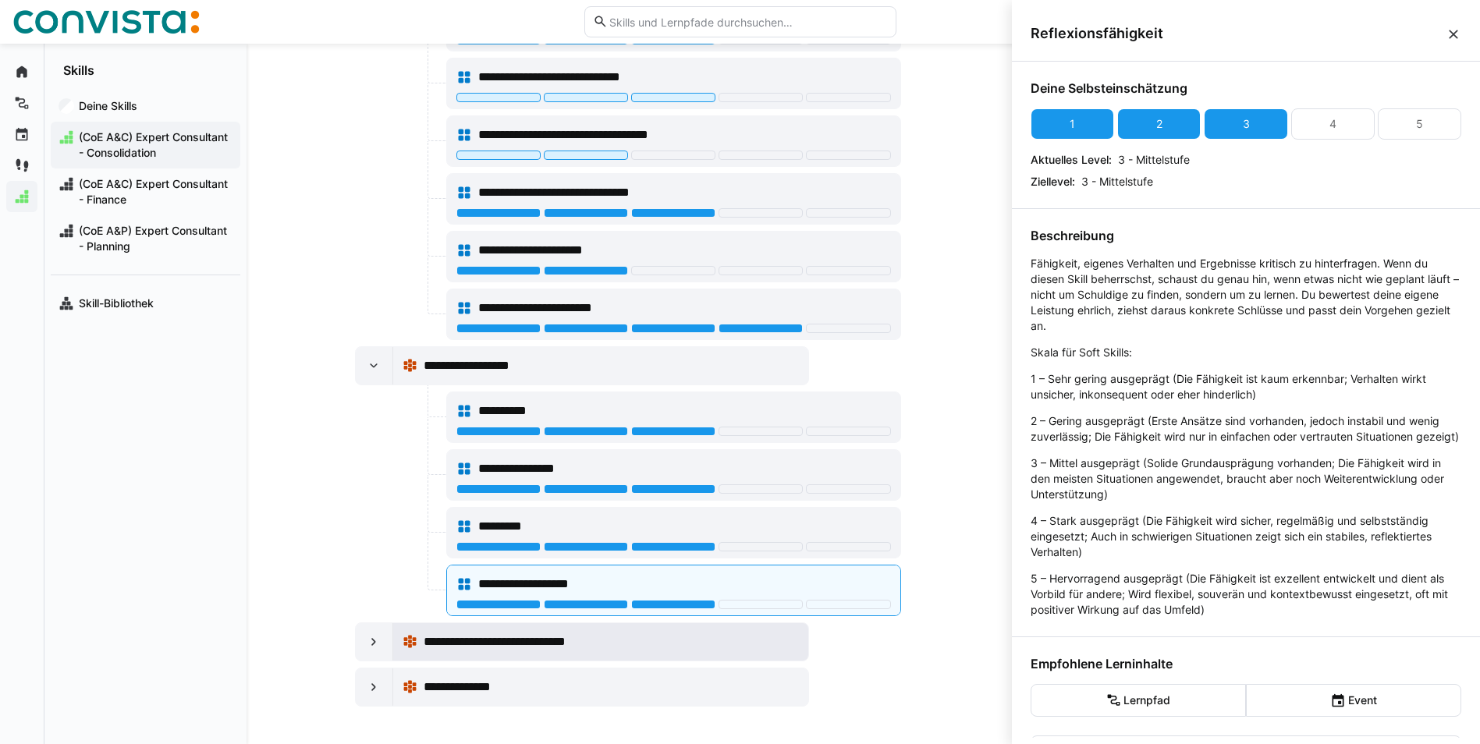
click at [513, 641] on span "**********" at bounding box center [520, 642] width 192 height 19
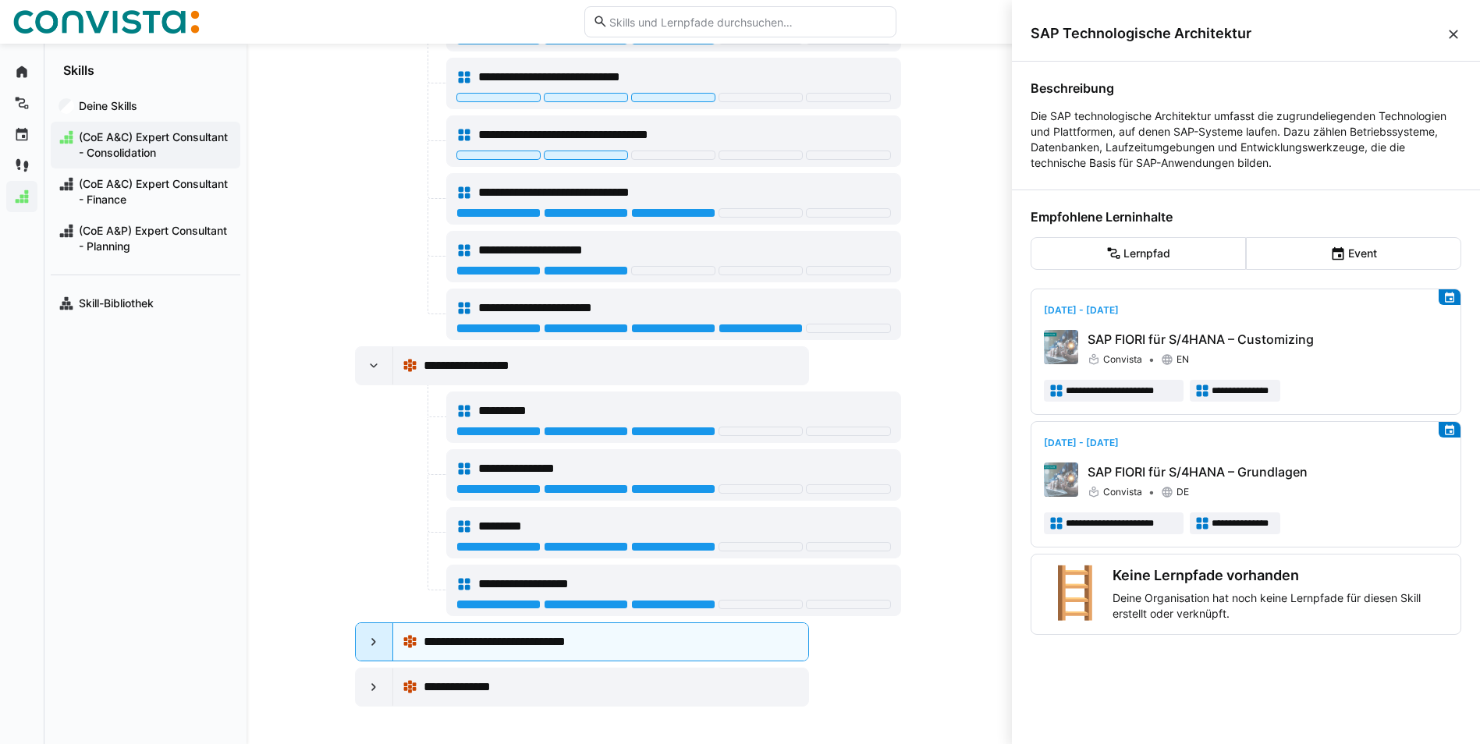
click at [366, 640] on eds-icon at bounding box center [374, 642] width 16 height 16
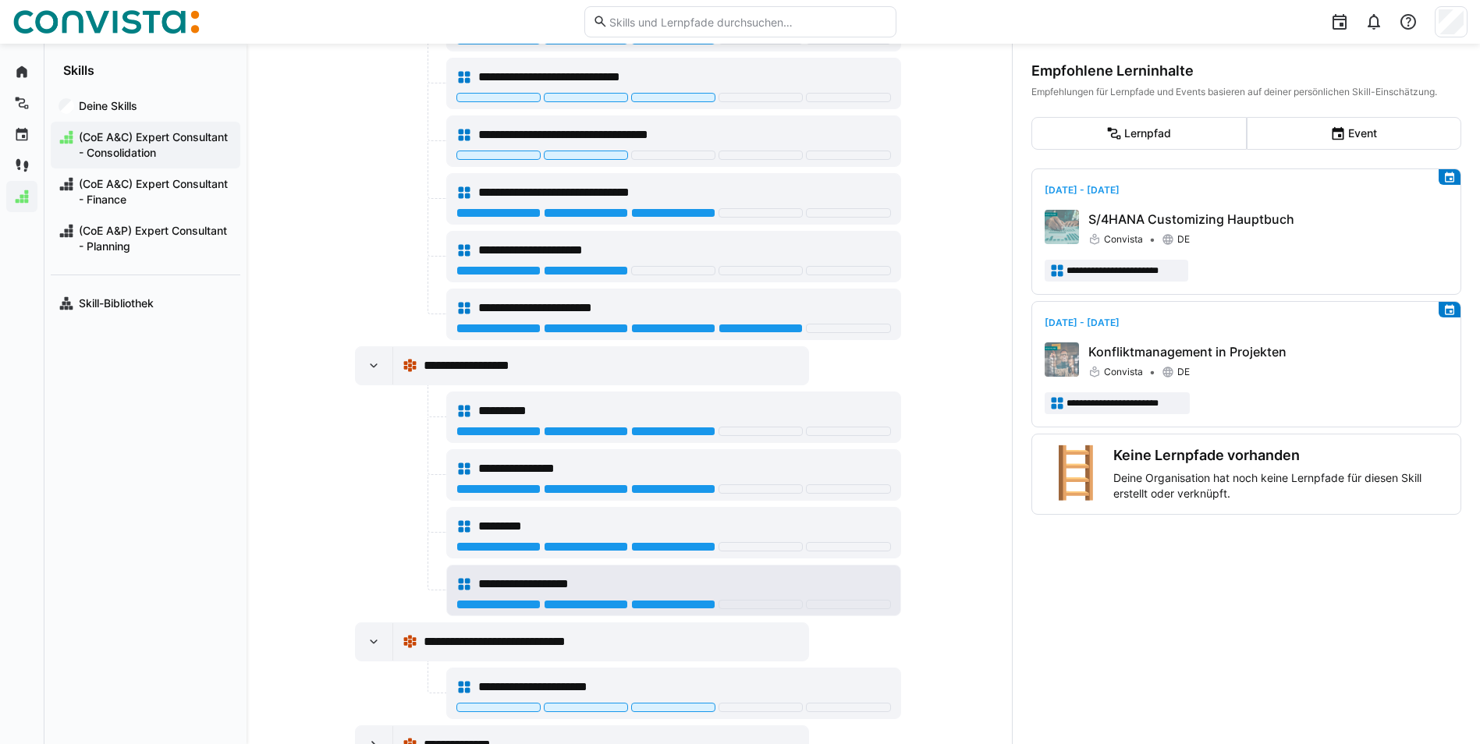
scroll to position [1746, 0]
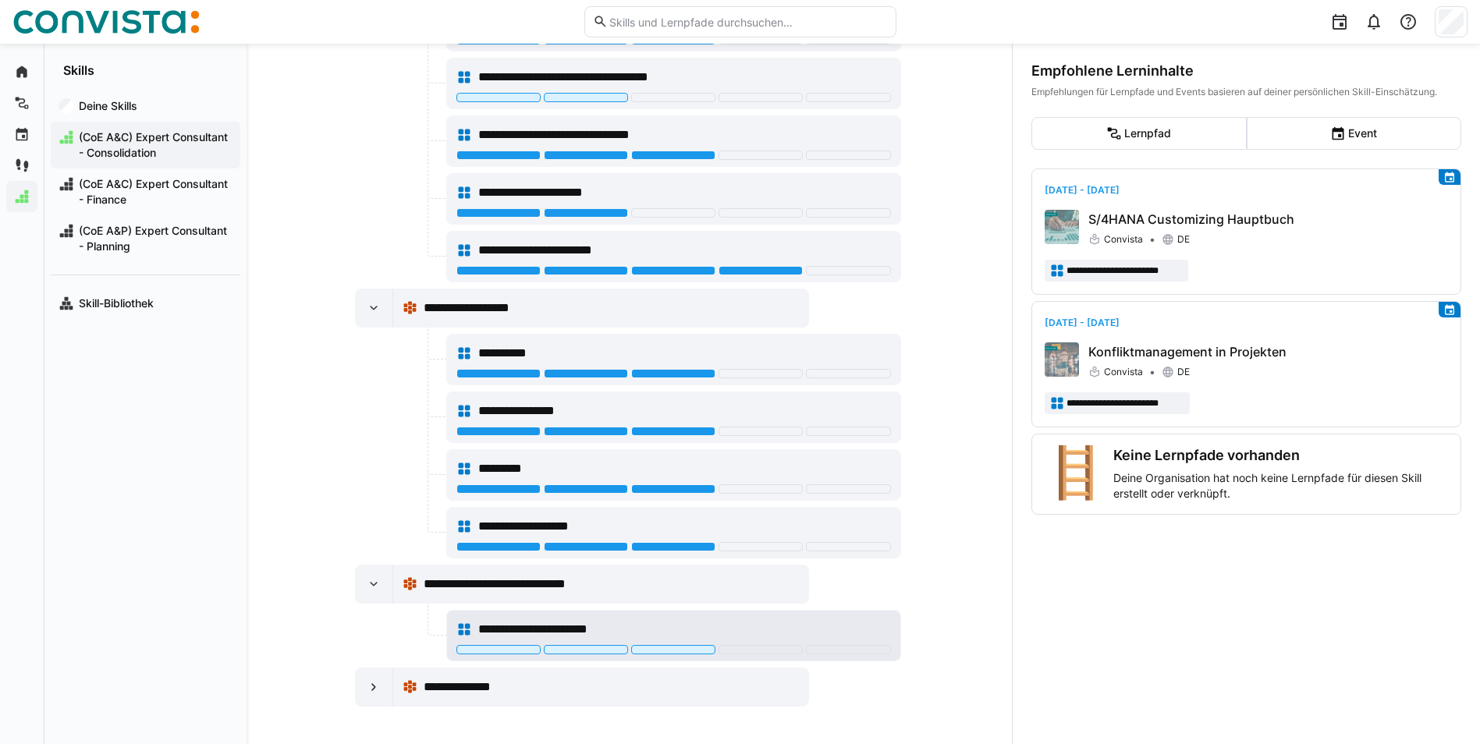
click at [637, 623] on div "**********" at bounding box center [684, 629] width 413 height 19
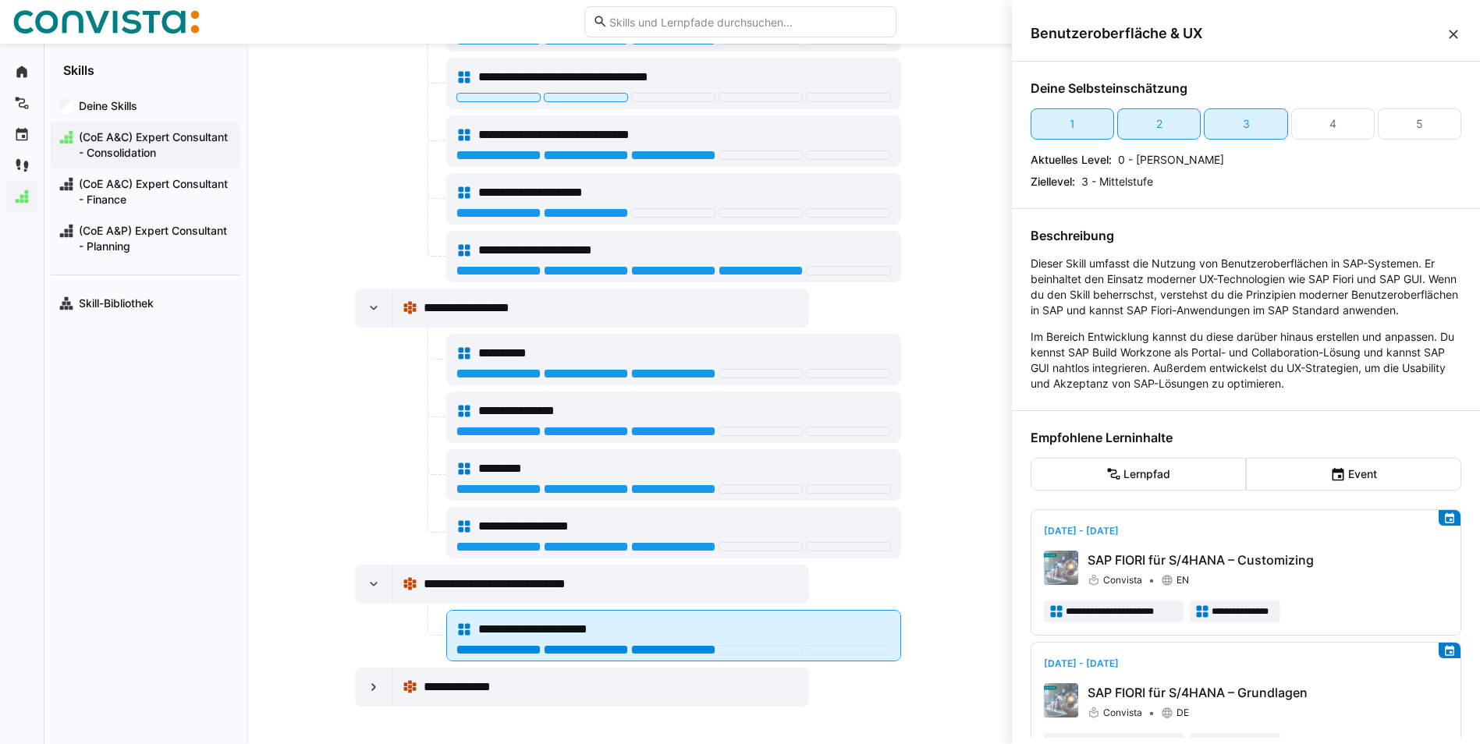
click at [665, 649] on div at bounding box center [673, 649] width 84 height 9
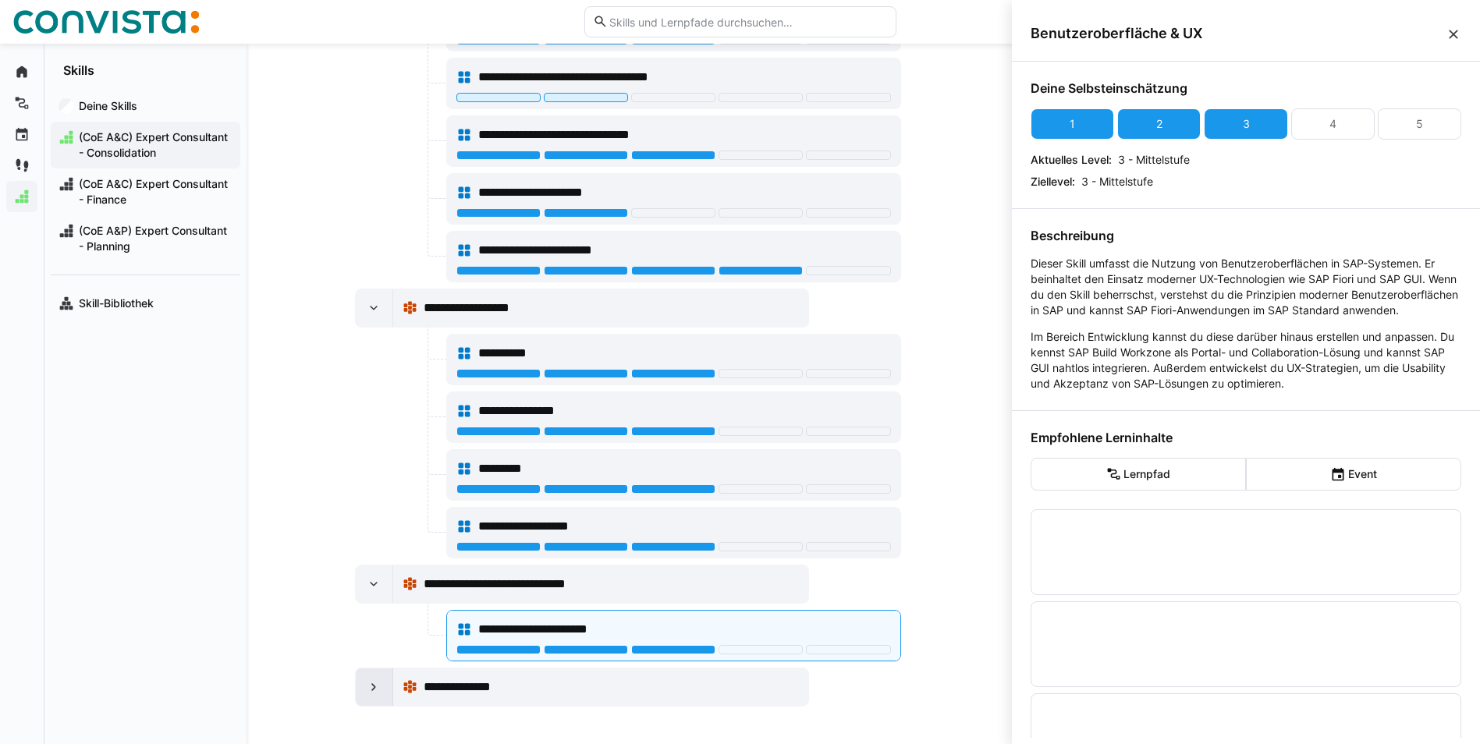
click at [368, 685] on eds-icon at bounding box center [374, 688] width 16 height 16
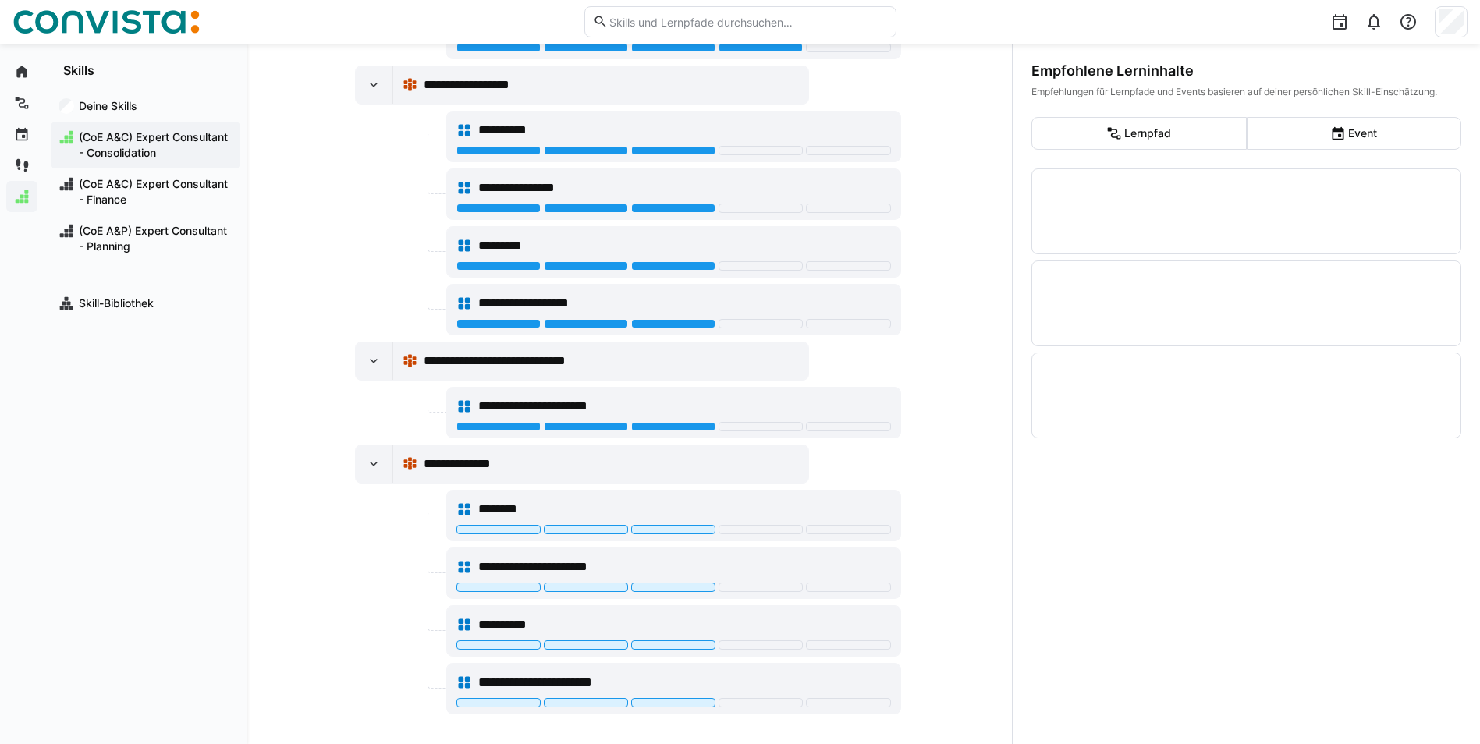
scroll to position [1977, 0]
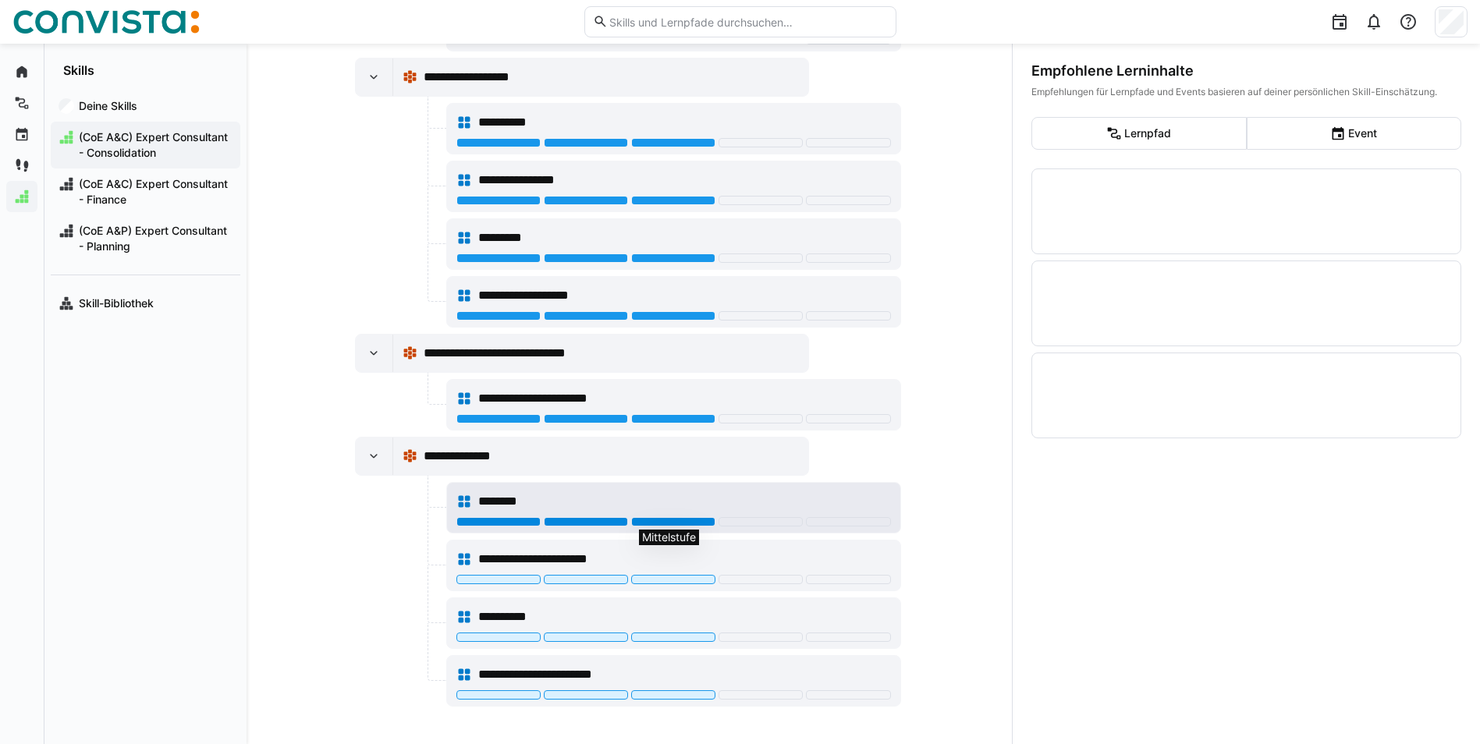
click at [694, 521] on div at bounding box center [673, 521] width 84 height 9
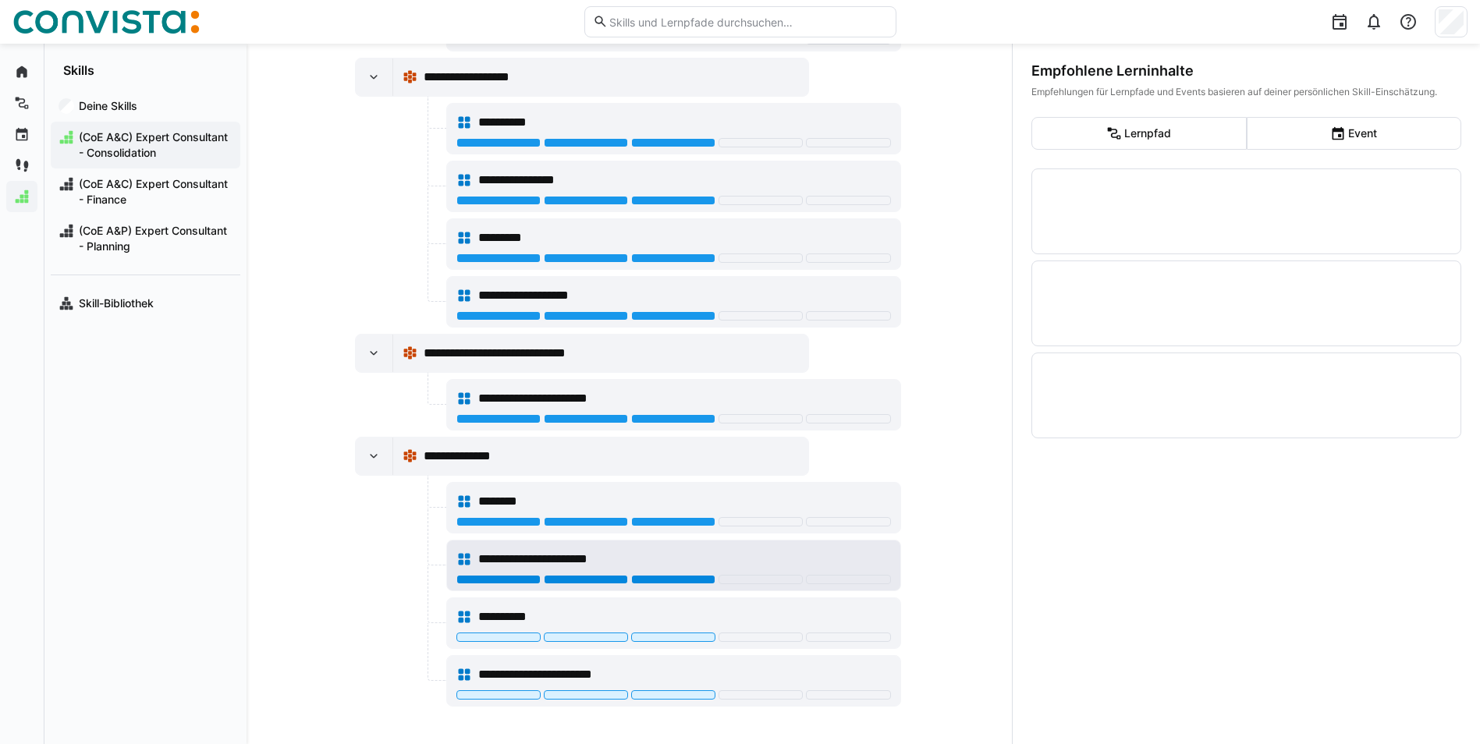
click at [680, 577] on div at bounding box center [673, 579] width 84 height 9
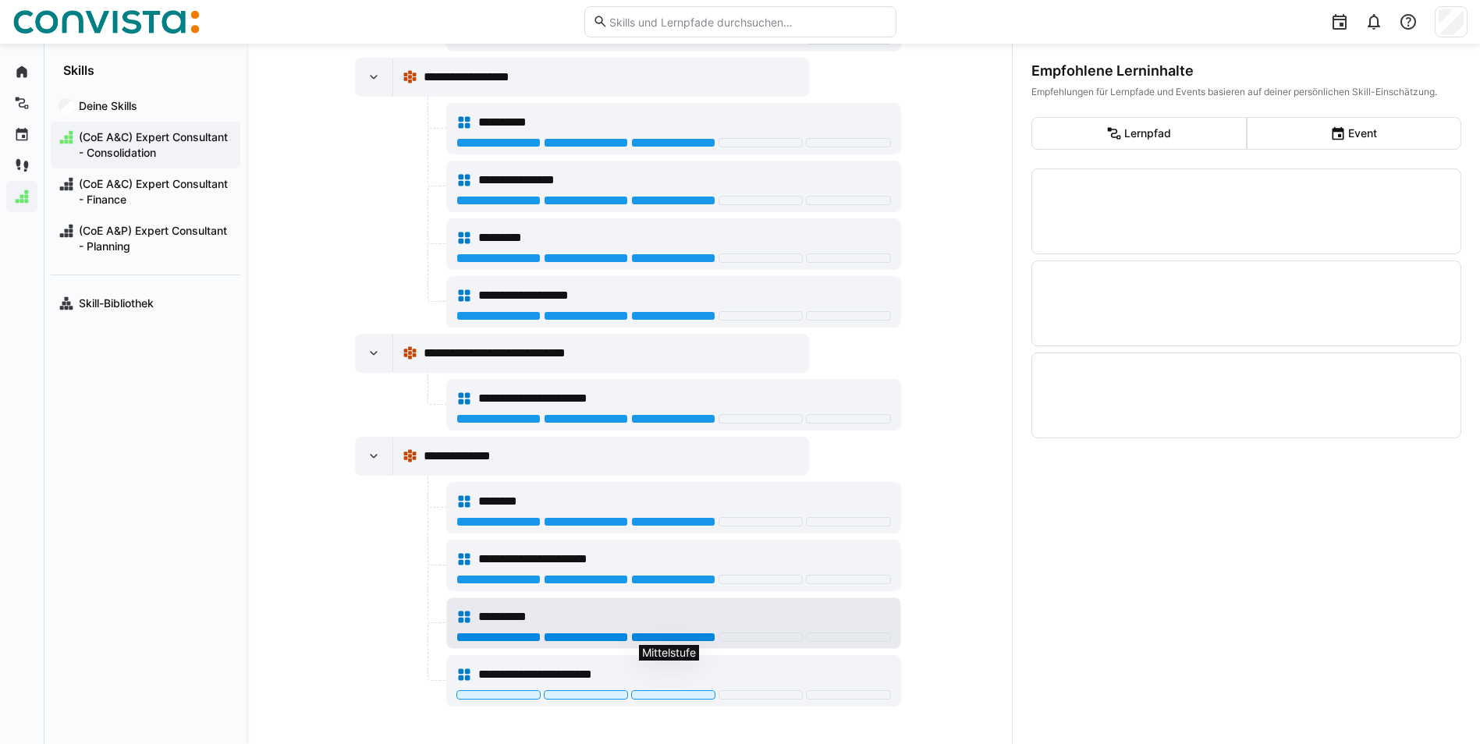
click at [684, 636] on div at bounding box center [673, 637] width 84 height 9
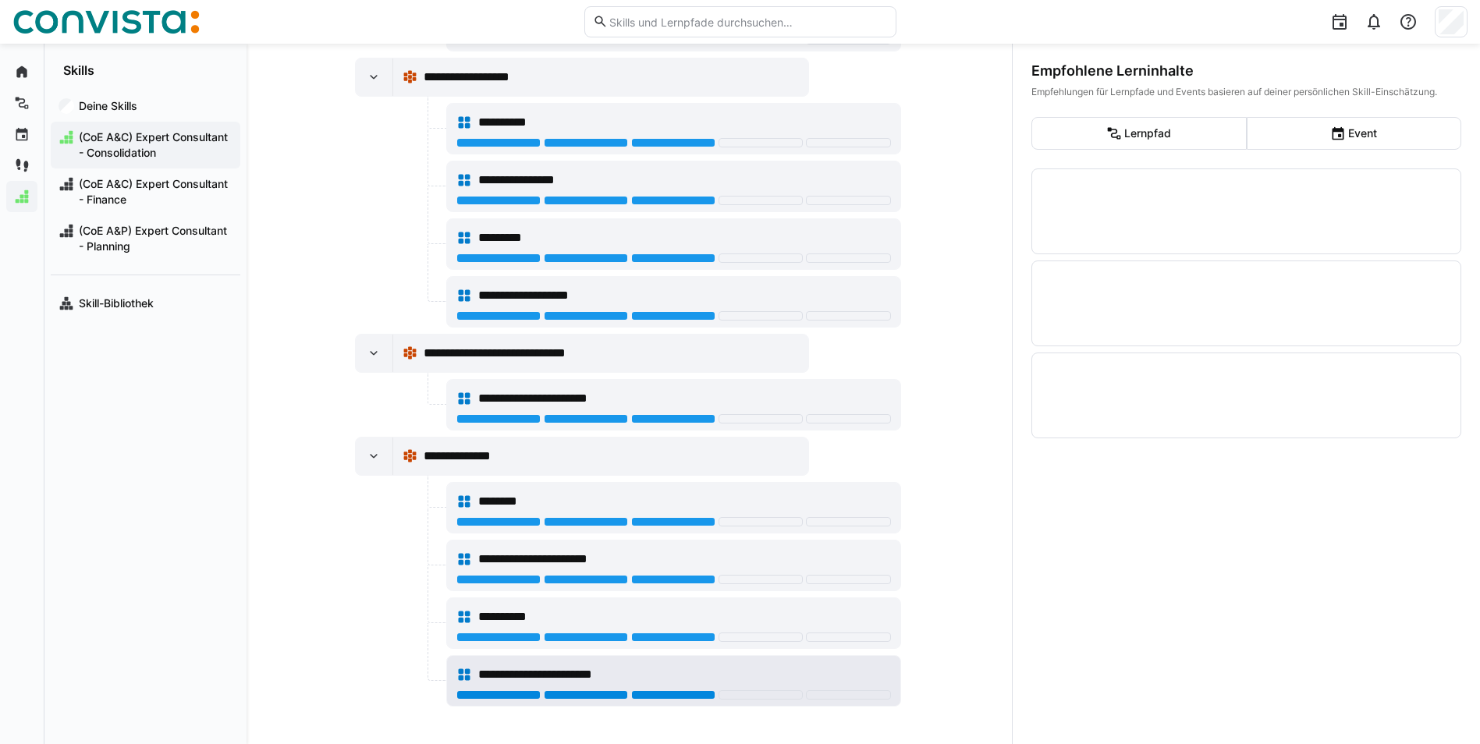
click at [694, 693] on div at bounding box center [673, 695] width 84 height 9
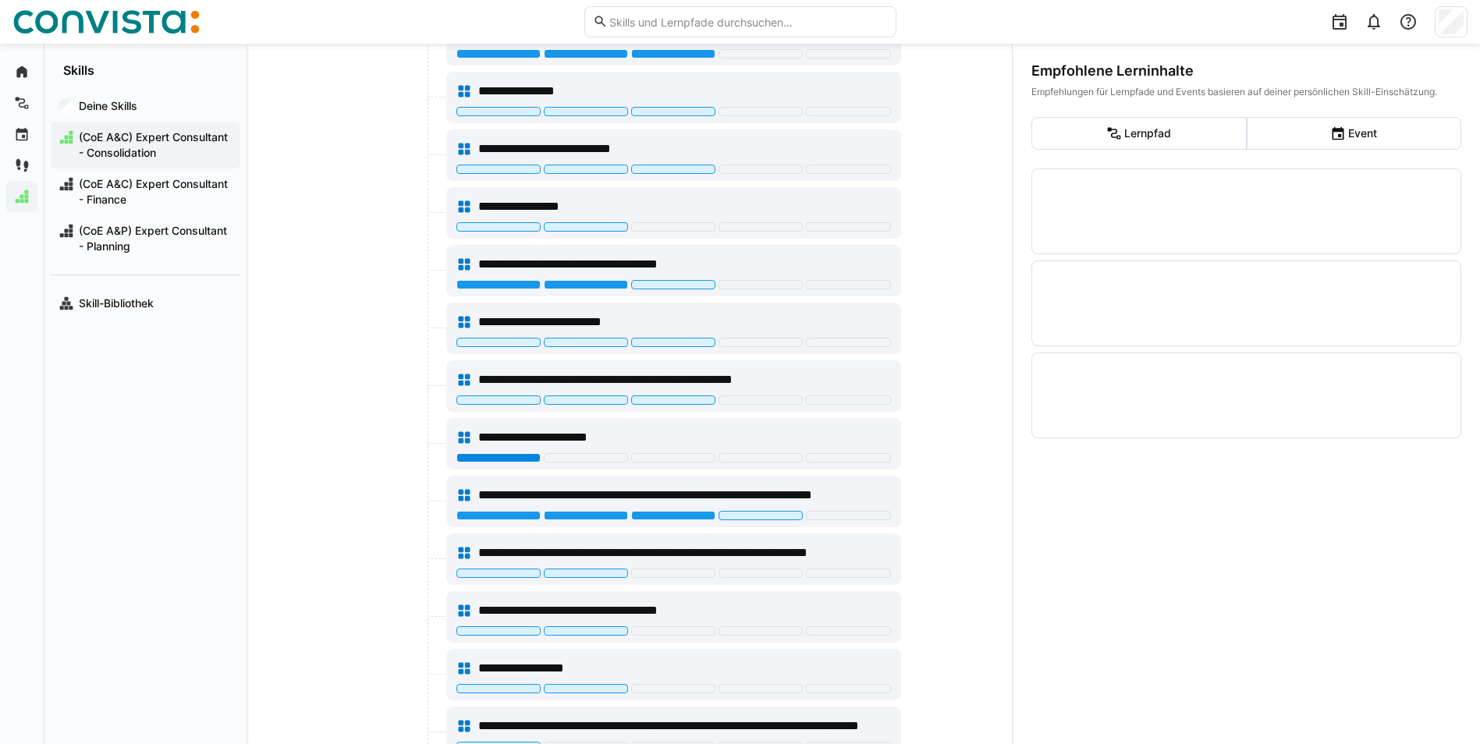
scroll to position [0, 0]
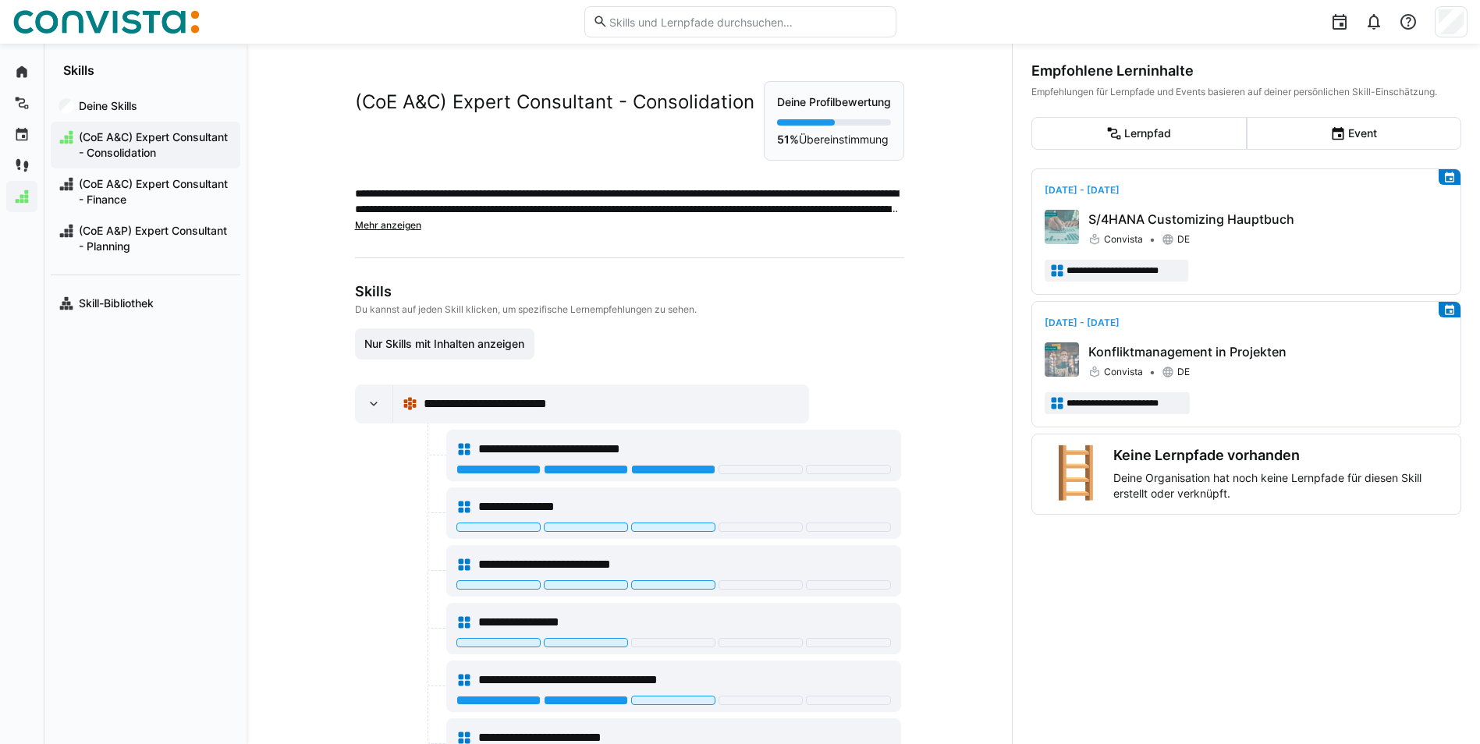
click at [822, 336] on div "Nur Skills mit Inhalten anzeigen" at bounding box center [628, 344] width 546 height 31
click at [131, 194] on span "(CoE A&C) Expert Consultant - Finance" at bounding box center [154, 191] width 156 height 31
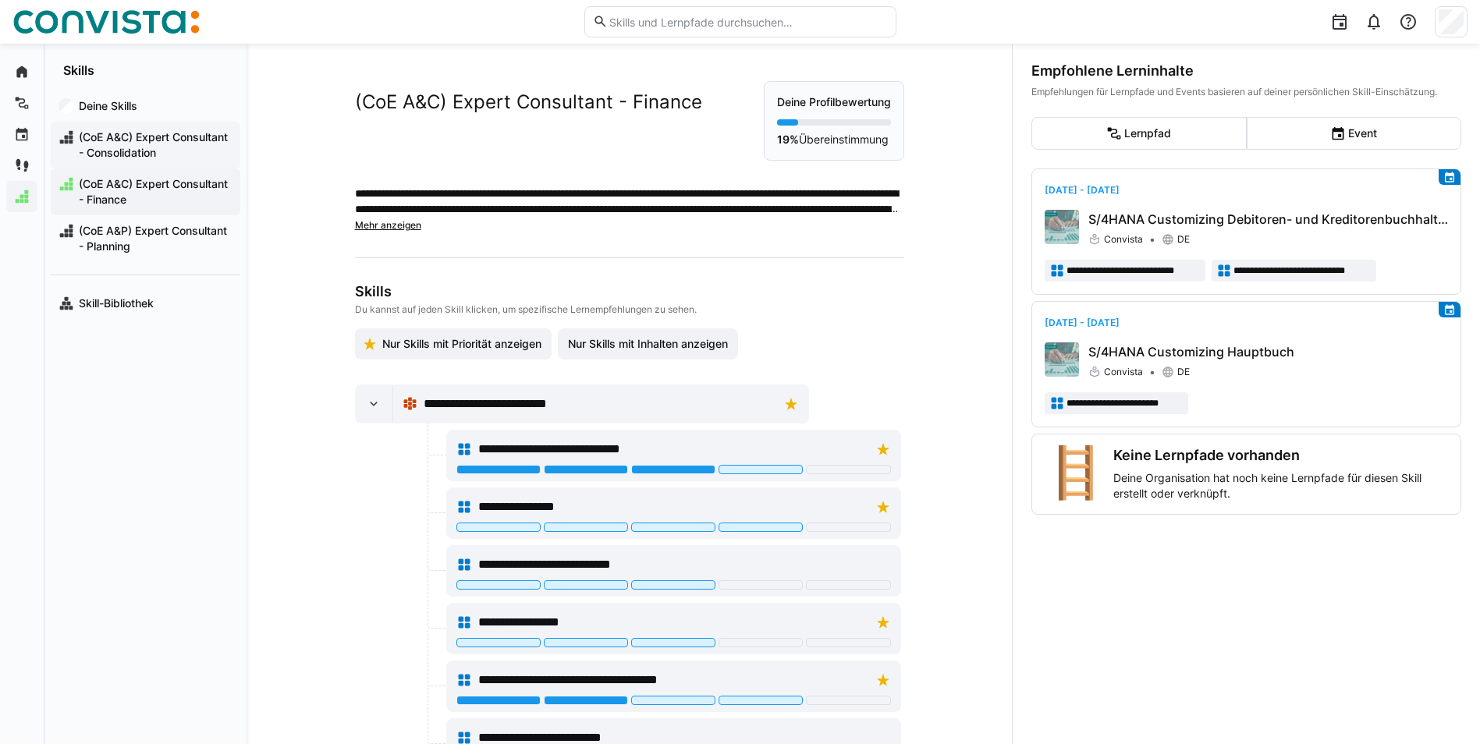
click at [133, 147] on span "(CoE A&C) Expert Consultant - Consolidation" at bounding box center [154, 145] width 156 height 31
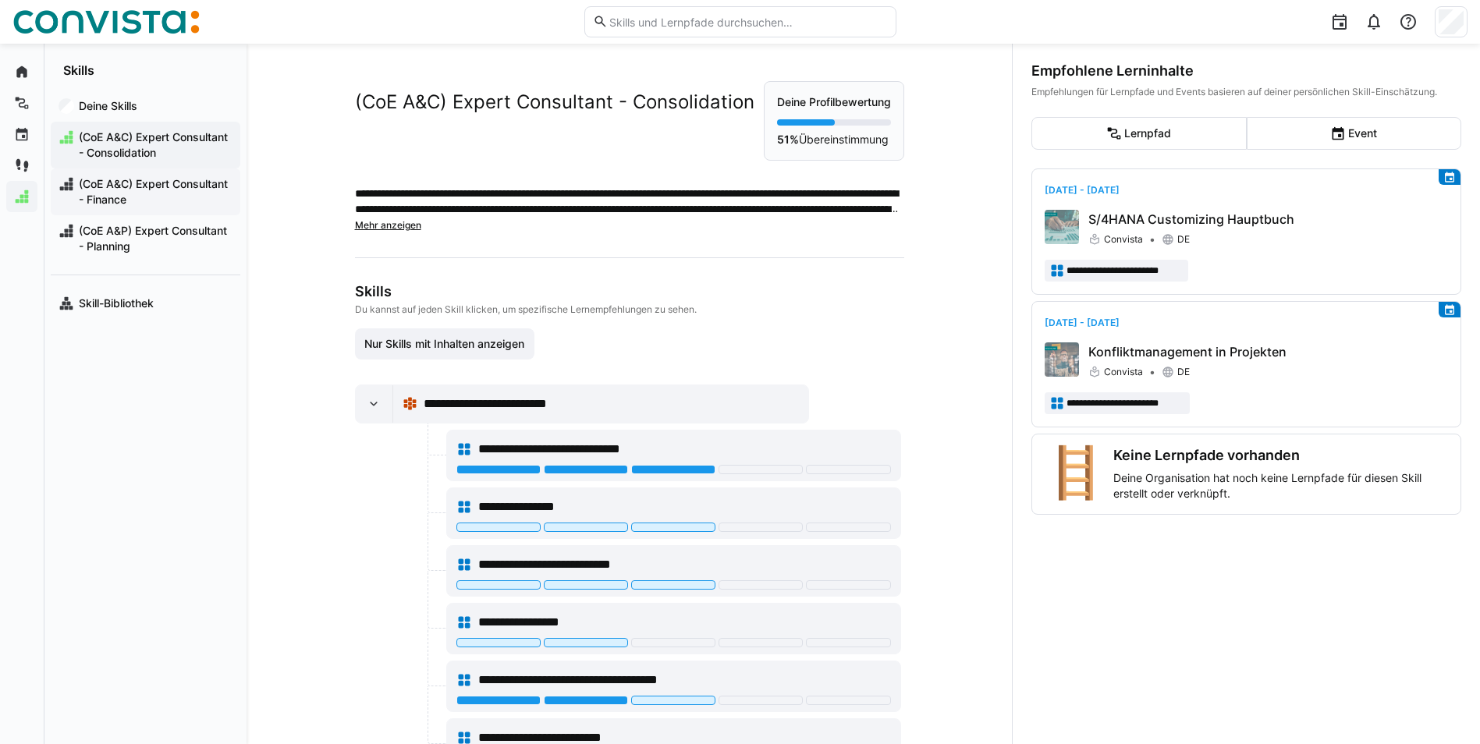
click at [132, 180] on span "(CoE A&C) Expert Consultant - Finance" at bounding box center [154, 191] width 156 height 31
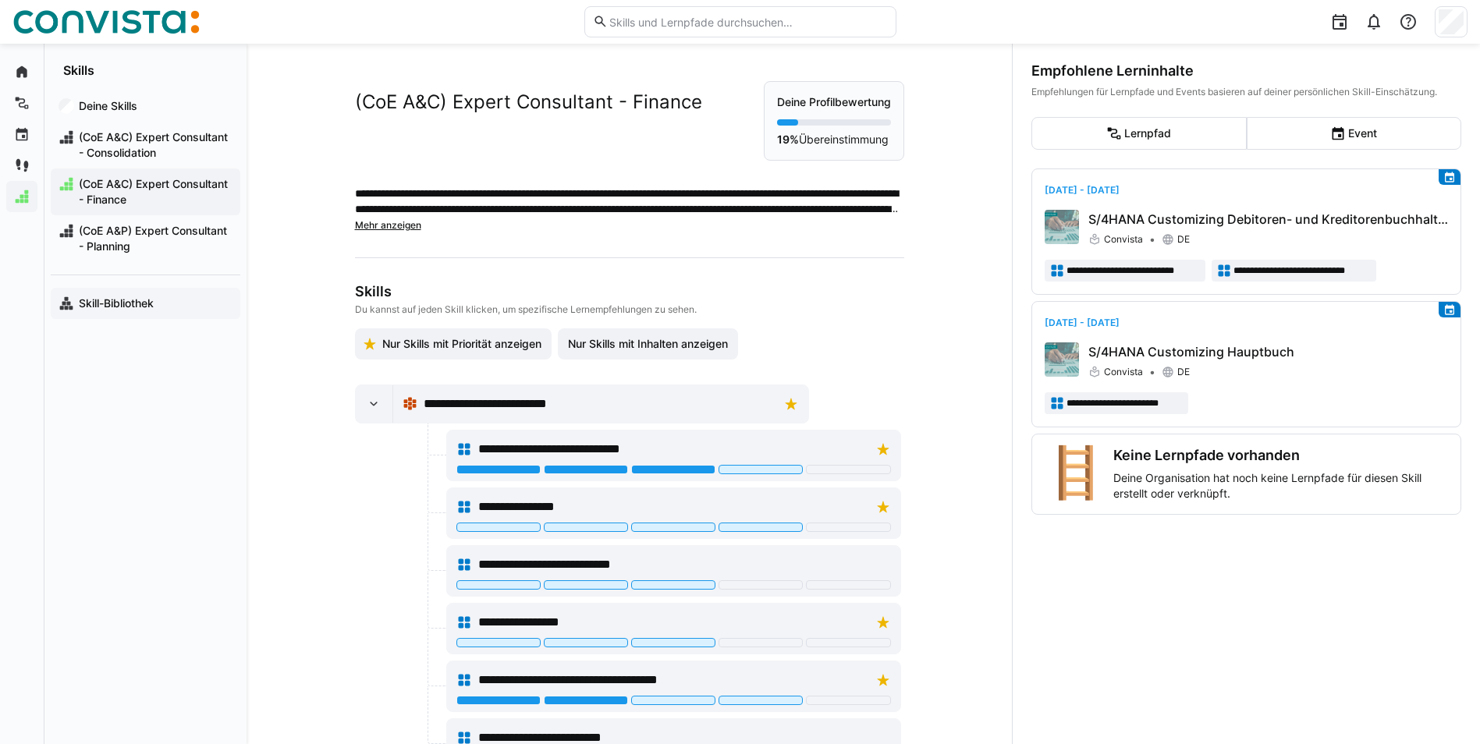
click at [0, 0] on app-navigation-label "Skill-Bibliothek" at bounding box center [0, 0] width 0 height 0
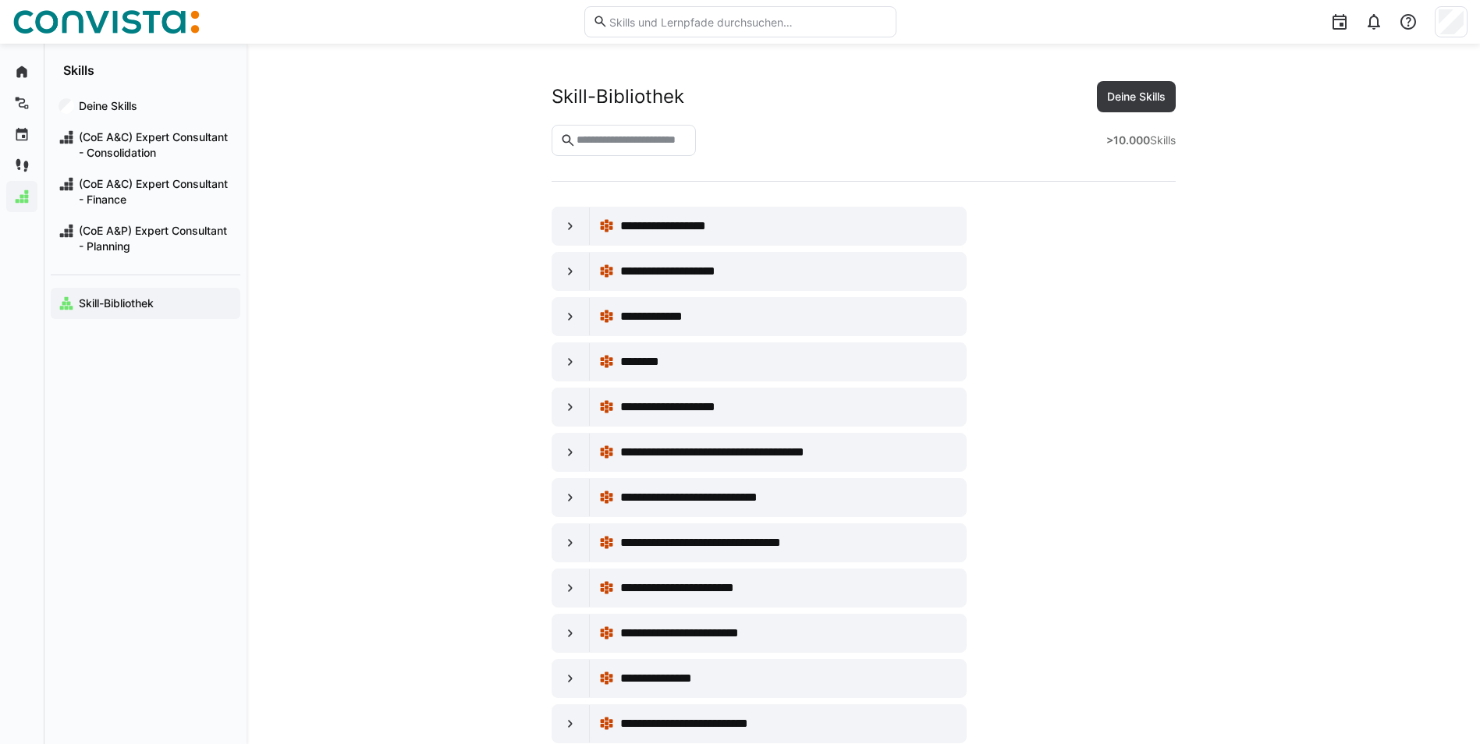
click at [637, 137] on input "text" at bounding box center [631, 140] width 112 height 14
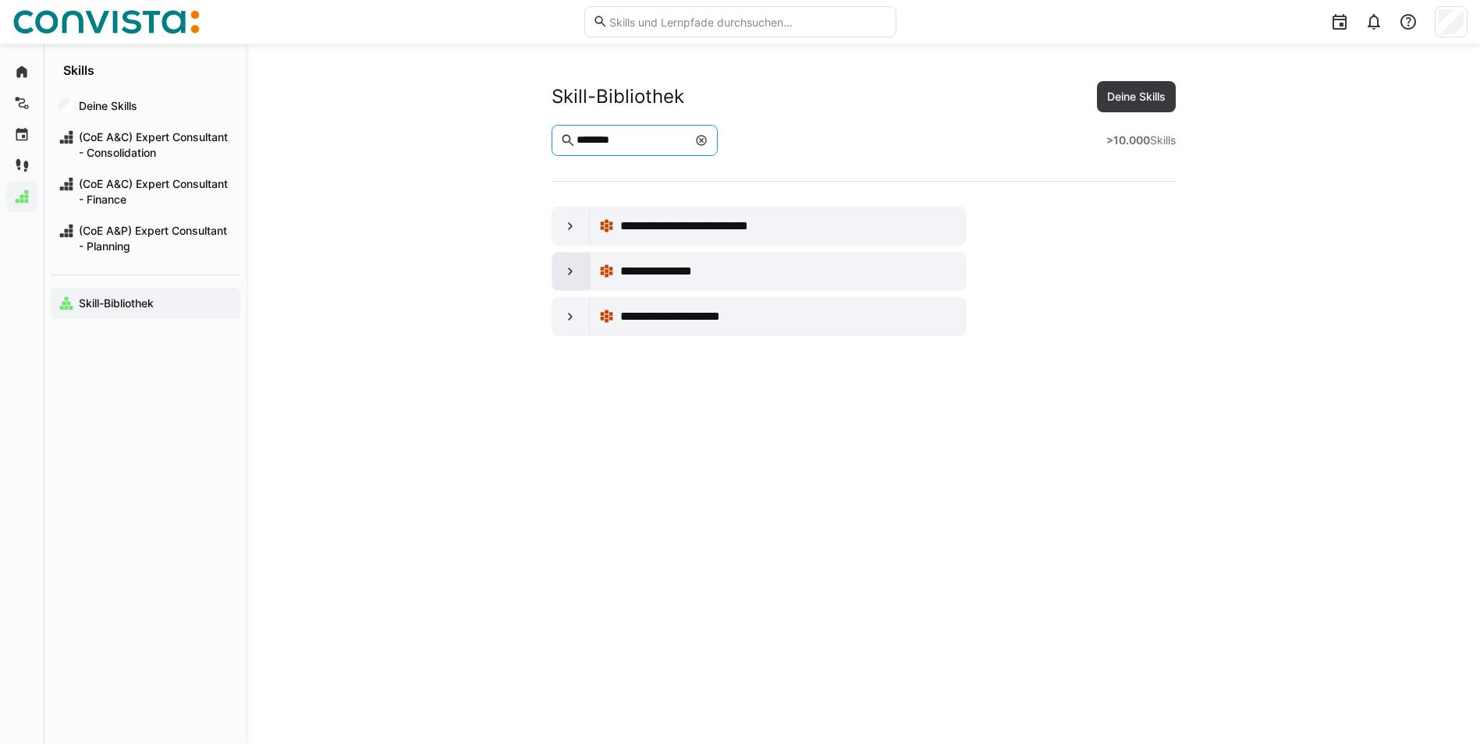
type input "********"
click at [572, 270] on eds-icon at bounding box center [571, 272] width 16 height 16
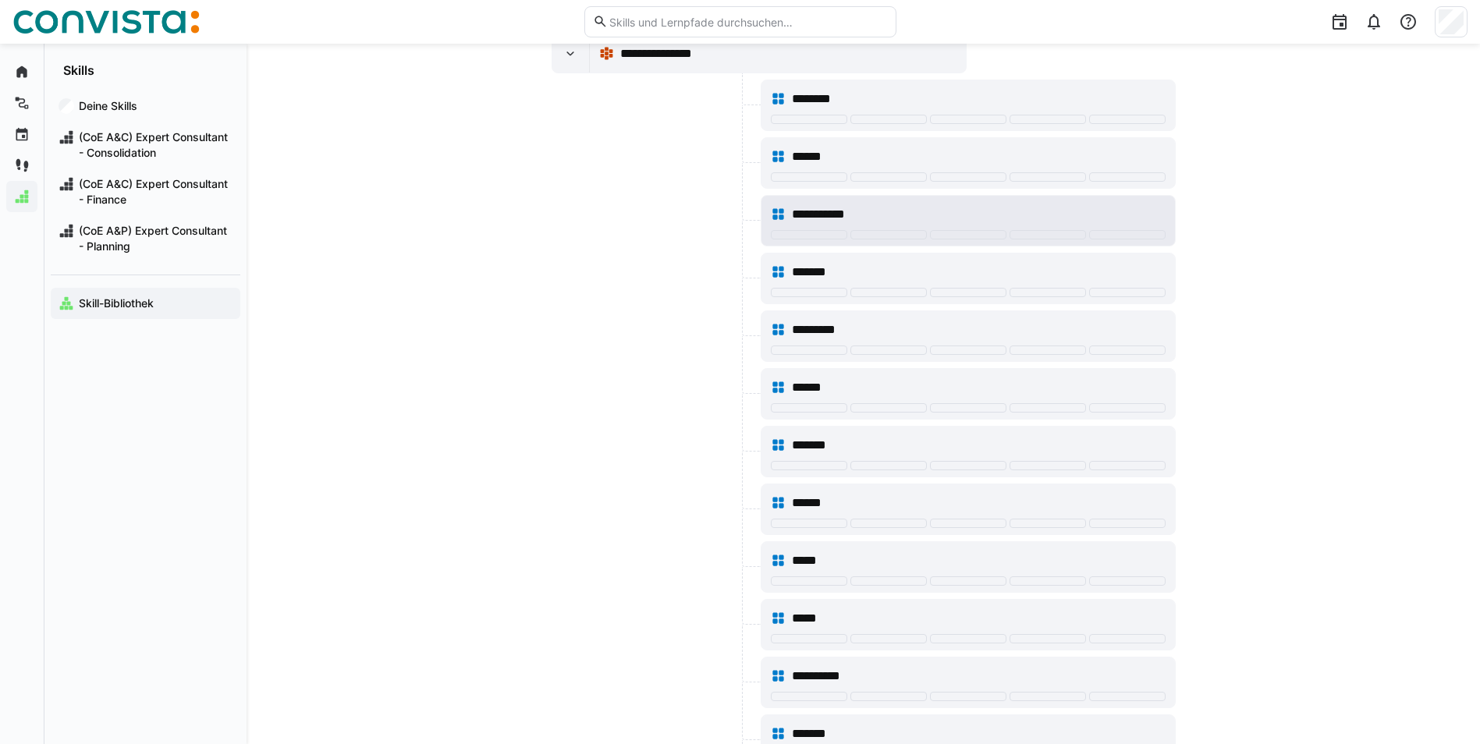
scroll to position [234, 0]
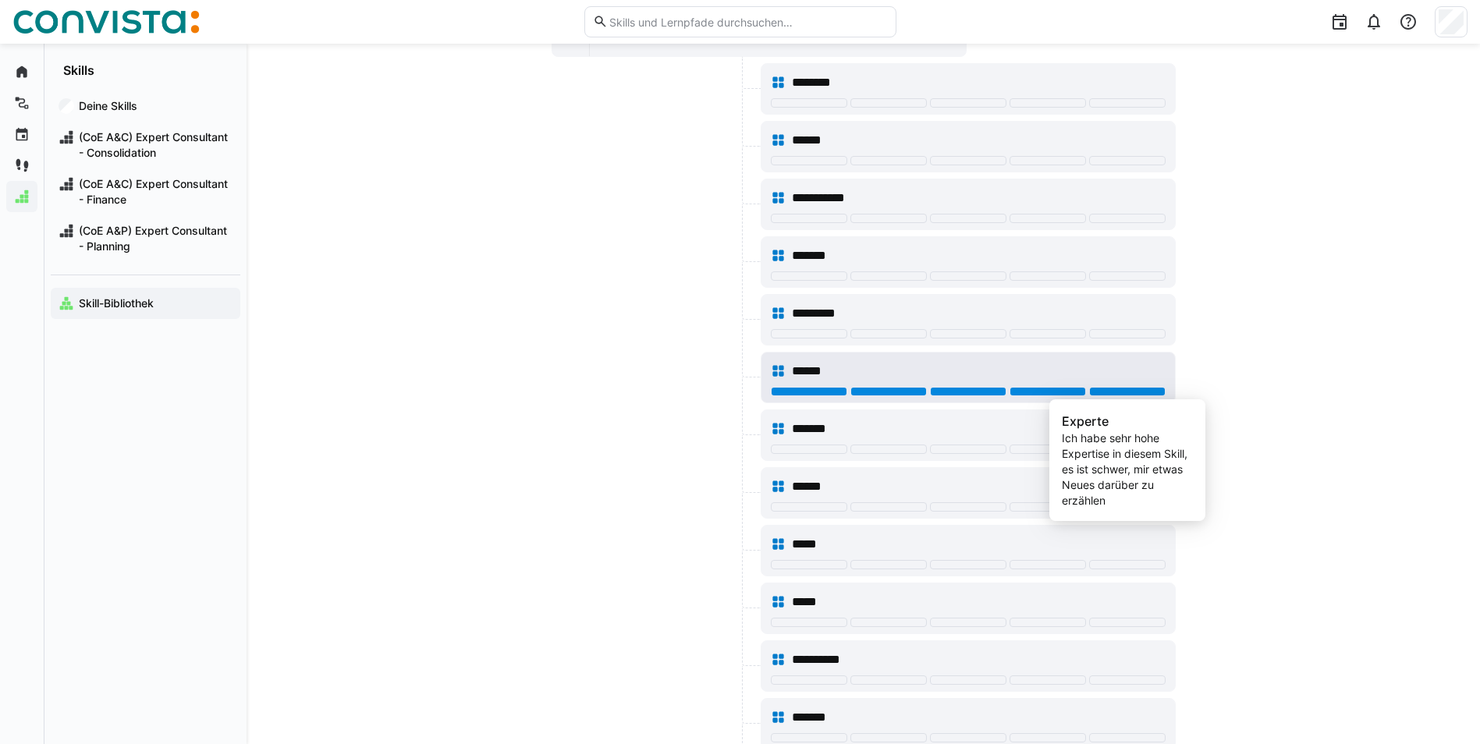
click at [1129, 393] on div at bounding box center [1127, 391] width 76 height 9
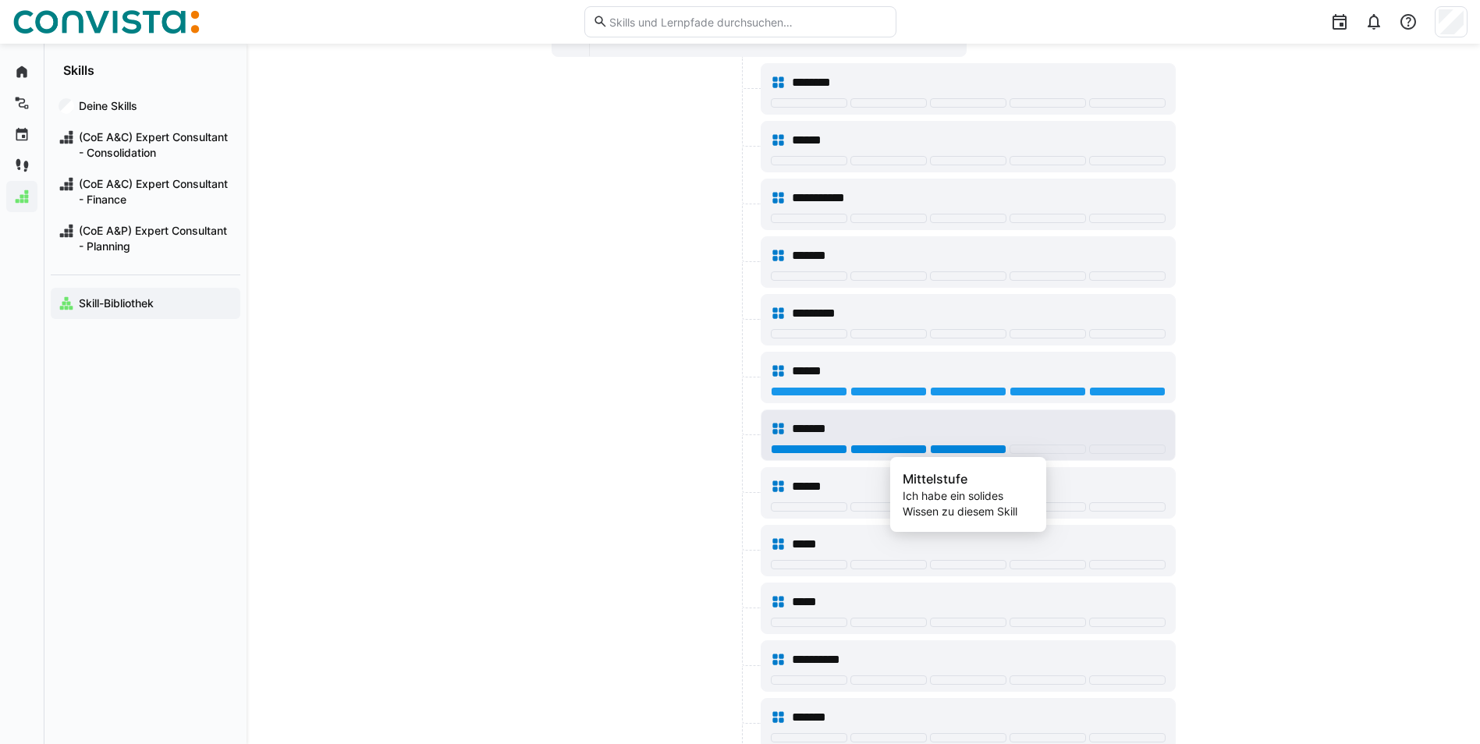
click at [963, 447] on div at bounding box center [968, 449] width 76 height 9
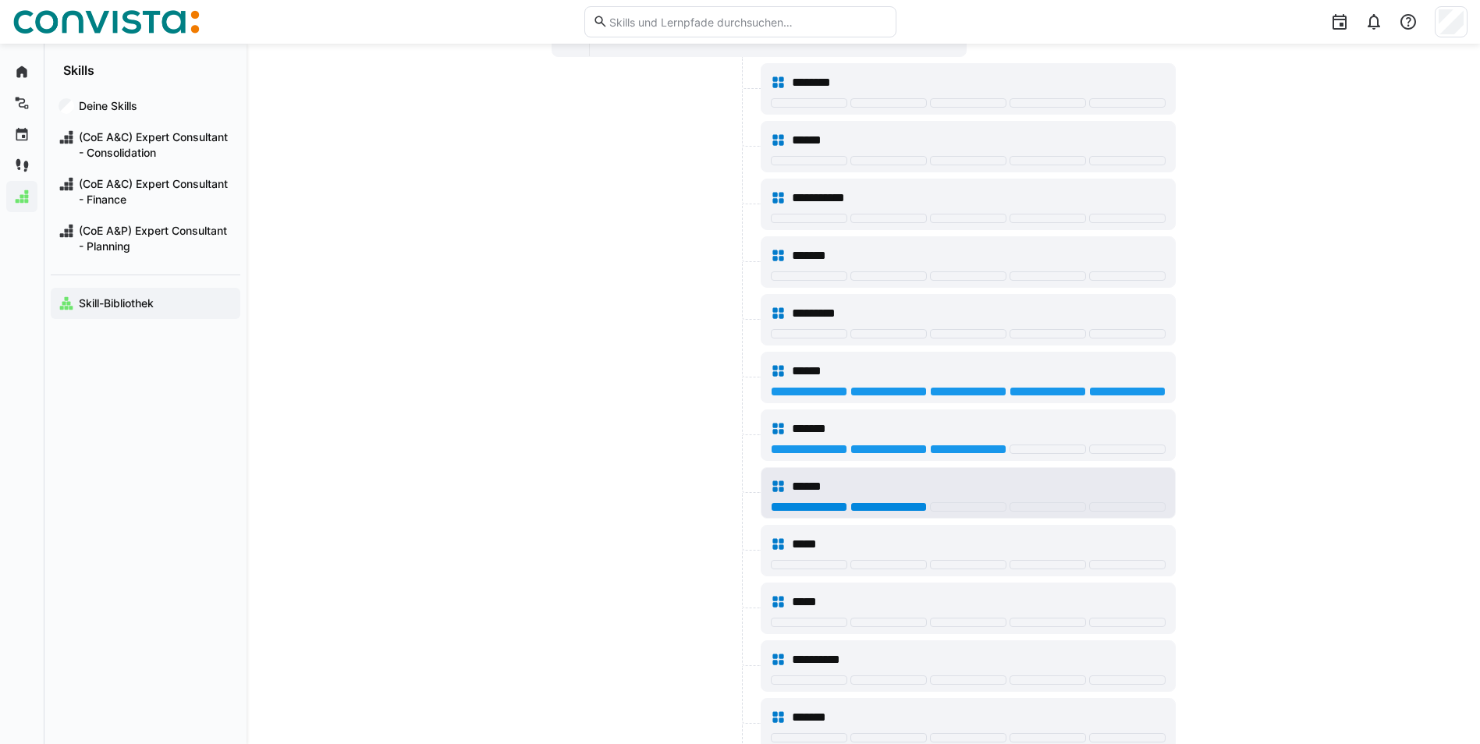
click at [868, 508] on div at bounding box center [889, 507] width 76 height 9
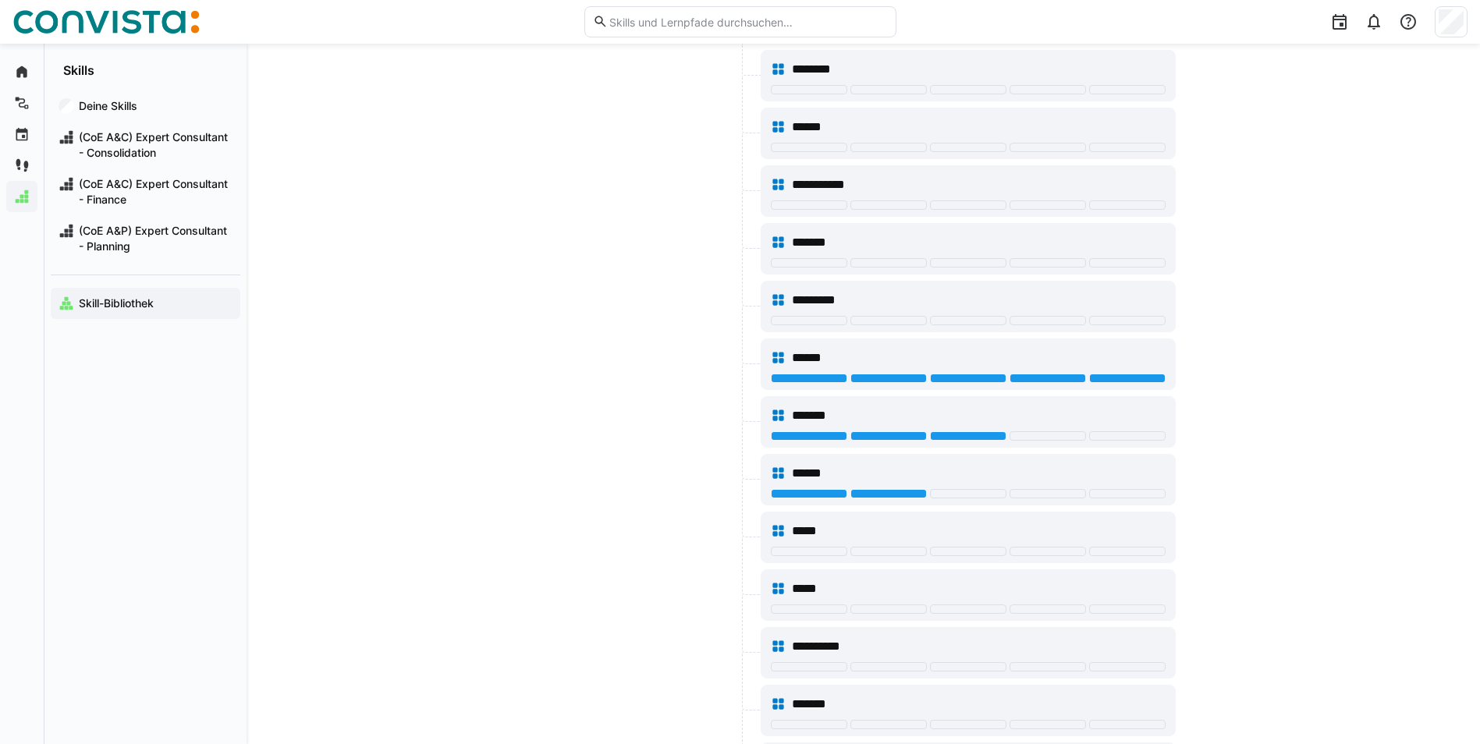
scroll to position [0, 0]
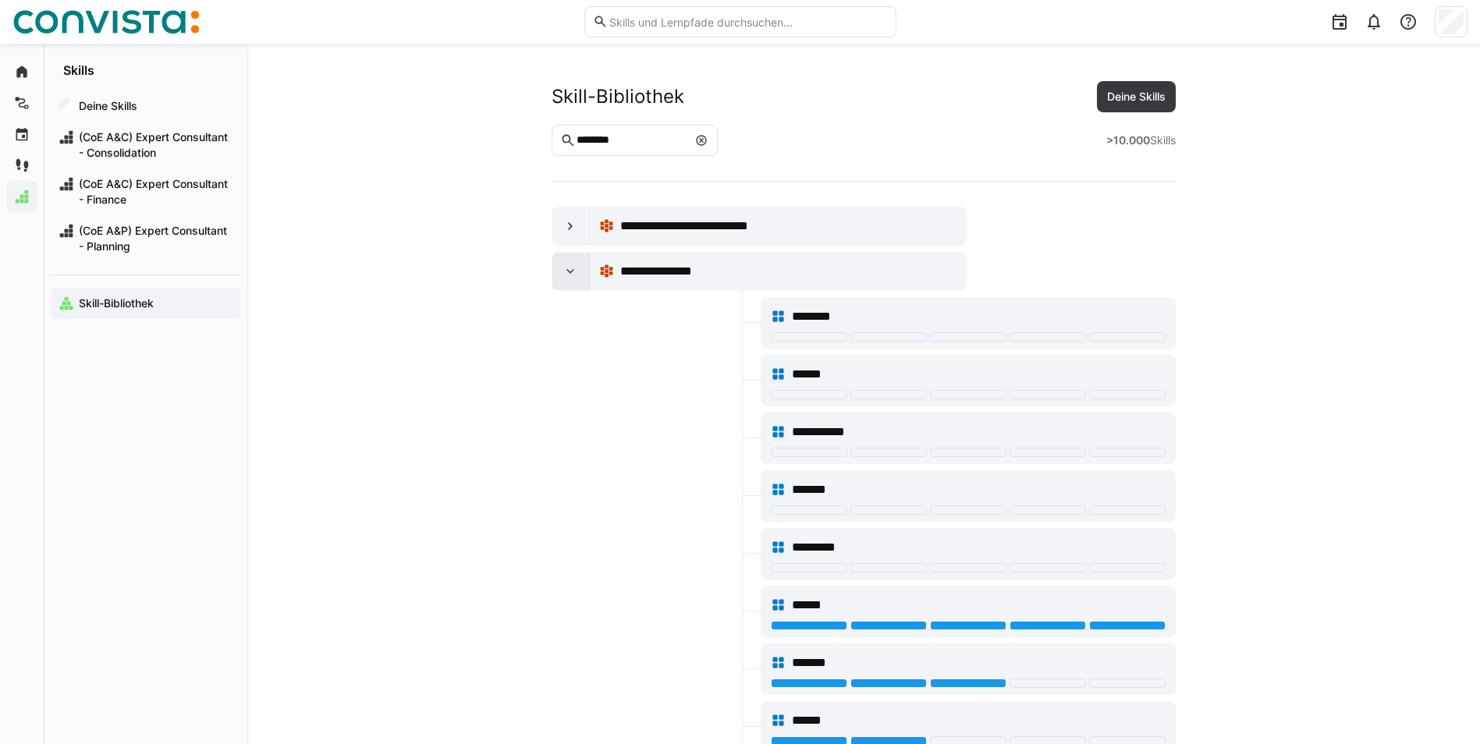
click at [576, 268] on eds-icon at bounding box center [571, 272] width 16 height 16
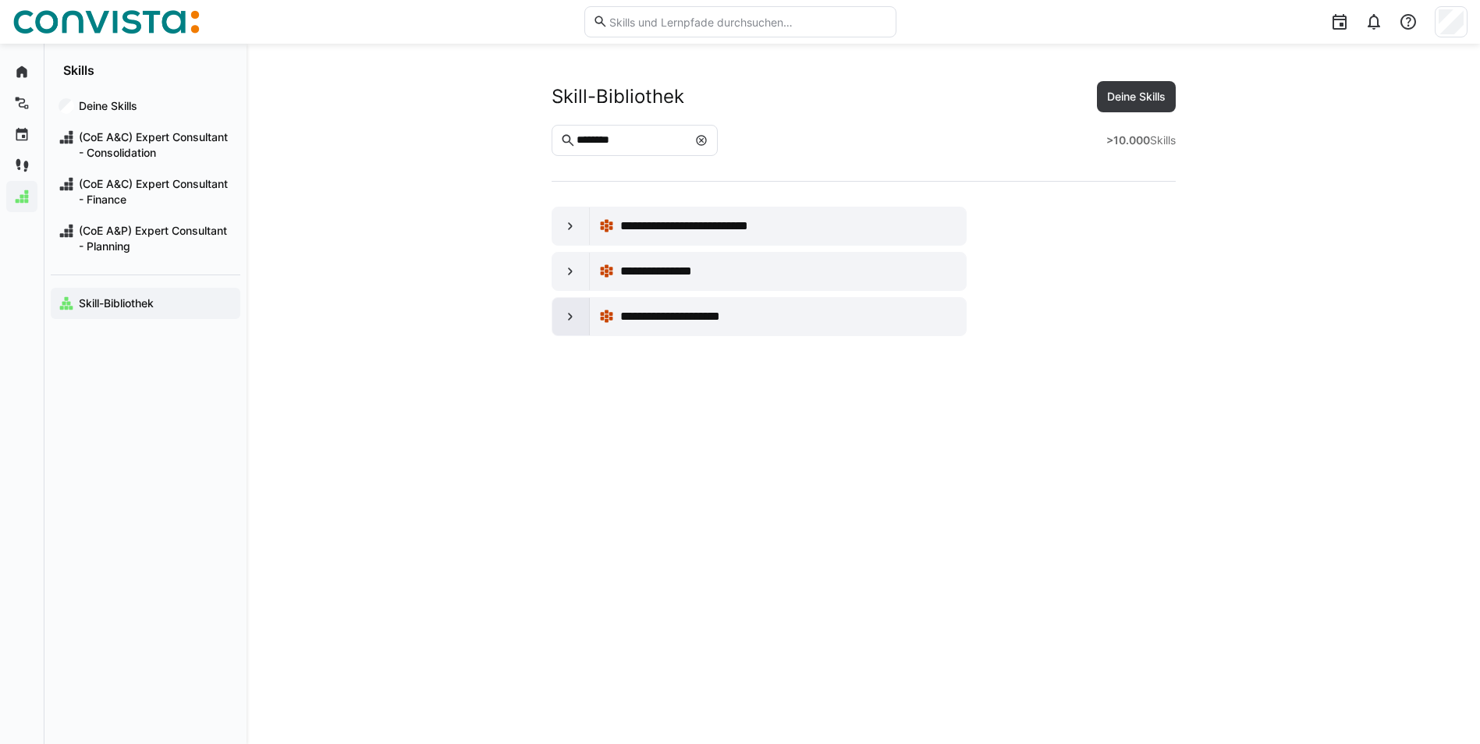
click at [574, 313] on eds-icon at bounding box center [571, 317] width 16 height 16
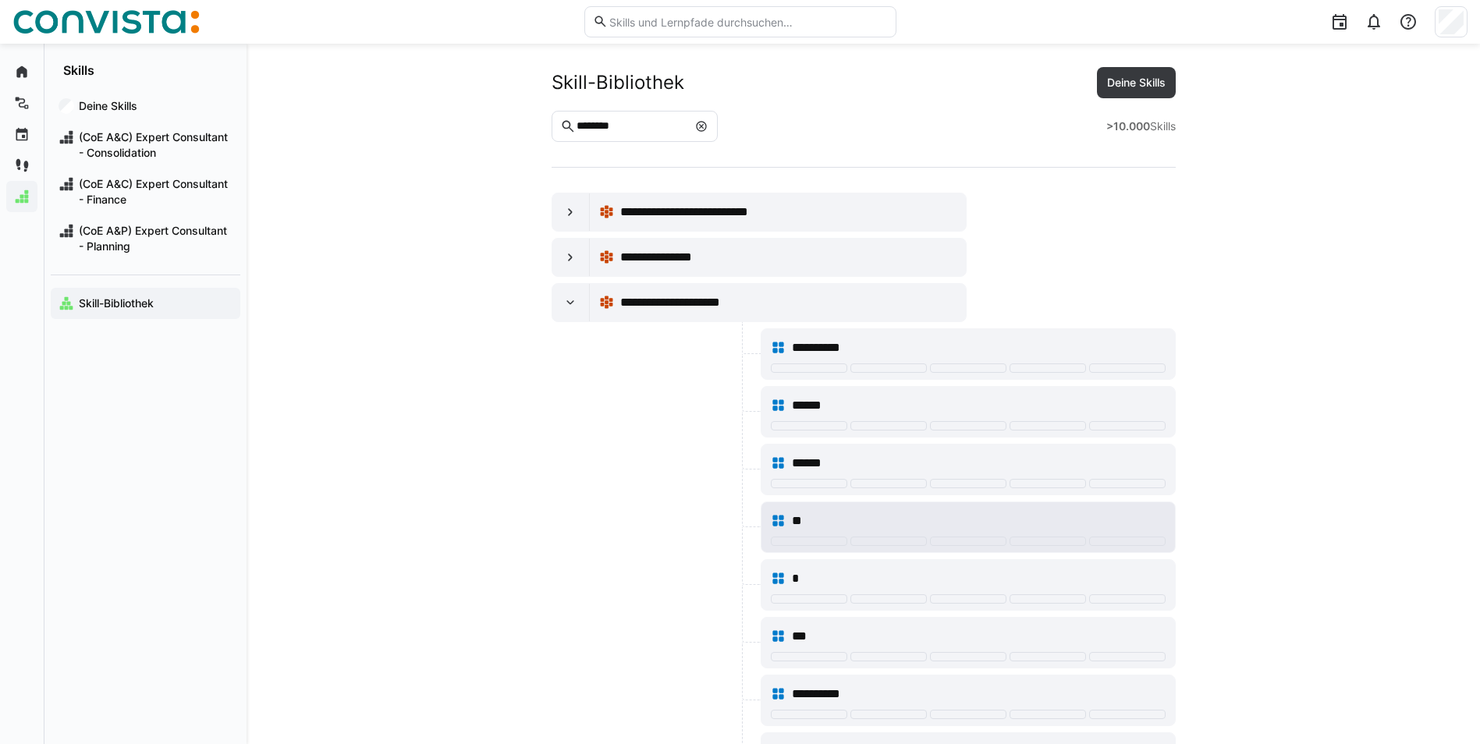
scroll to position [7, 0]
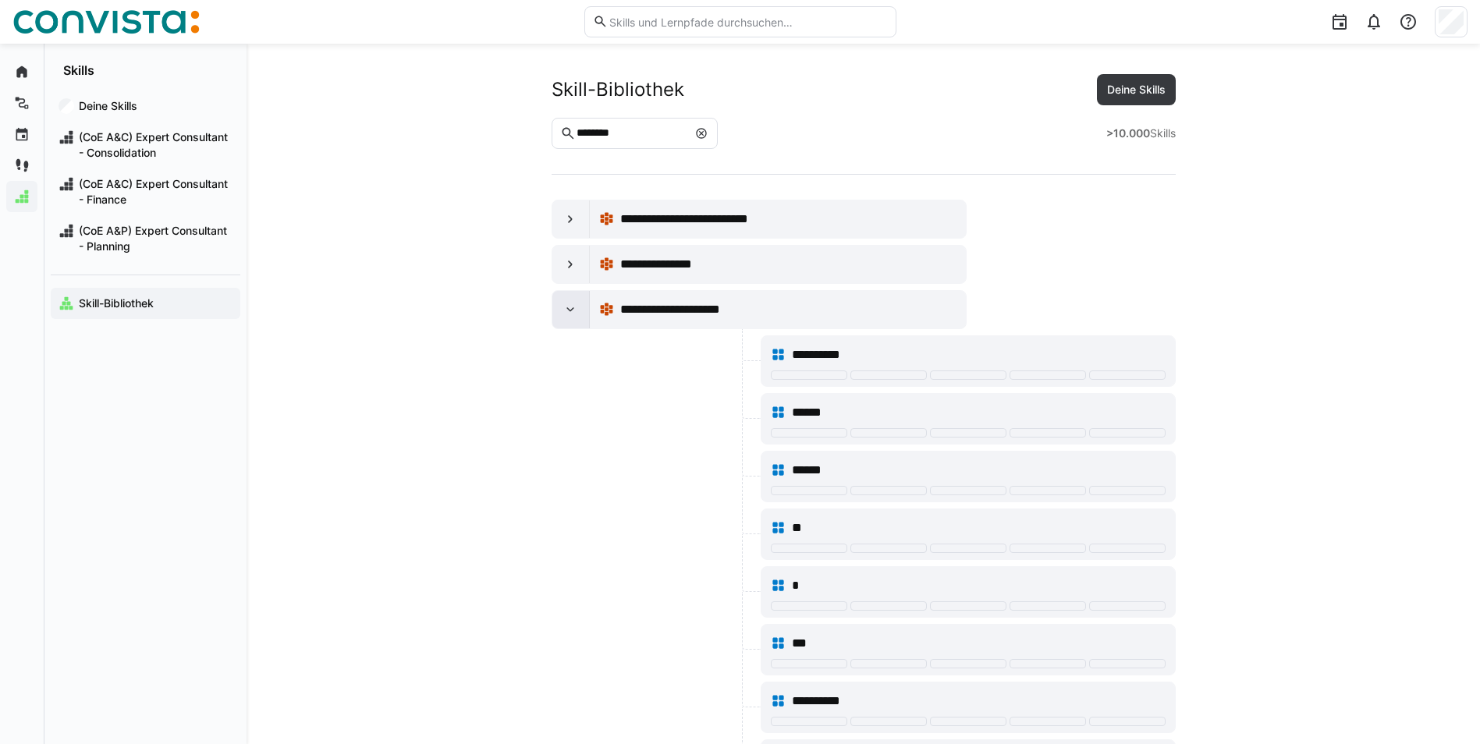
click at [574, 304] on eds-icon at bounding box center [571, 310] width 16 height 16
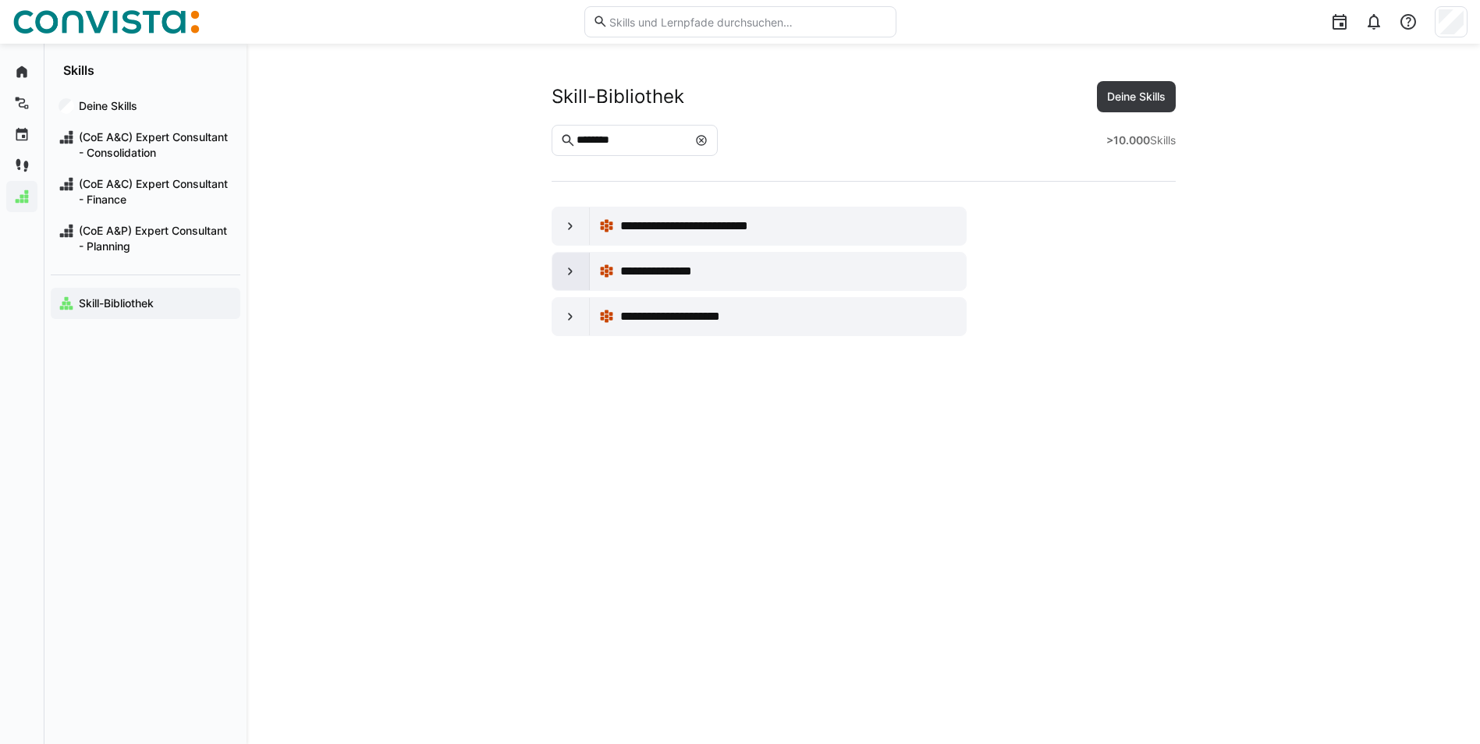
scroll to position [0, 0]
click at [567, 229] on eds-icon at bounding box center [571, 226] width 16 height 16
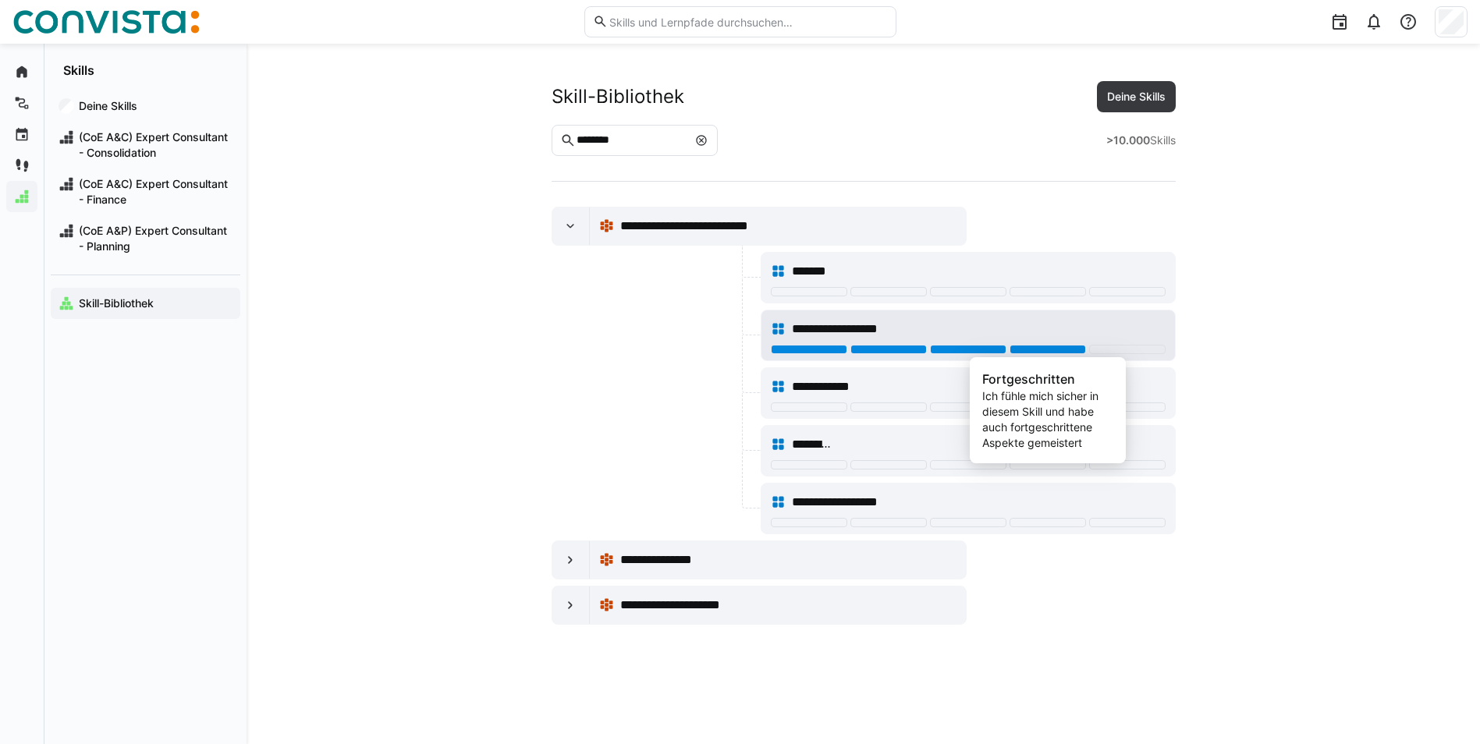
click at [1029, 349] on div at bounding box center [1048, 349] width 76 height 9
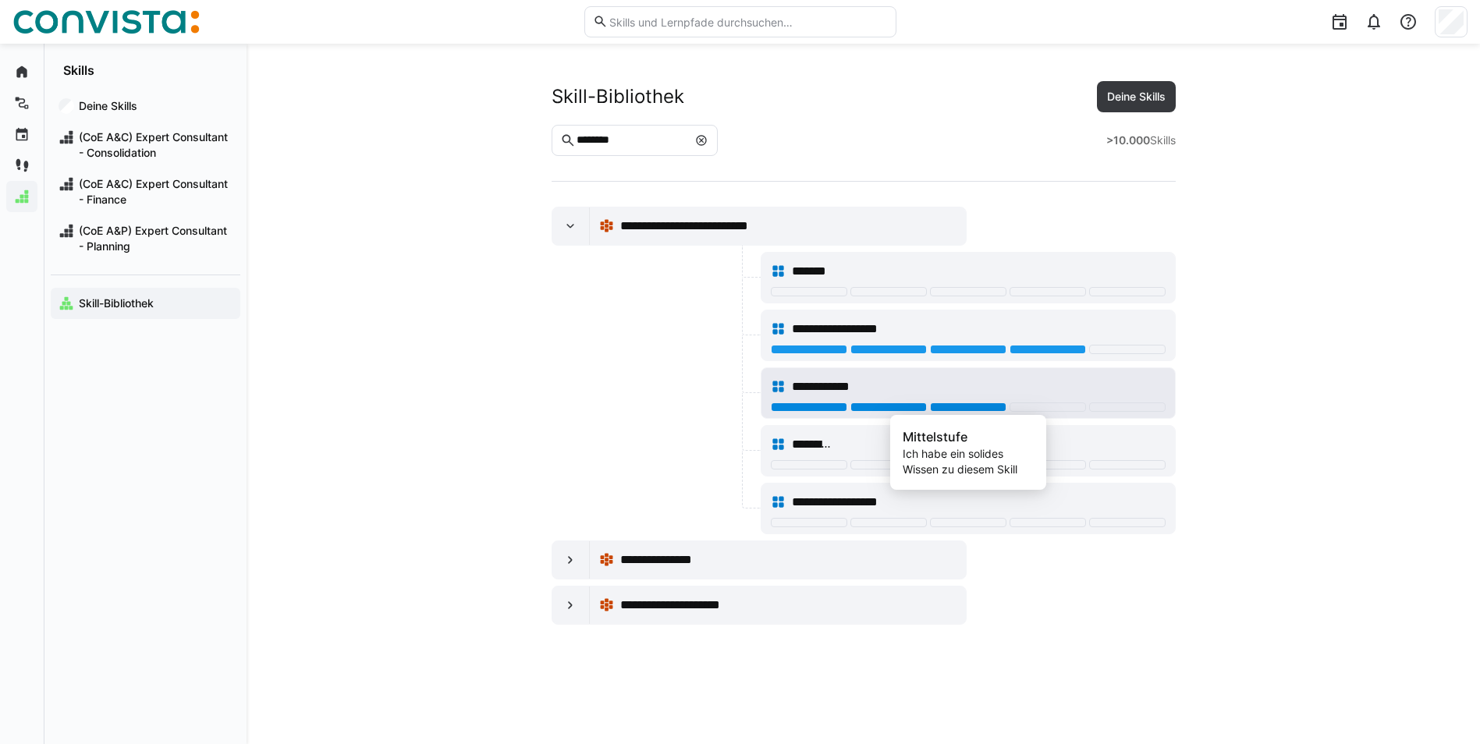
click at [966, 405] on div at bounding box center [968, 407] width 76 height 9
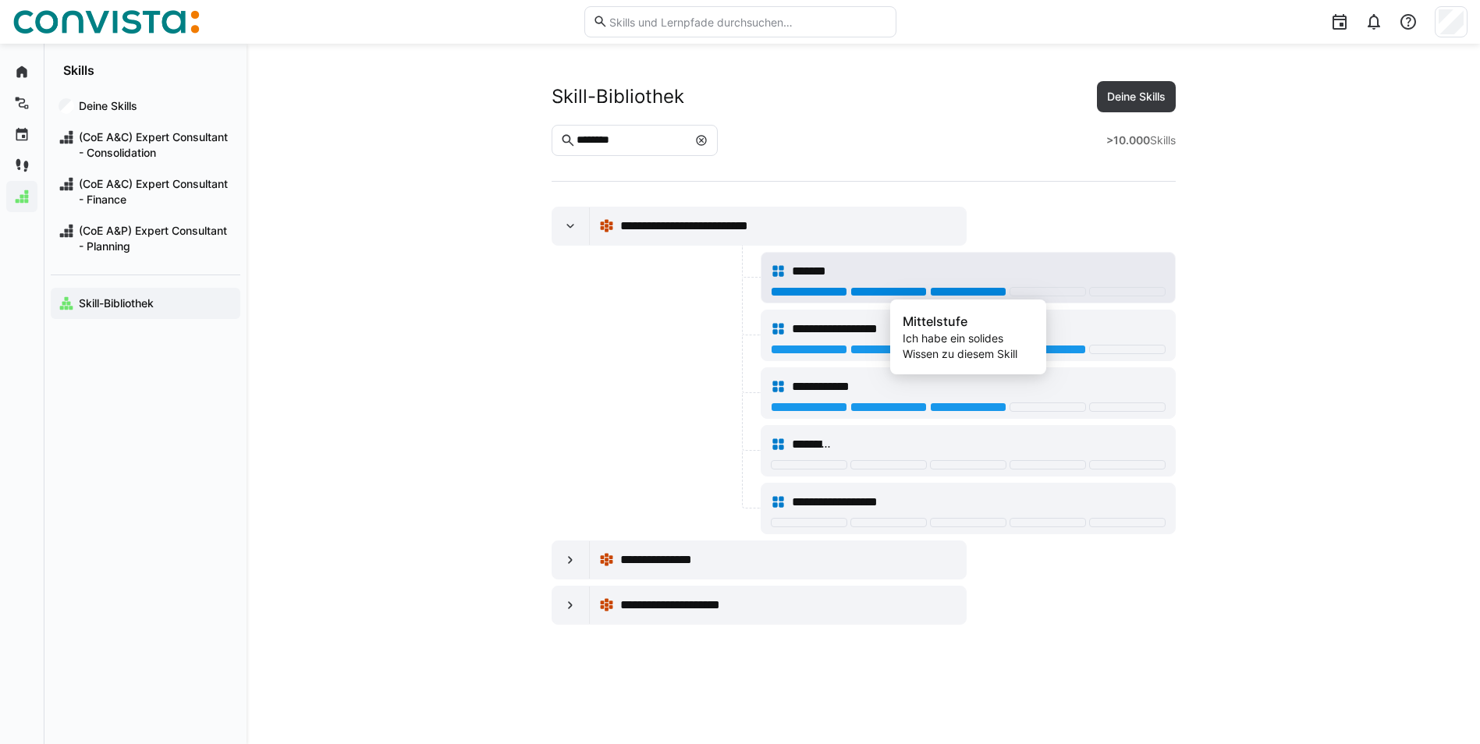
click at [962, 290] on div at bounding box center [968, 291] width 76 height 9
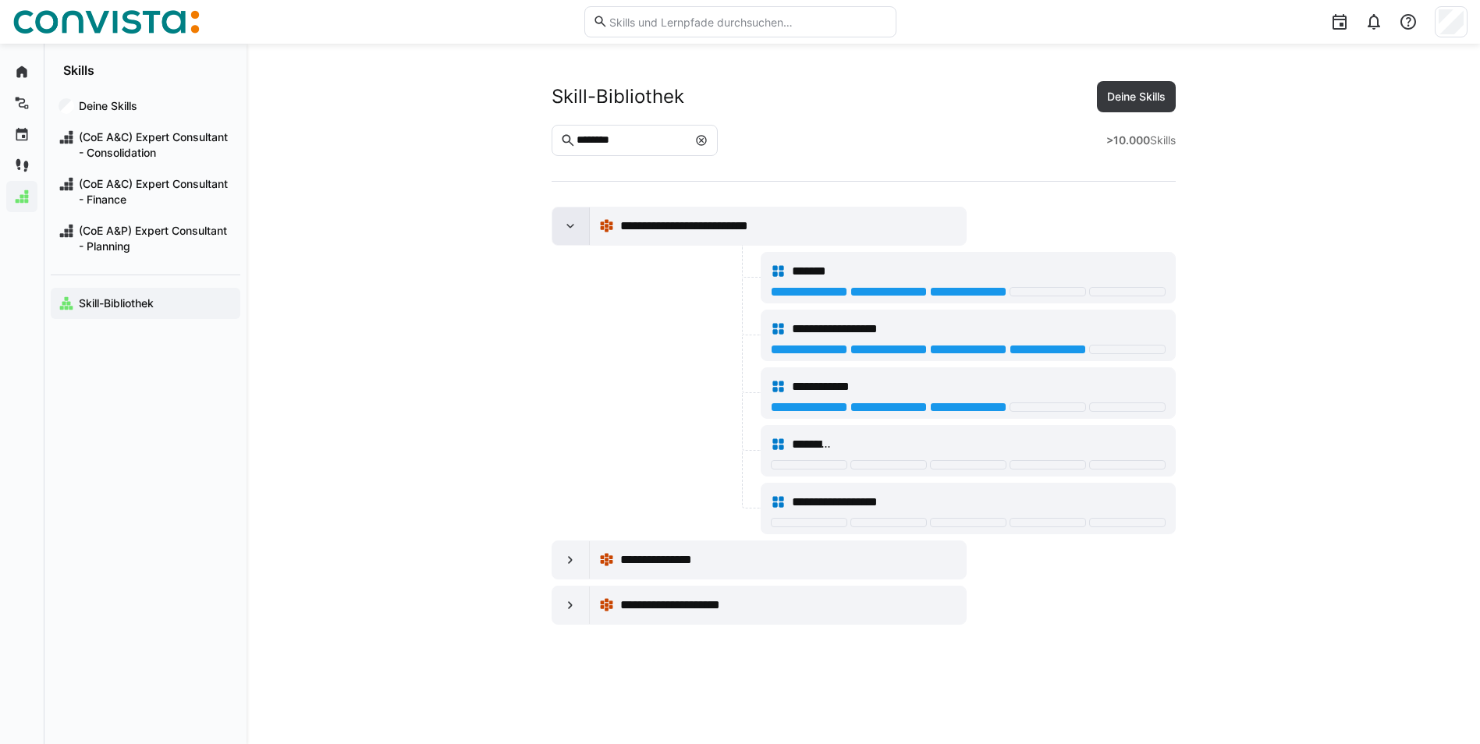
click at [571, 224] on eds-icon at bounding box center [571, 226] width 16 height 16
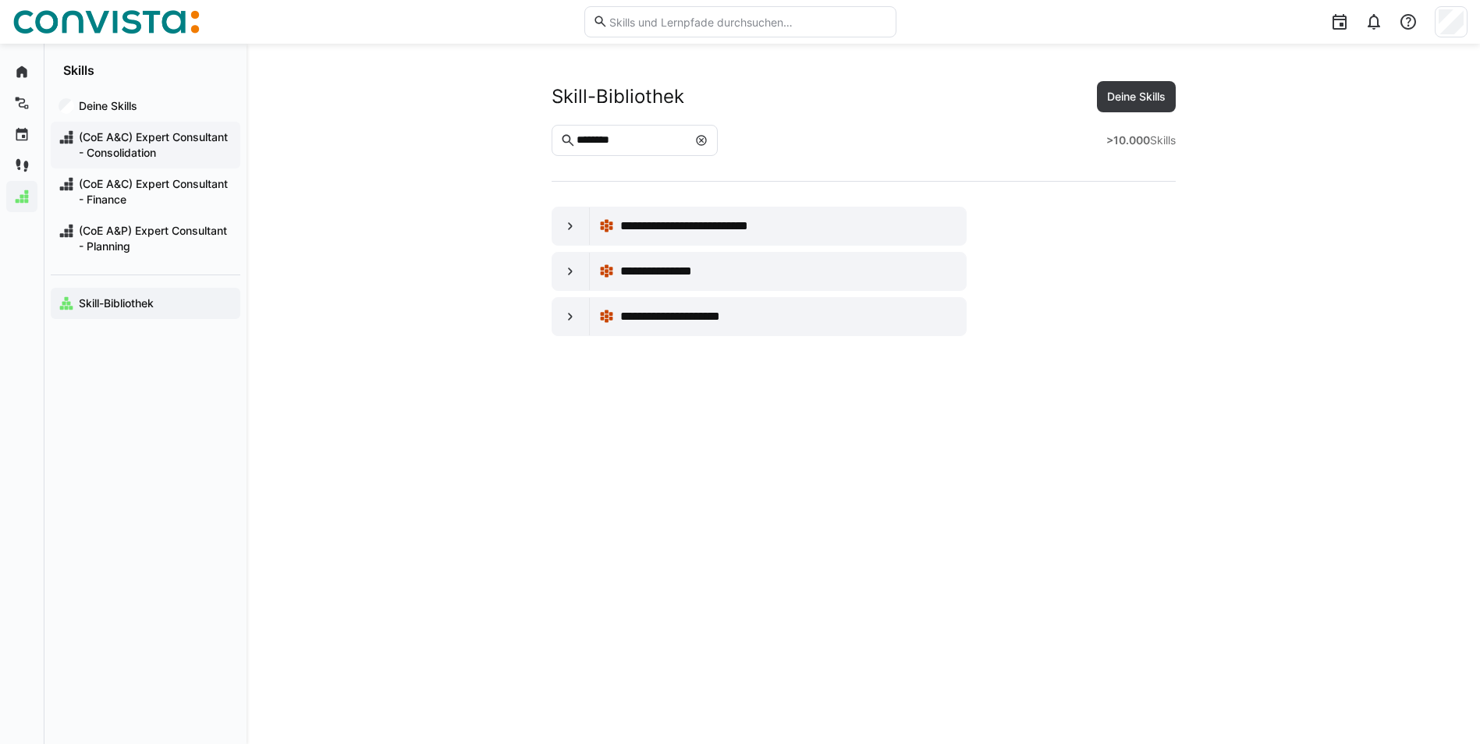
click at [148, 141] on span "(CoE A&C) Expert Consultant - Consolidation" at bounding box center [154, 145] width 156 height 31
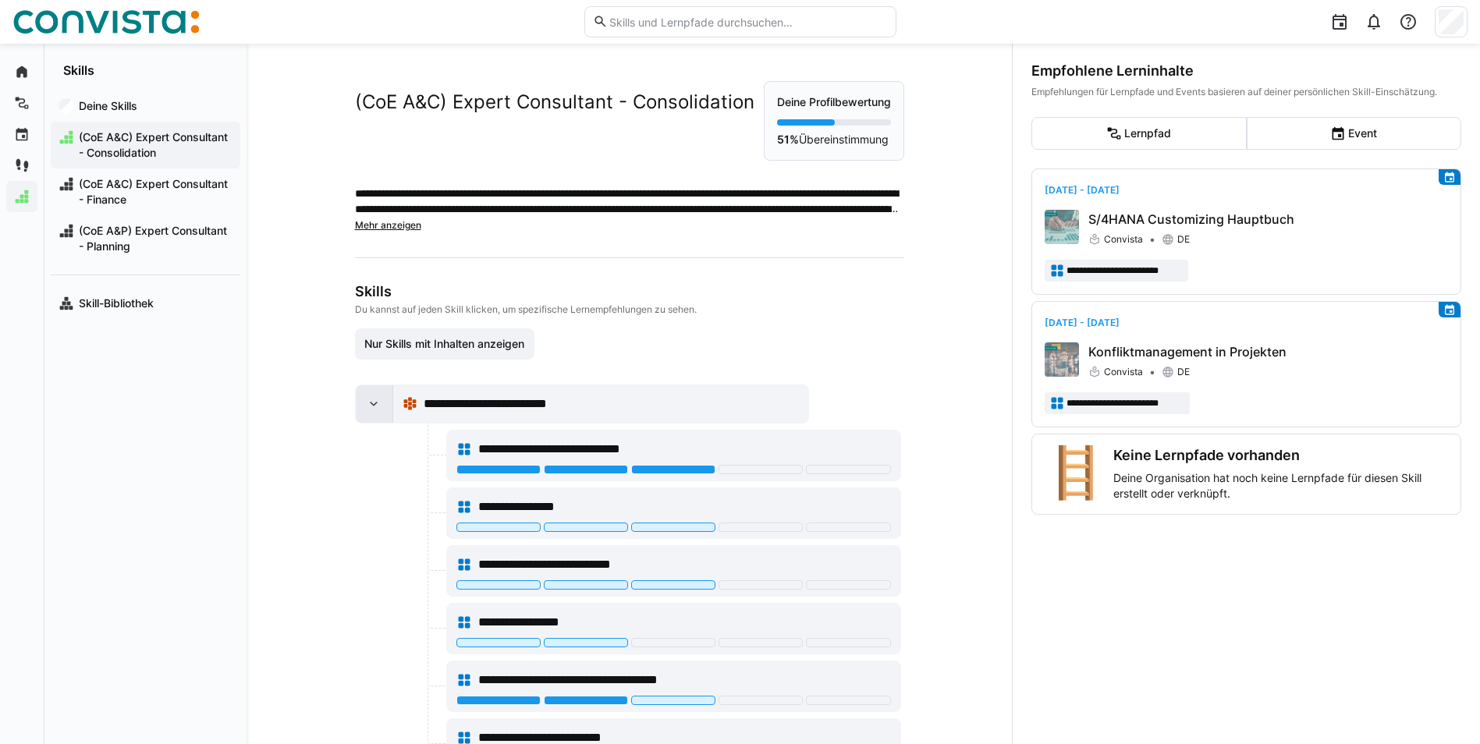
click at [372, 400] on eds-icon at bounding box center [374, 404] width 16 height 16
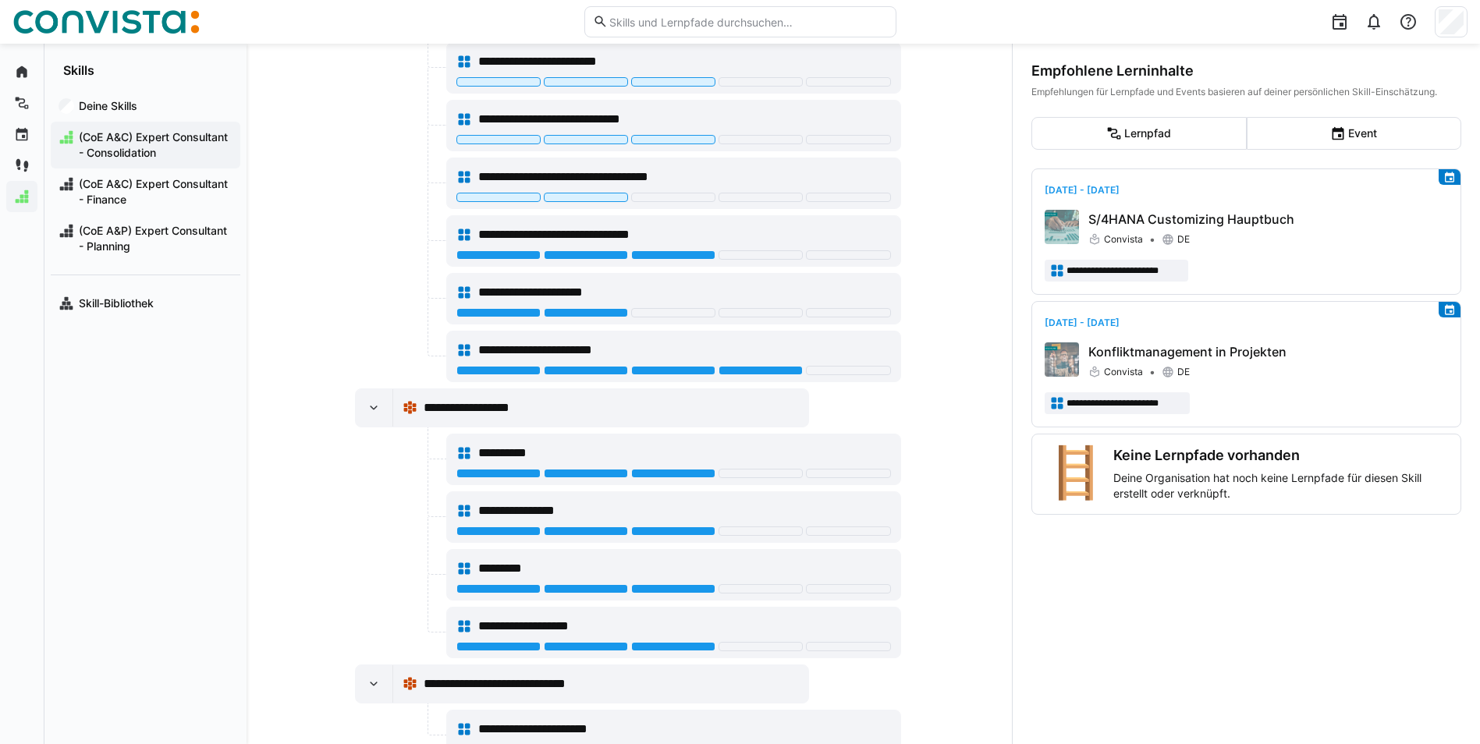
scroll to position [702, 0]
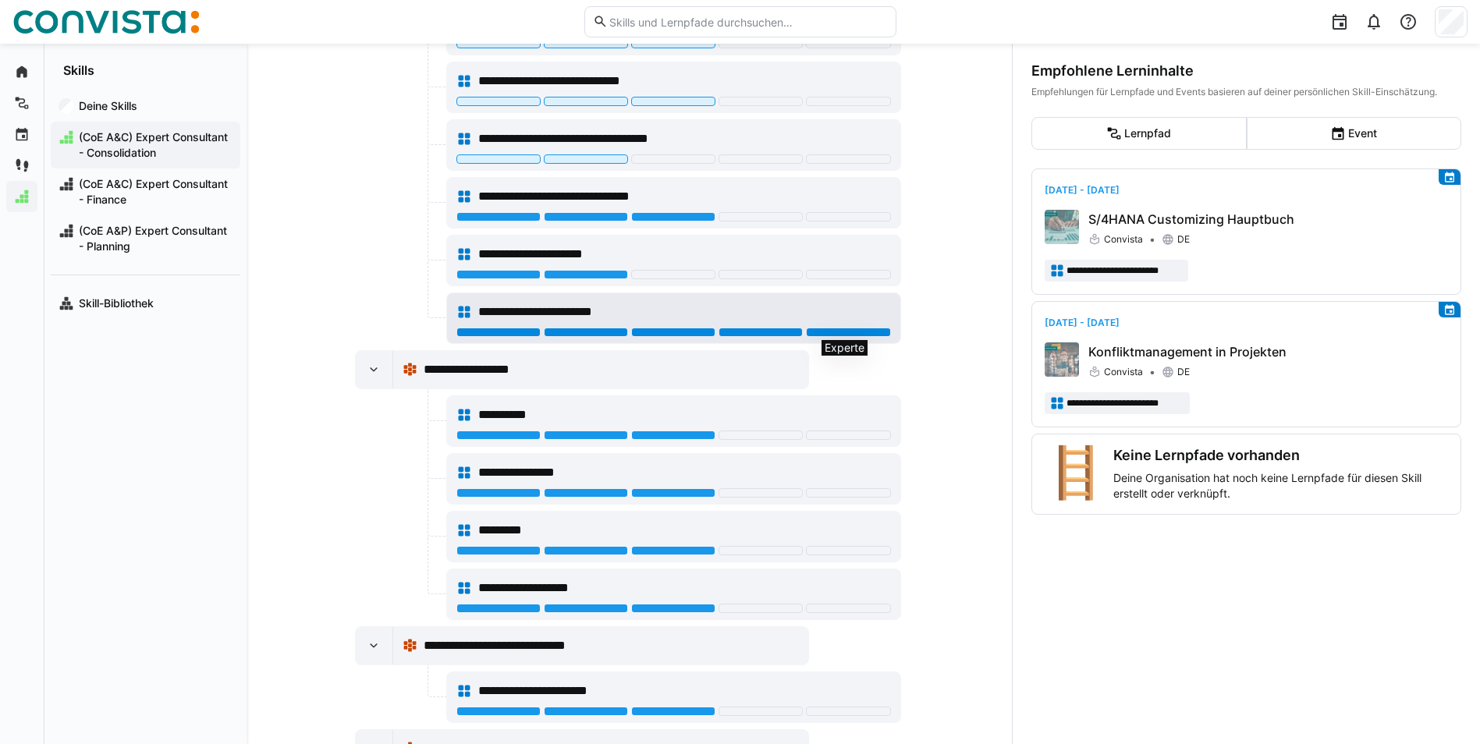
click at [847, 335] on div at bounding box center [848, 332] width 84 height 9
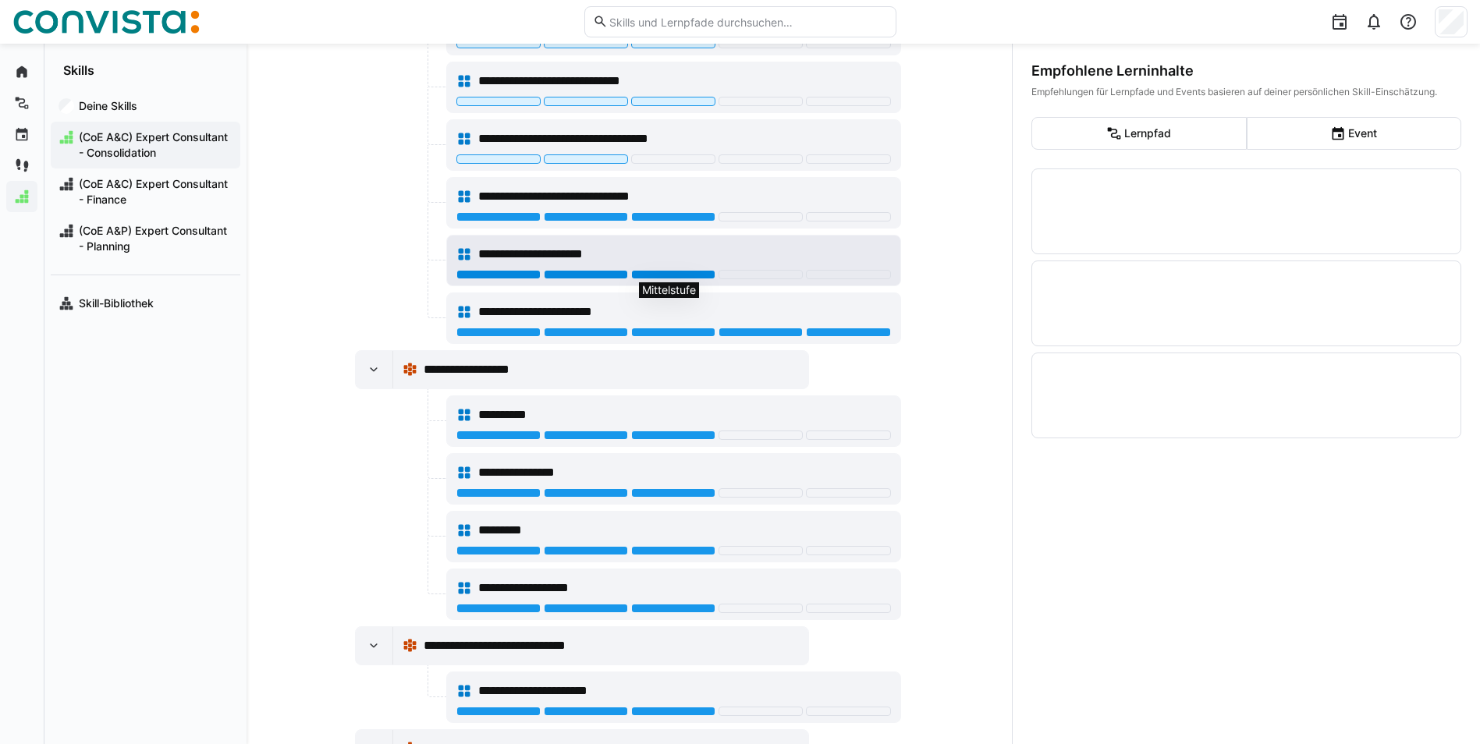
click at [688, 278] on div at bounding box center [673, 274] width 84 height 9
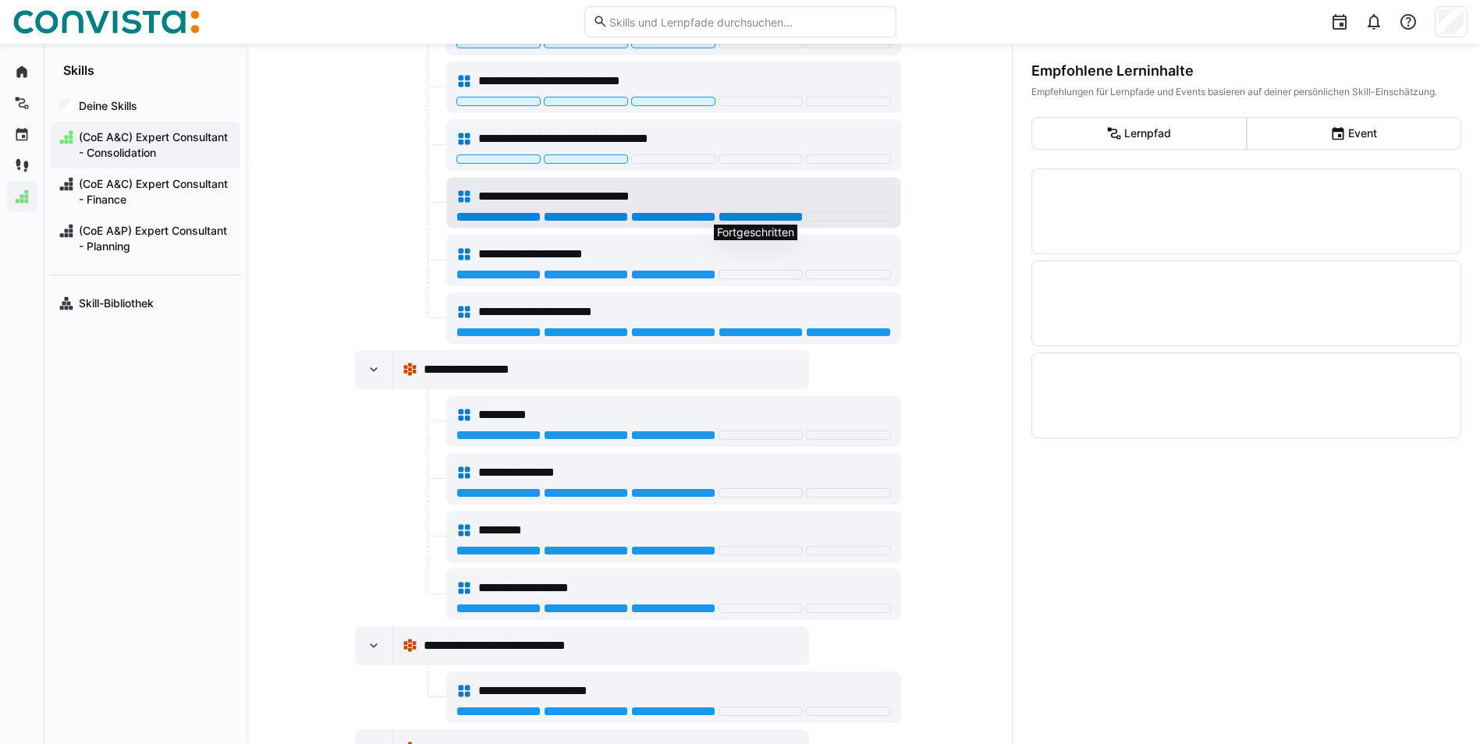
click at [728, 218] on div at bounding box center [761, 216] width 84 height 9
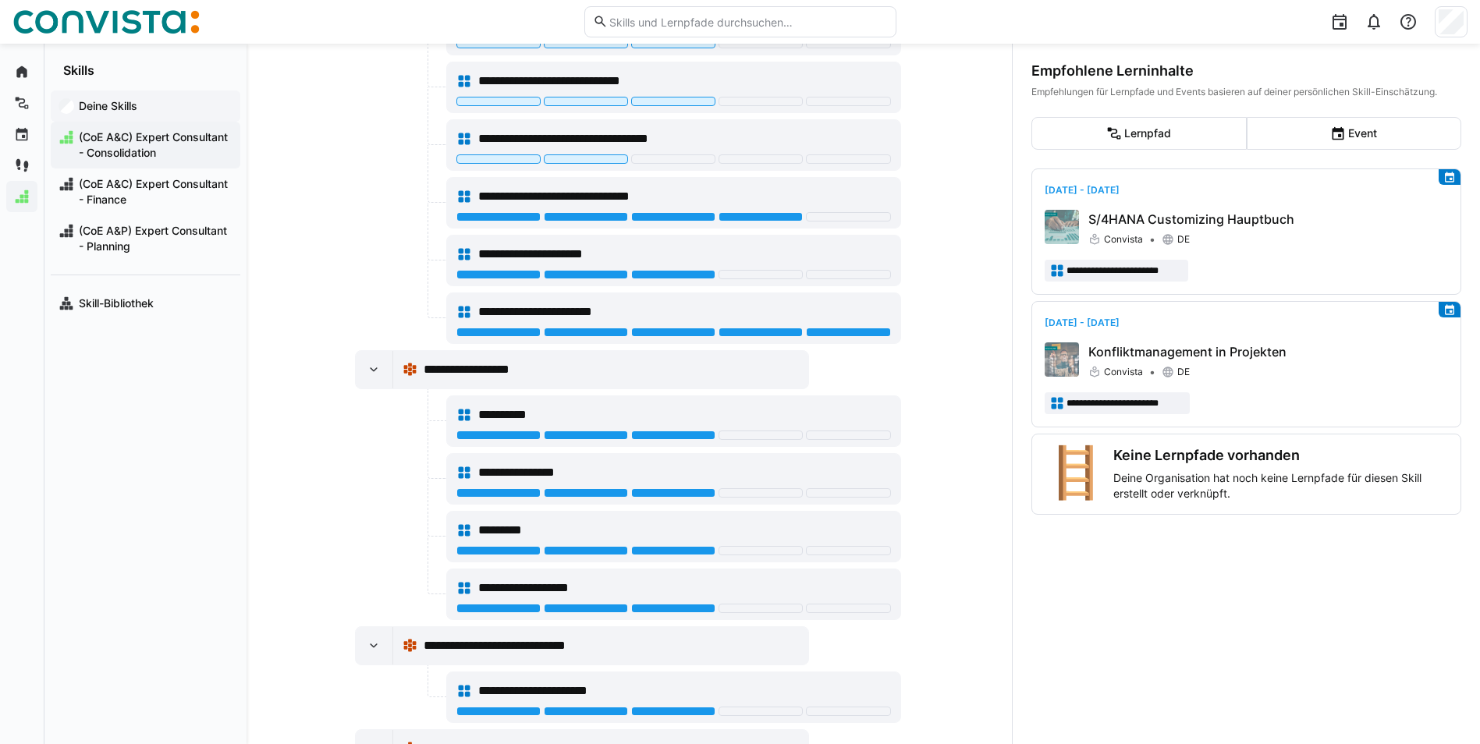
click at [0, 0] on app-navigation-label "Deine Skills" at bounding box center [0, 0] width 0 height 0
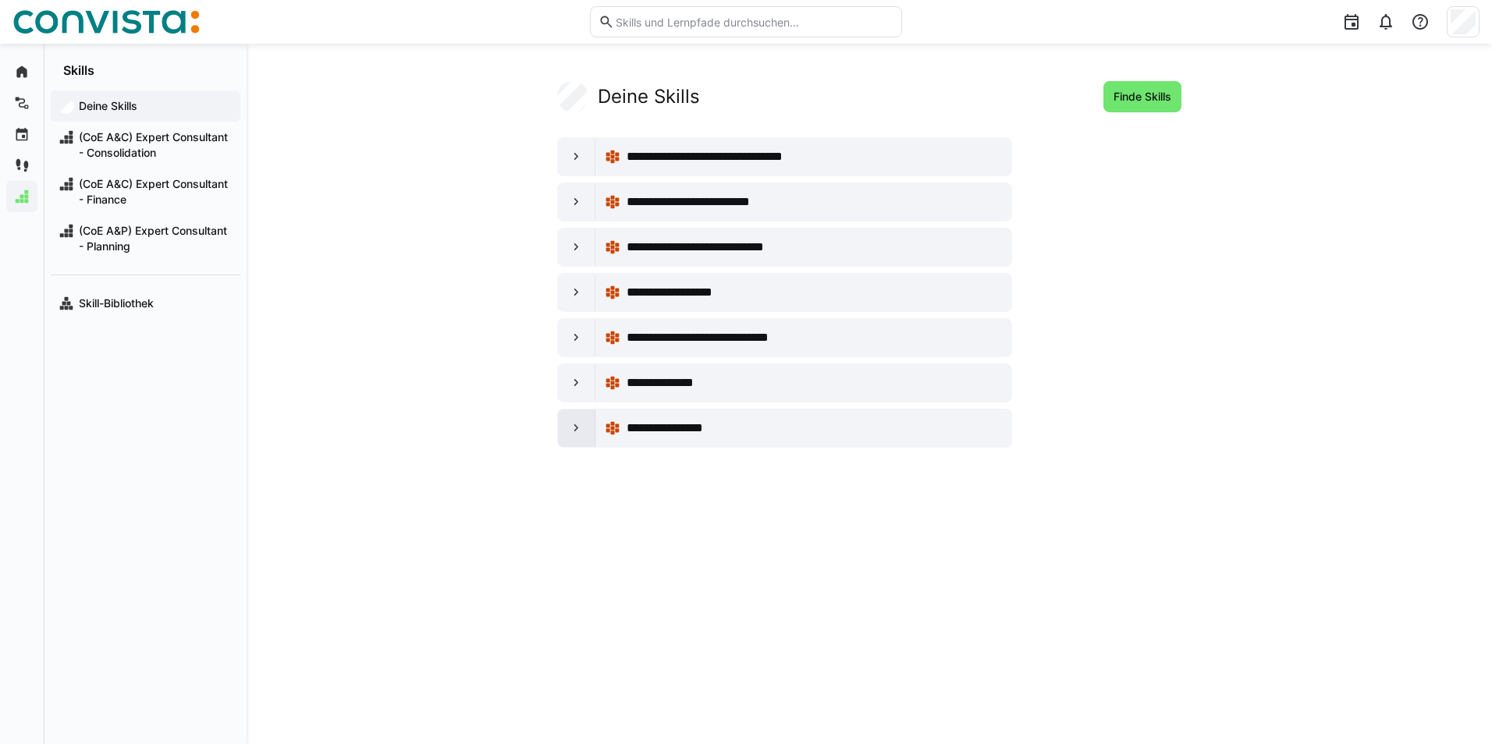
click at [573, 428] on eds-icon at bounding box center [577, 429] width 16 height 16
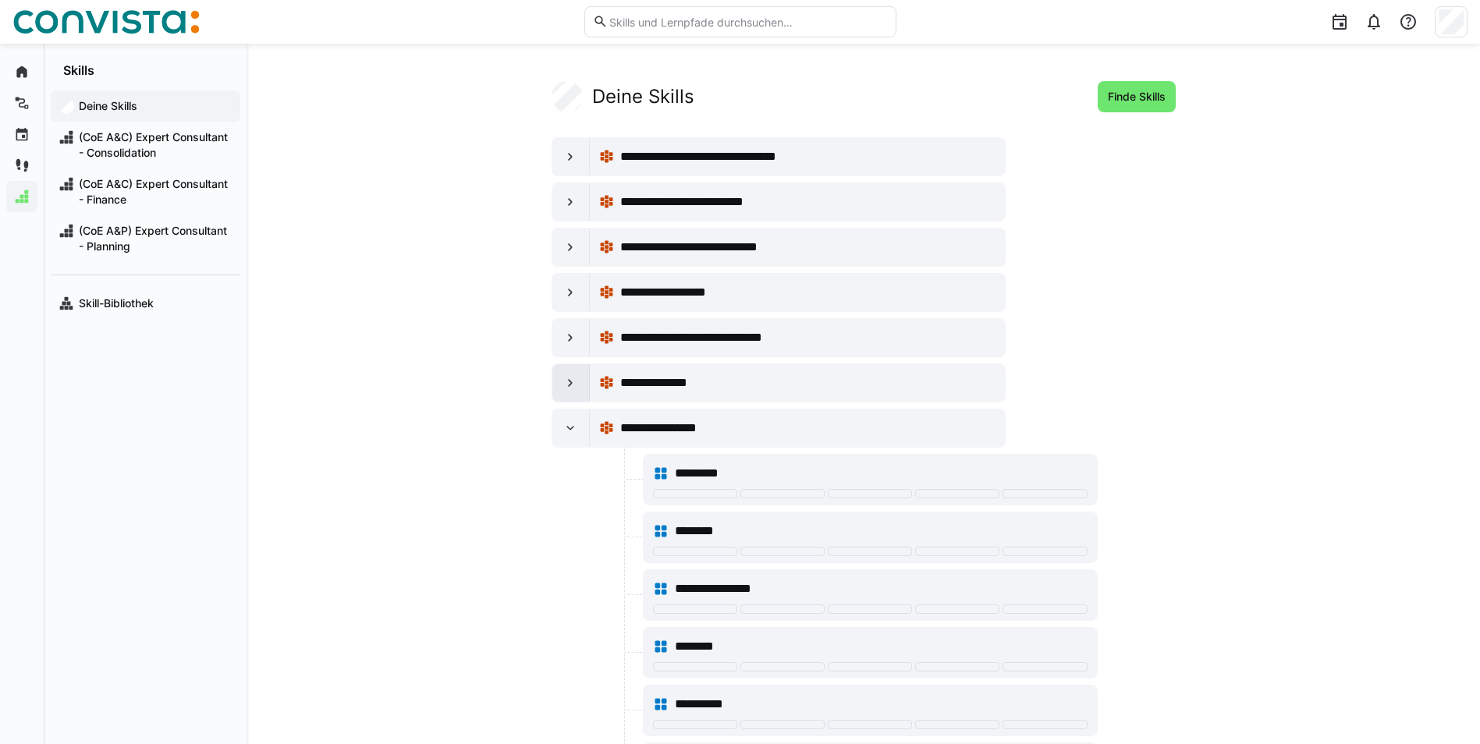
click at [567, 383] on eds-icon at bounding box center [571, 383] width 16 height 16
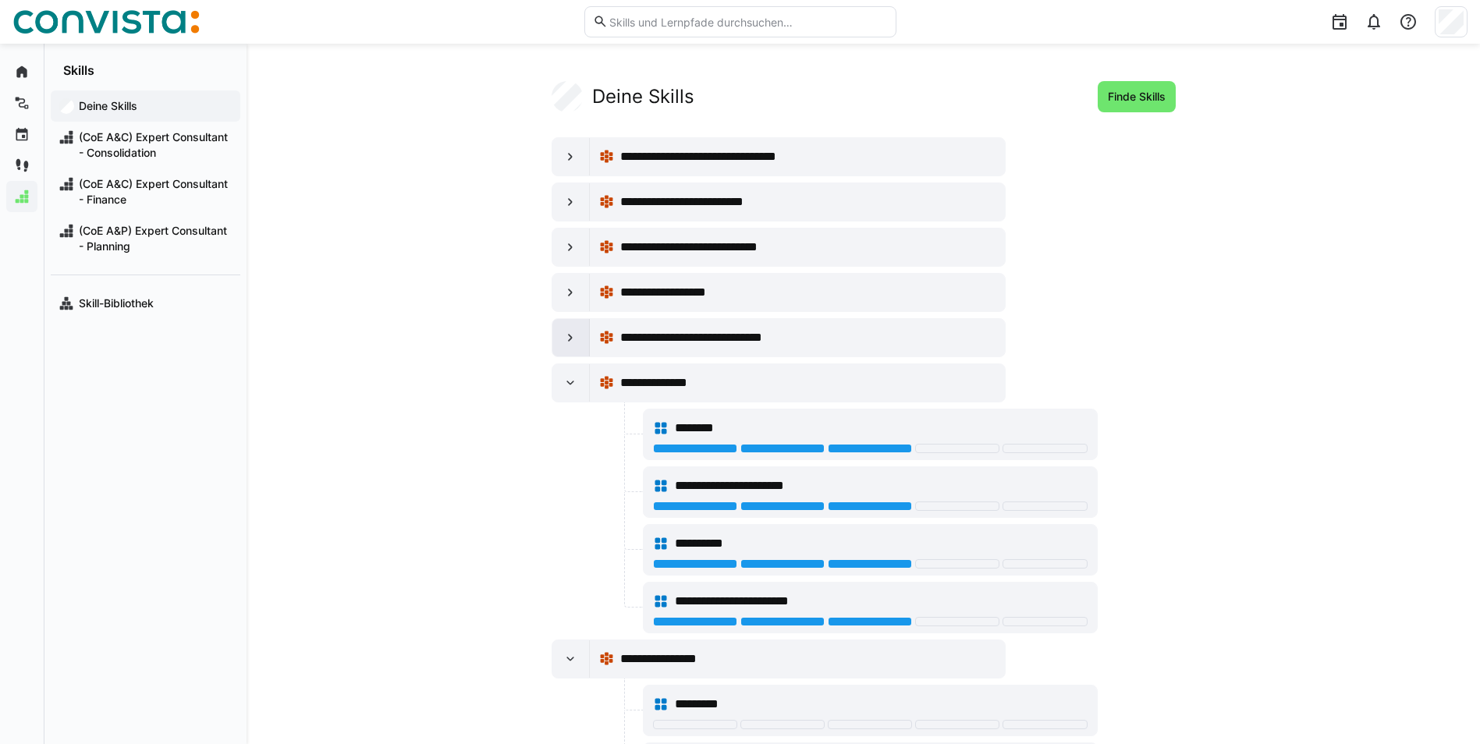
click at [570, 342] on eds-icon at bounding box center [571, 338] width 16 height 16
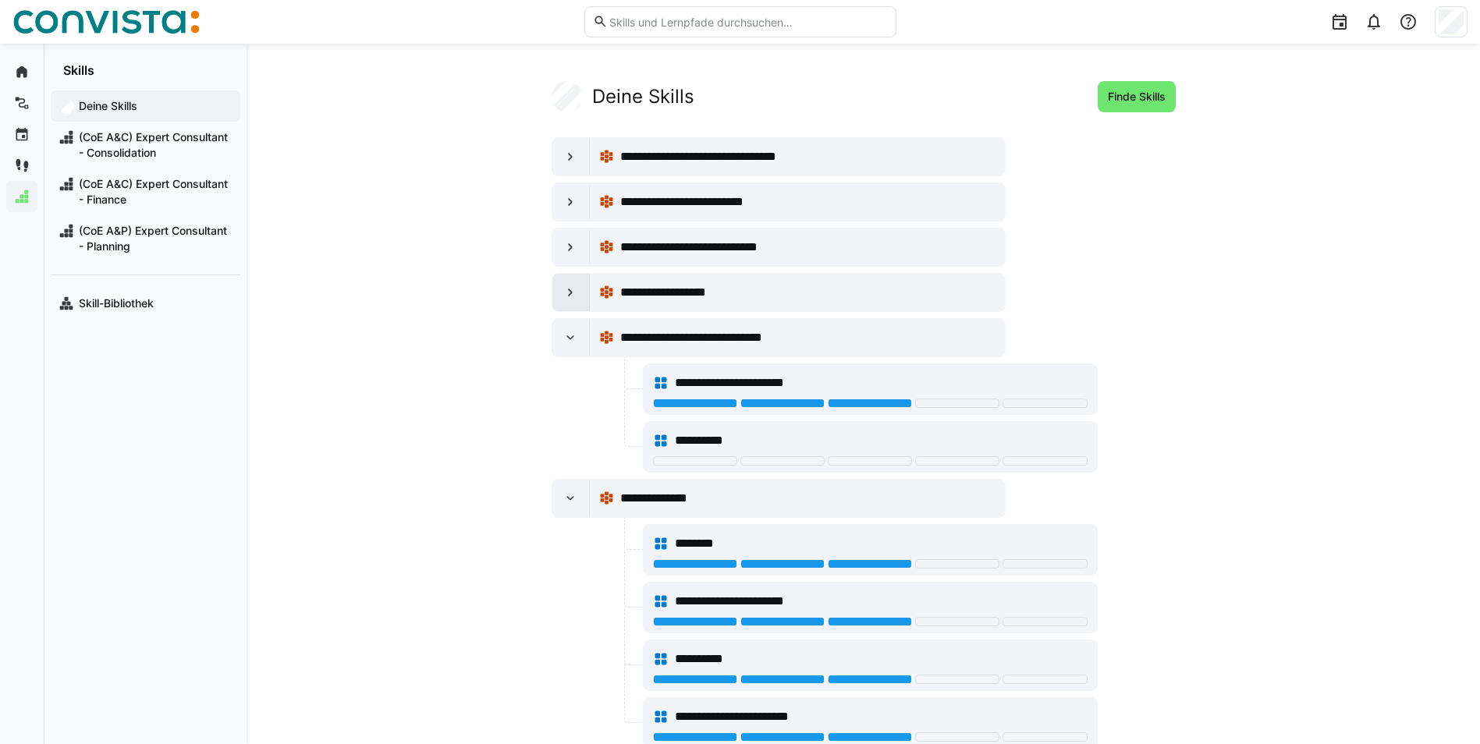
click at [565, 294] on eds-icon at bounding box center [571, 293] width 16 height 16
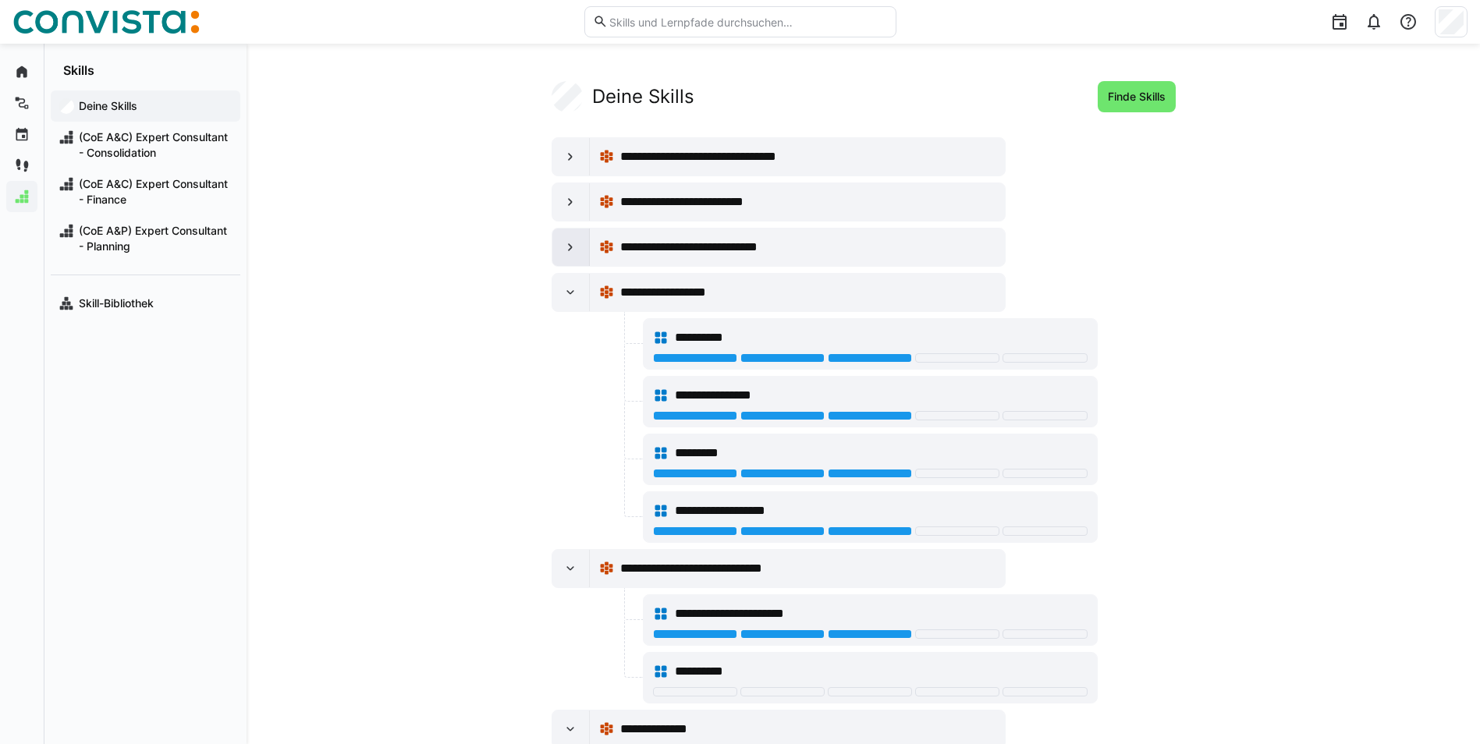
click at [562, 261] on div at bounding box center [570, 247] width 37 height 37
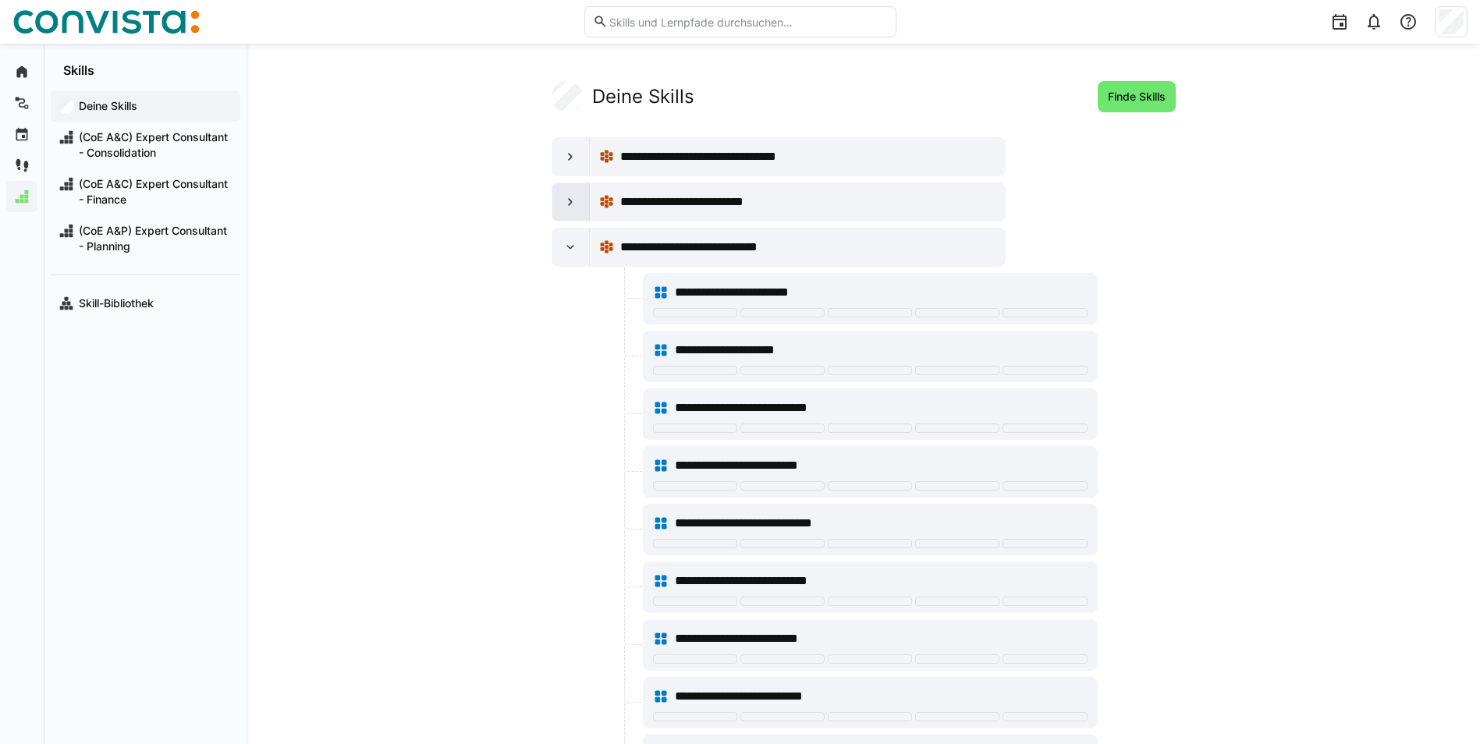
click at [573, 201] on eds-icon at bounding box center [571, 202] width 16 height 16
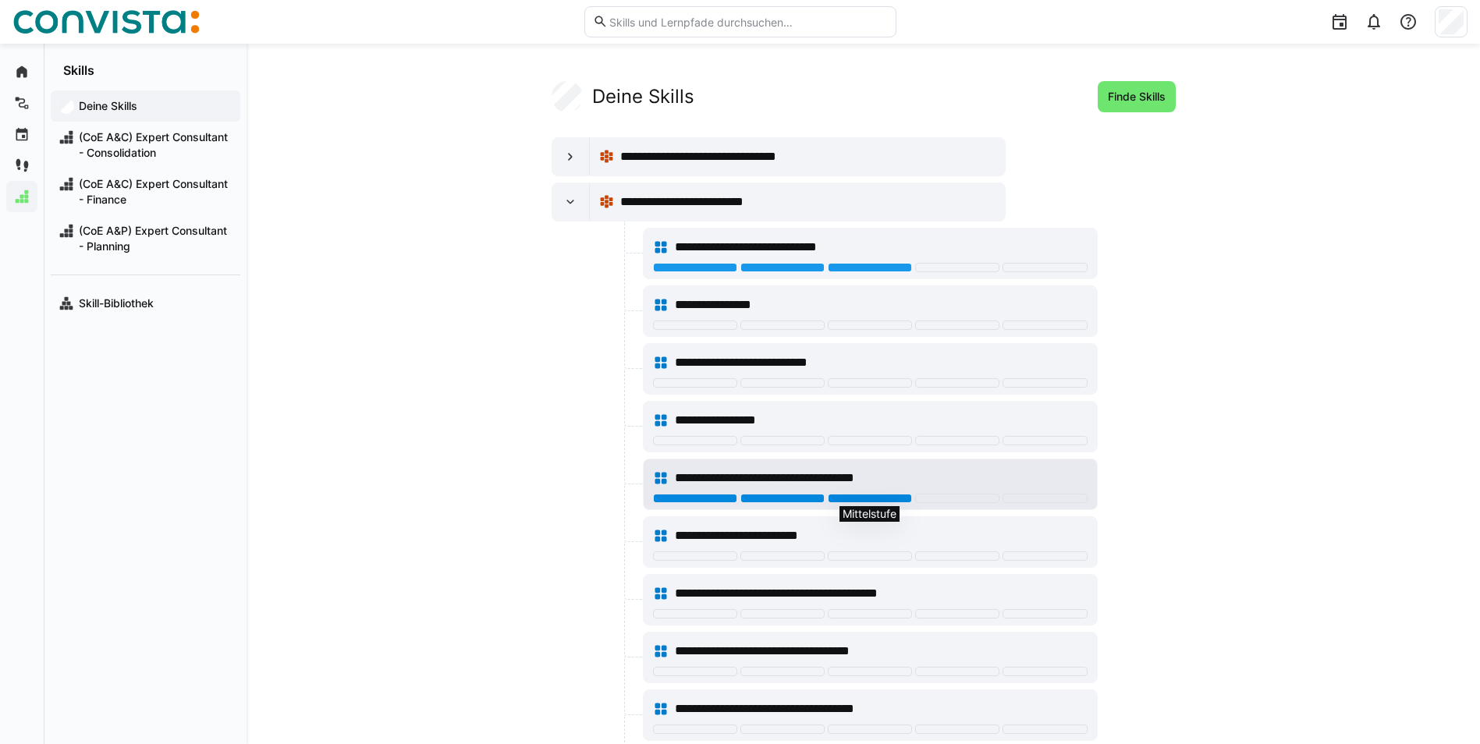
click at [868, 499] on div at bounding box center [870, 498] width 84 height 9
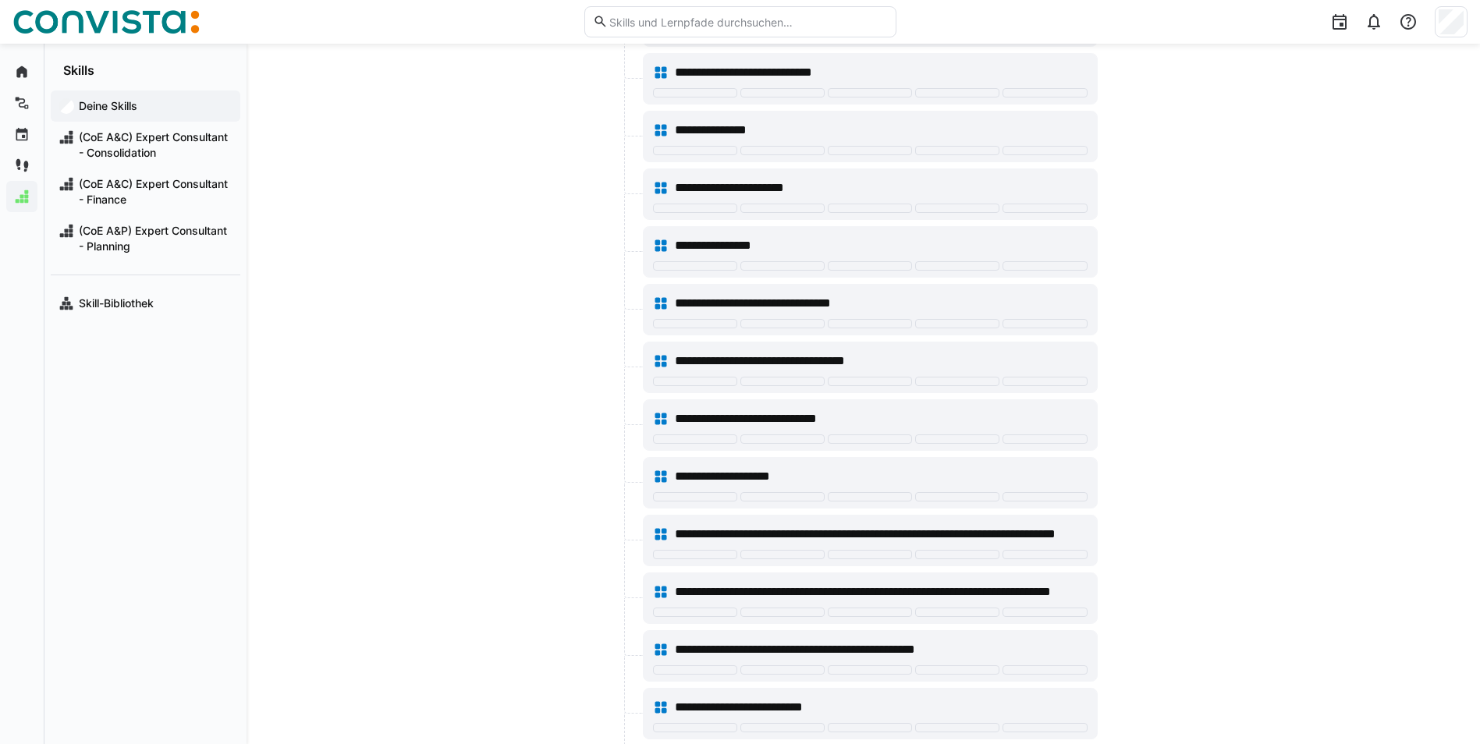
scroll to position [1483, 0]
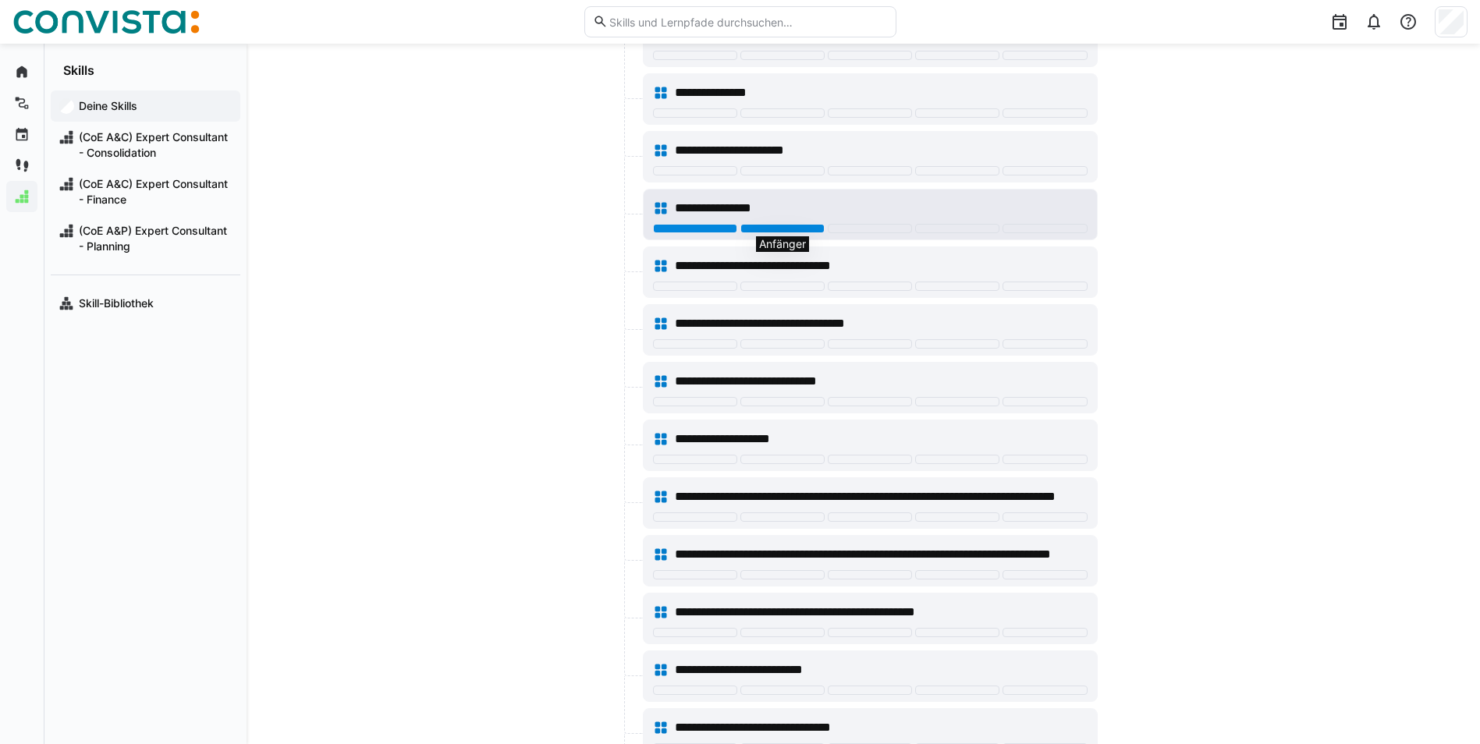
click at [778, 227] on div at bounding box center [783, 228] width 84 height 9
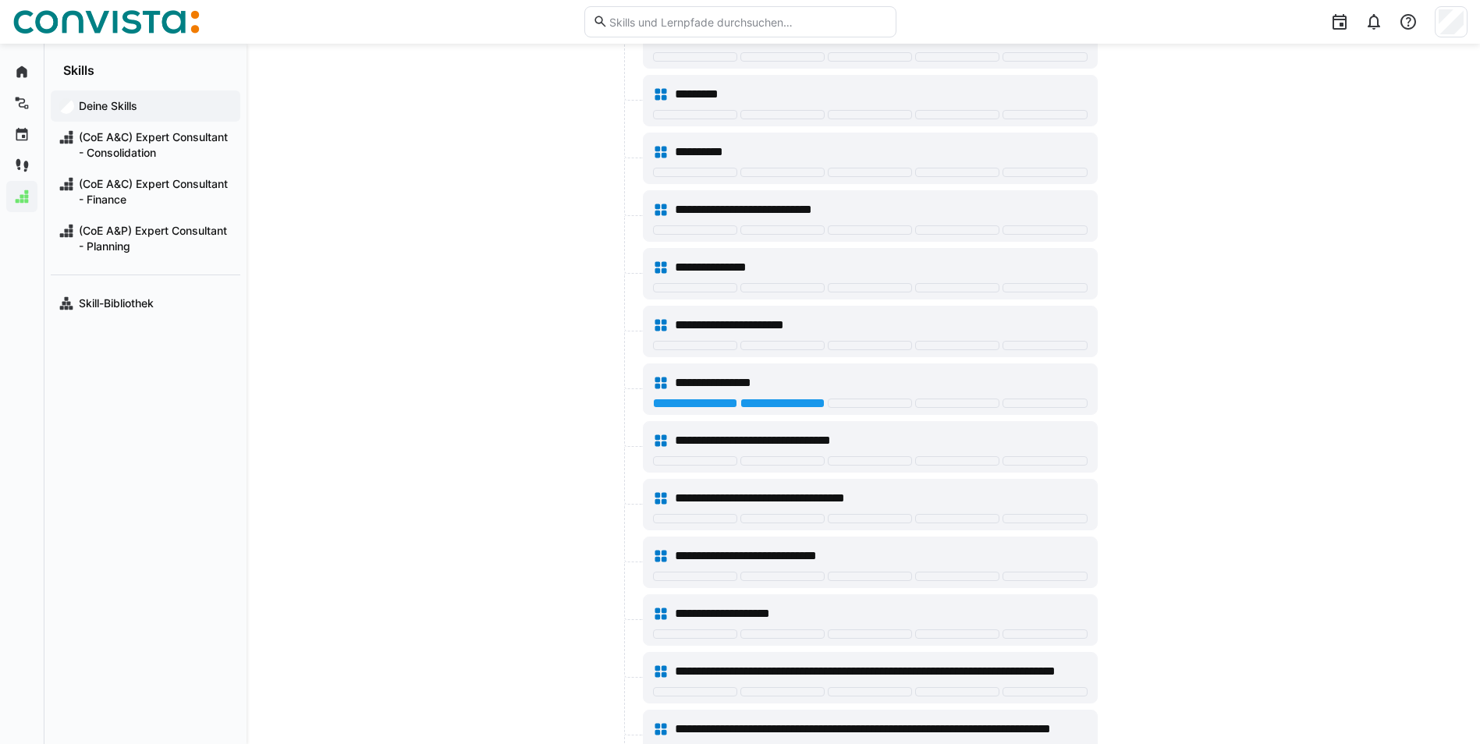
scroll to position [1170, 0]
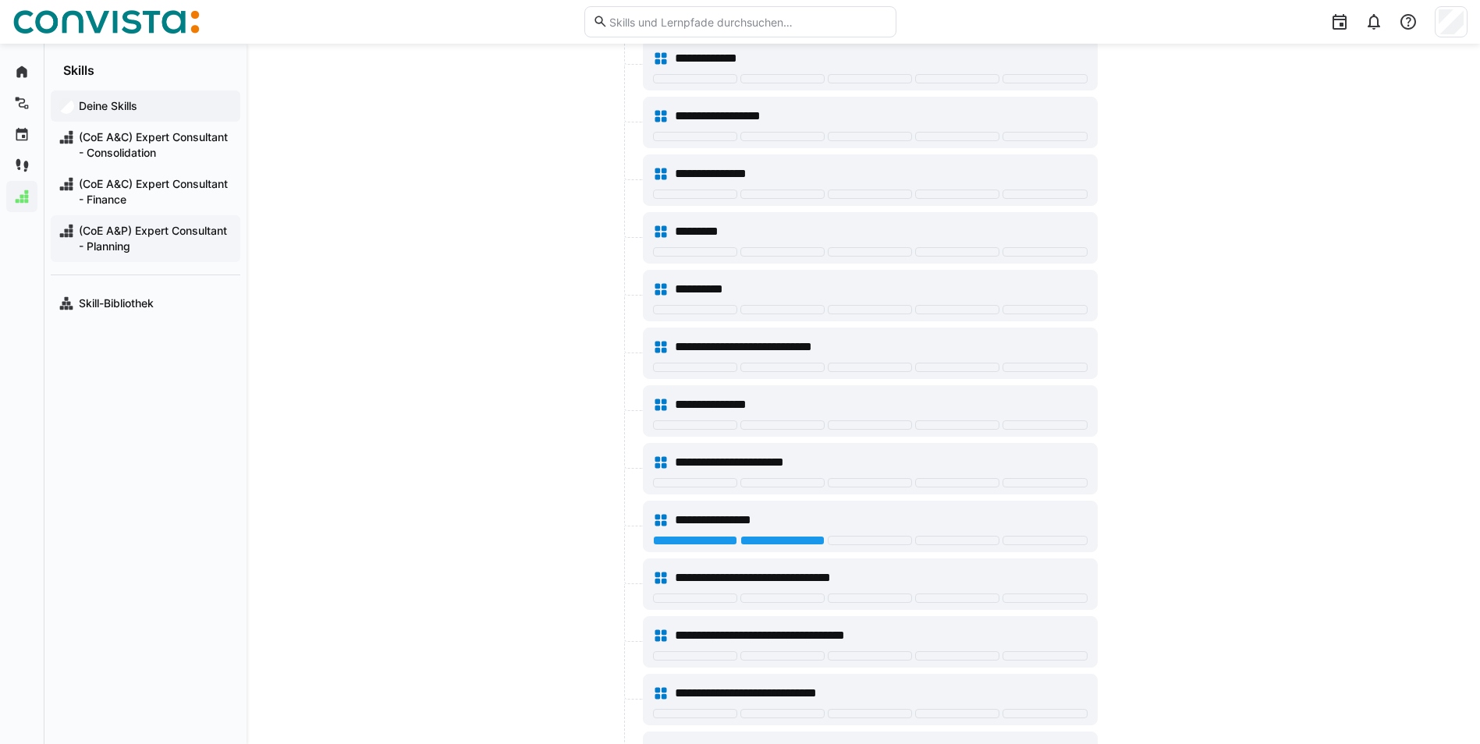
click at [129, 241] on span "(CoE A&P) Expert Consultant - Planning" at bounding box center [154, 238] width 156 height 31
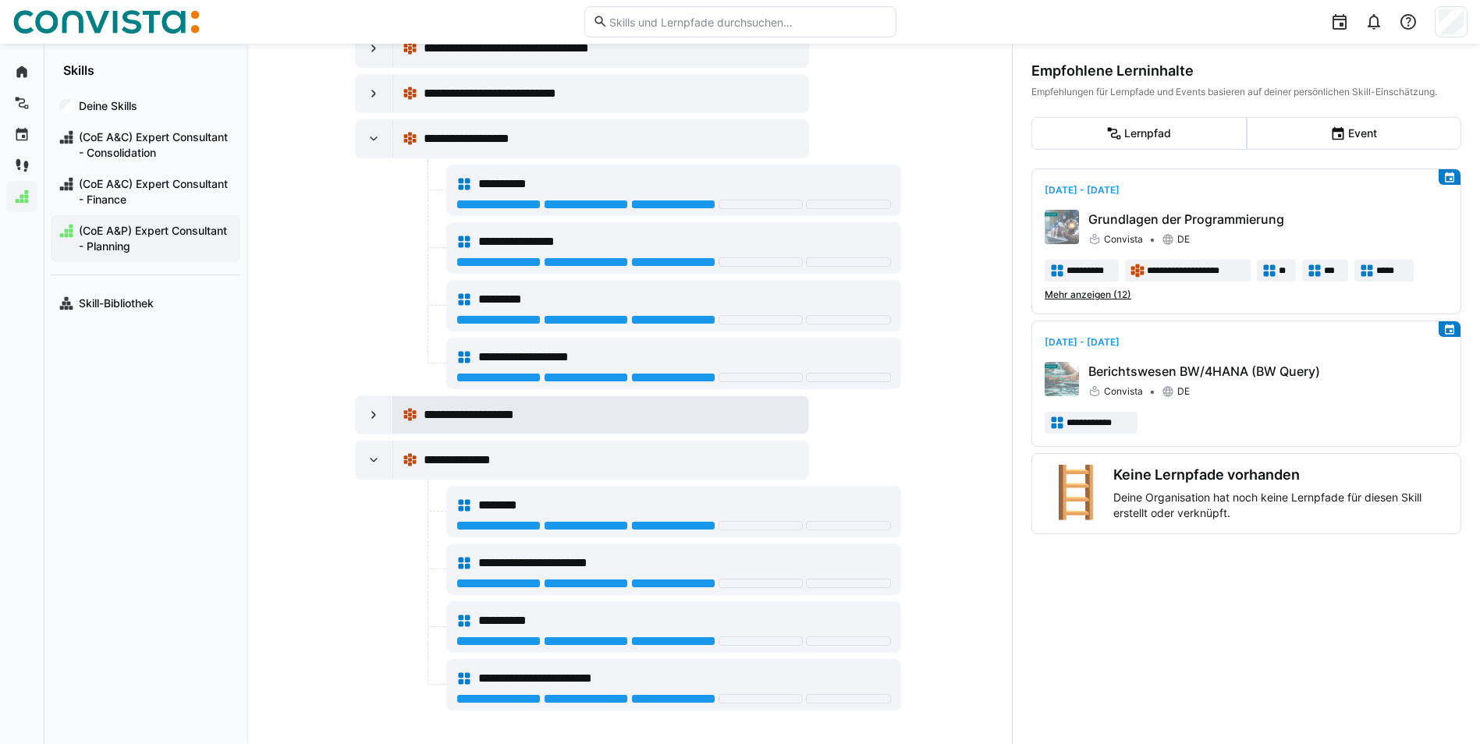
scroll to position [405, 0]
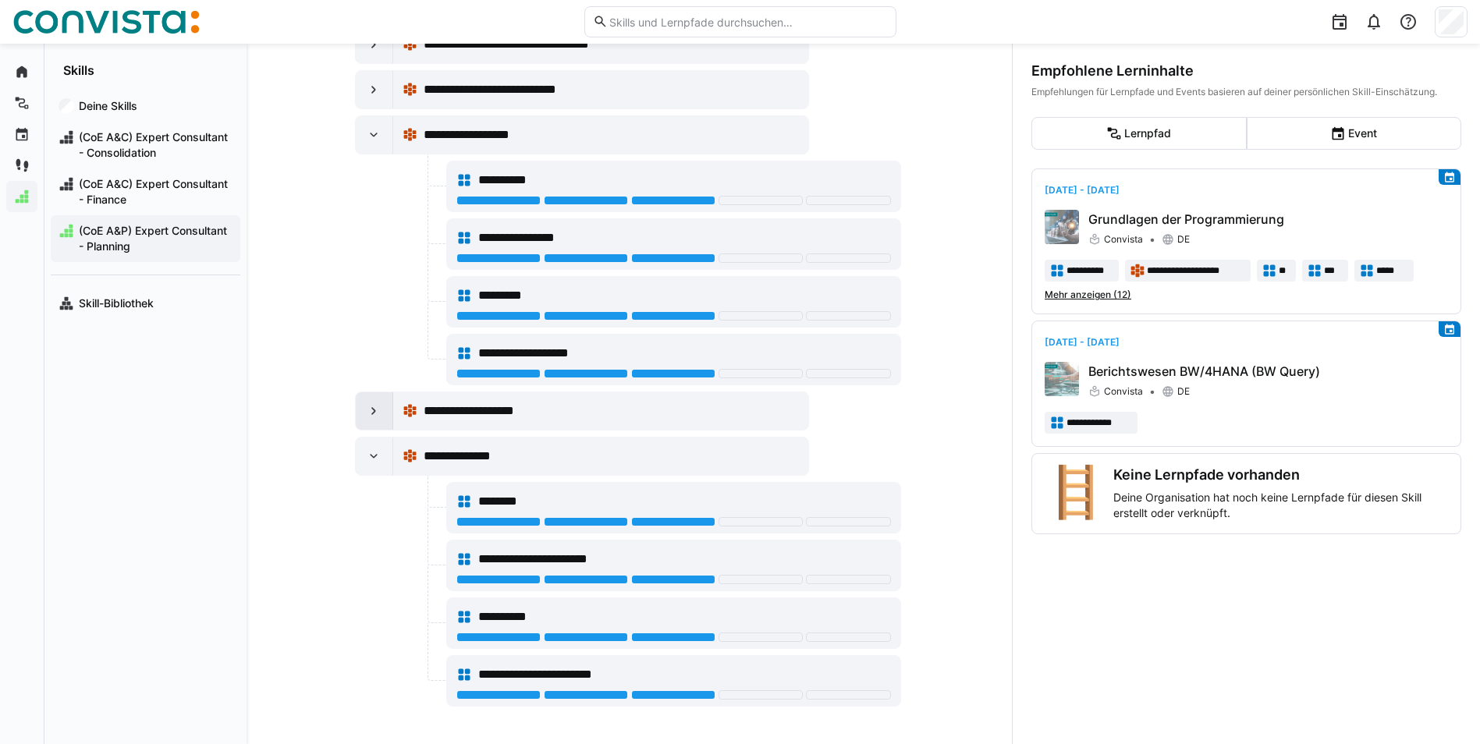
click at [366, 409] on eds-icon at bounding box center [374, 411] width 16 height 16
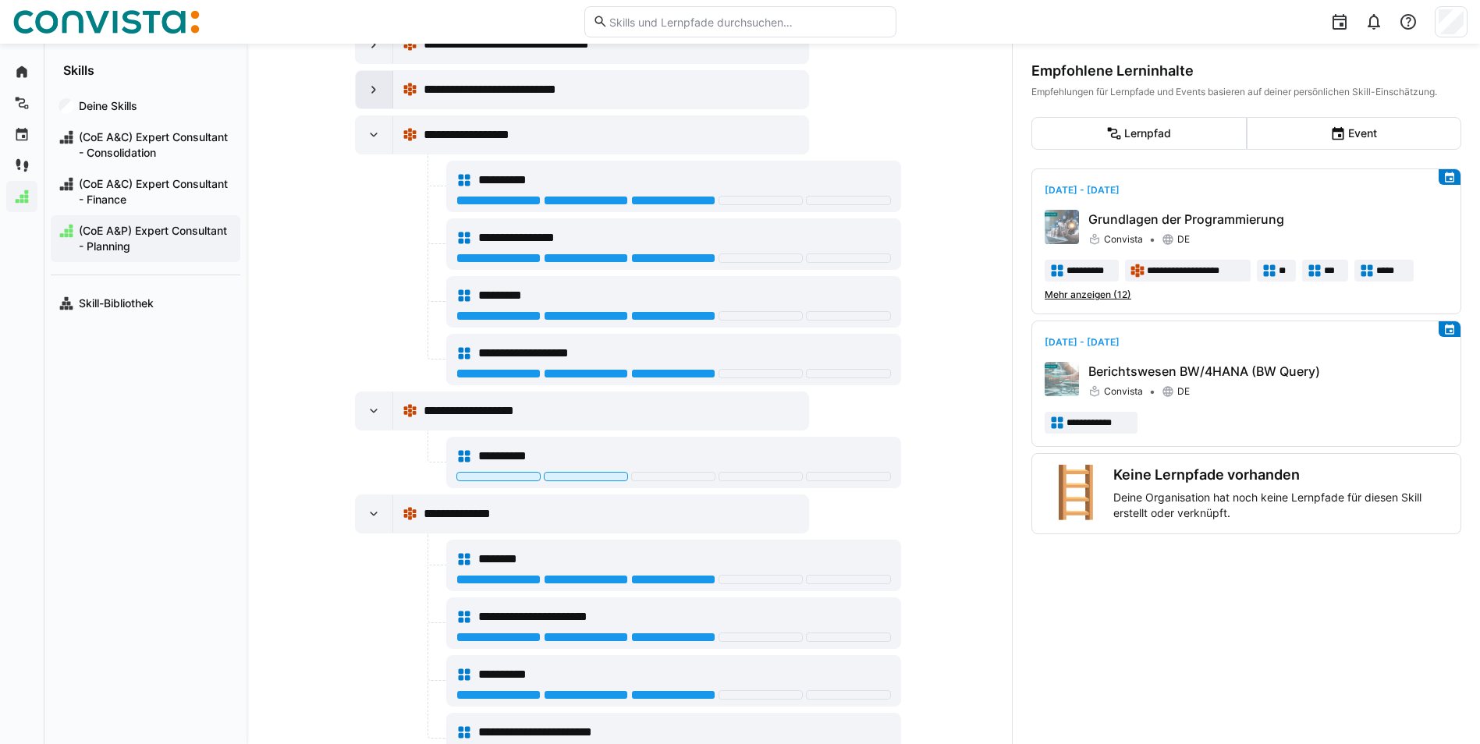
click at [371, 94] on eds-icon at bounding box center [374, 90] width 16 height 16
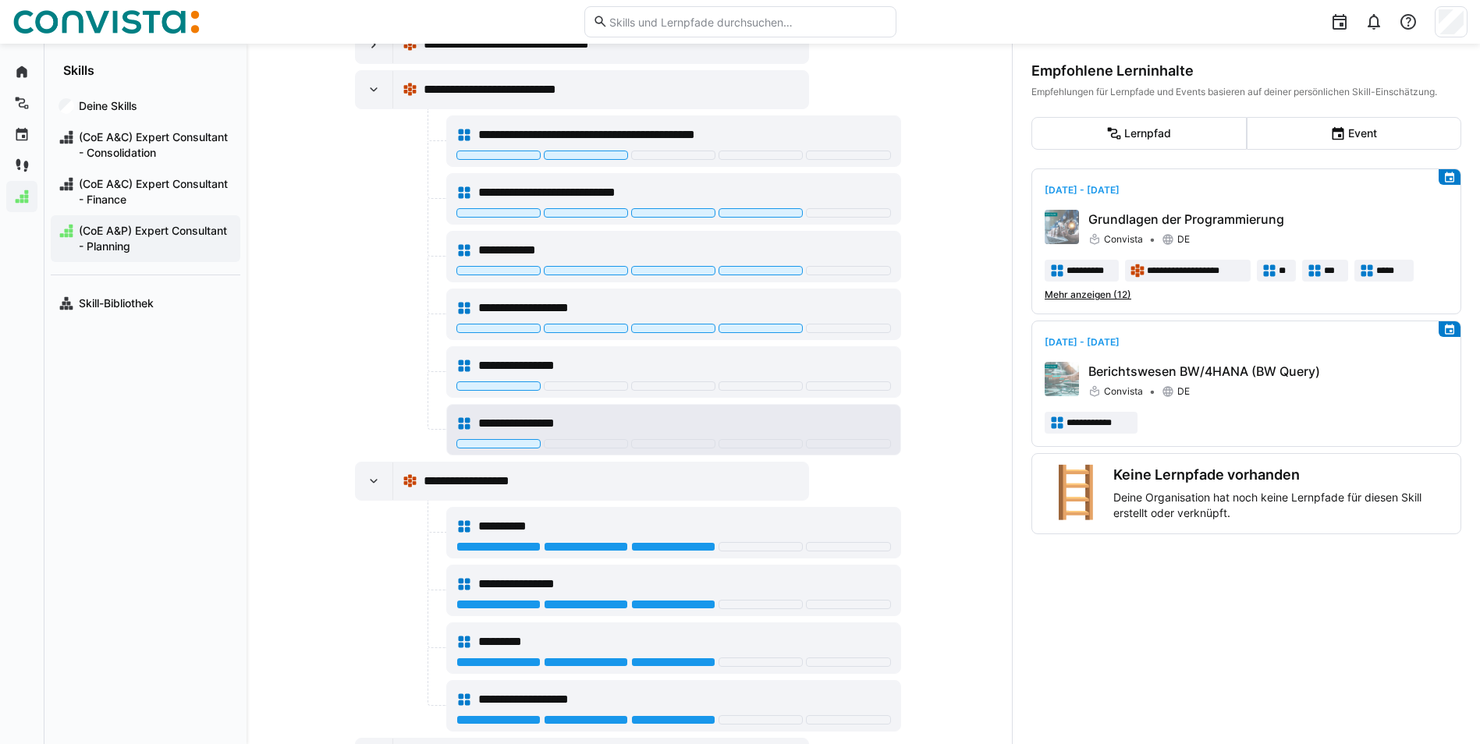
click at [602, 421] on div "**********" at bounding box center [684, 423] width 413 height 19
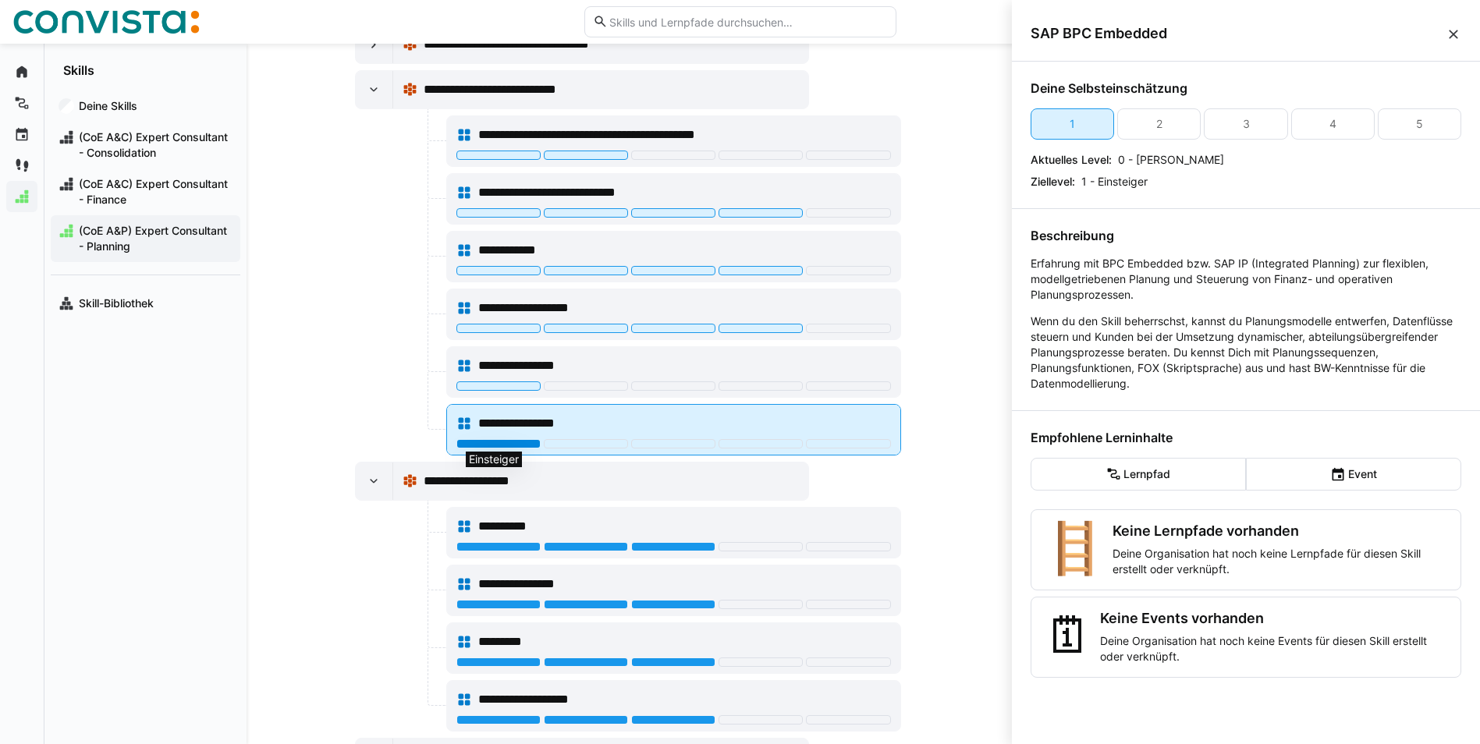
click at [520, 442] on div at bounding box center [498, 443] width 84 height 9
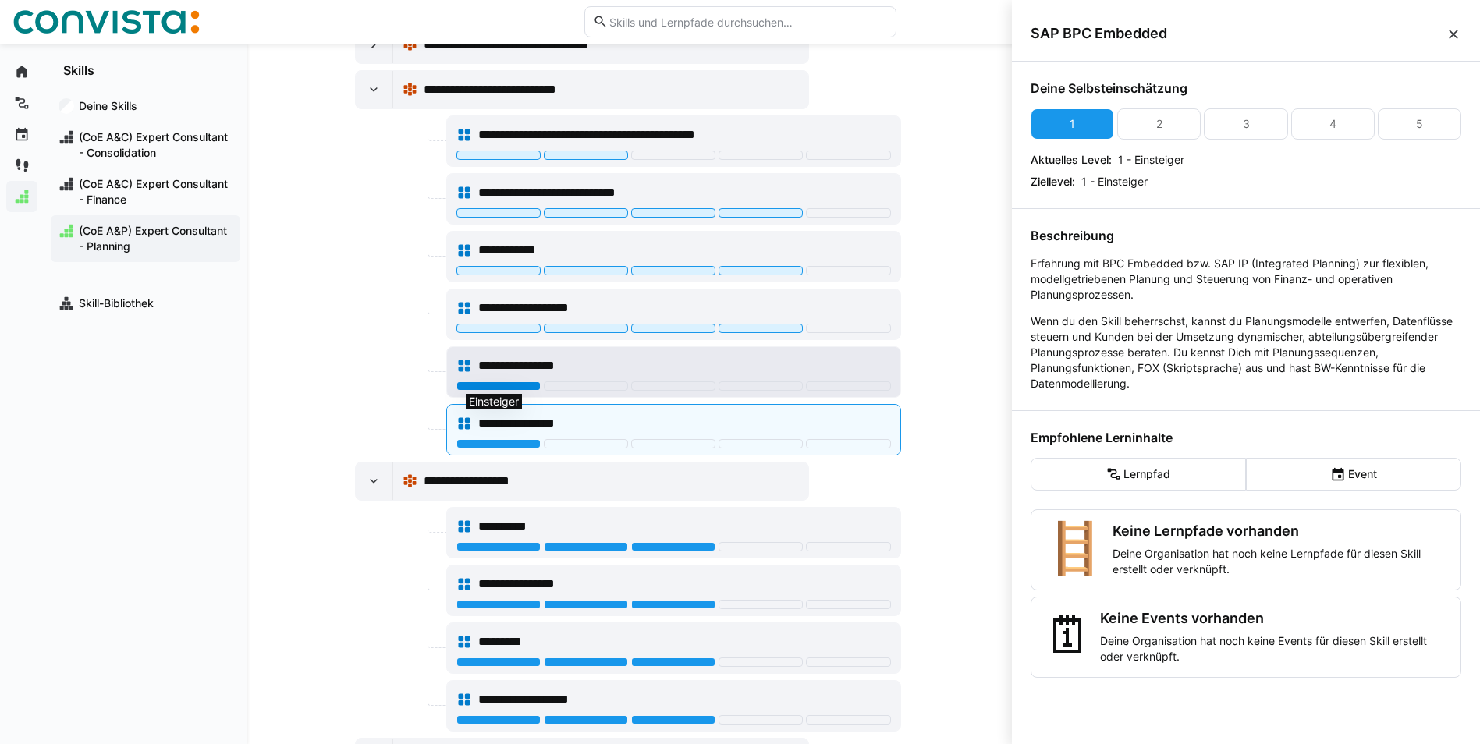
click at [510, 382] on div at bounding box center [498, 386] width 84 height 9
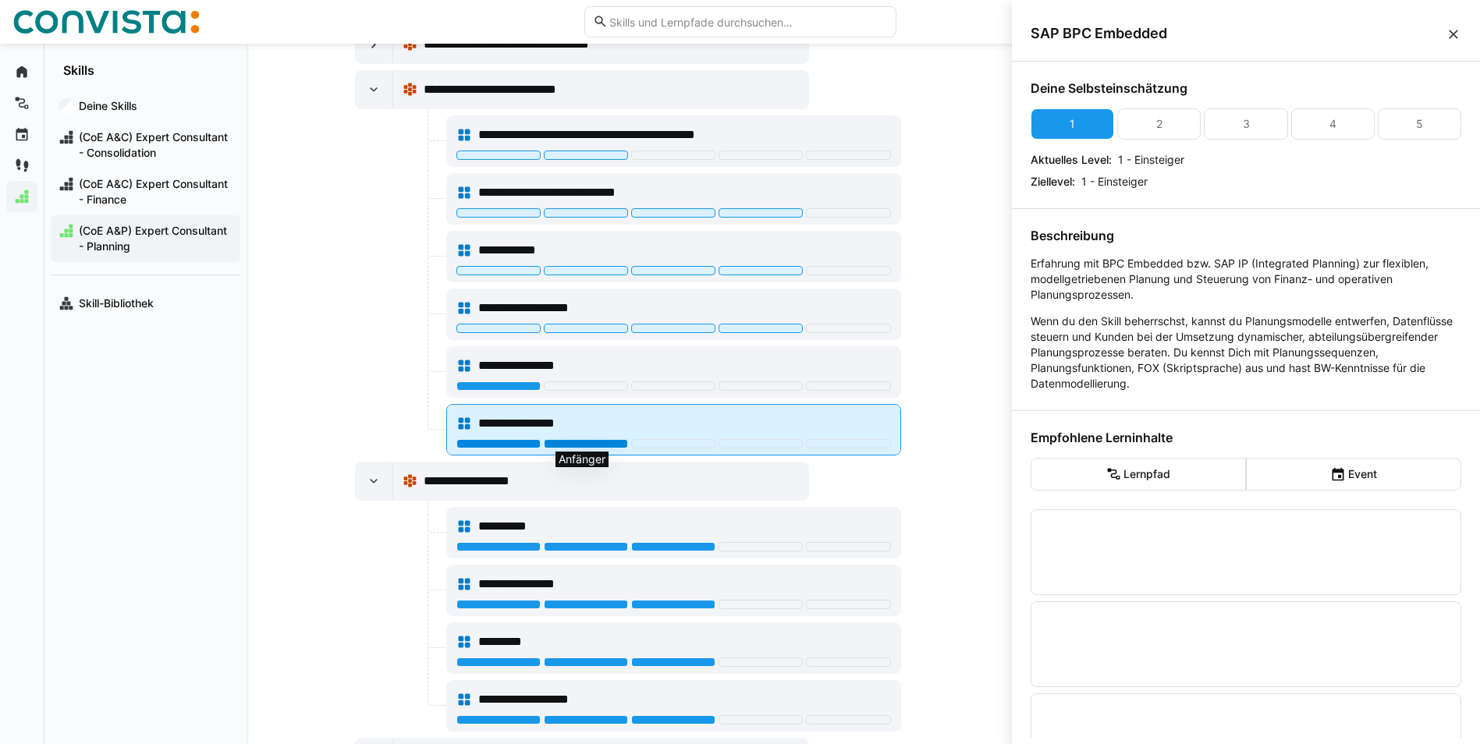
click at [584, 446] on div at bounding box center [586, 443] width 84 height 9
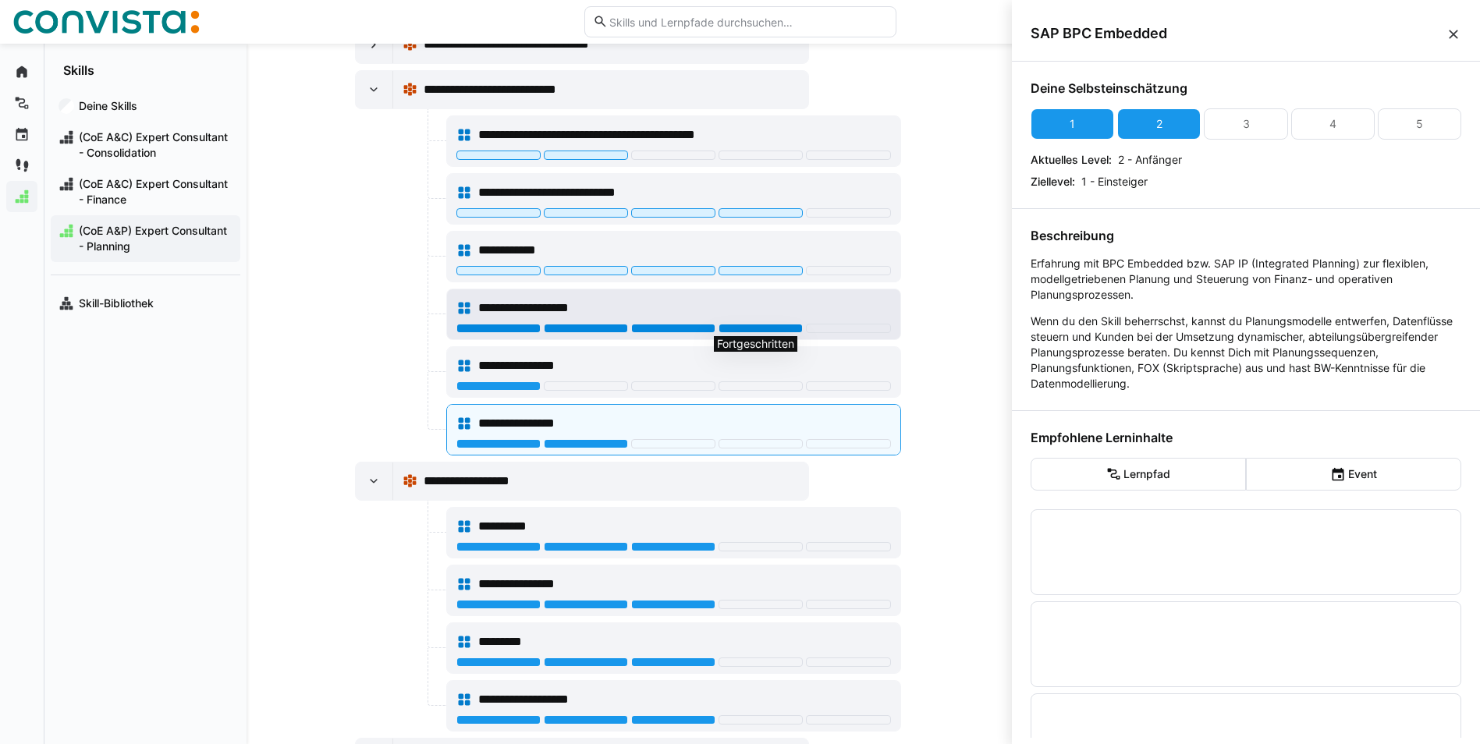
click at [743, 325] on div at bounding box center [761, 328] width 84 height 9
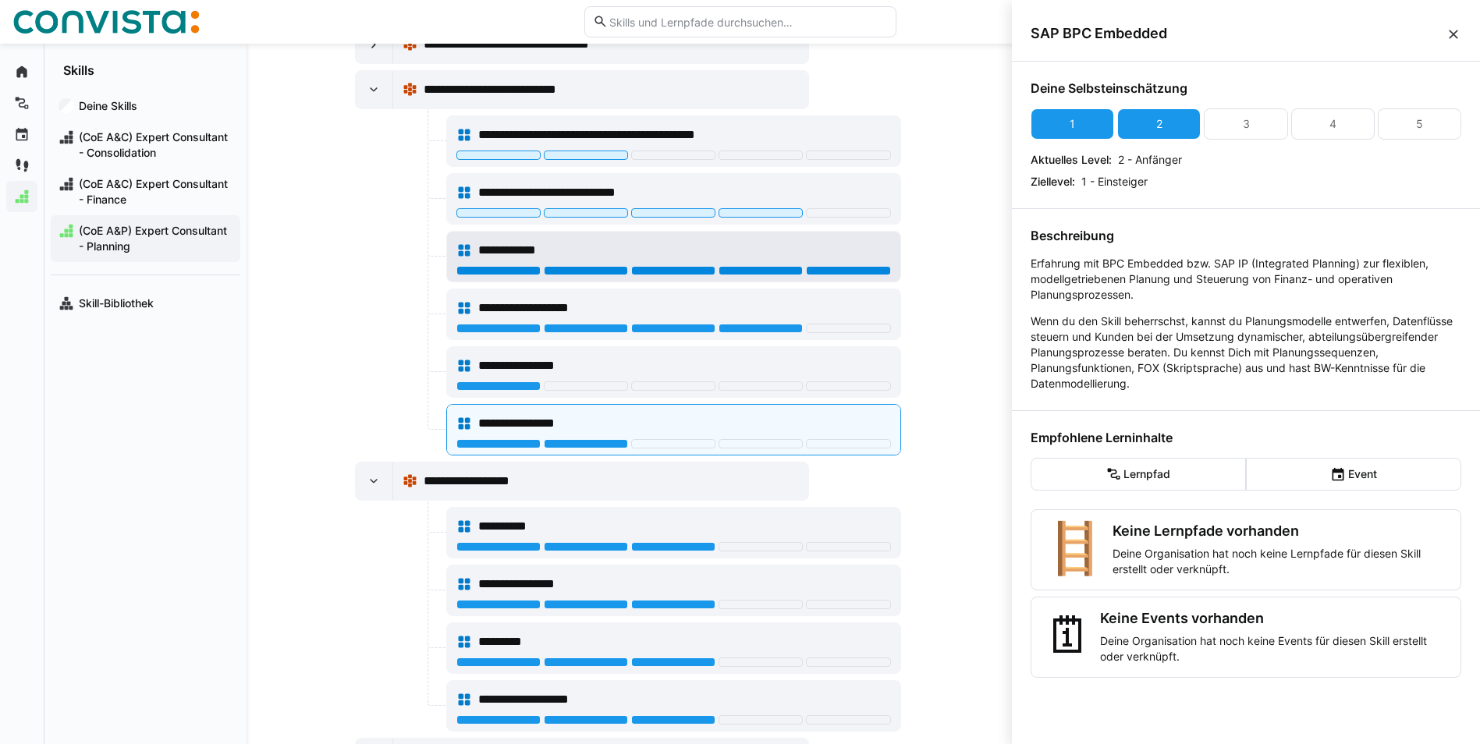
click at [845, 269] on div at bounding box center [848, 270] width 84 height 9
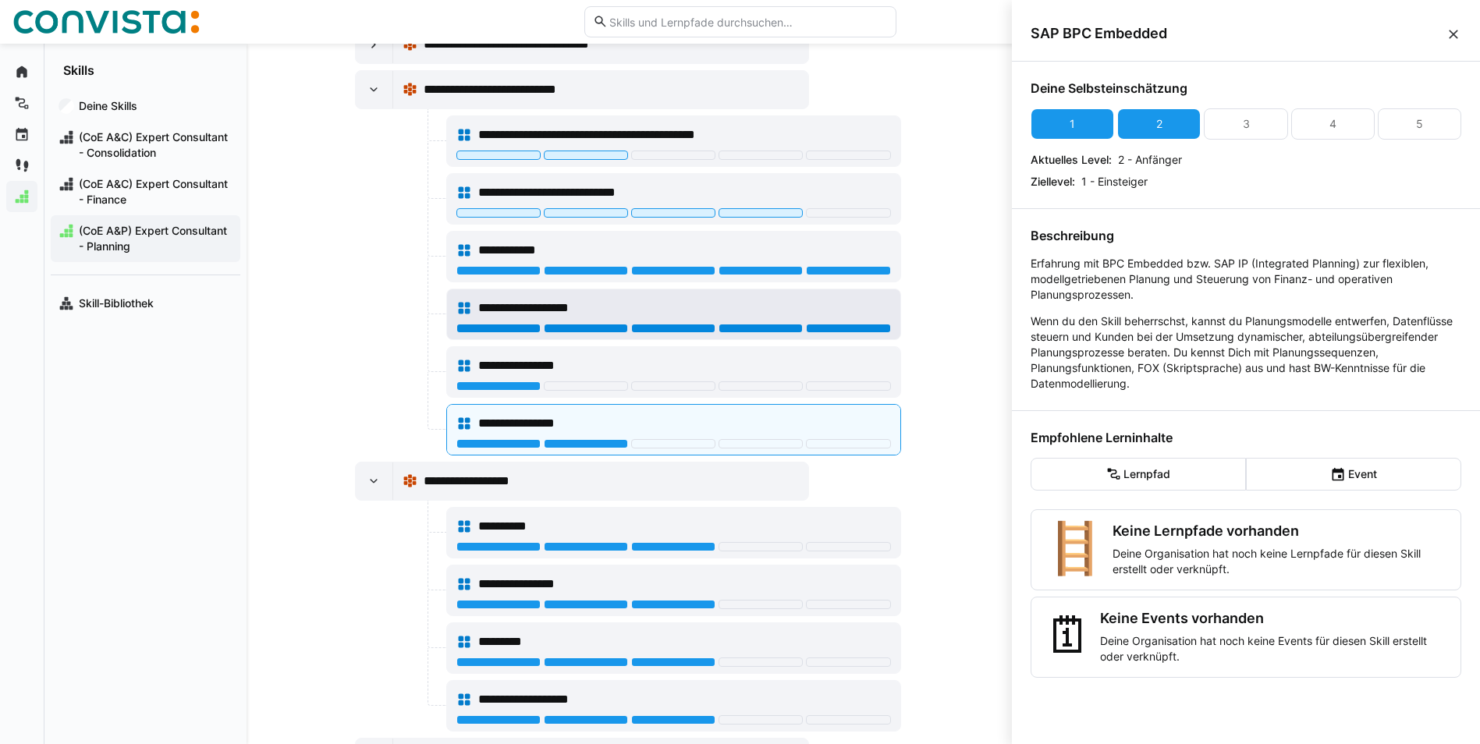
click at [824, 328] on div at bounding box center [848, 328] width 84 height 9
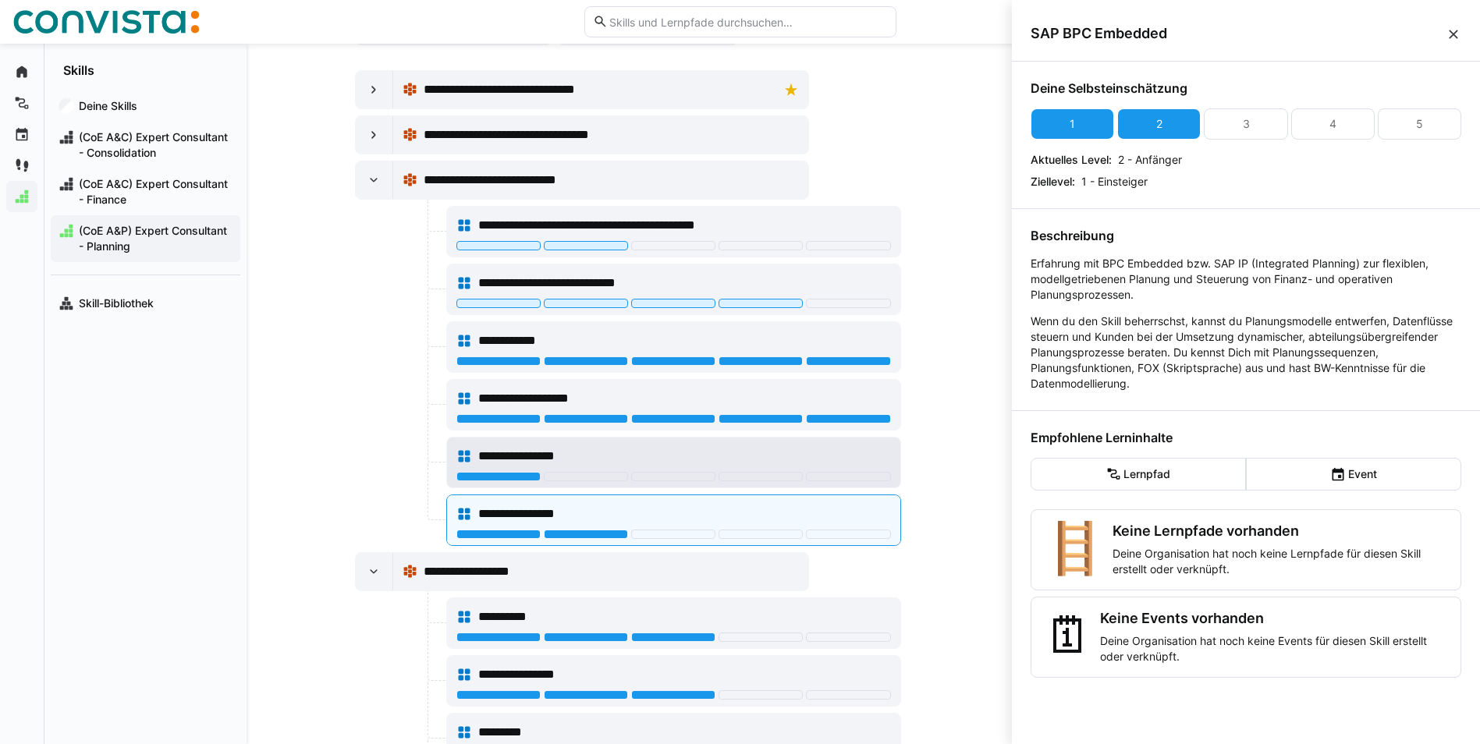
scroll to position [171, 0]
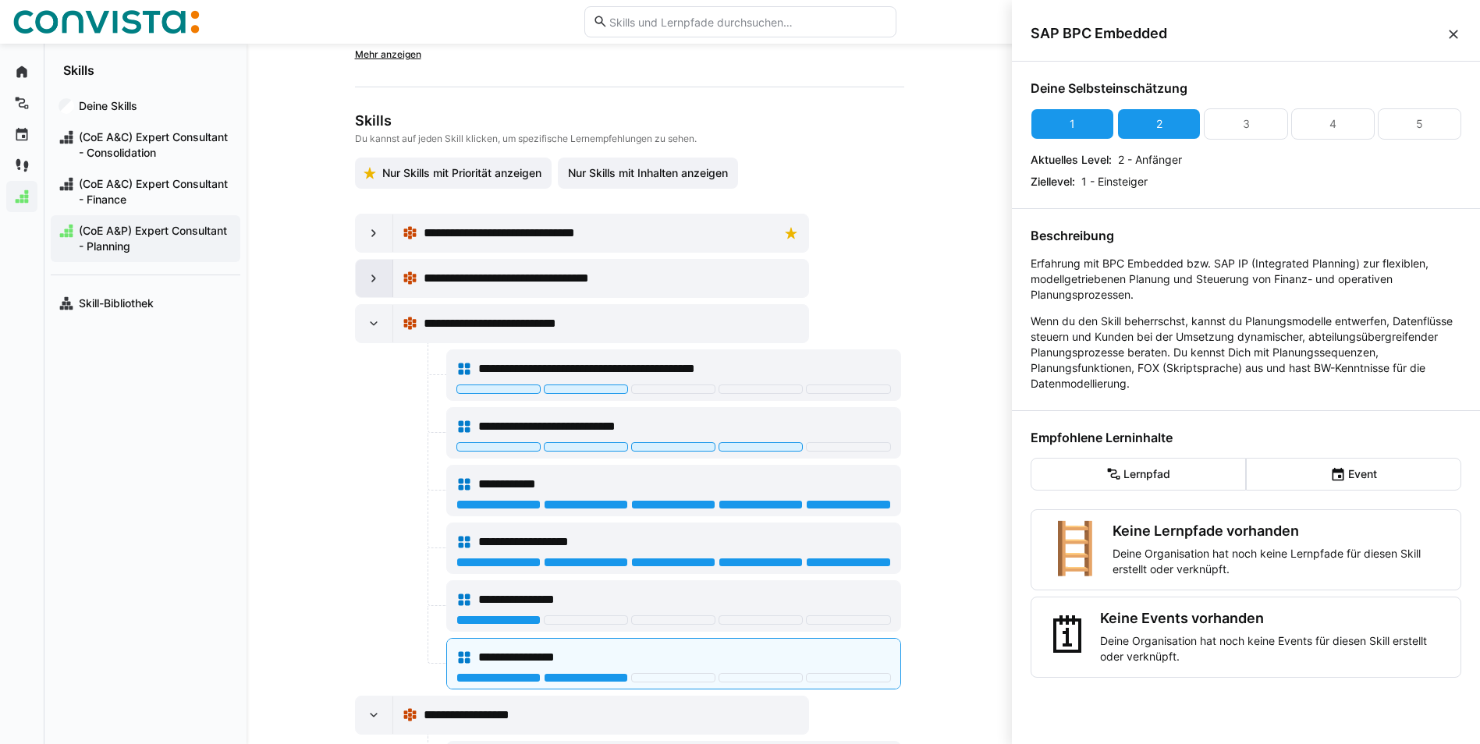
click at [371, 279] on eds-icon at bounding box center [374, 279] width 16 height 16
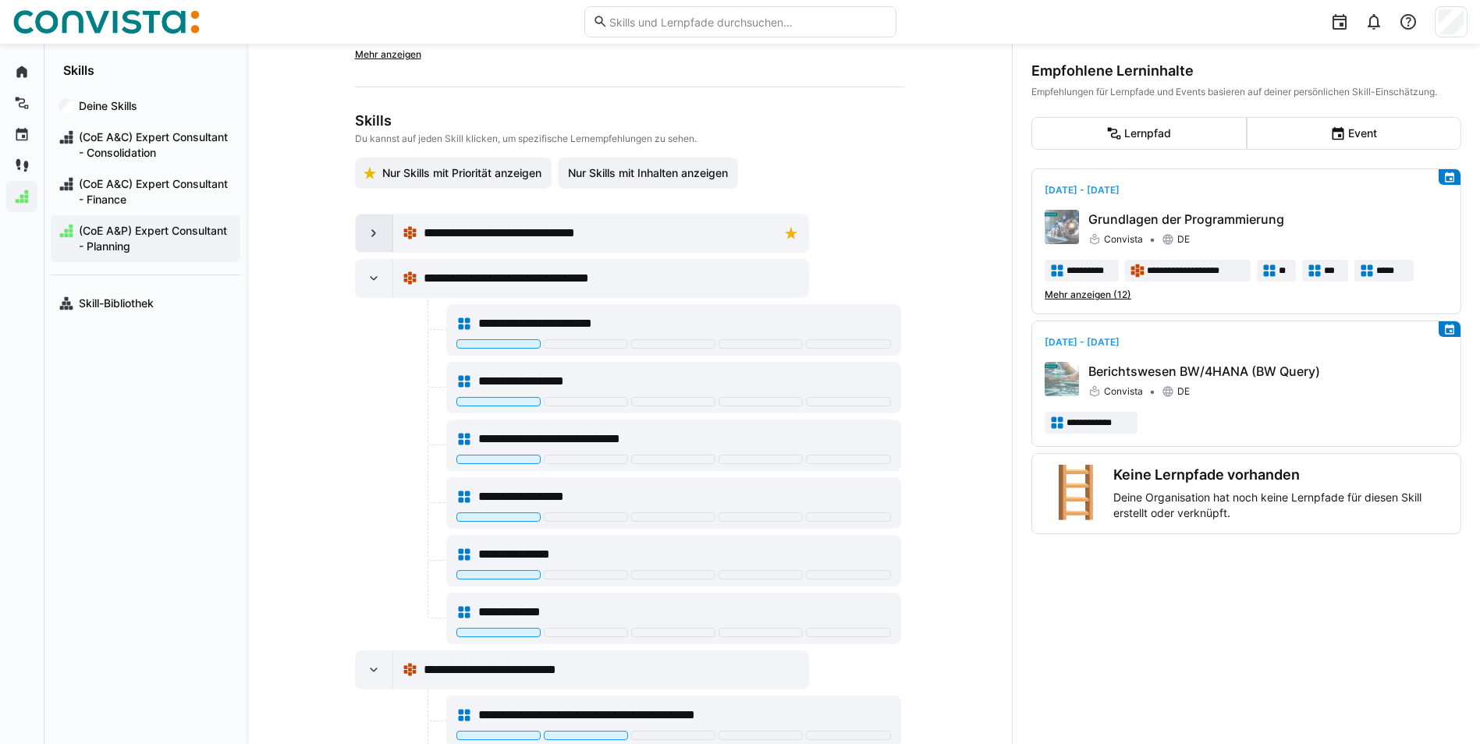
click at [370, 230] on eds-icon at bounding box center [374, 234] width 16 height 16
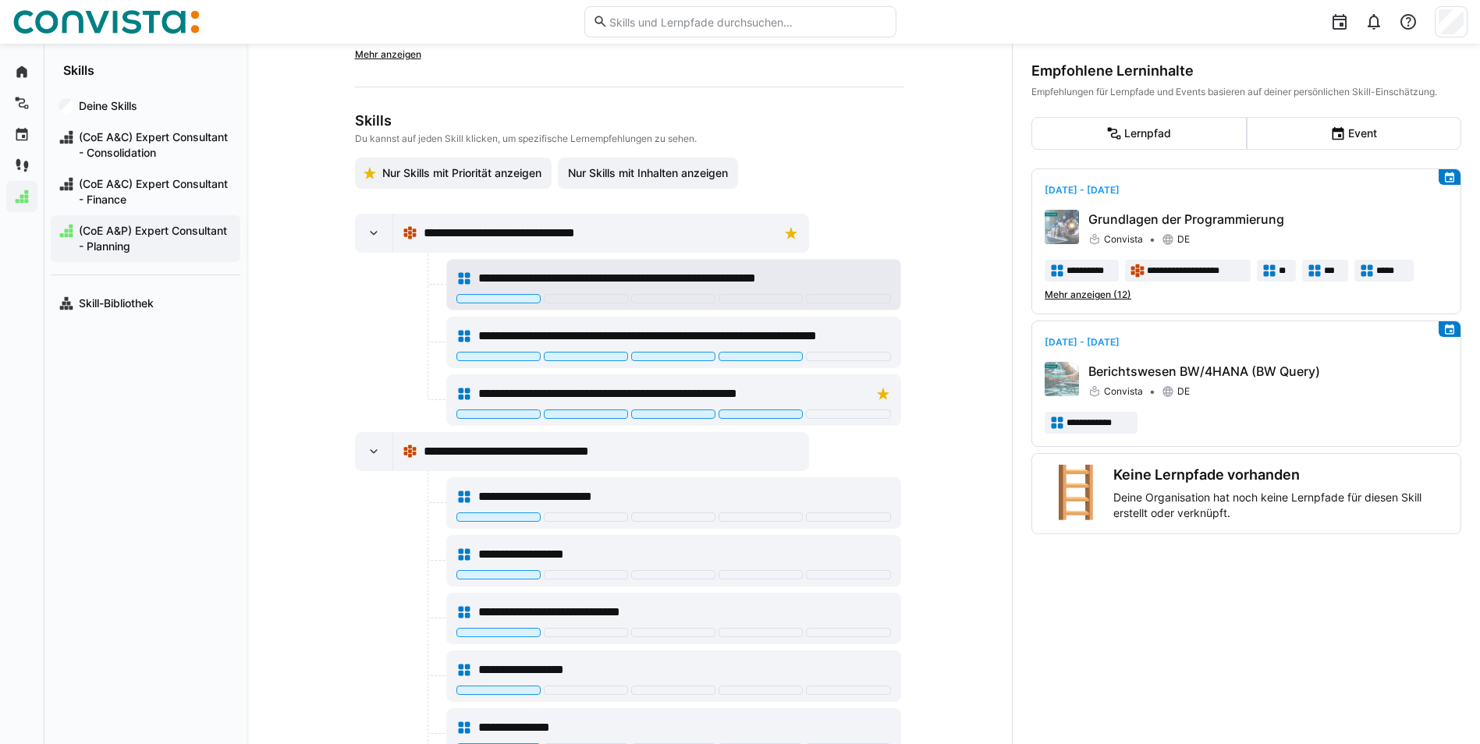
click at [492, 275] on span "**********" at bounding box center [665, 278] width 375 height 19
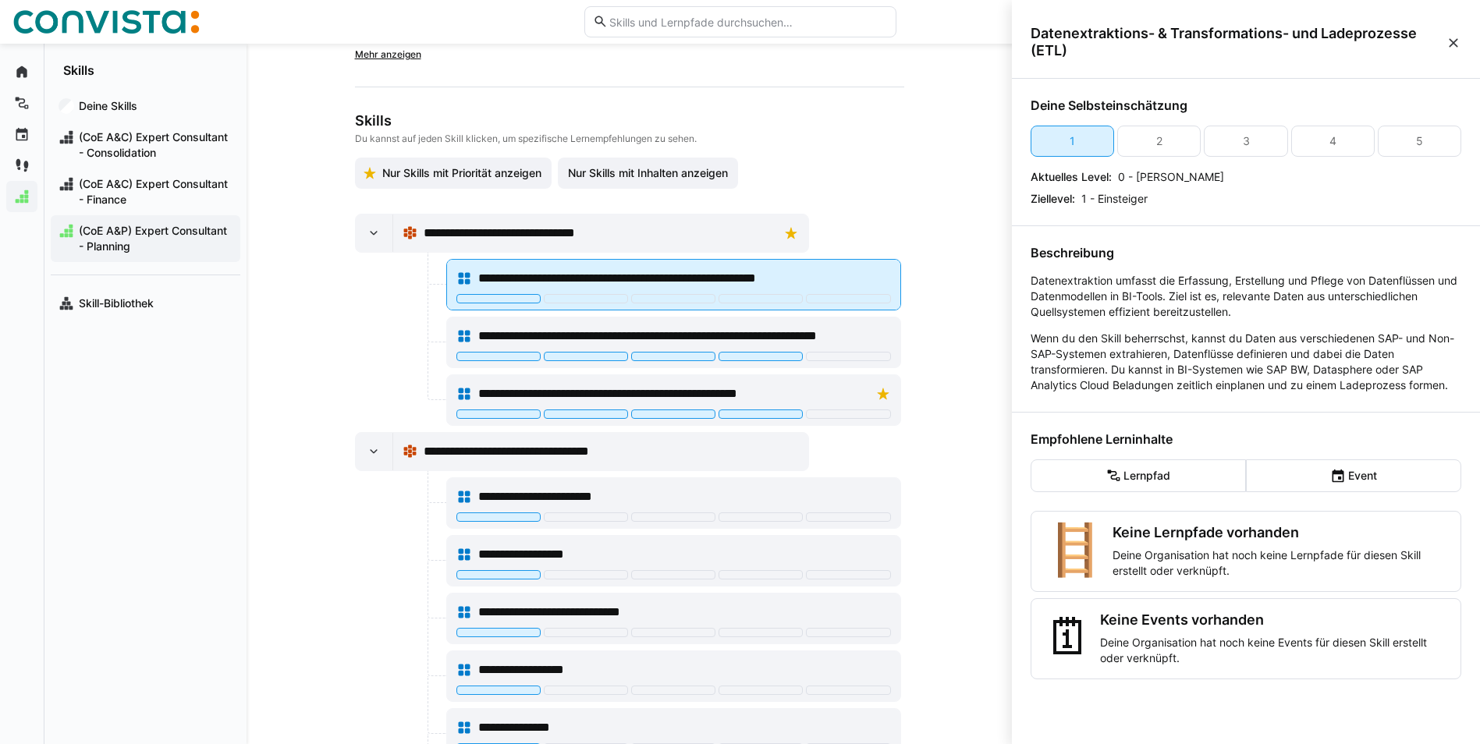
click at [488, 293] on div "**********" at bounding box center [673, 278] width 435 height 31
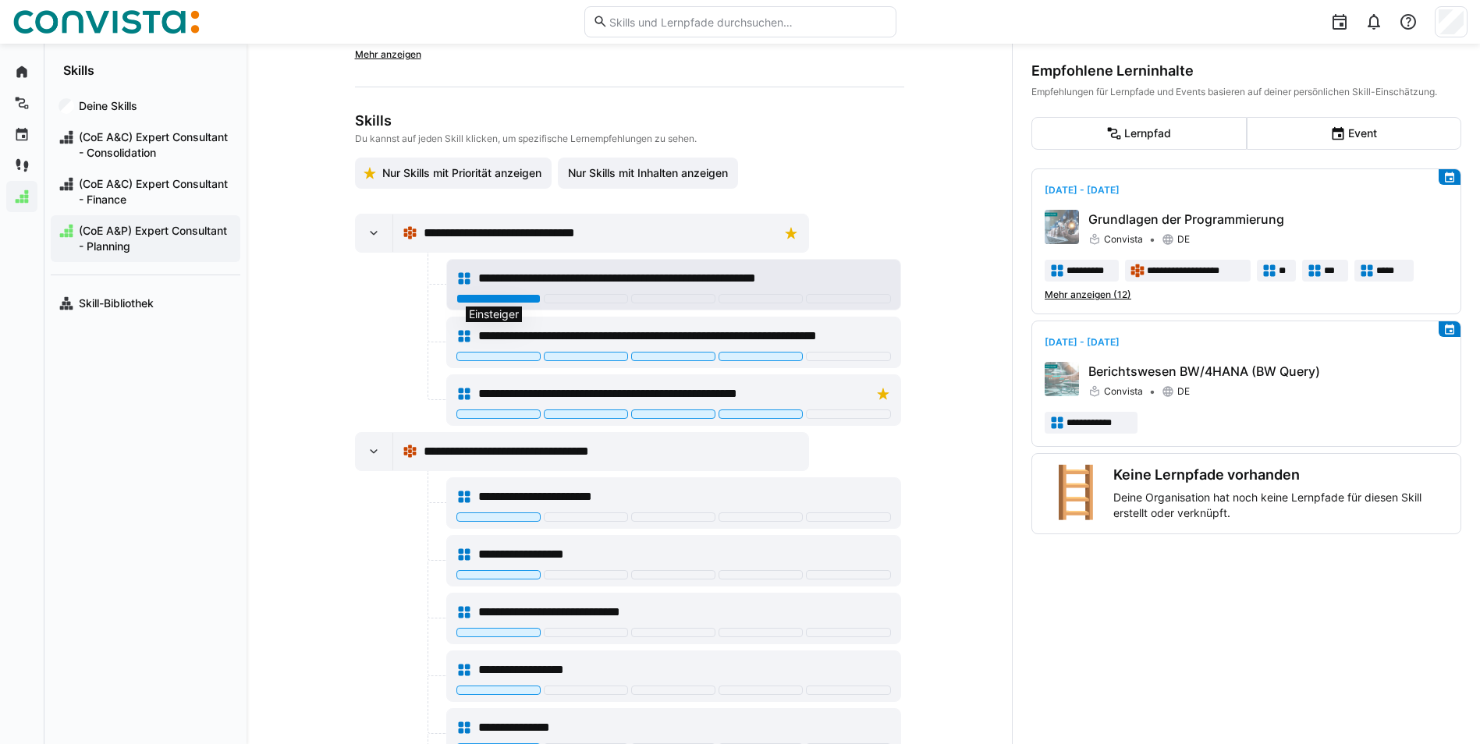
click at [484, 300] on div at bounding box center [498, 298] width 84 height 9
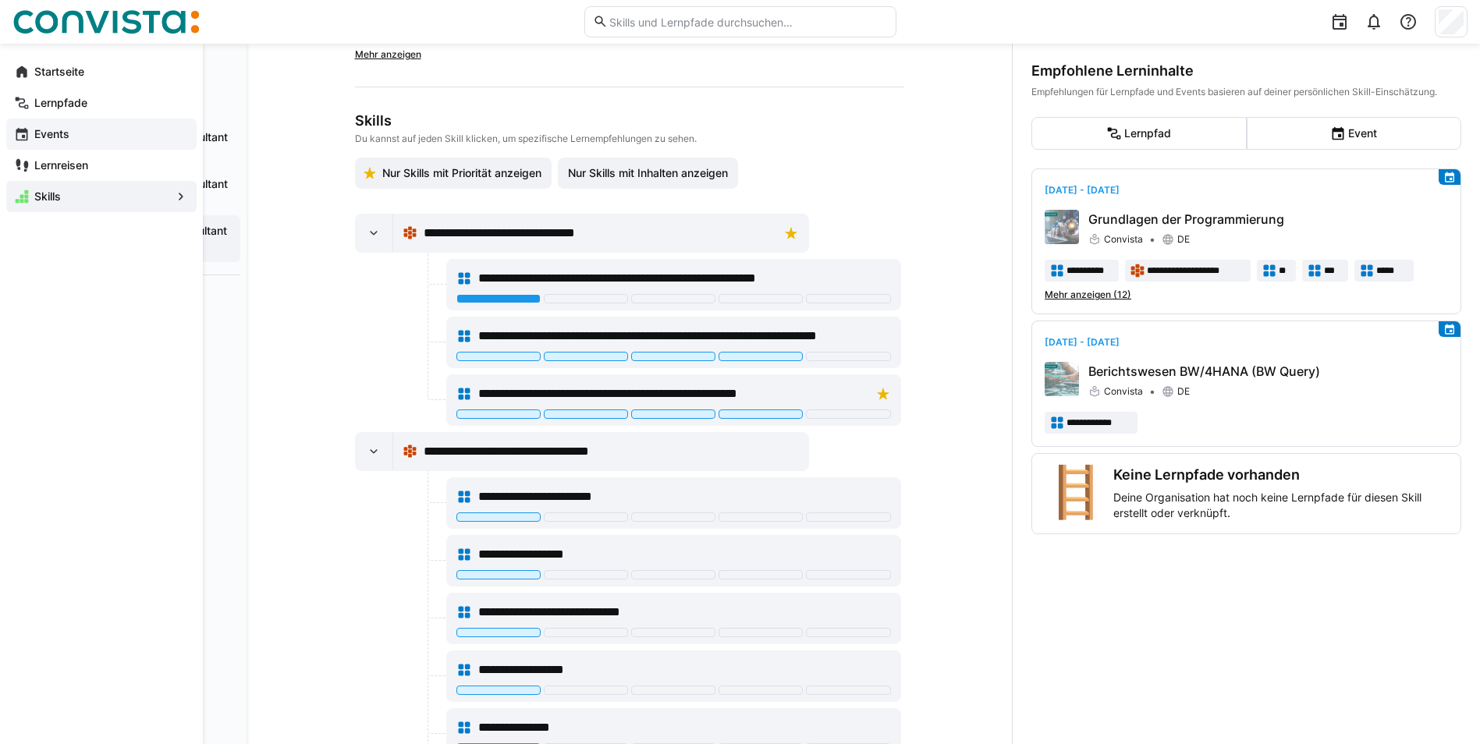
click at [31, 130] on div "Events" at bounding box center [101, 134] width 190 height 31
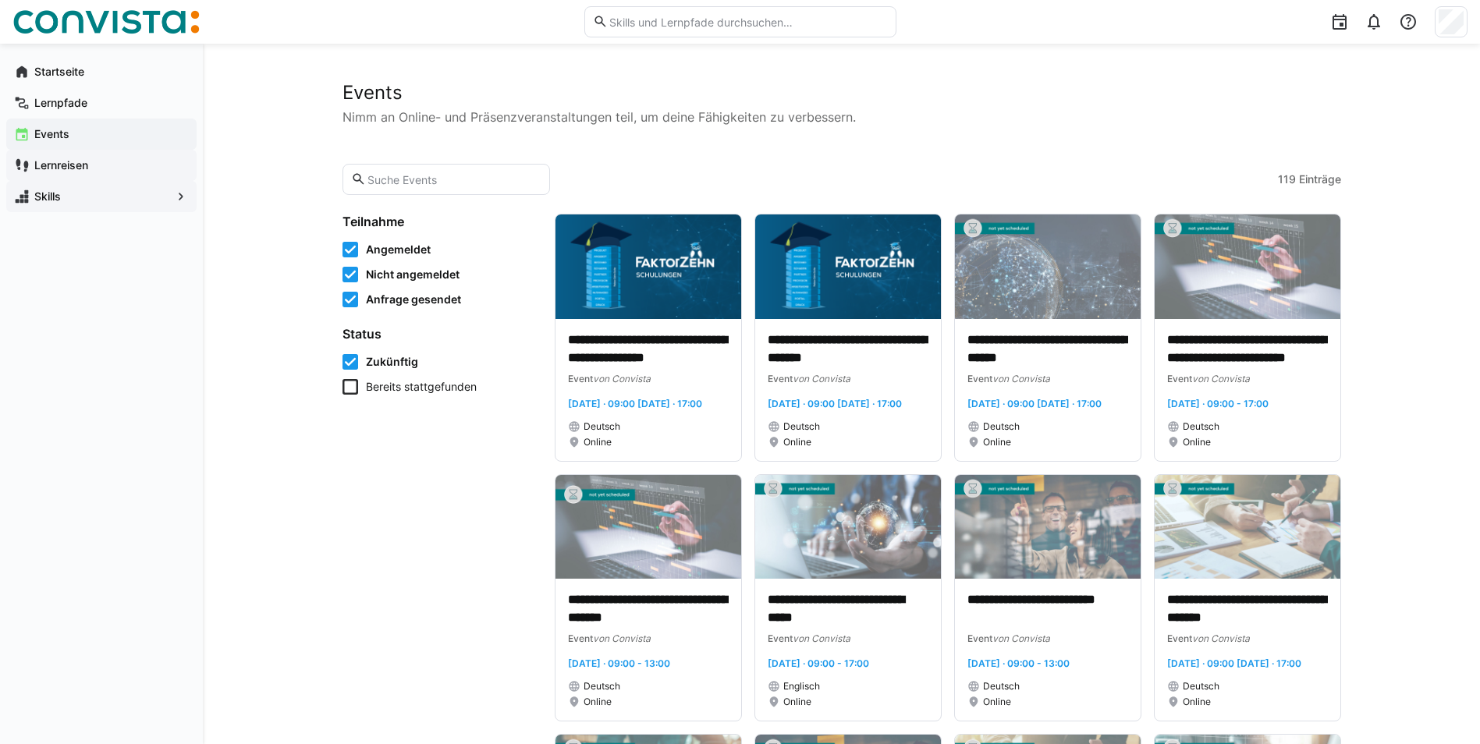
click at [0, 0] on app-navigation-label "Lernreisen" at bounding box center [0, 0] width 0 height 0
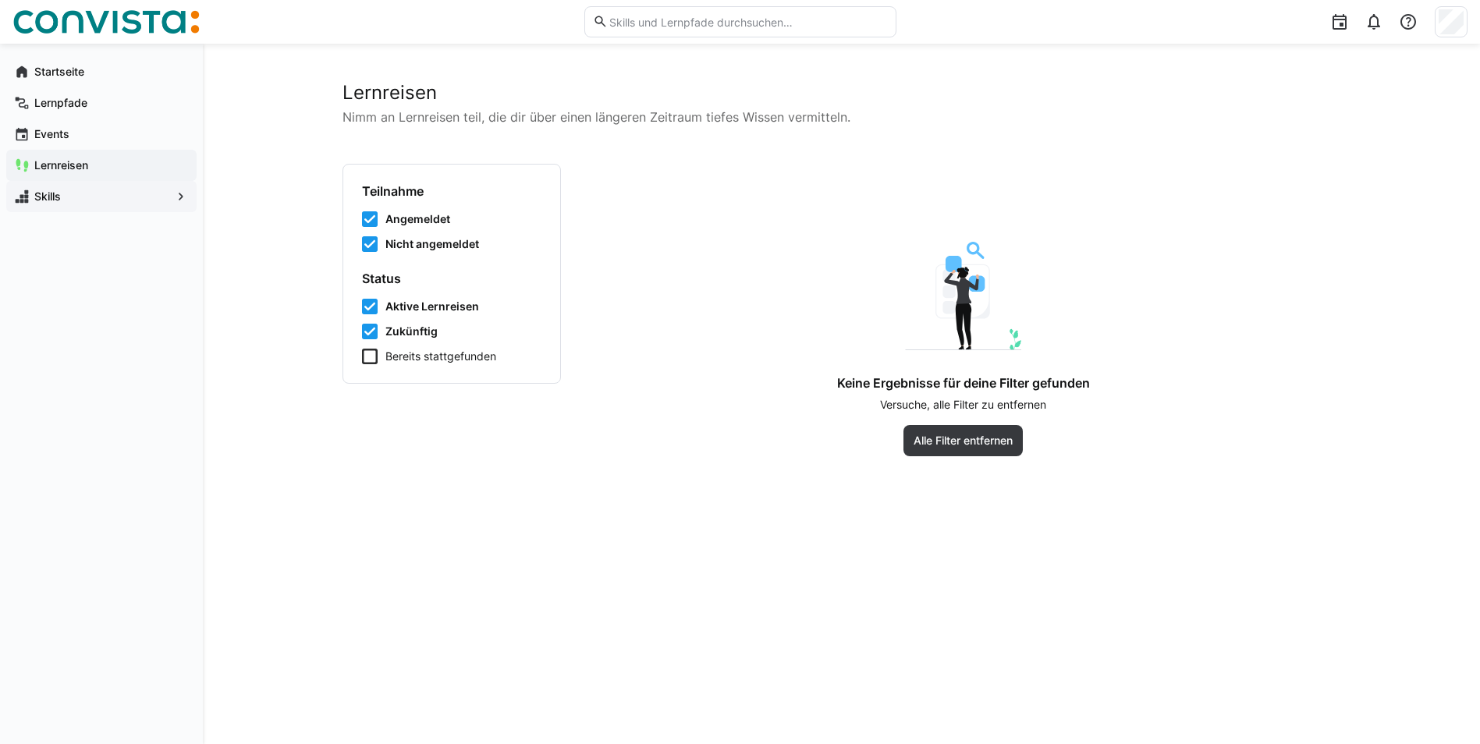
click at [371, 363] on icon at bounding box center [370, 357] width 16 height 16
click at [990, 448] on span "Alle Filter zurücksetzen" at bounding box center [963, 441] width 125 height 16
click at [954, 438] on span "Alle Filter entfernen" at bounding box center [963, 441] width 104 height 16
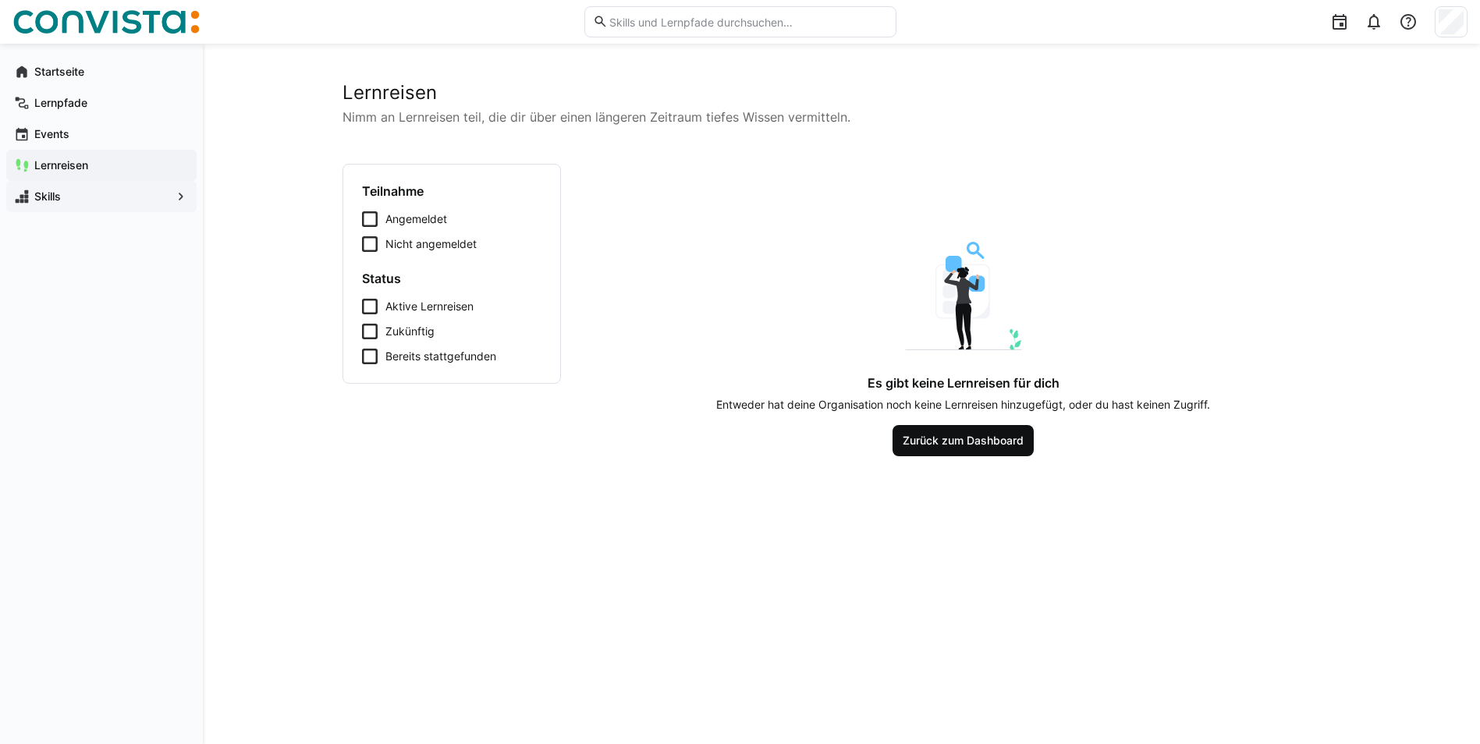
click at [944, 438] on span "Zurück zum Dashboard" at bounding box center [963, 441] width 126 height 16
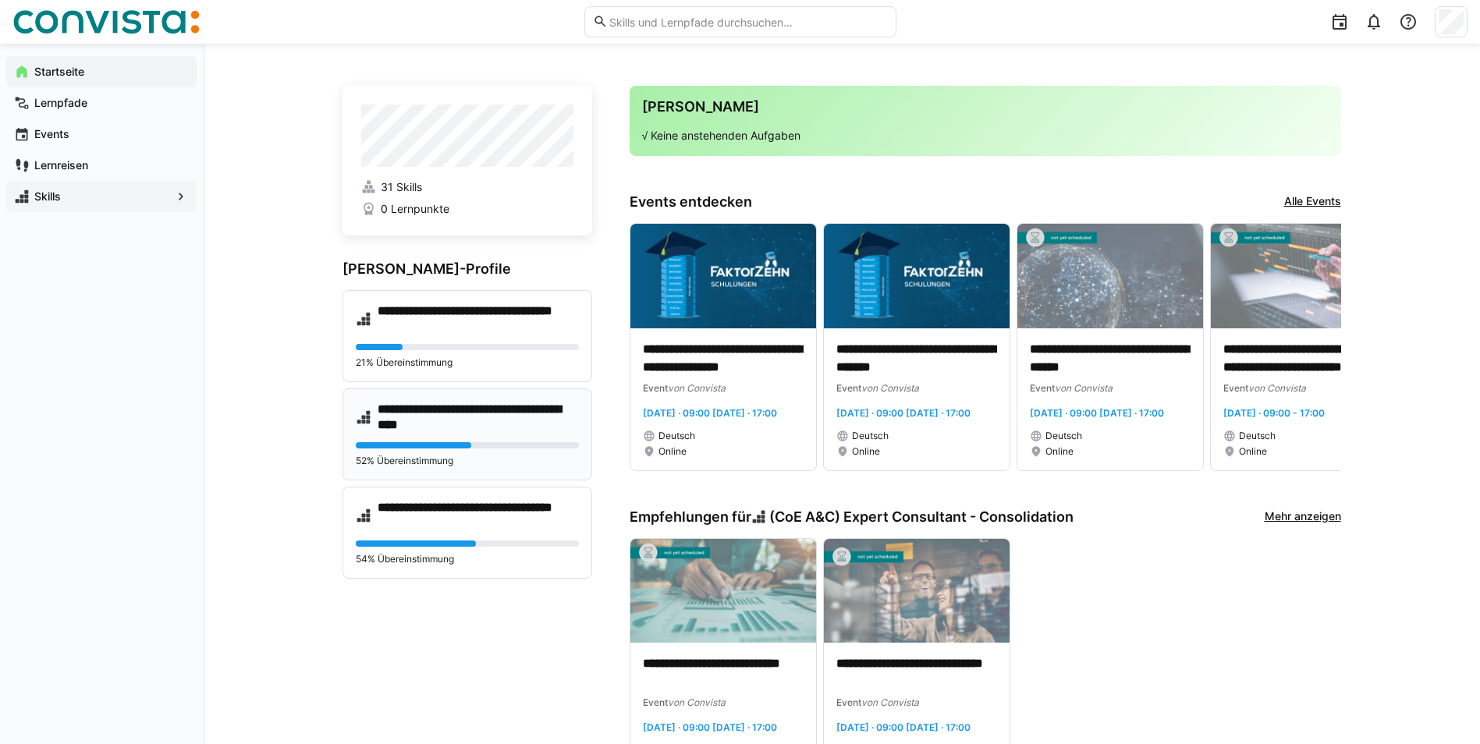
click at [483, 414] on h4 "**********" at bounding box center [478, 417] width 201 height 31
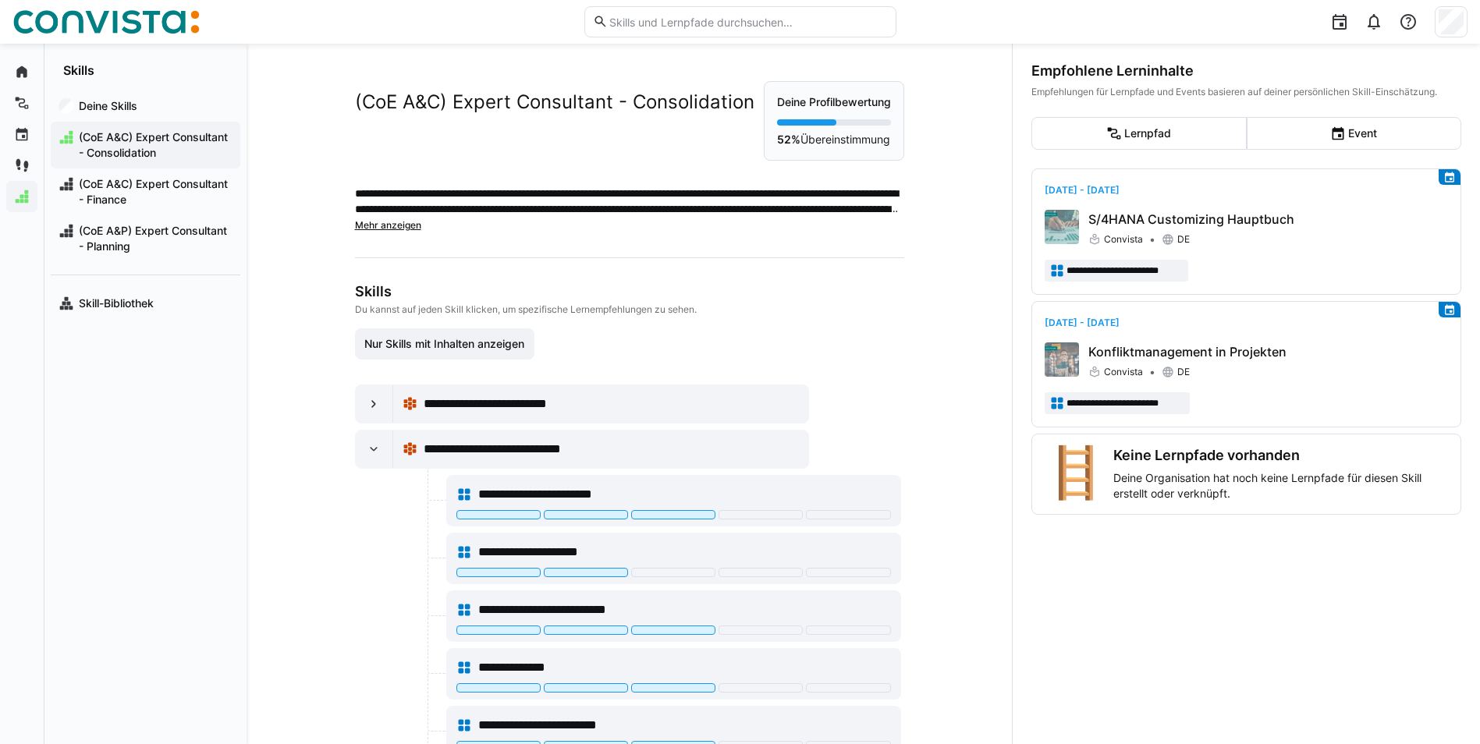
scroll to position [78, 0]
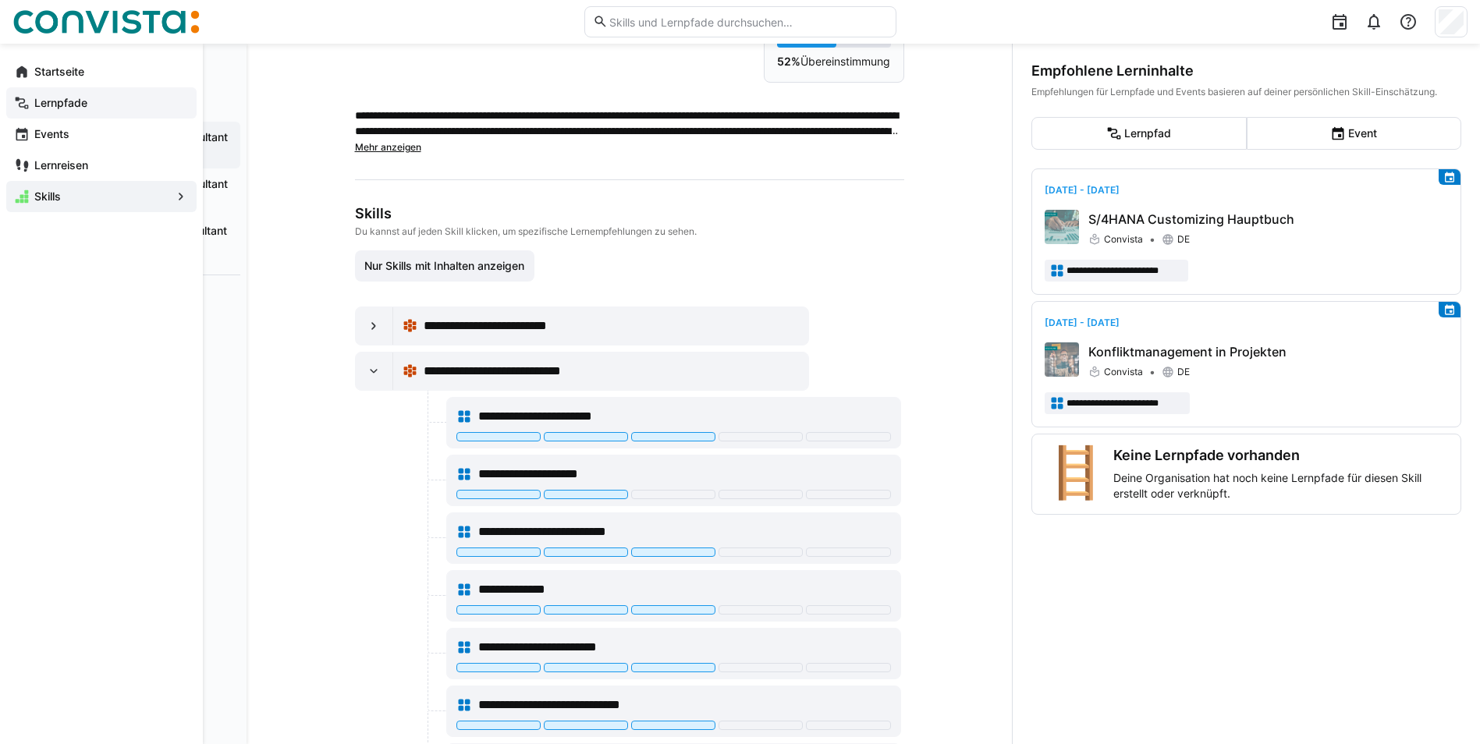
click at [0, 0] on app-navigation-label "Lernpfade" at bounding box center [0, 0] width 0 height 0
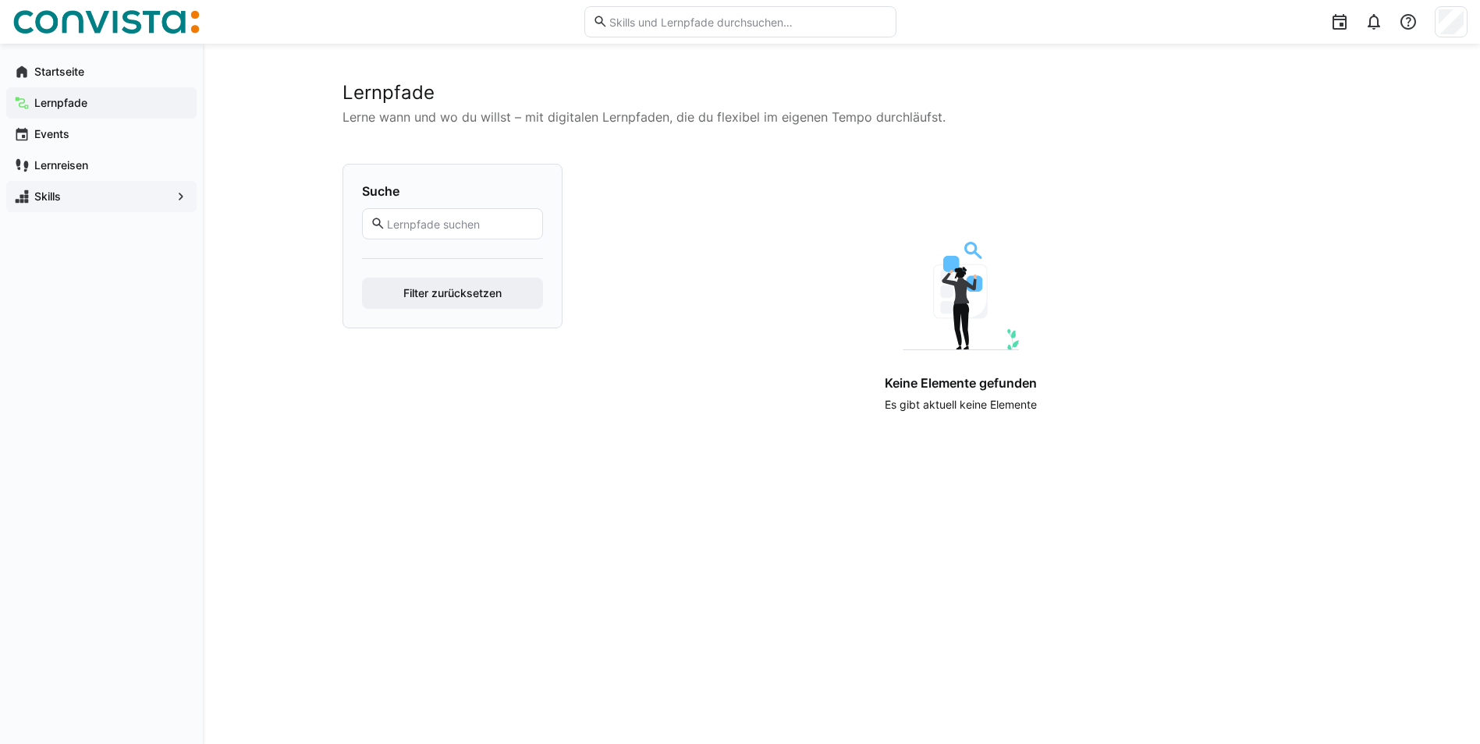
click at [470, 222] on input "text" at bounding box center [459, 224] width 148 height 14
click at [439, 293] on span "Filter zurücksetzen" at bounding box center [452, 294] width 103 height 16
click at [0, 0] on app-navigation-label "Events" at bounding box center [0, 0] width 0 height 0
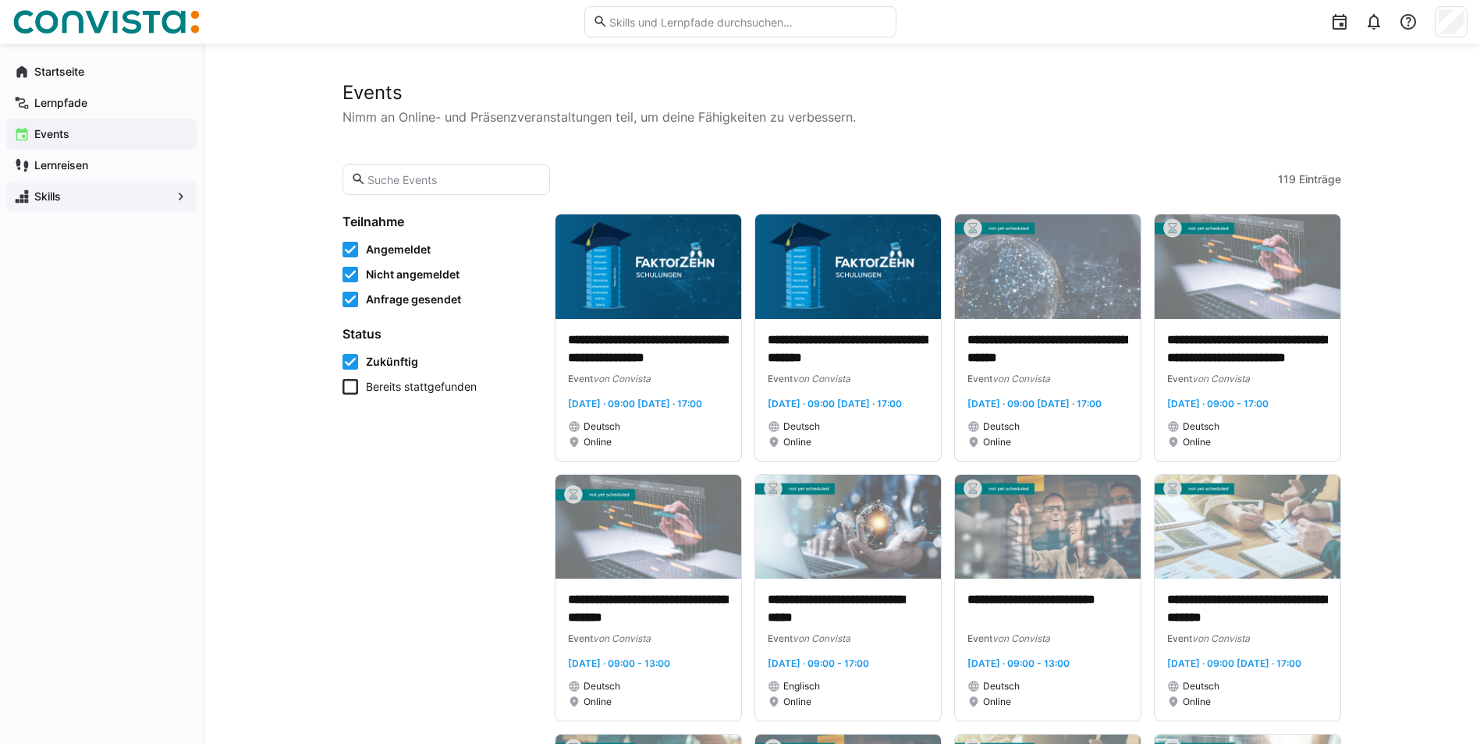
click at [440, 184] on input "text" at bounding box center [454, 179] width 176 height 14
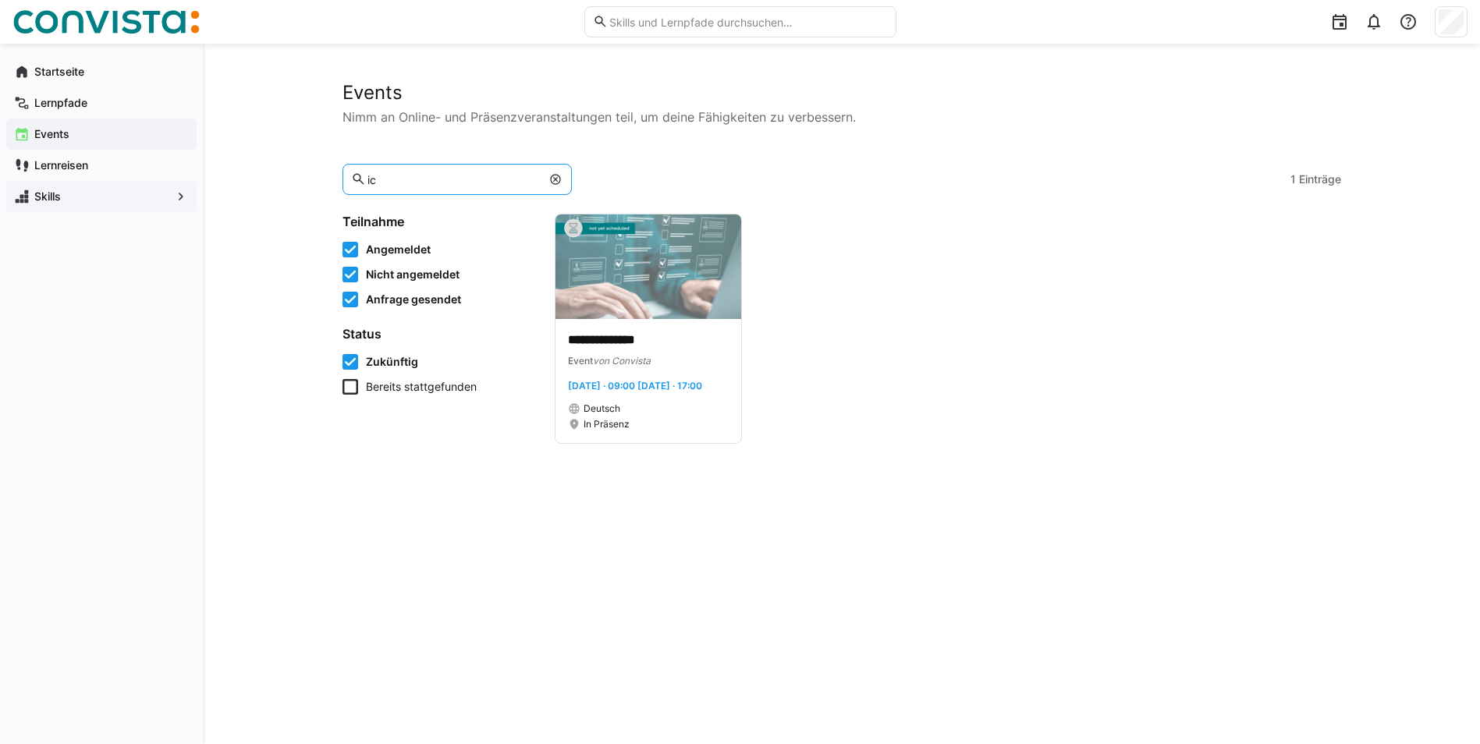
type input "i"
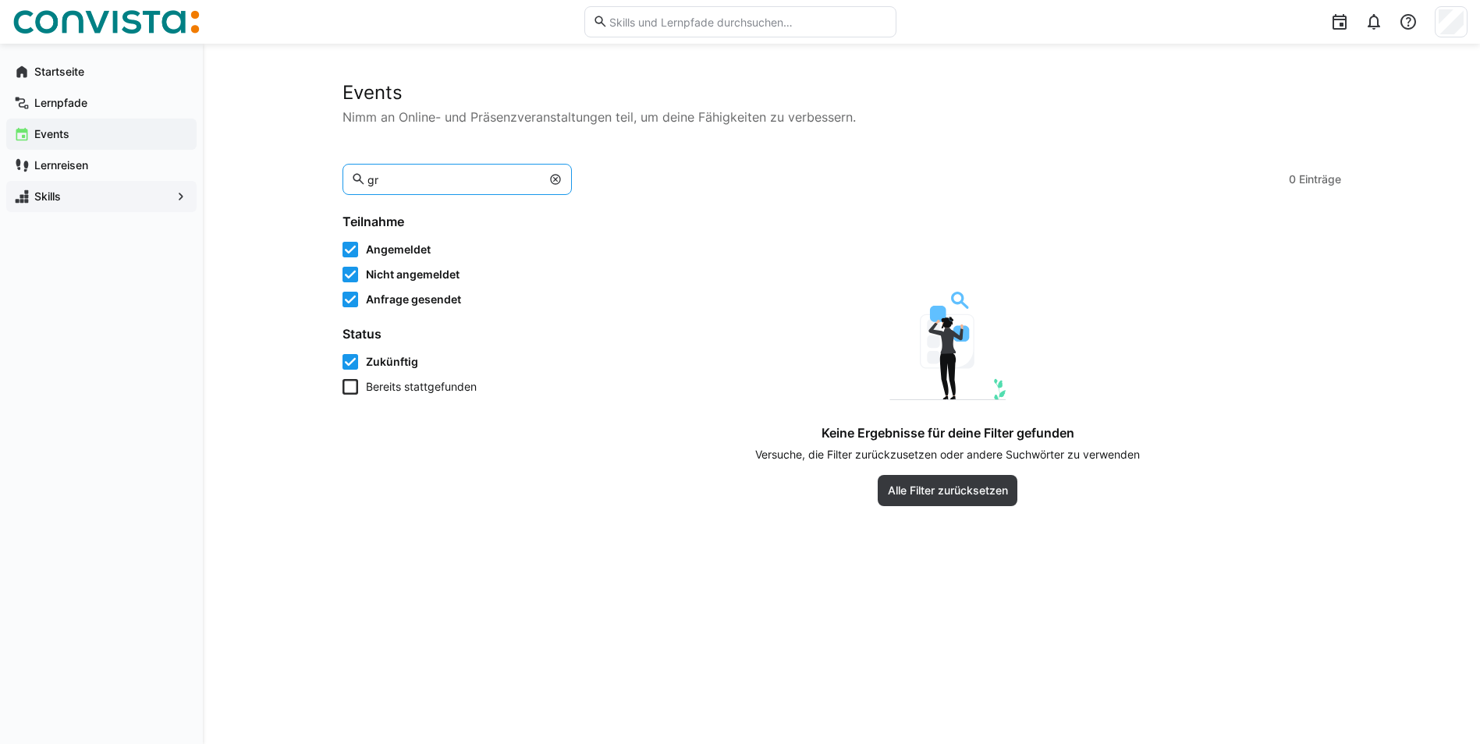
type input "g"
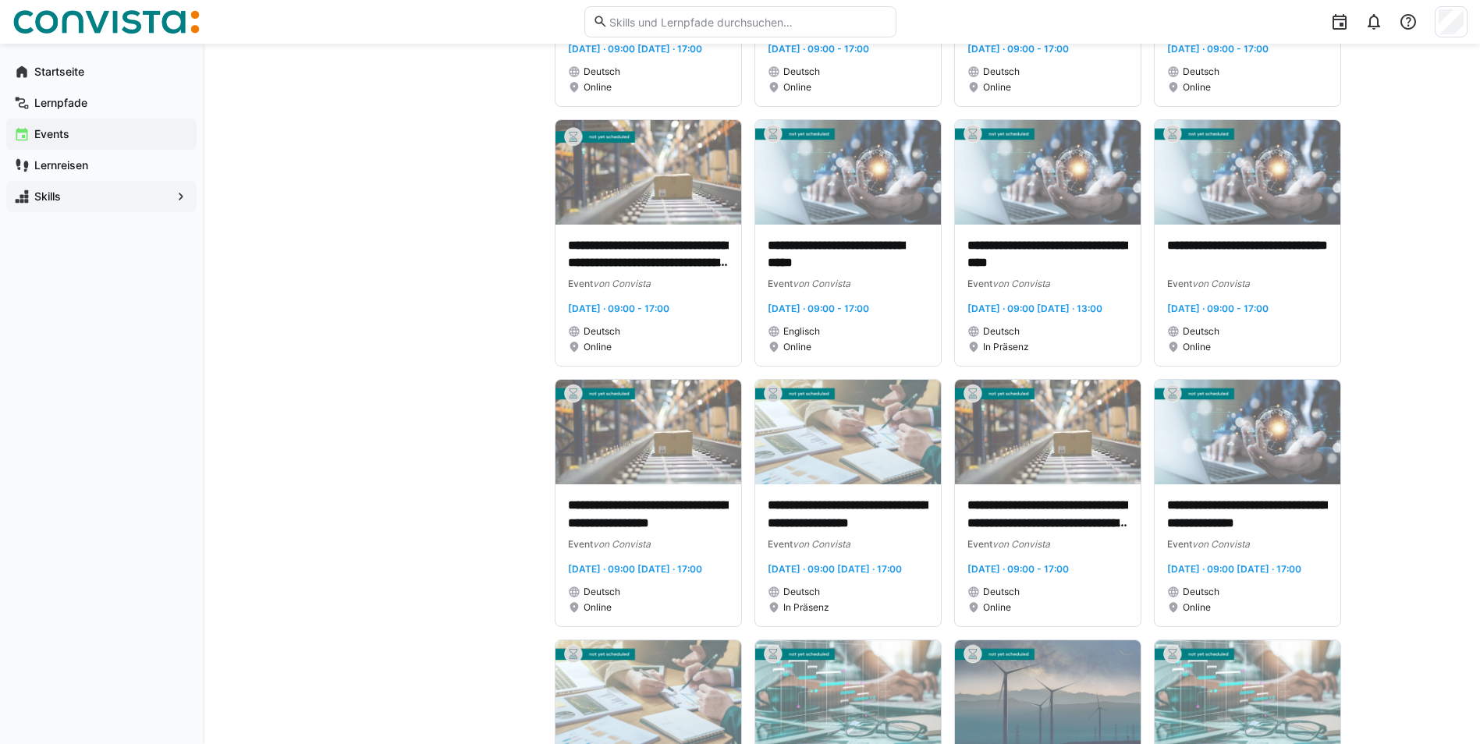
scroll to position [936, 0]
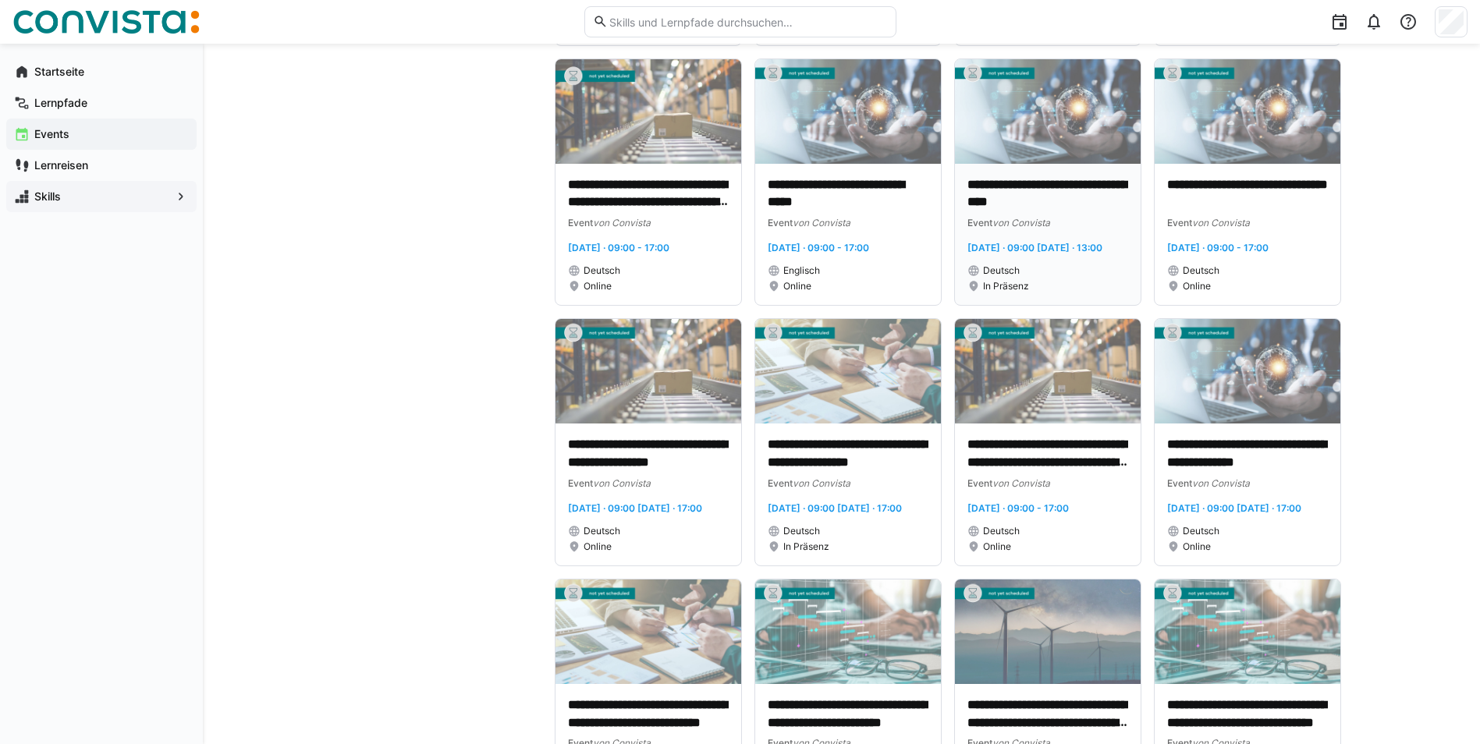
type input "sac"
click at [1016, 212] on p "**********" at bounding box center [1048, 194] width 161 height 36
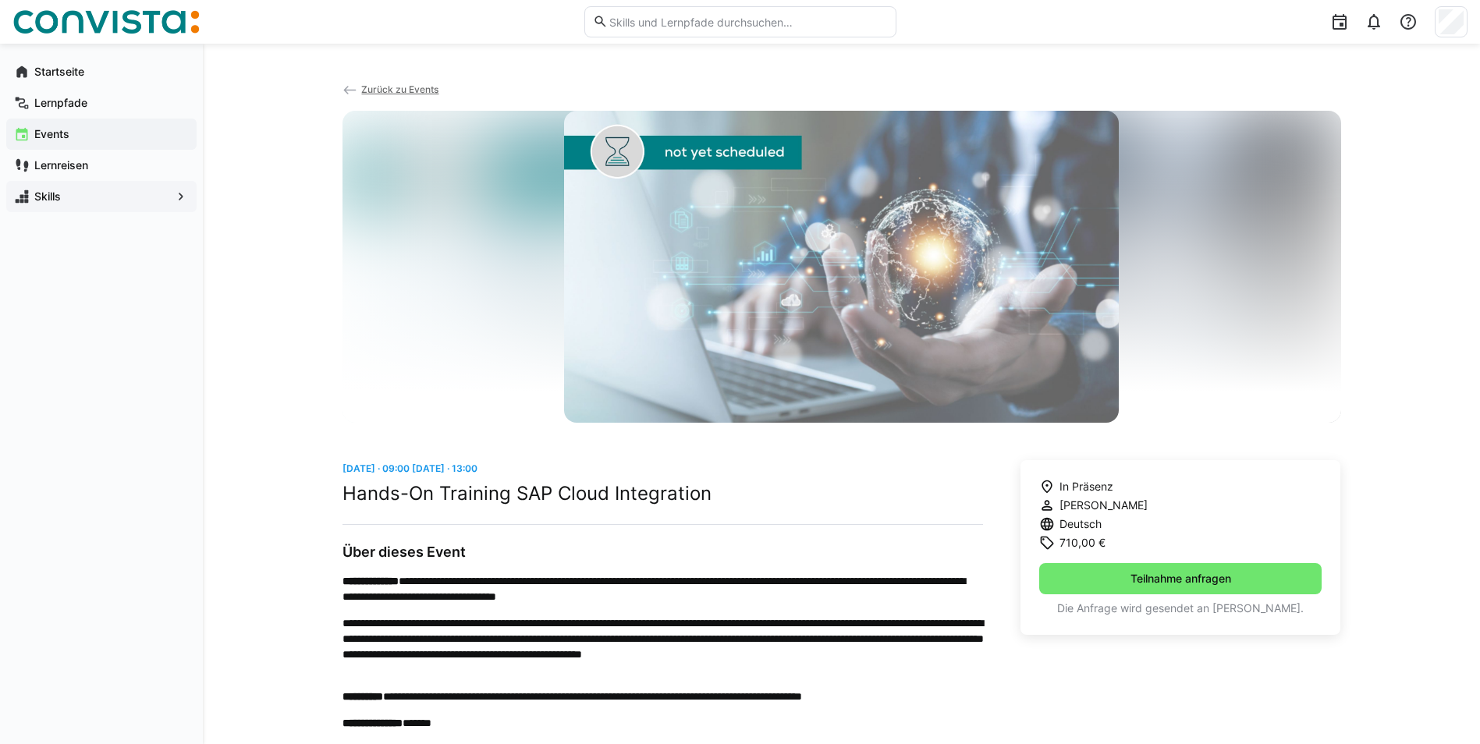
click at [382, 88] on span "Zurück zu Events" at bounding box center [399, 89] width 77 height 12
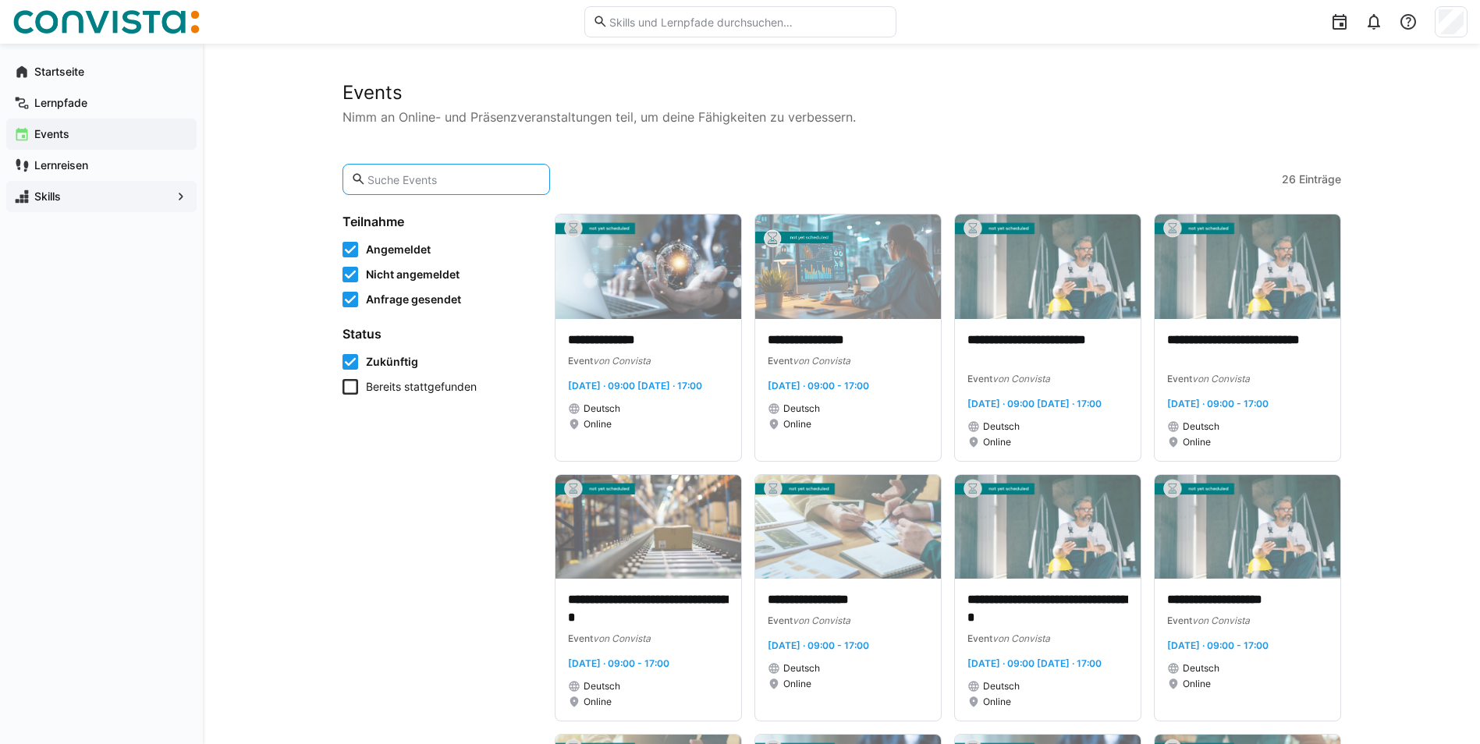
click at [424, 181] on input "text" at bounding box center [454, 179] width 176 height 14
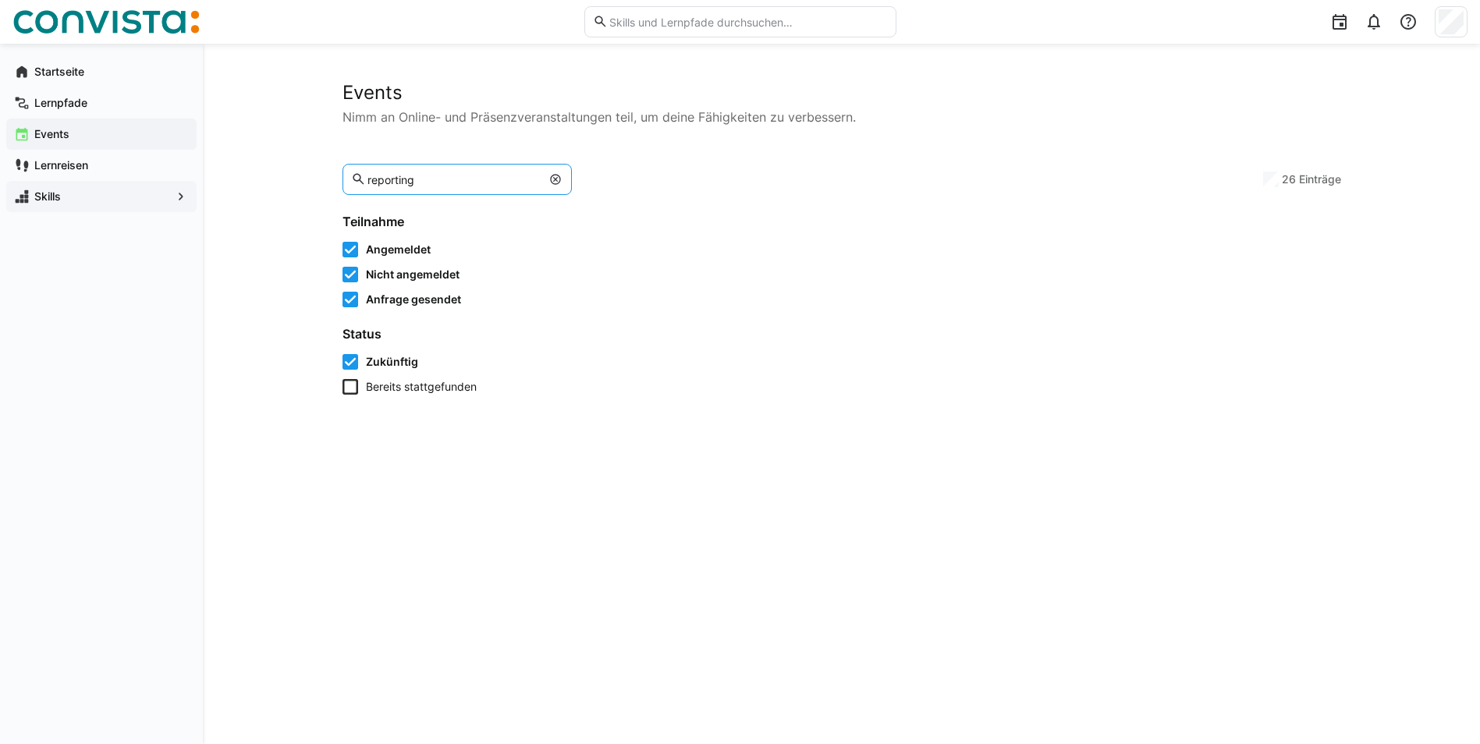
type input "reporting"
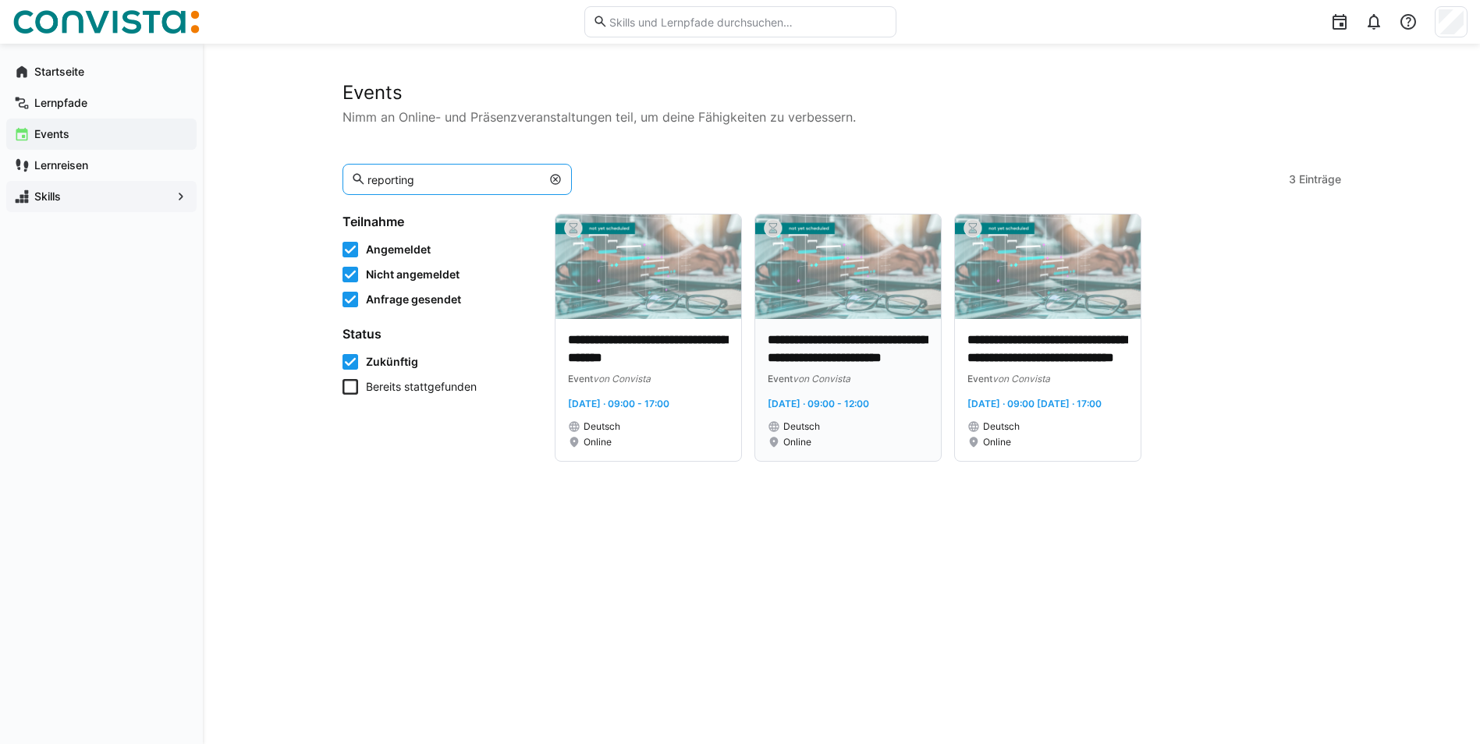
click at [862, 336] on p "**********" at bounding box center [848, 350] width 161 height 36
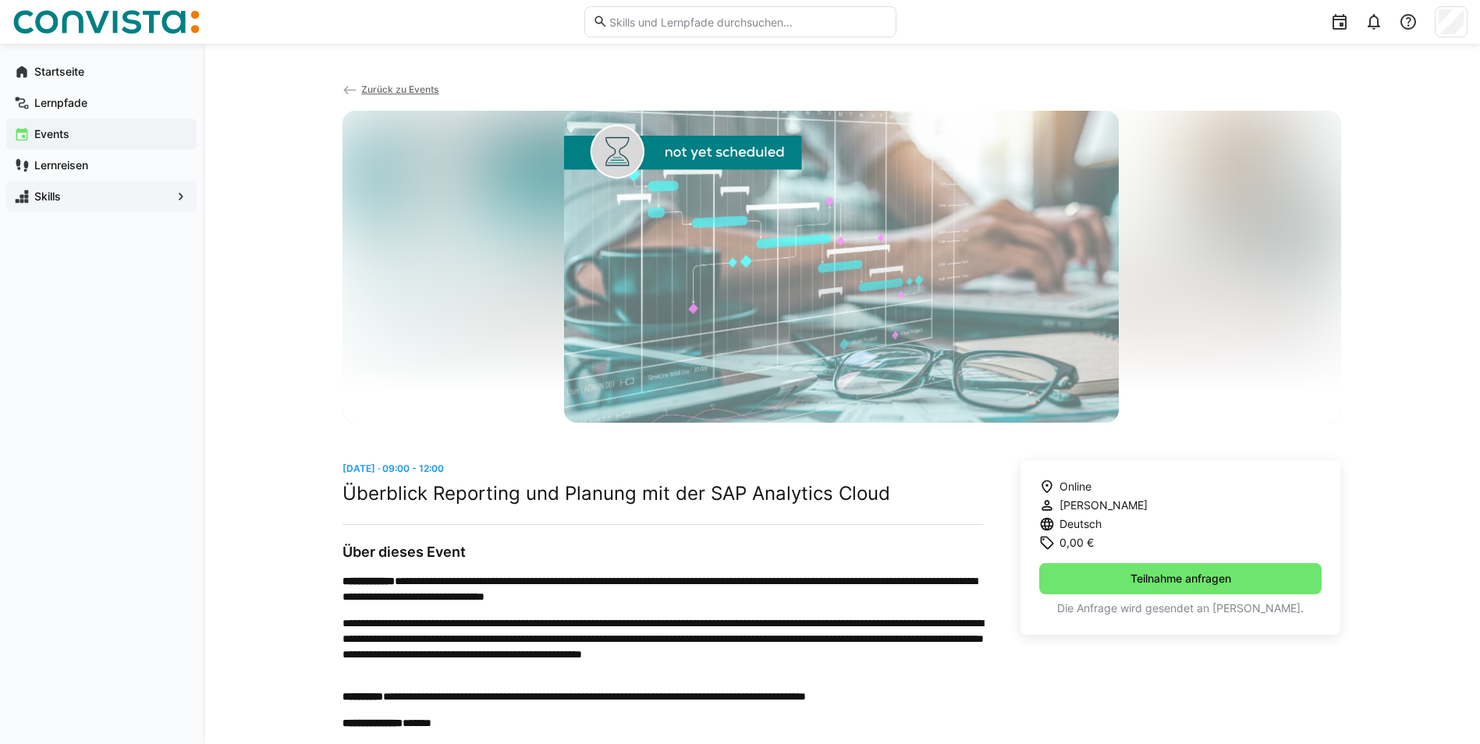
click at [397, 87] on span "Zurück zu Events" at bounding box center [399, 89] width 77 height 12
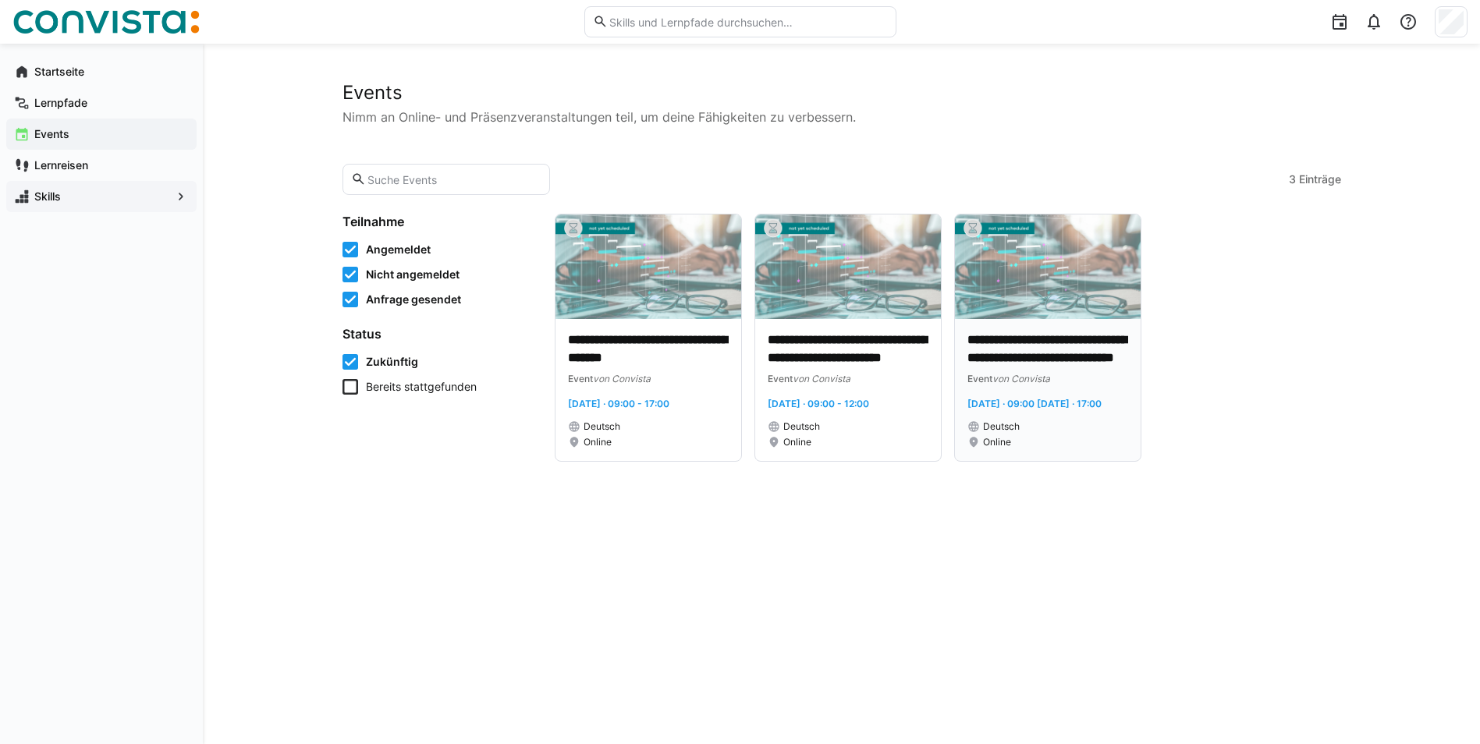
click at [1055, 348] on p "**********" at bounding box center [1048, 350] width 161 height 36
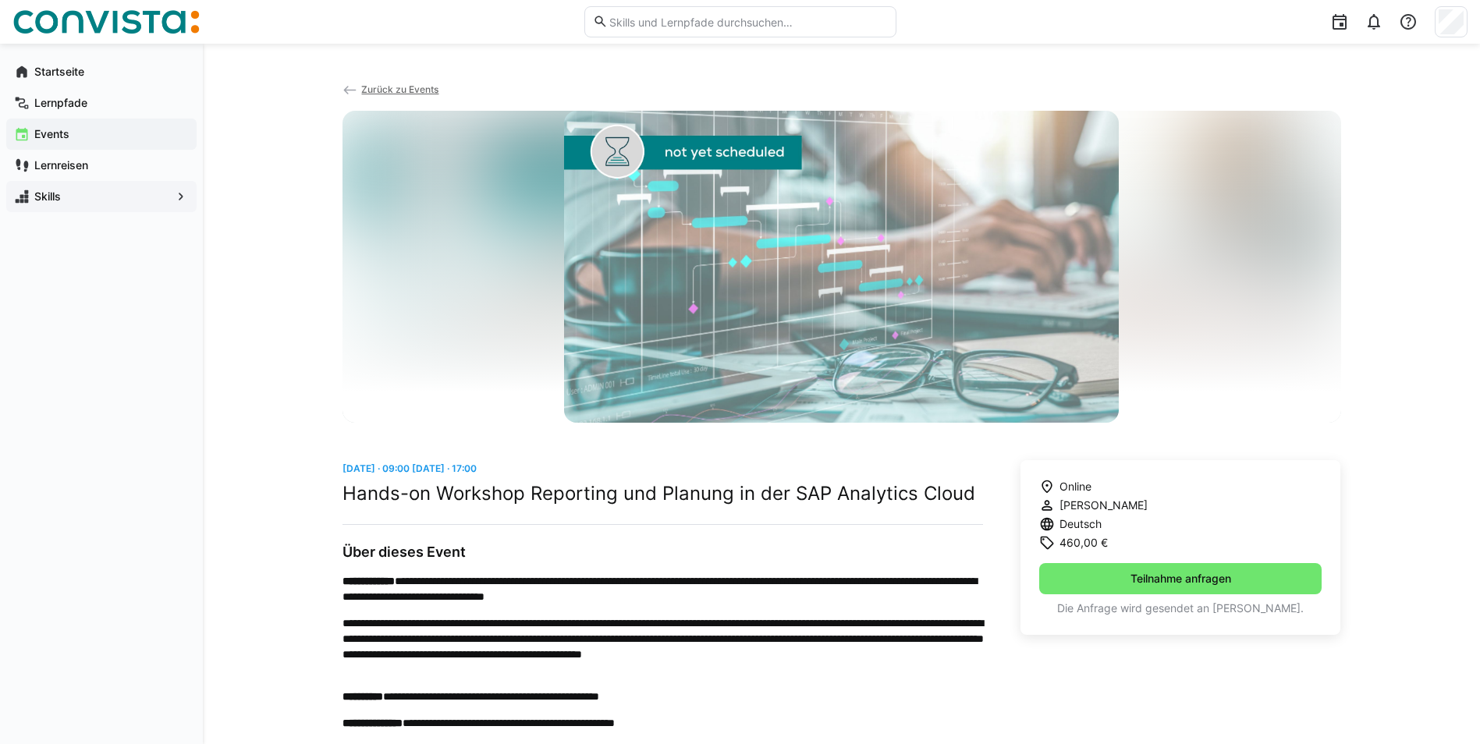
click at [391, 88] on span "Zurück zu Events" at bounding box center [399, 89] width 77 height 12
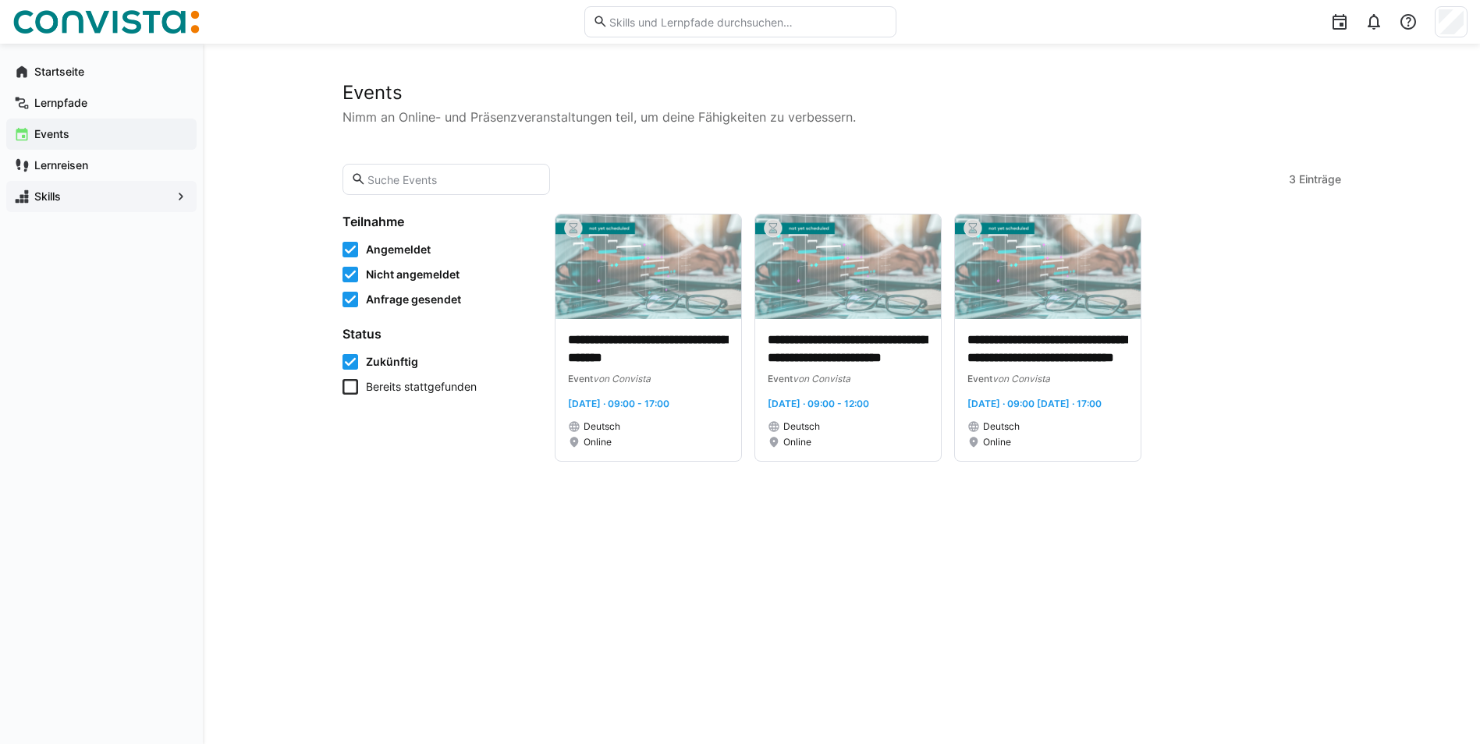
click at [467, 172] on eds-input at bounding box center [447, 179] width 208 height 31
type input "k"
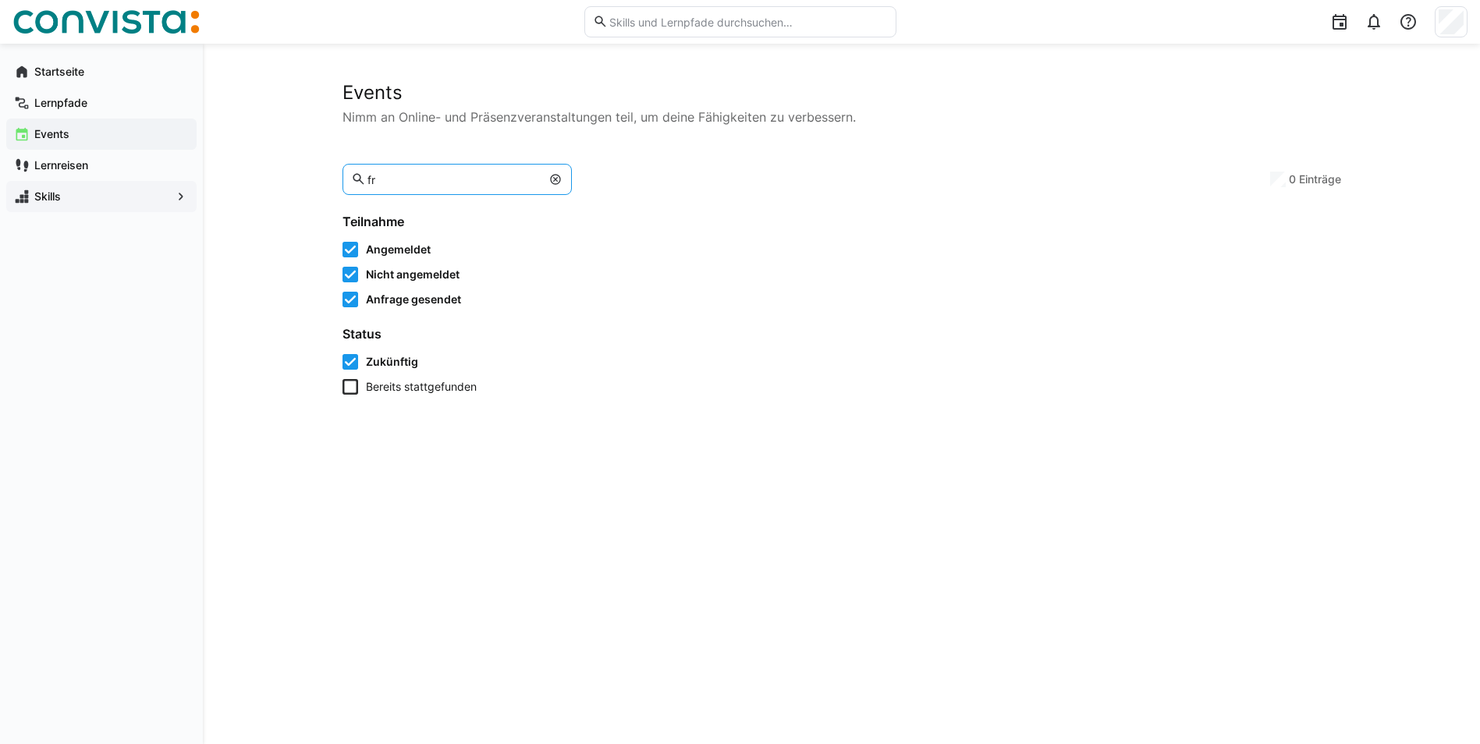
type input "f"
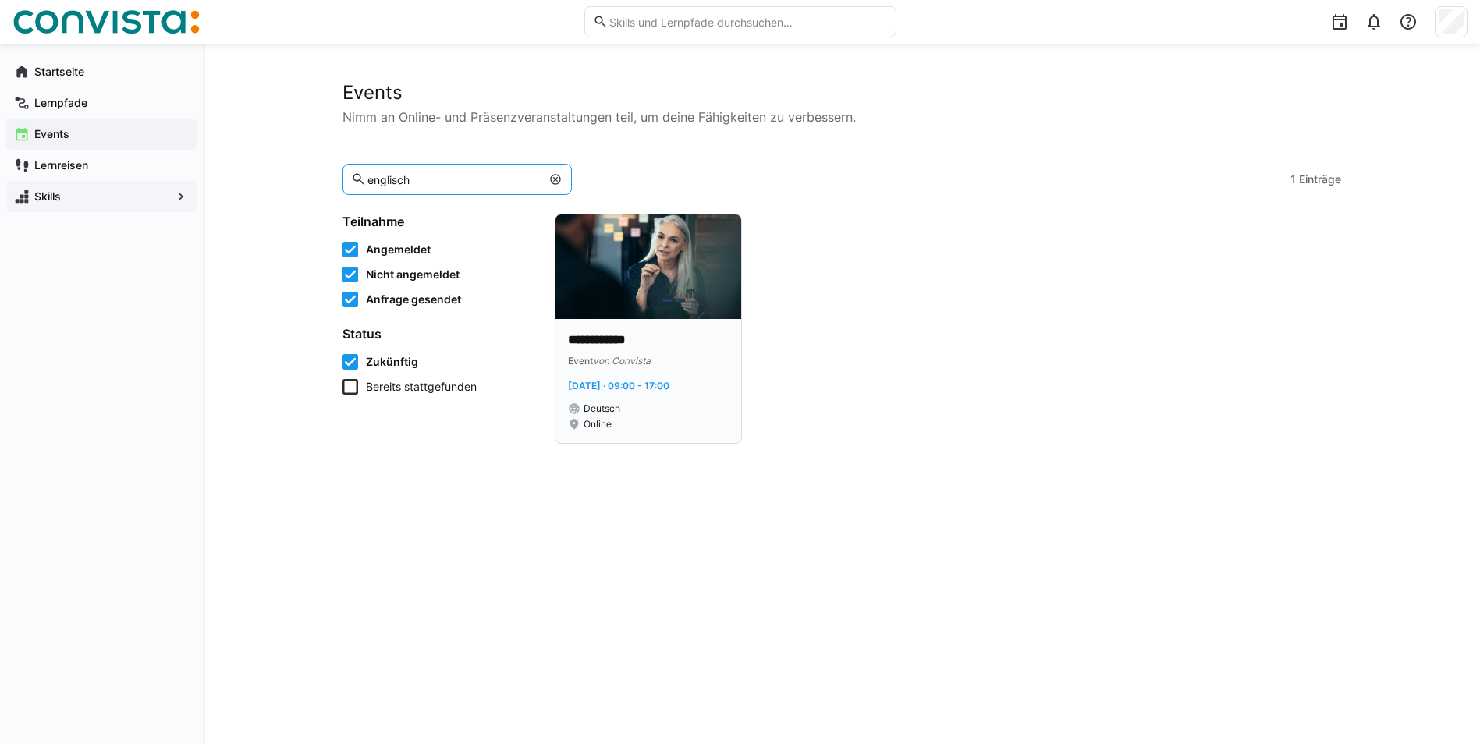
type input "englisch"
click at [624, 275] on img at bounding box center [649, 267] width 186 height 105
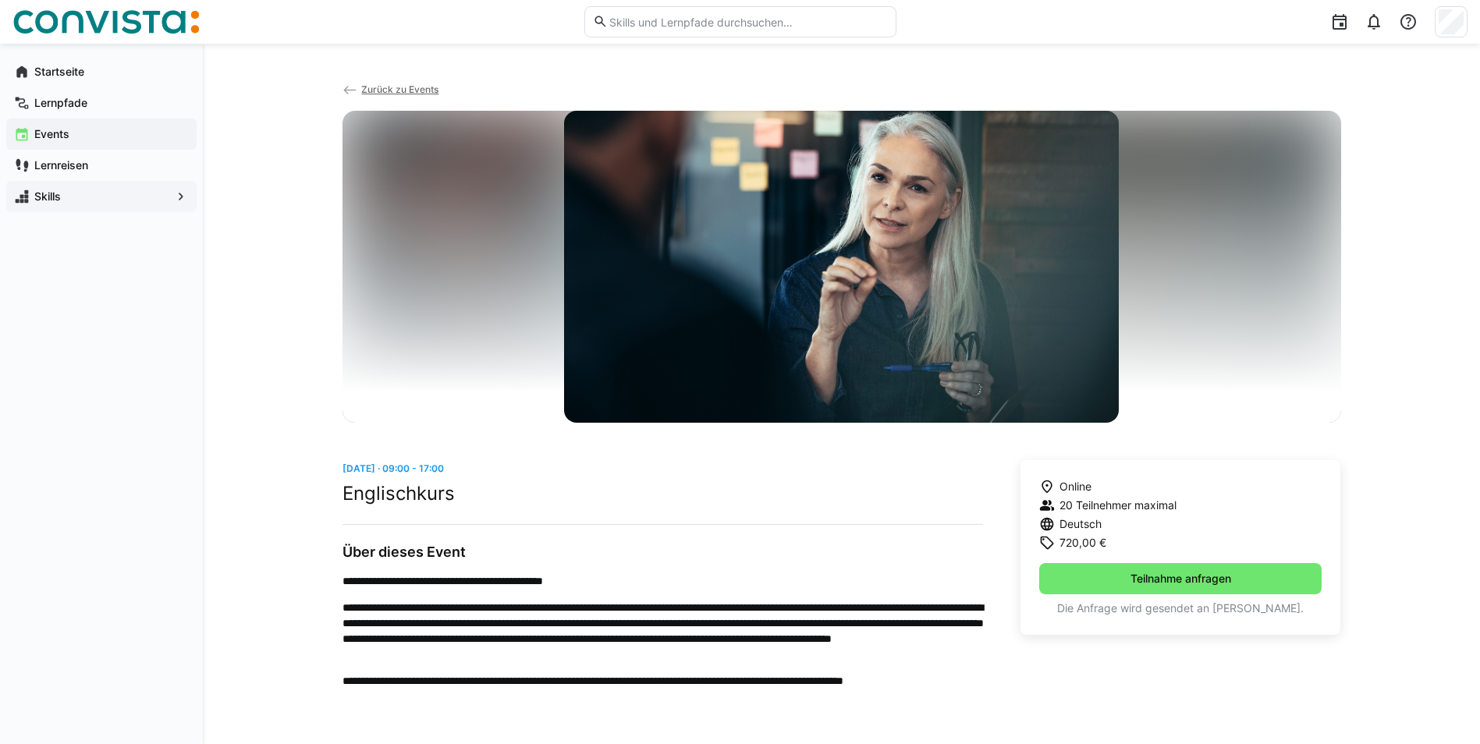
click at [706, 536] on div "**********" at bounding box center [663, 582] width 641 height 244
click at [389, 89] on span "Zurück zu Events" at bounding box center [399, 89] width 77 height 12
